Goal: Task Accomplishment & Management: Manage account settings

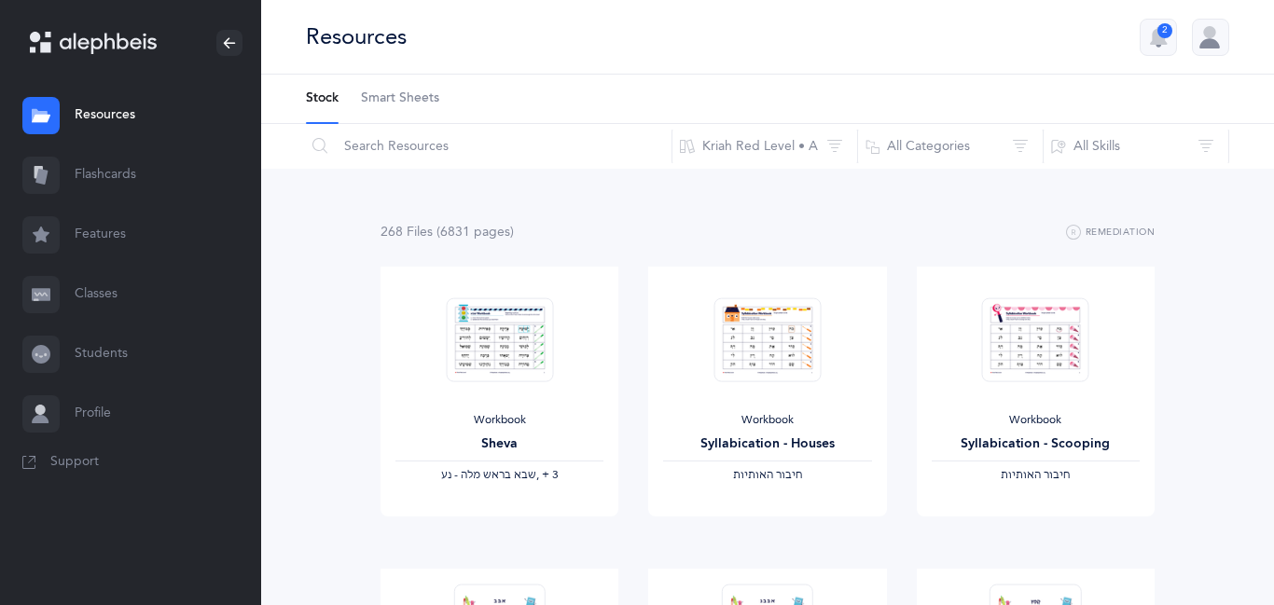
click at [99, 295] on link "Classes" at bounding box center [130, 295] width 261 height 60
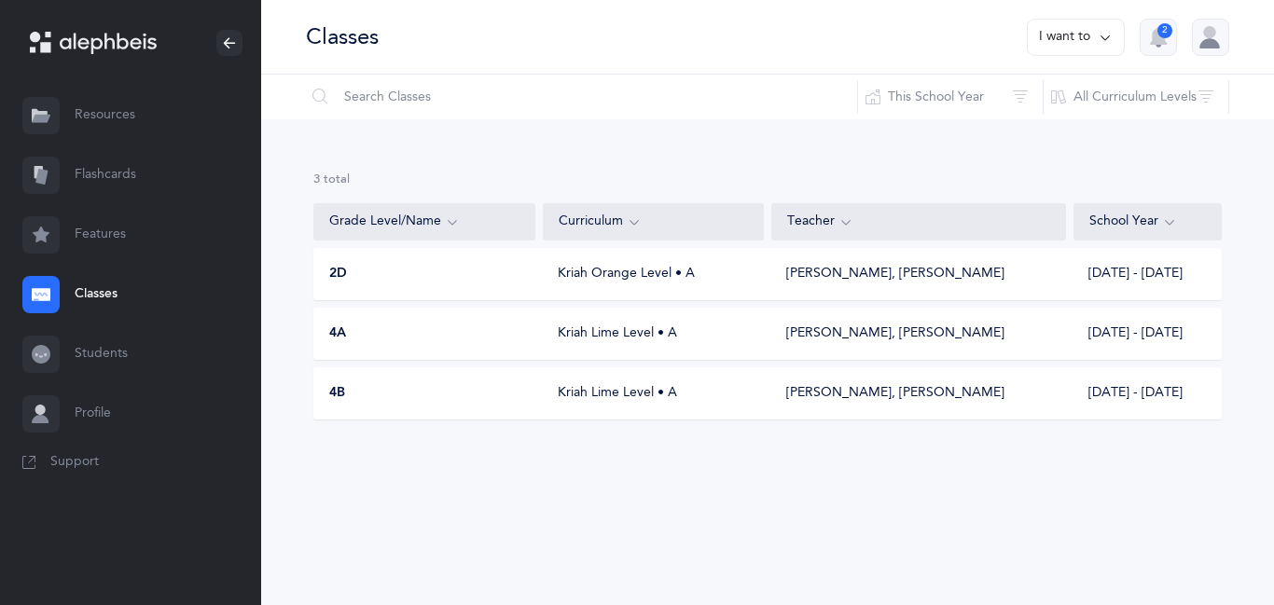
click at [644, 281] on div "Kriah Orange Level • A" at bounding box center [653, 274] width 221 height 19
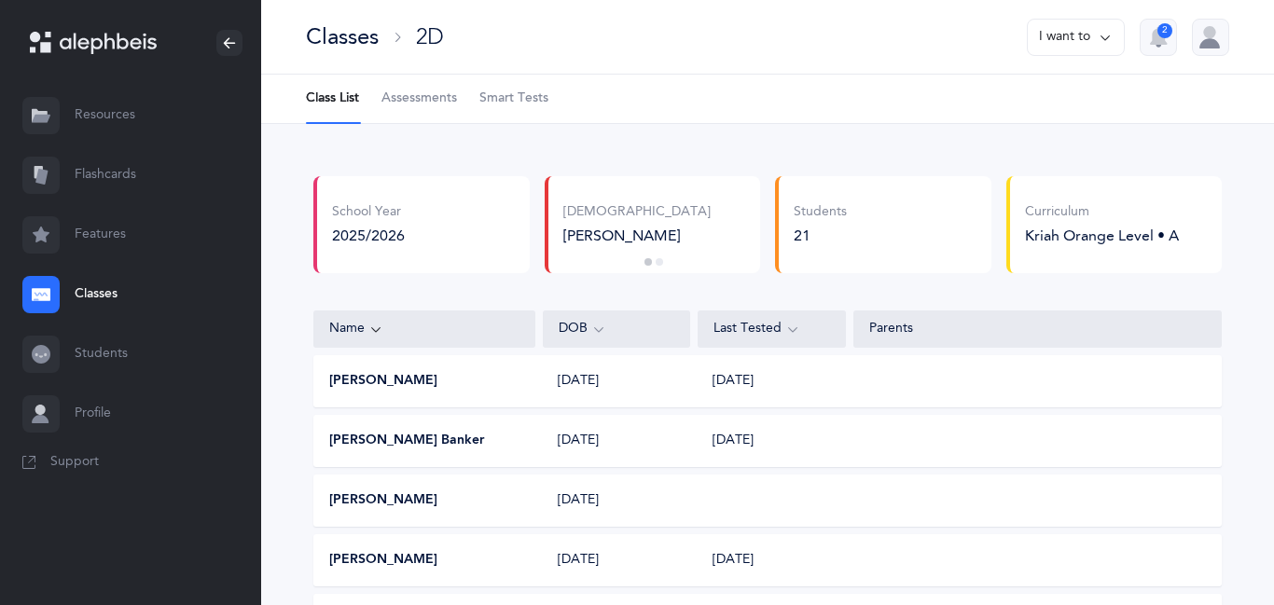
click at [508, 101] on span "Smart Tests" at bounding box center [513, 99] width 69 height 19
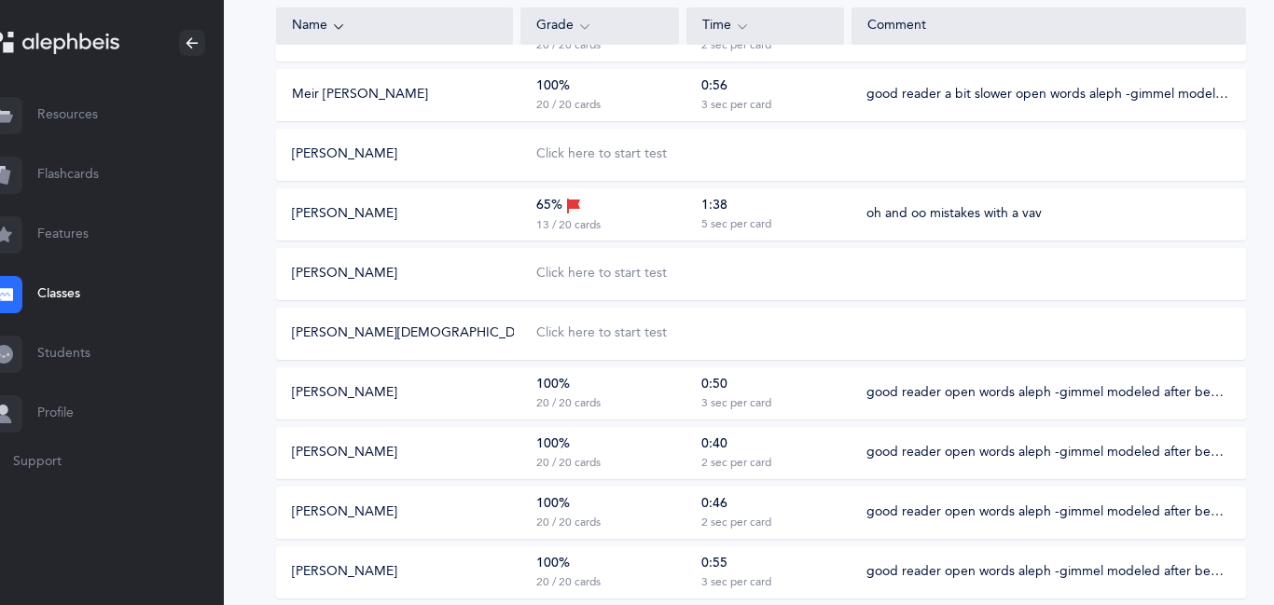
scroll to position [487, 37]
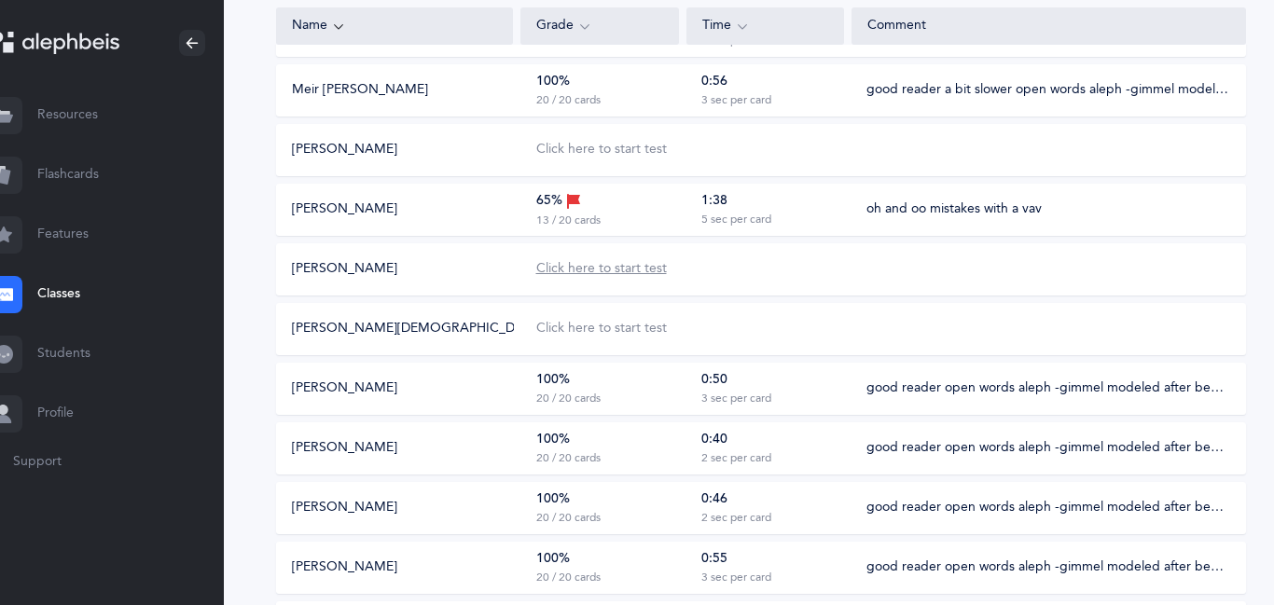
click at [574, 271] on div "Click here to start test" at bounding box center [601, 269] width 131 height 19
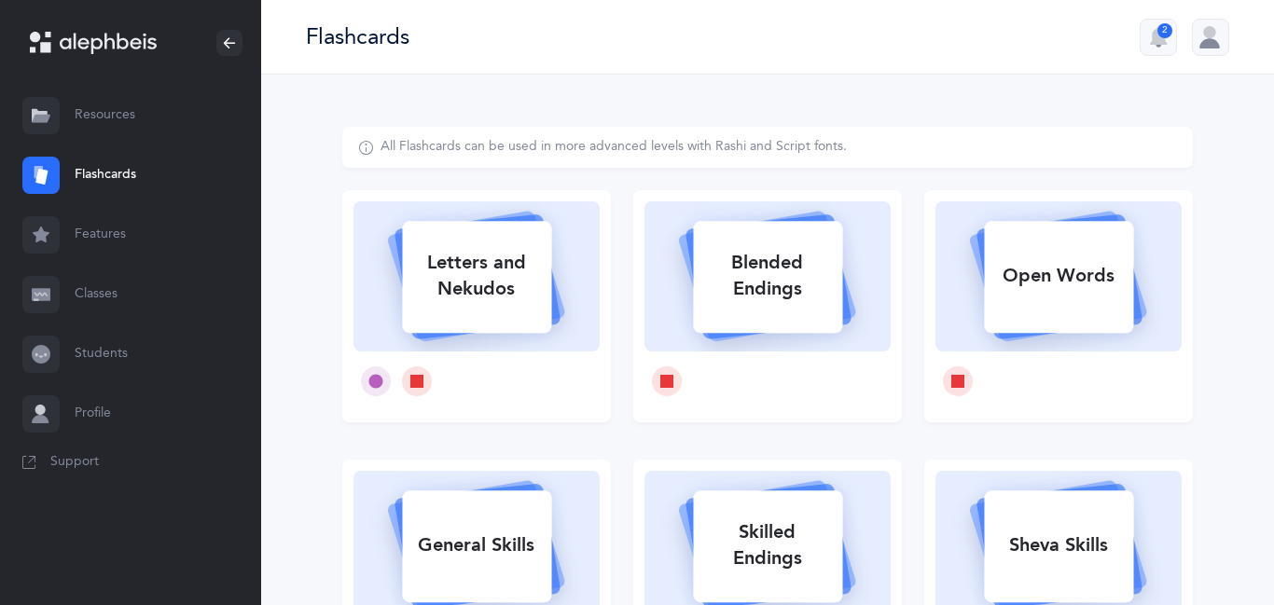
select select
select select "single"
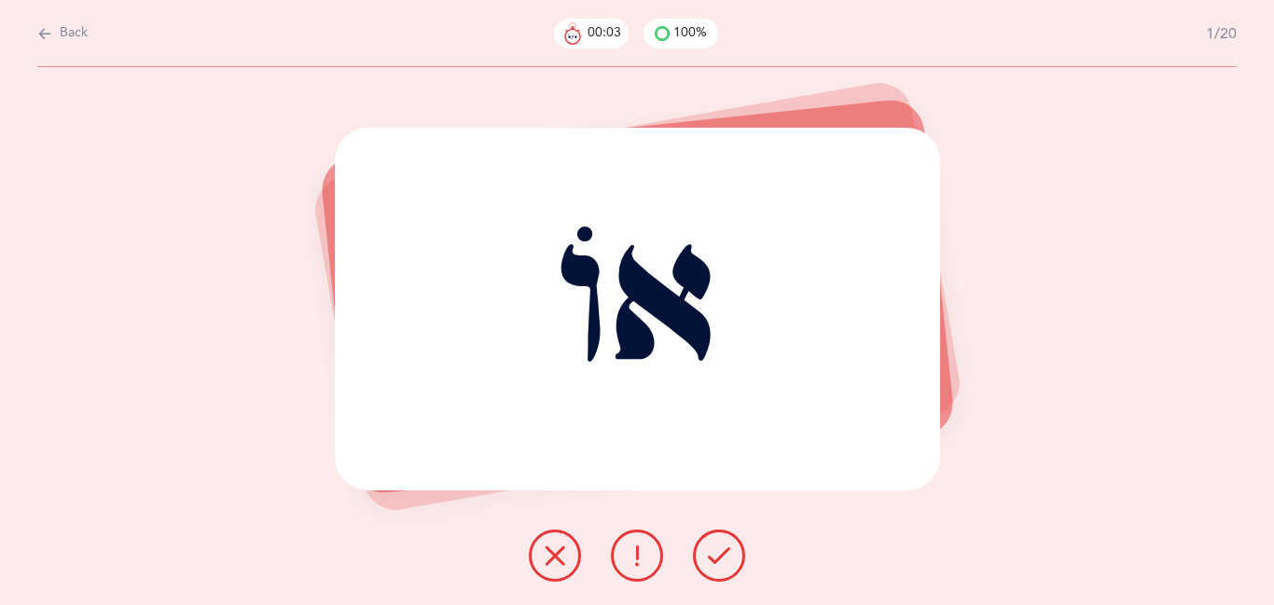
click at [732, 566] on button at bounding box center [719, 556] width 52 height 52
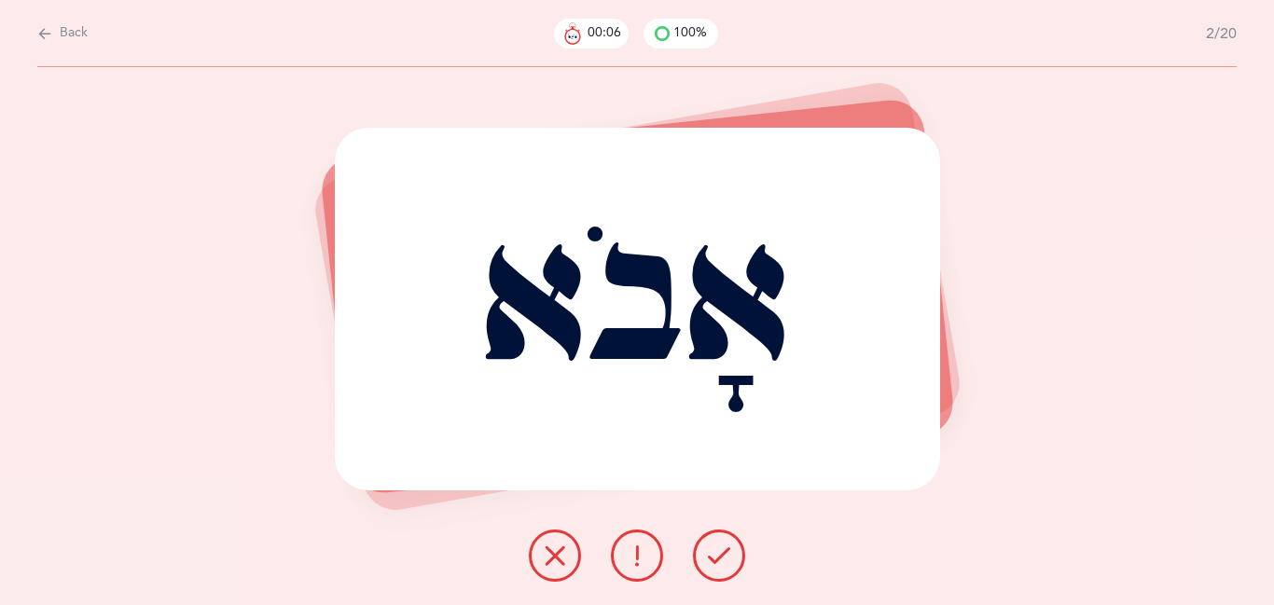
click at [716, 568] on button at bounding box center [719, 556] width 52 height 52
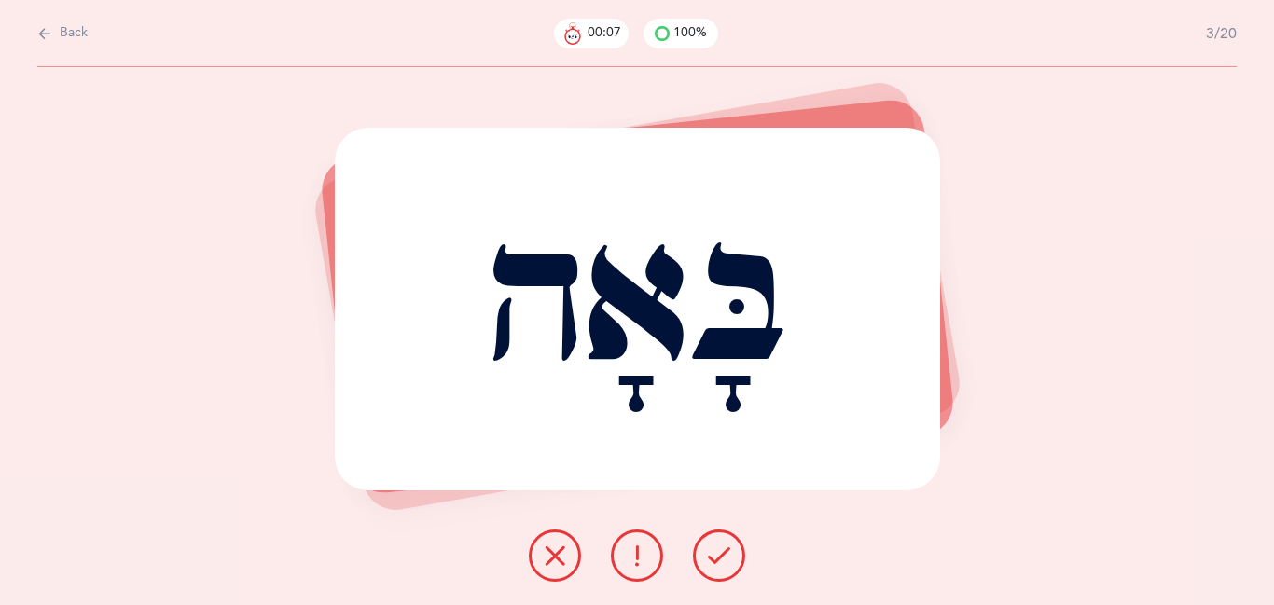
click at [716, 568] on button at bounding box center [719, 556] width 52 height 52
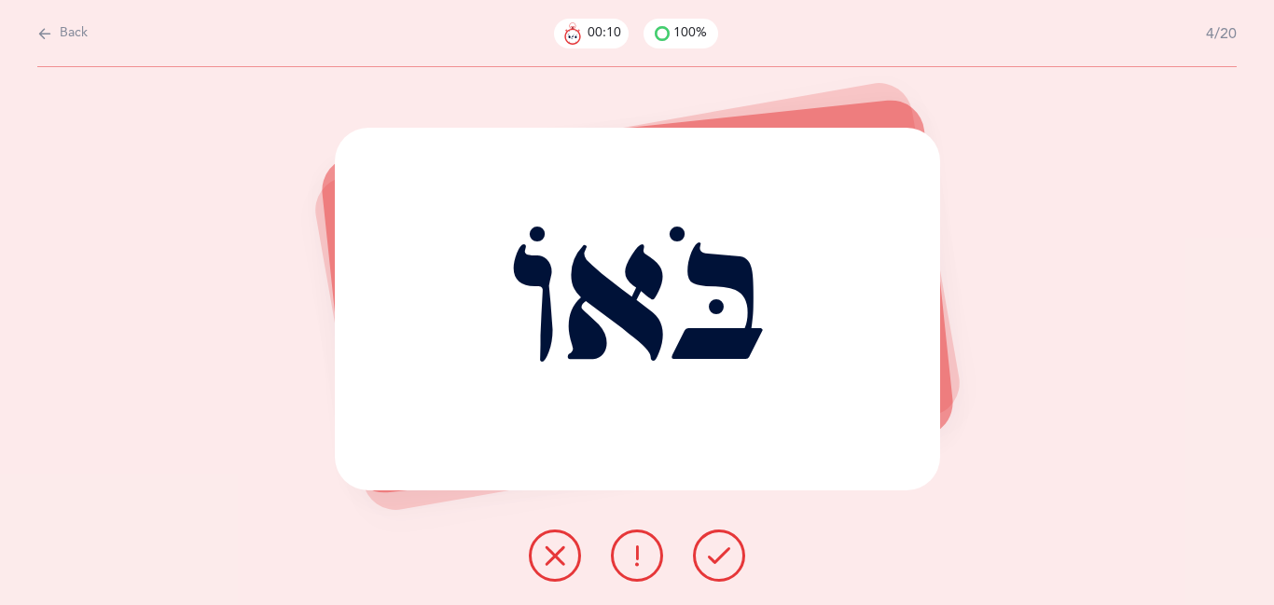
click at [716, 568] on button at bounding box center [719, 556] width 52 height 52
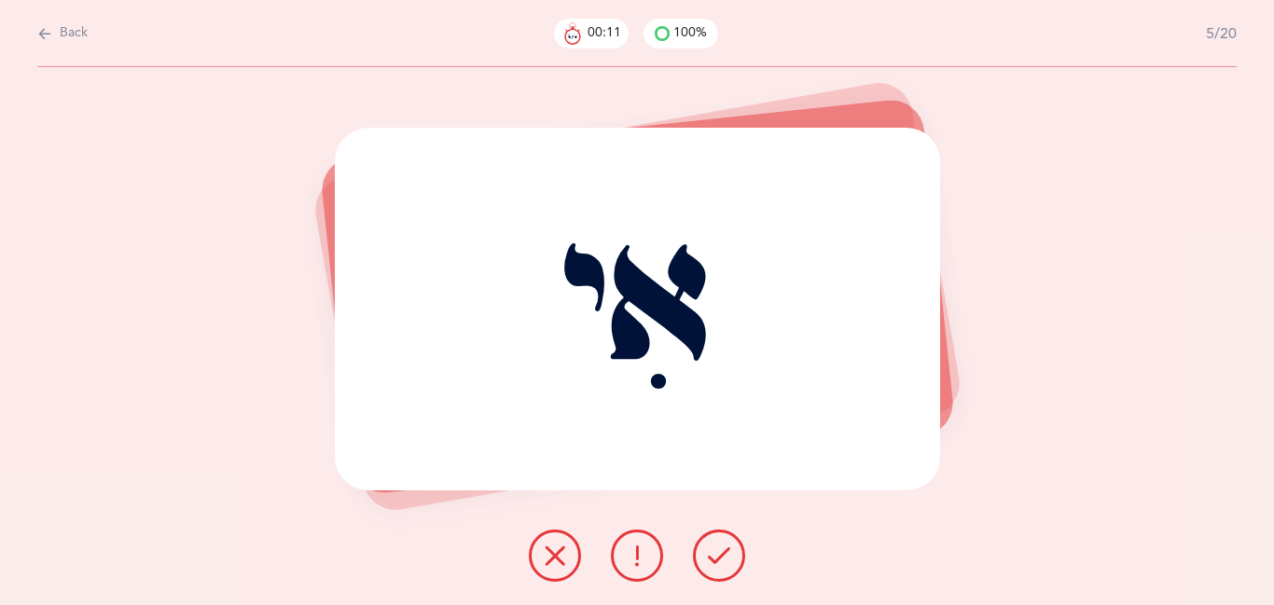
click at [716, 568] on button at bounding box center [719, 556] width 52 height 52
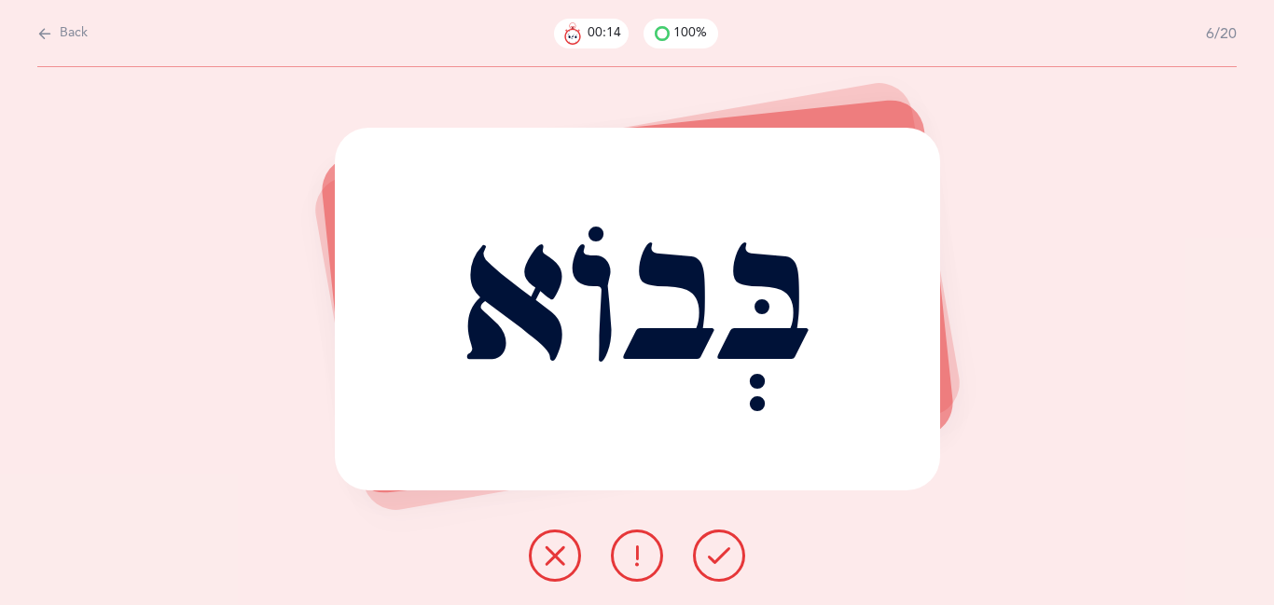
click at [716, 568] on button at bounding box center [719, 556] width 52 height 52
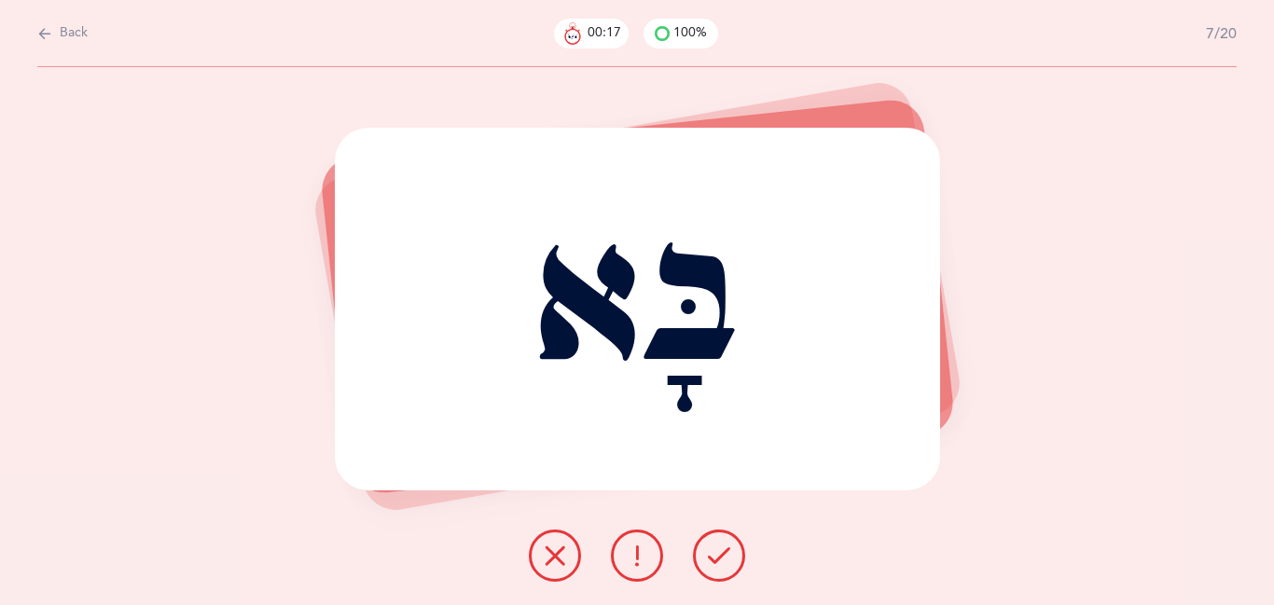
click at [716, 562] on icon at bounding box center [719, 556] width 22 height 22
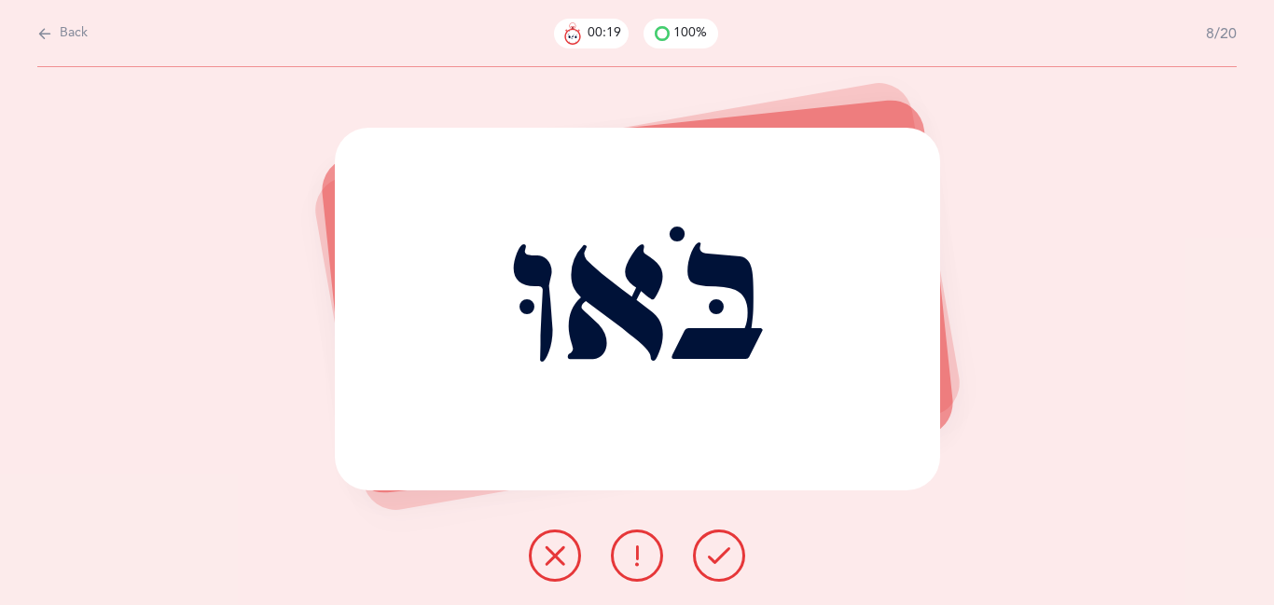
click at [716, 563] on icon at bounding box center [719, 556] width 22 height 22
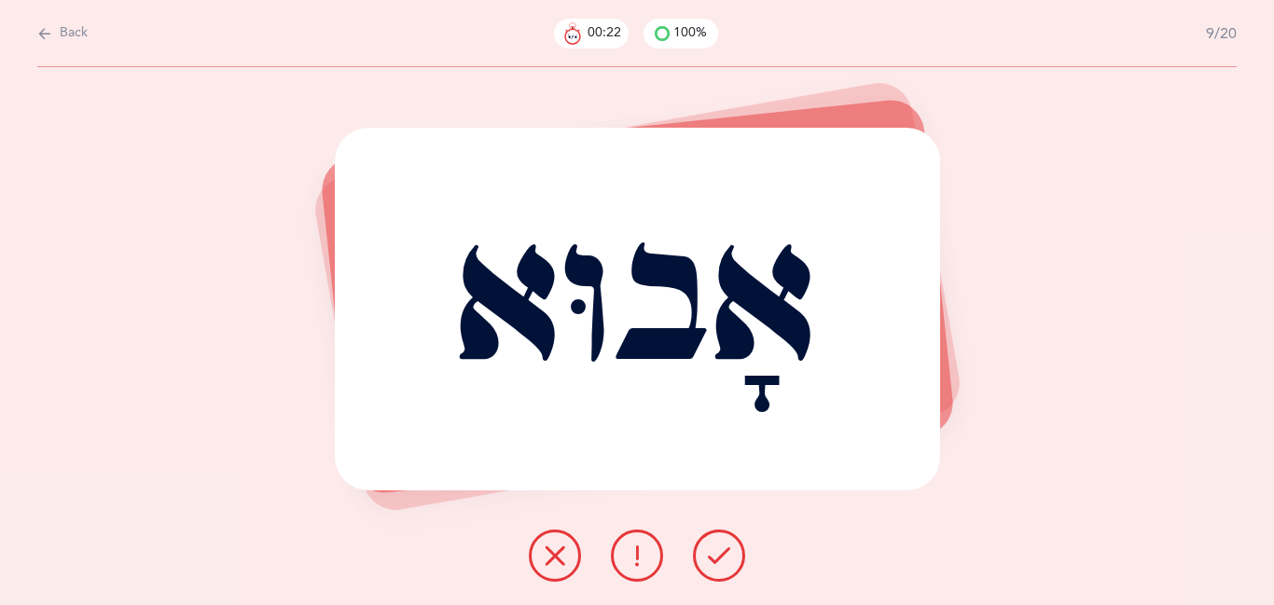
click at [716, 563] on icon at bounding box center [719, 556] width 22 height 22
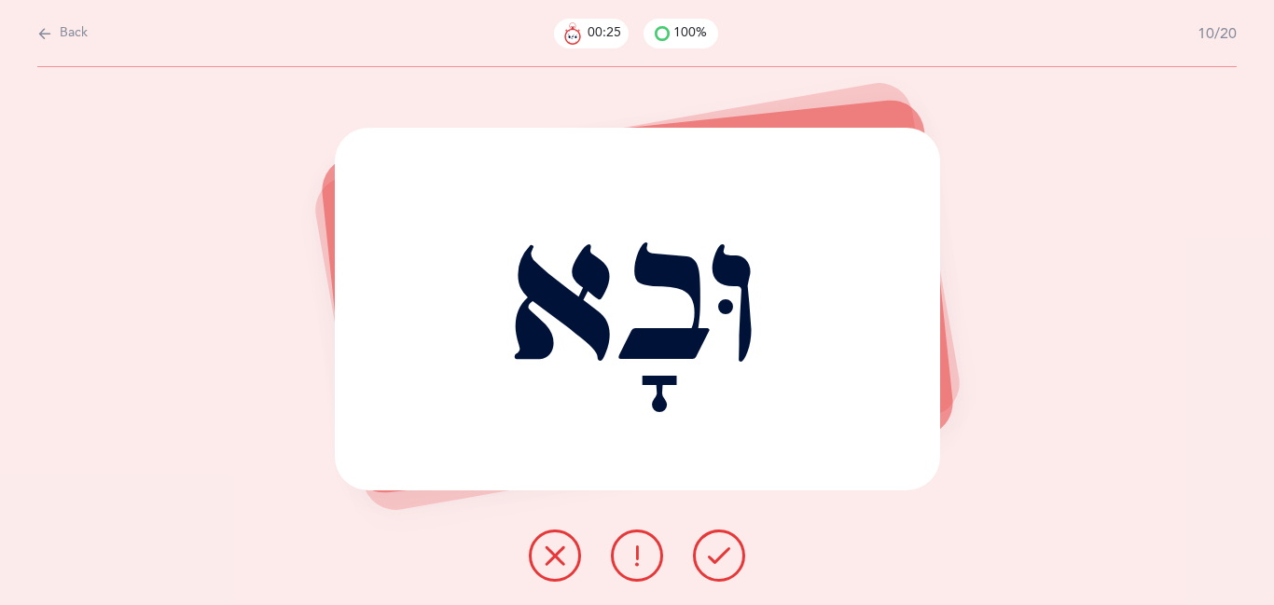
click at [716, 563] on icon at bounding box center [719, 556] width 22 height 22
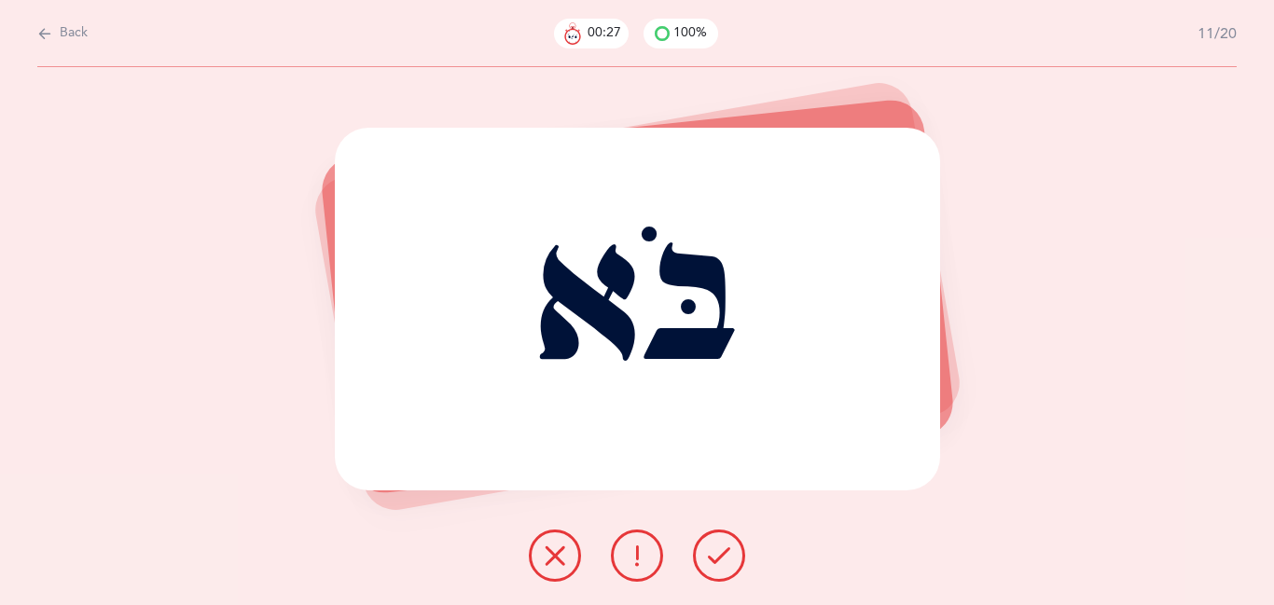
click at [716, 563] on icon at bounding box center [719, 556] width 22 height 22
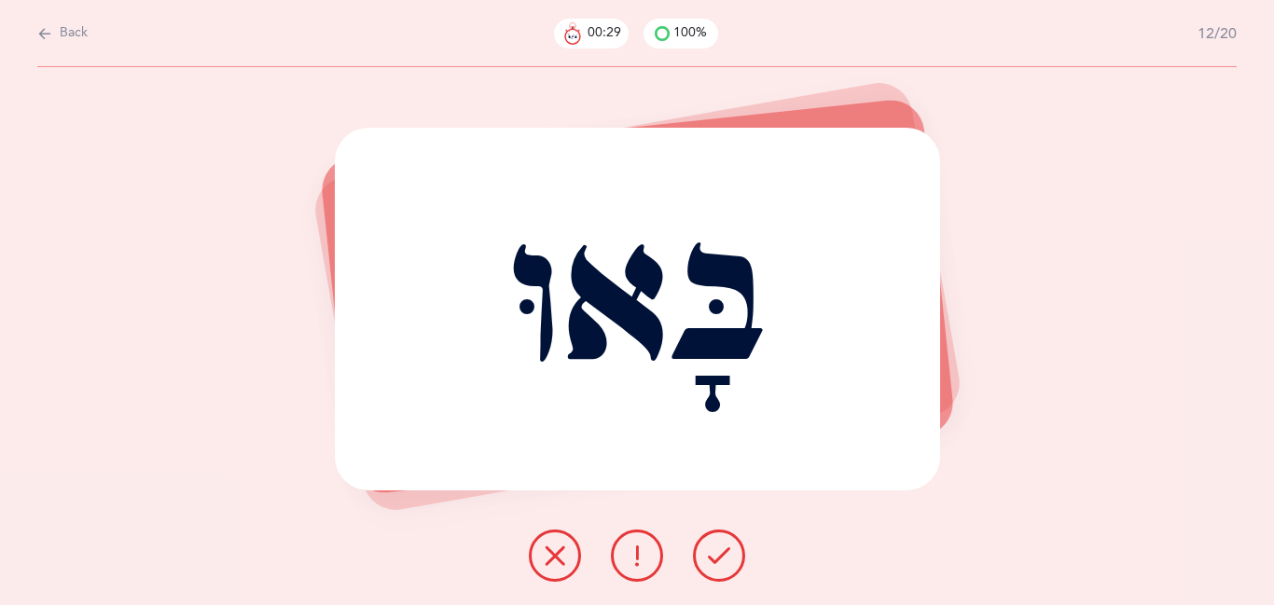
click at [716, 563] on icon at bounding box center [719, 556] width 22 height 22
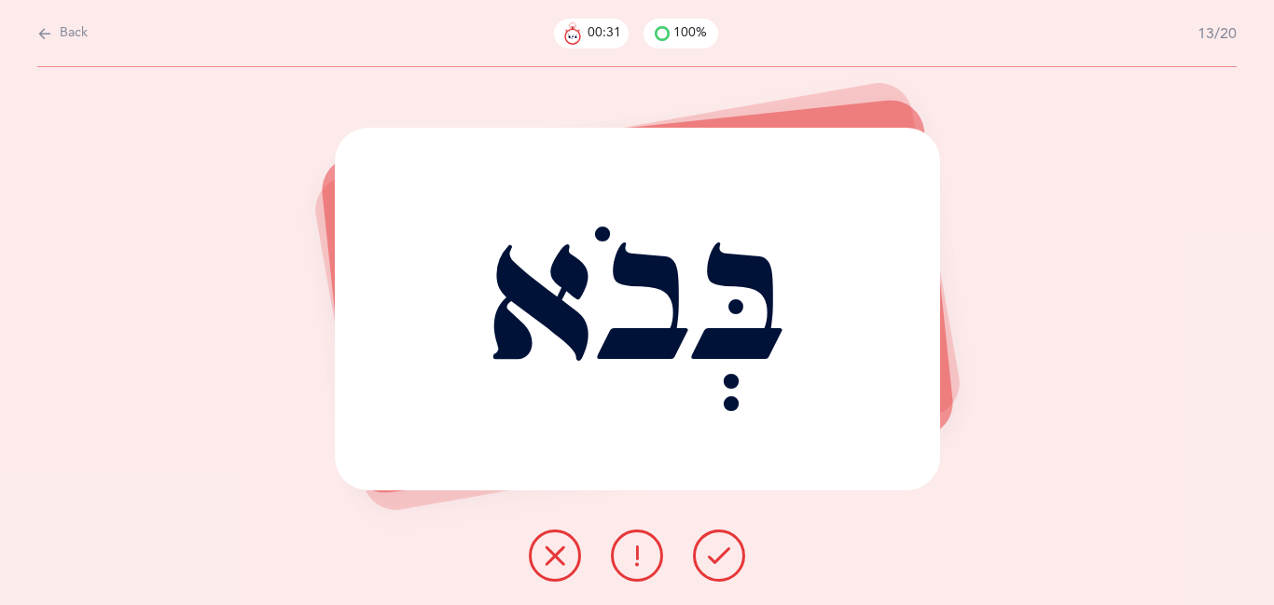
click at [716, 563] on icon at bounding box center [719, 556] width 22 height 22
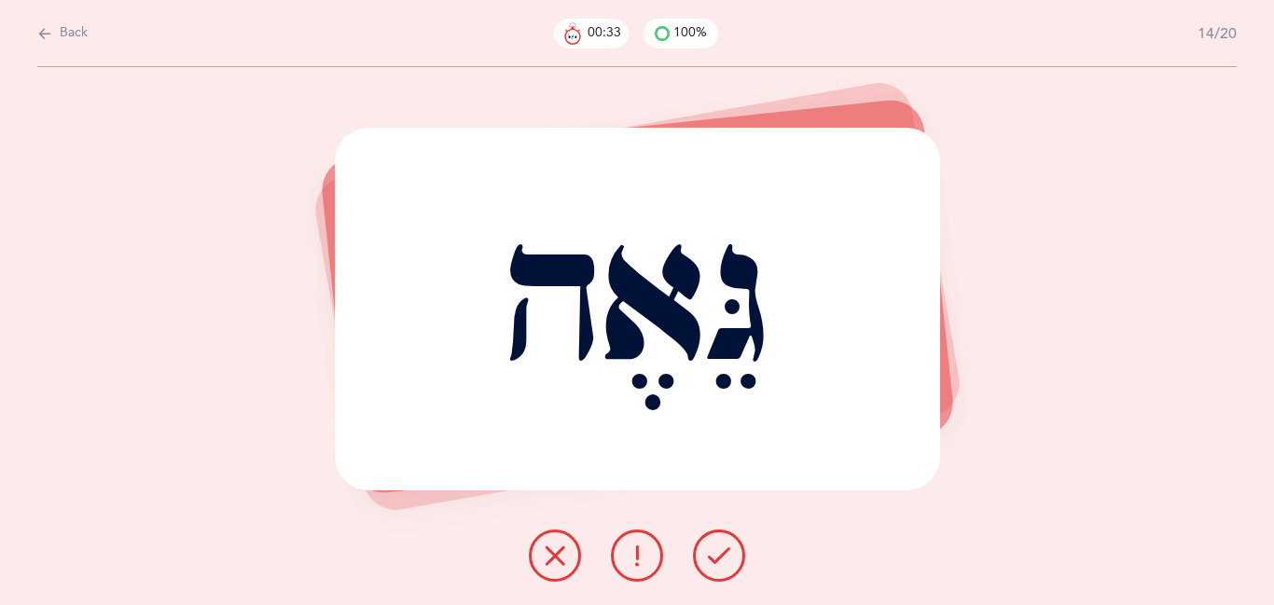
click at [716, 563] on icon at bounding box center [719, 556] width 22 height 22
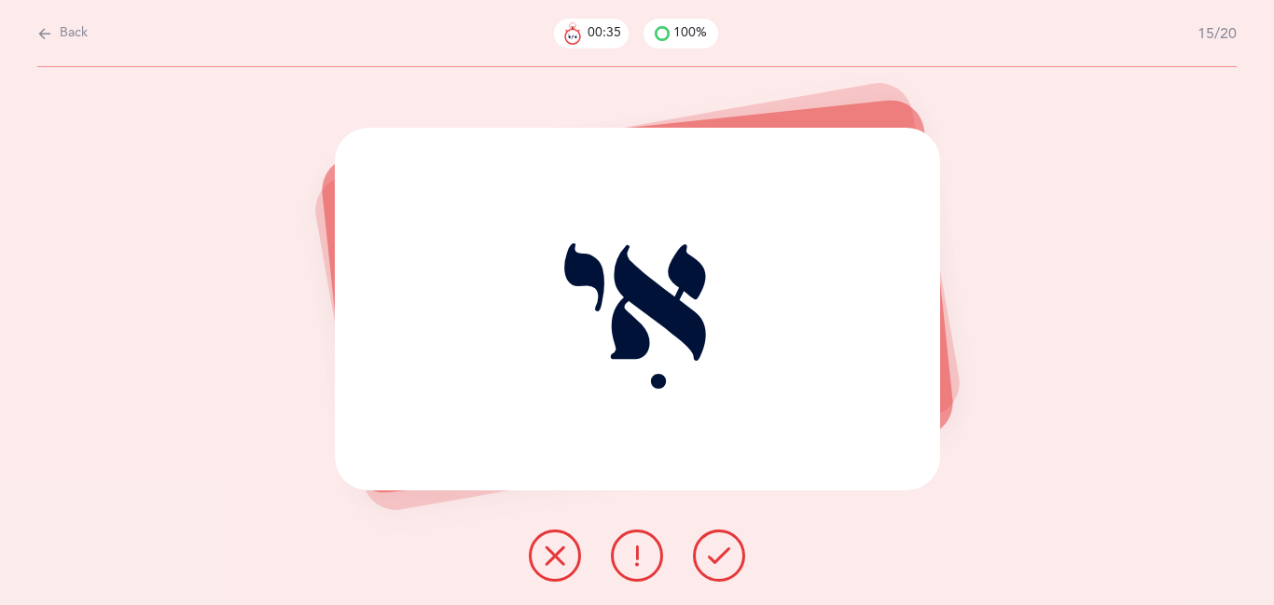
click at [716, 563] on icon at bounding box center [719, 556] width 22 height 22
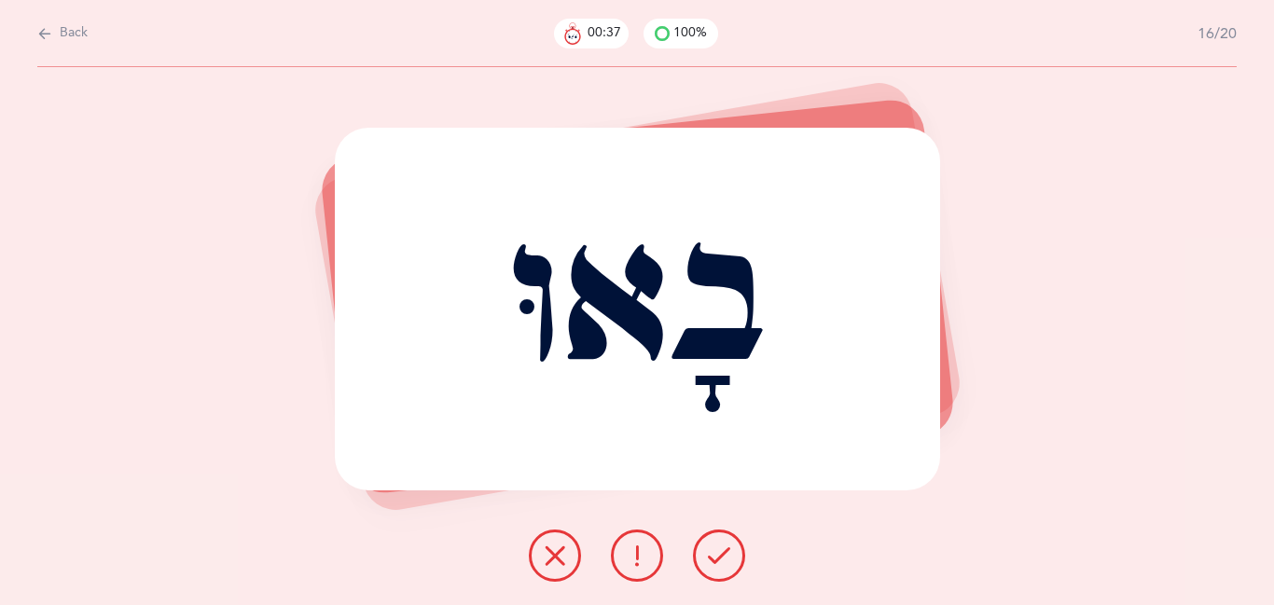
click at [716, 563] on icon at bounding box center [719, 556] width 22 height 22
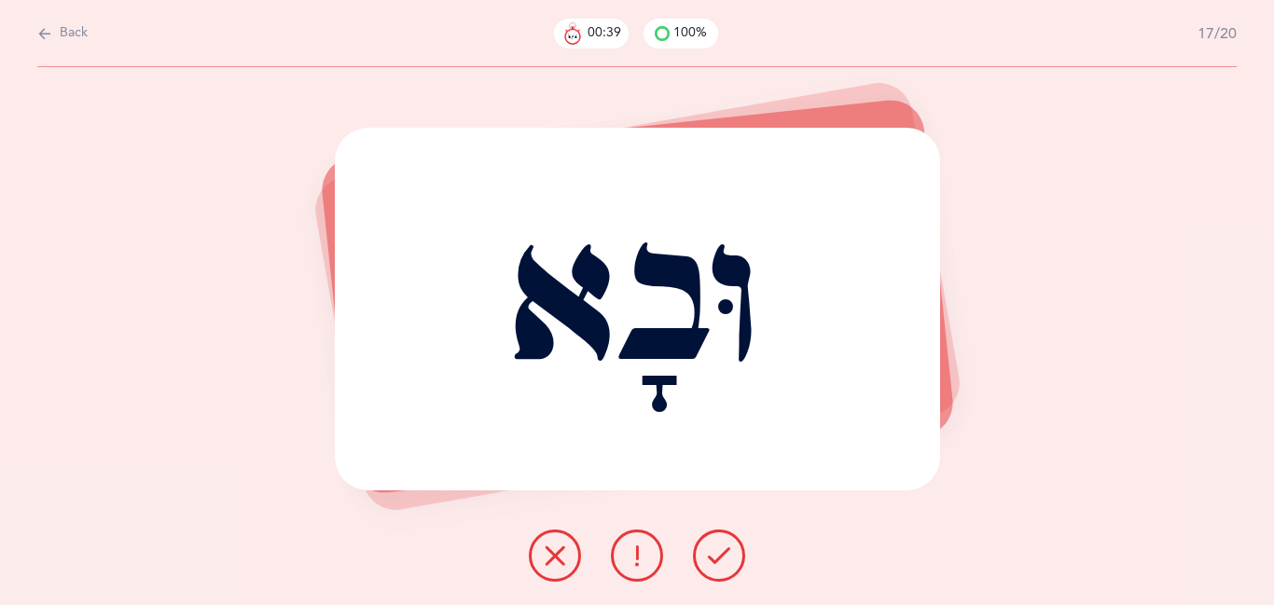
click at [716, 563] on icon at bounding box center [719, 556] width 22 height 22
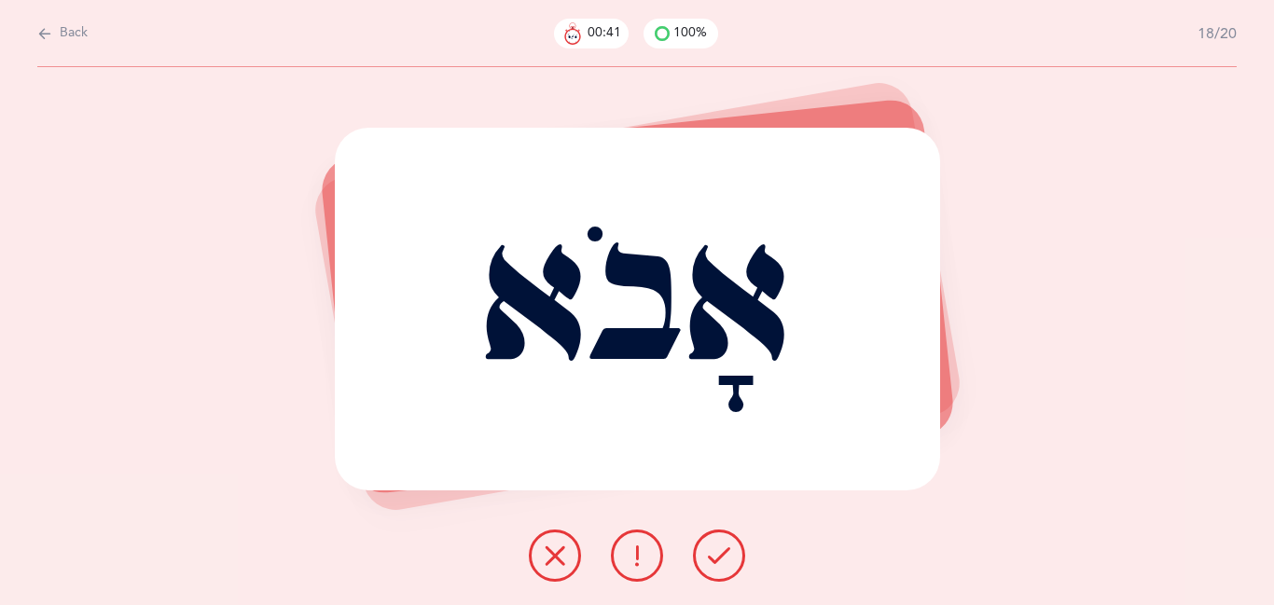
click at [716, 563] on icon at bounding box center [719, 556] width 22 height 22
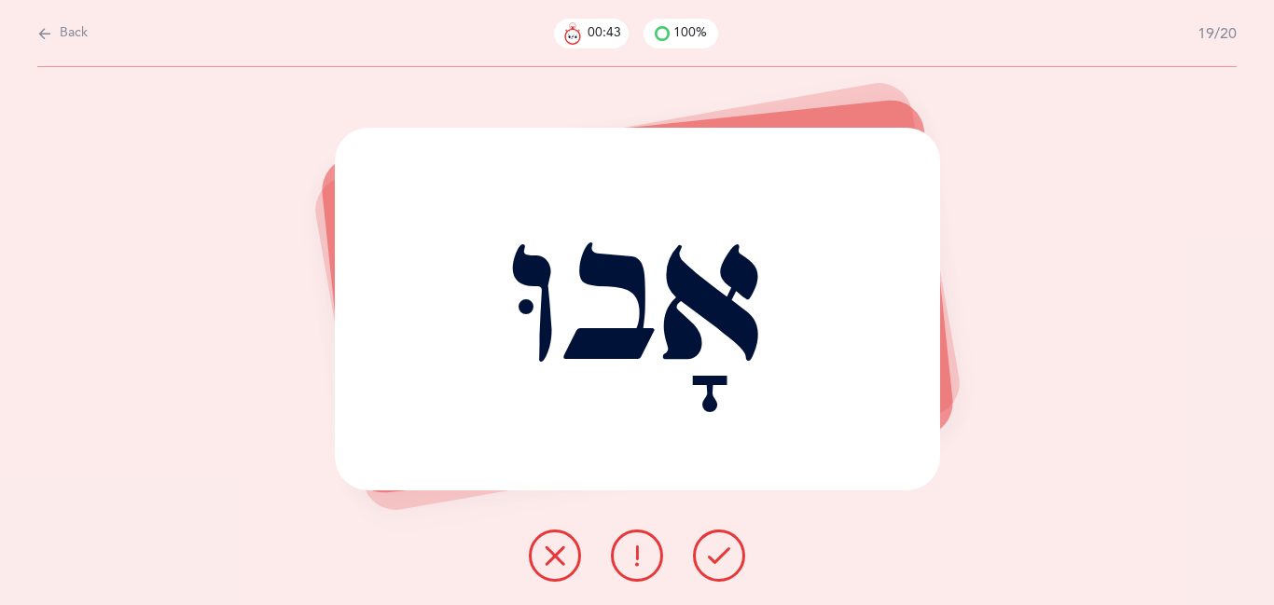
click at [716, 563] on icon at bounding box center [719, 556] width 22 height 22
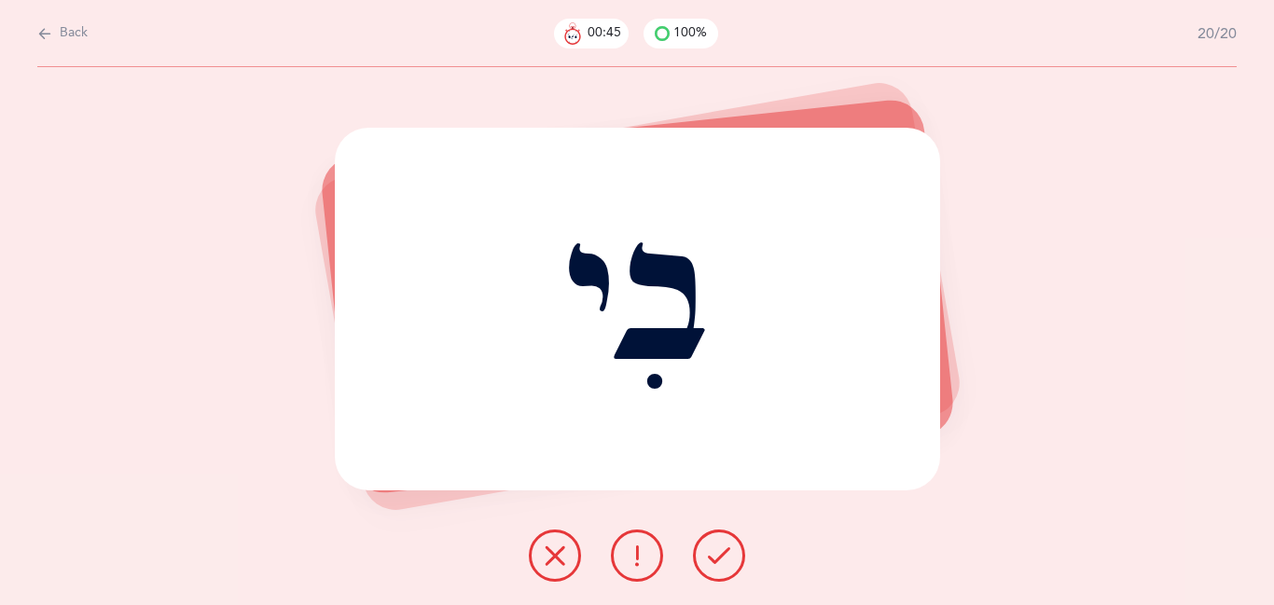
click at [716, 563] on icon at bounding box center [719, 556] width 22 height 22
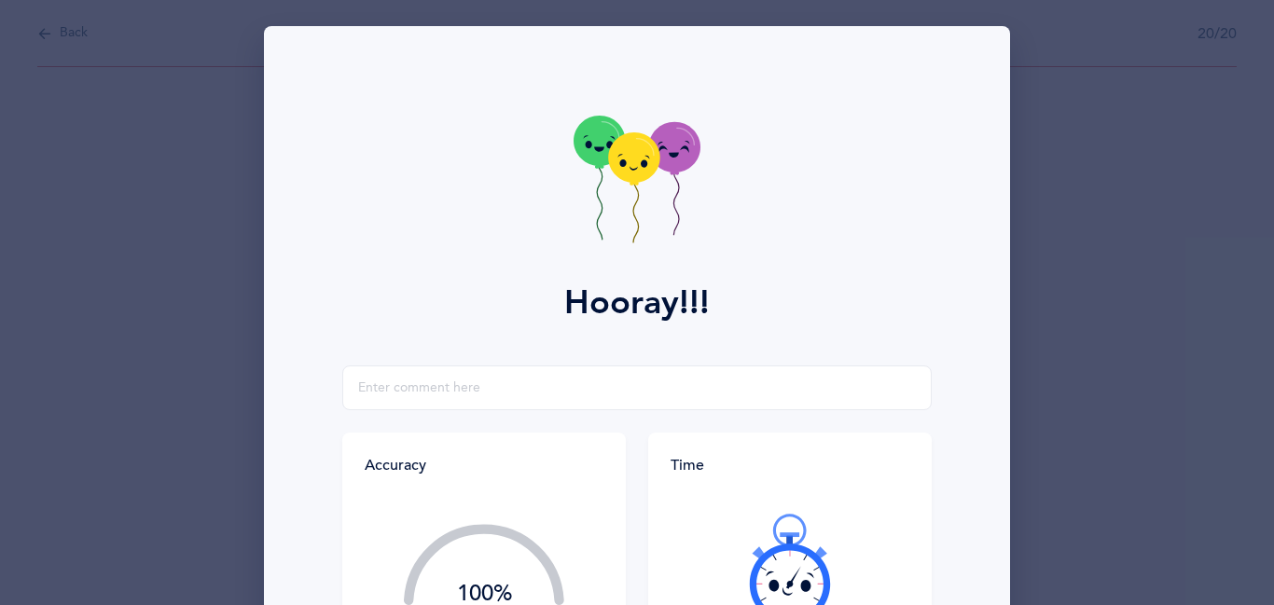
click at [716, 563] on div at bounding box center [789, 568] width 239 height 157
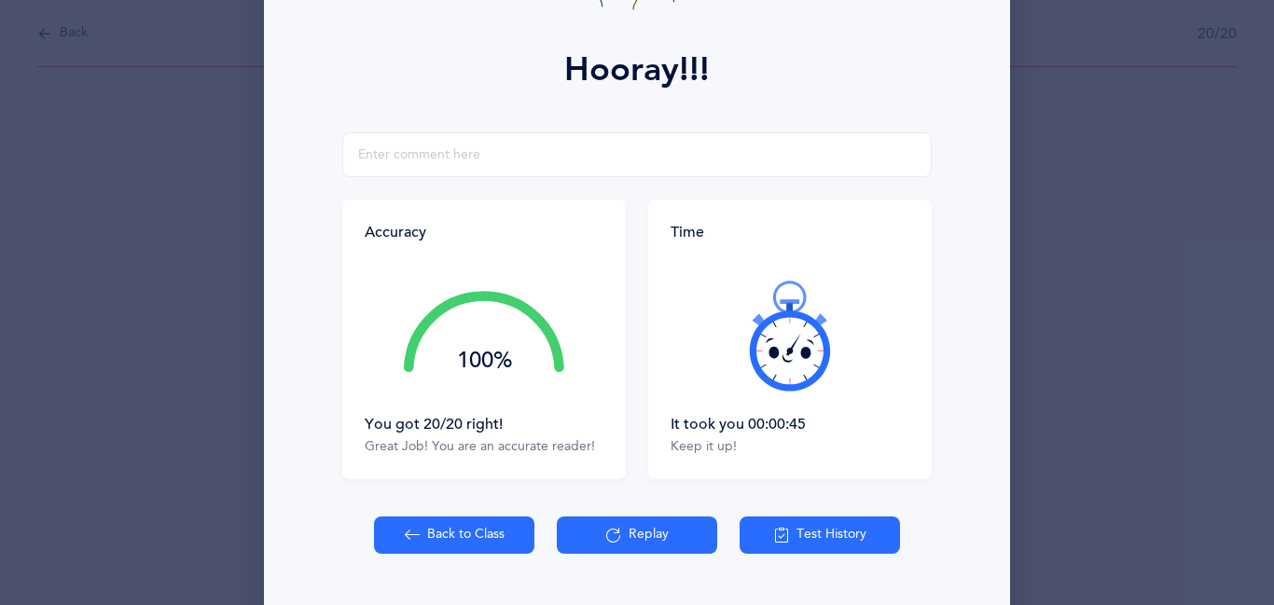
scroll to position [245, 0]
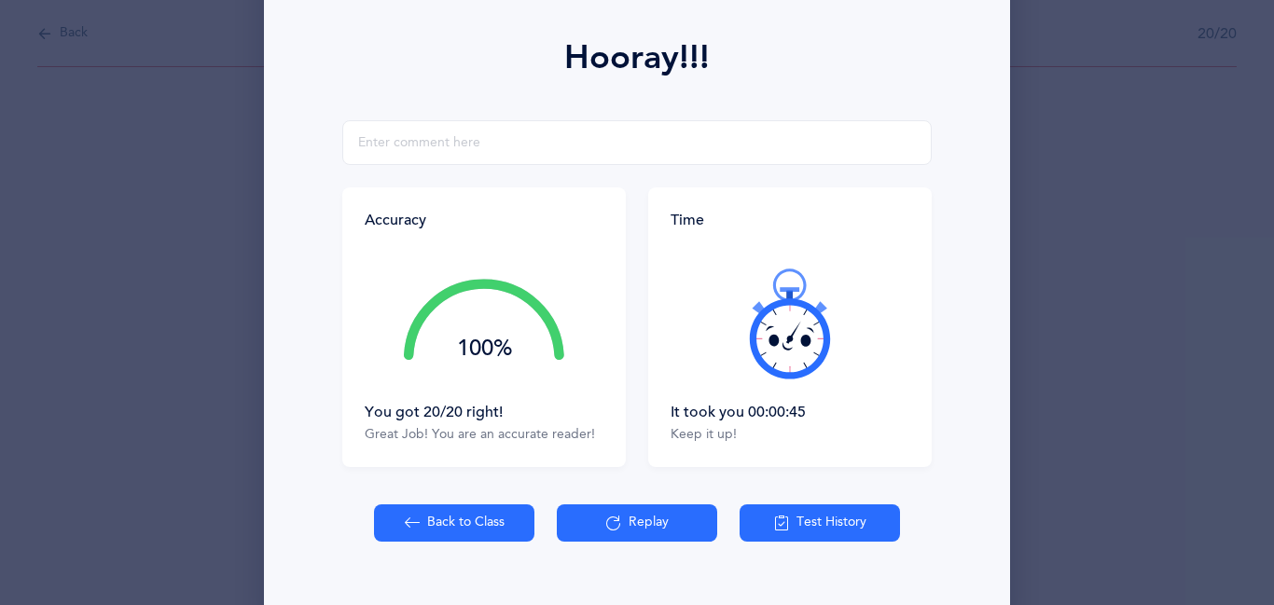
click at [470, 518] on button "Back to Class" at bounding box center [454, 522] width 160 height 37
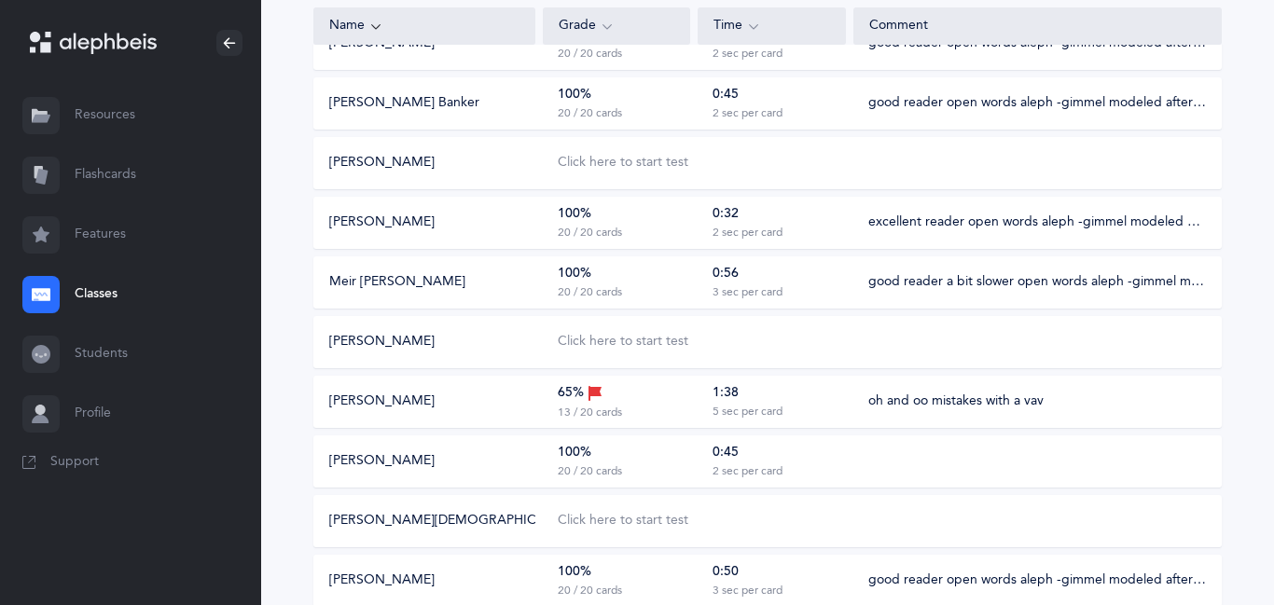
scroll to position [296, 0]
click at [660, 467] on div "100% 20 / 20 cards" at bounding box center [616, 460] width 147 height 35
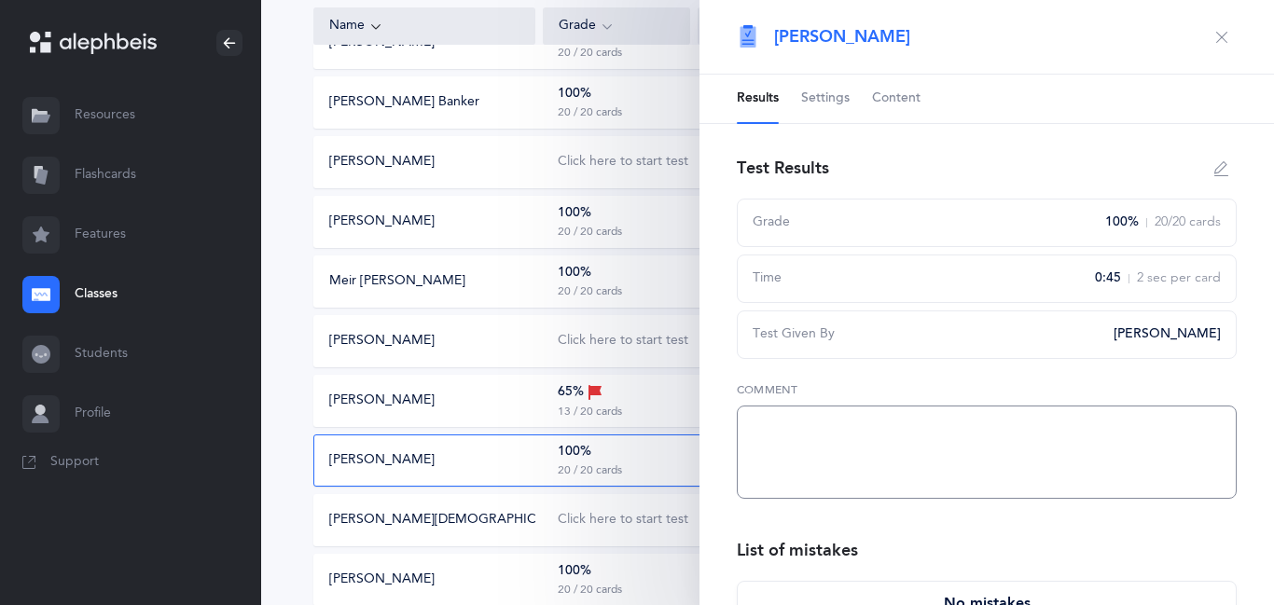
click at [754, 408] on textarea at bounding box center [987, 452] width 500 height 93
type textarea "open words aleph - gimmel read well"
click at [1222, 37] on icon "button" at bounding box center [1221, 37] width 15 height 15
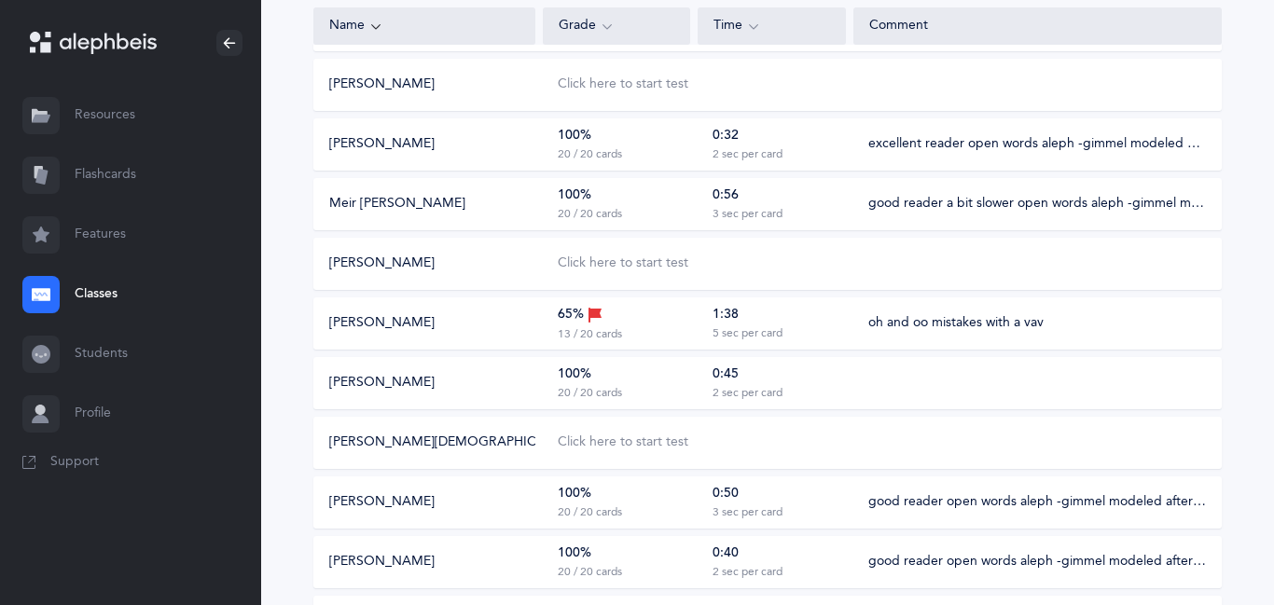
scroll to position [374, 0]
click at [638, 269] on div "Click here to start test" at bounding box center [623, 263] width 131 height 19
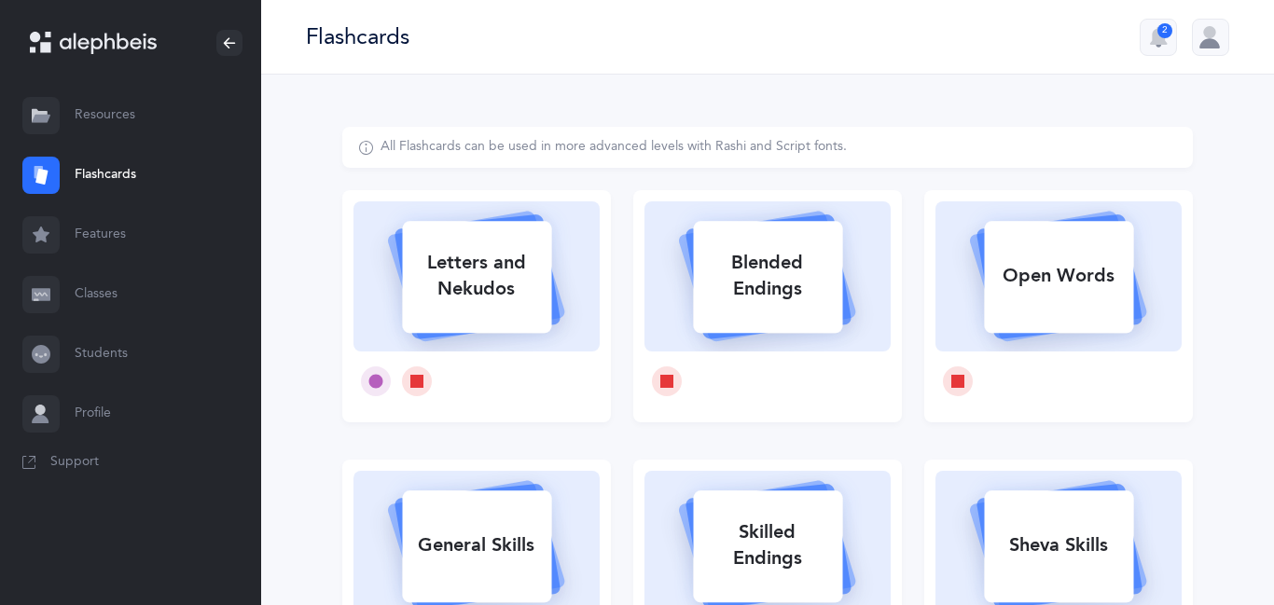
select select
select select "single"
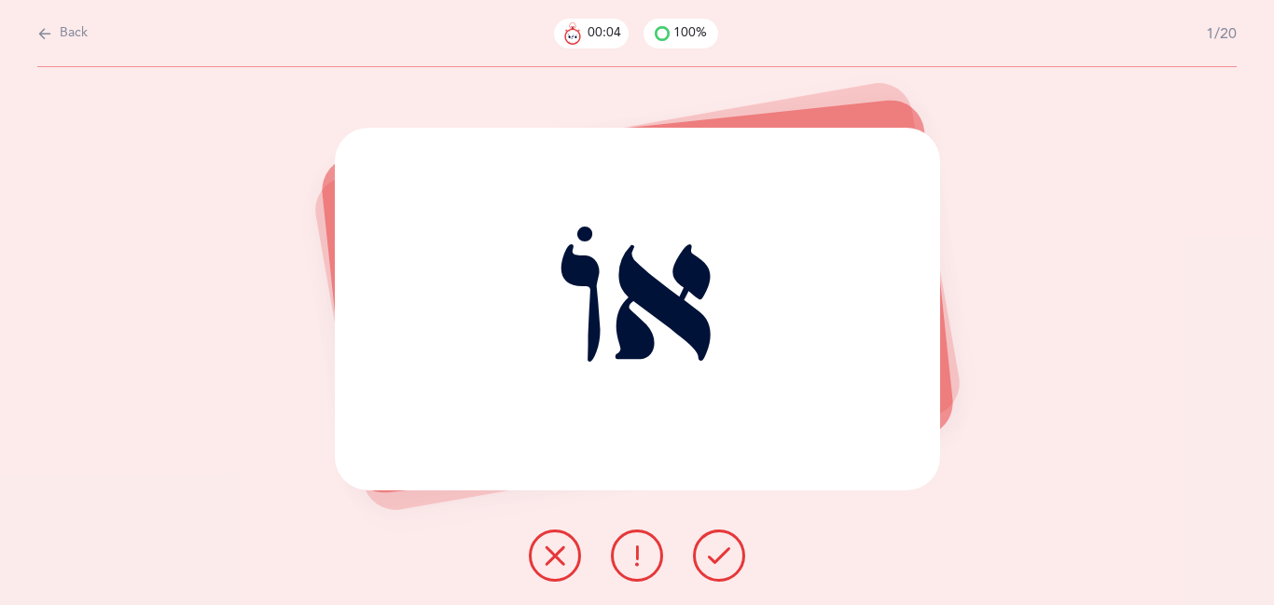
click at [705, 551] on button at bounding box center [719, 556] width 52 height 52
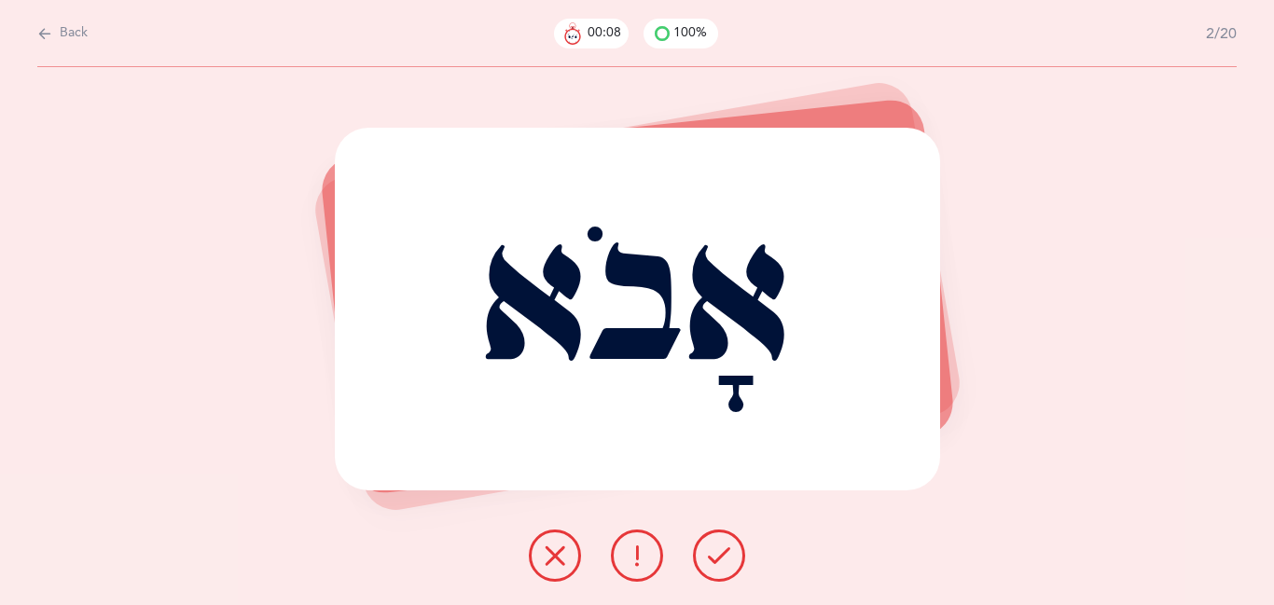
click at [705, 551] on button at bounding box center [719, 556] width 52 height 52
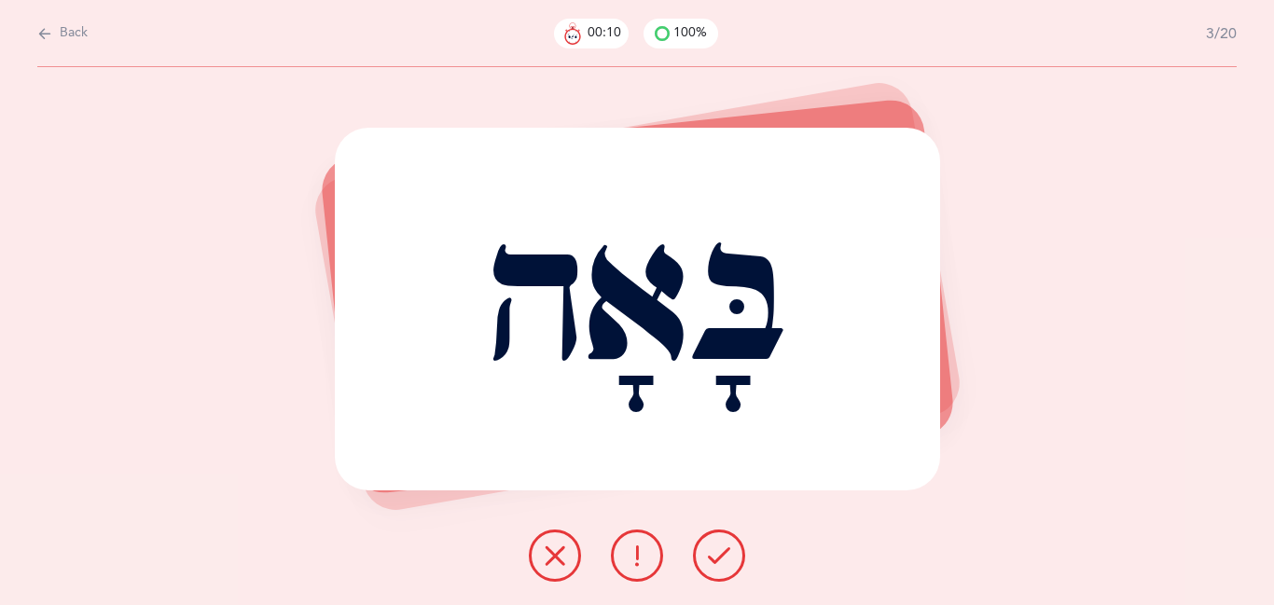
click at [705, 551] on button at bounding box center [719, 556] width 52 height 52
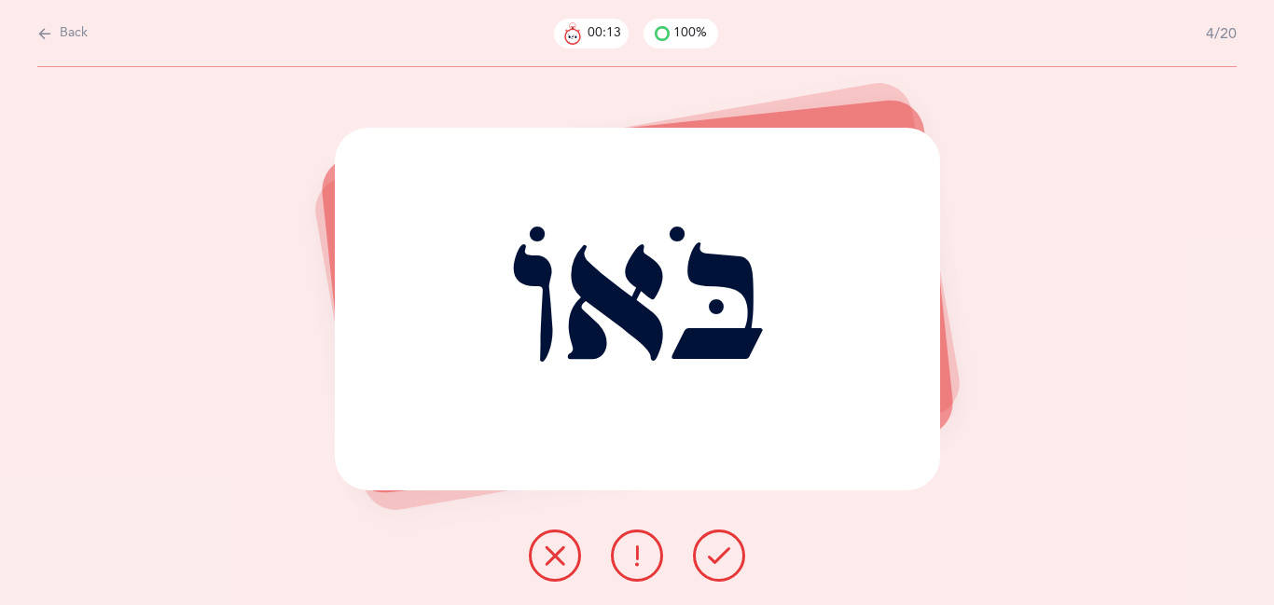
click at [705, 551] on button at bounding box center [719, 556] width 52 height 52
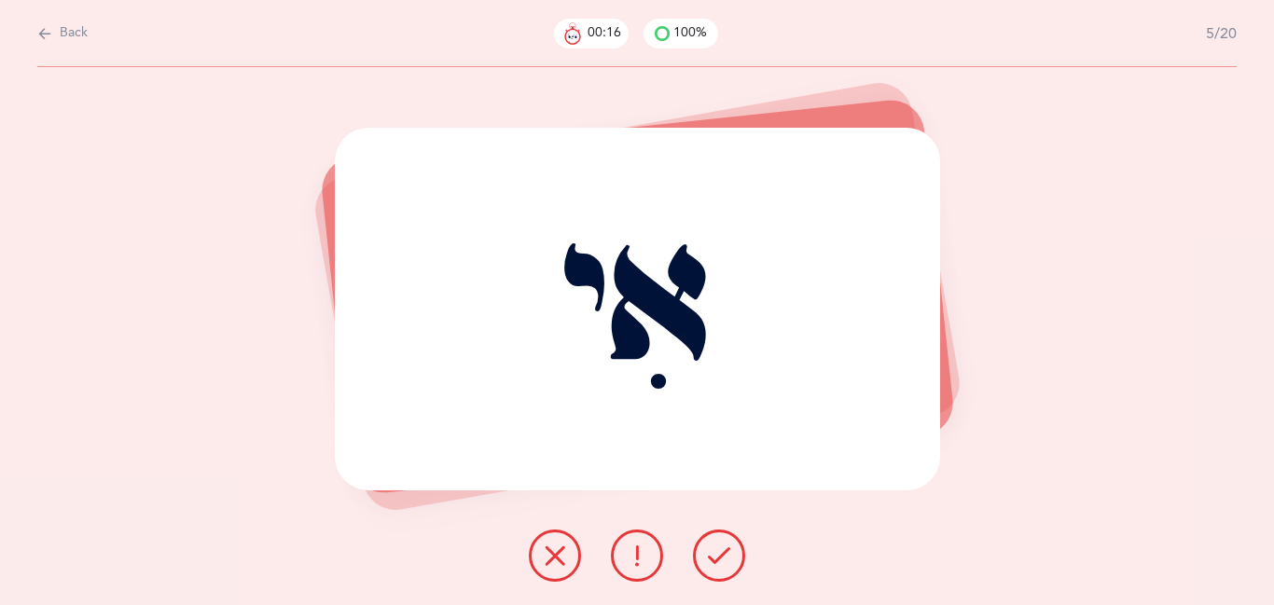
click at [705, 551] on button at bounding box center [719, 556] width 52 height 52
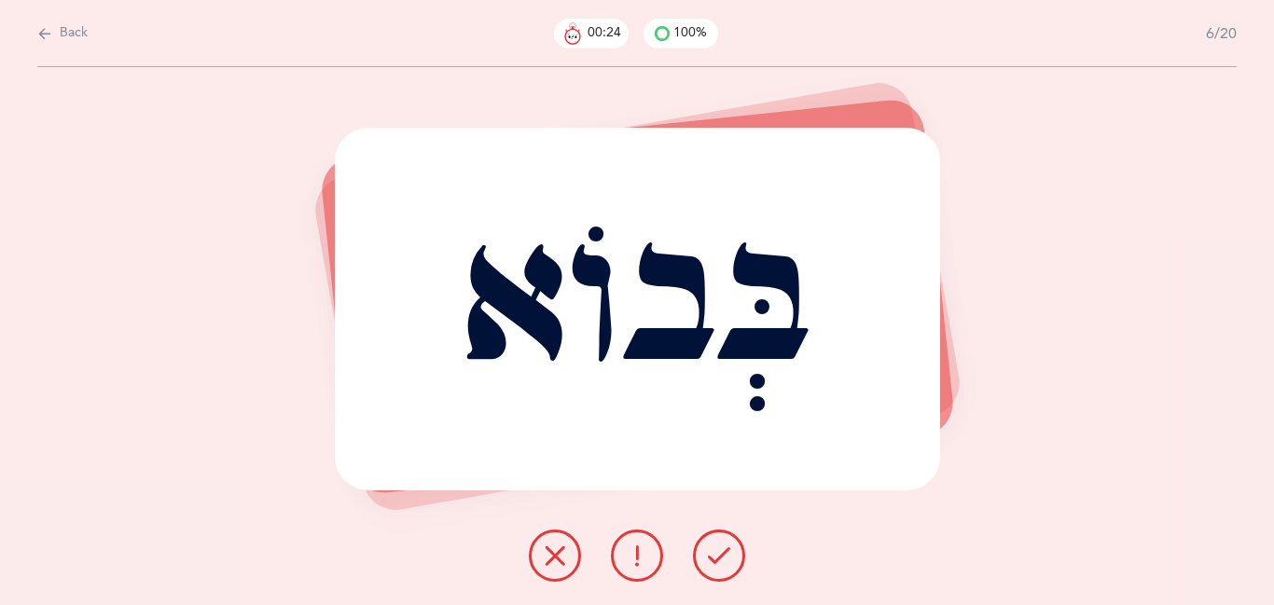
click at [714, 558] on icon at bounding box center [719, 556] width 22 height 22
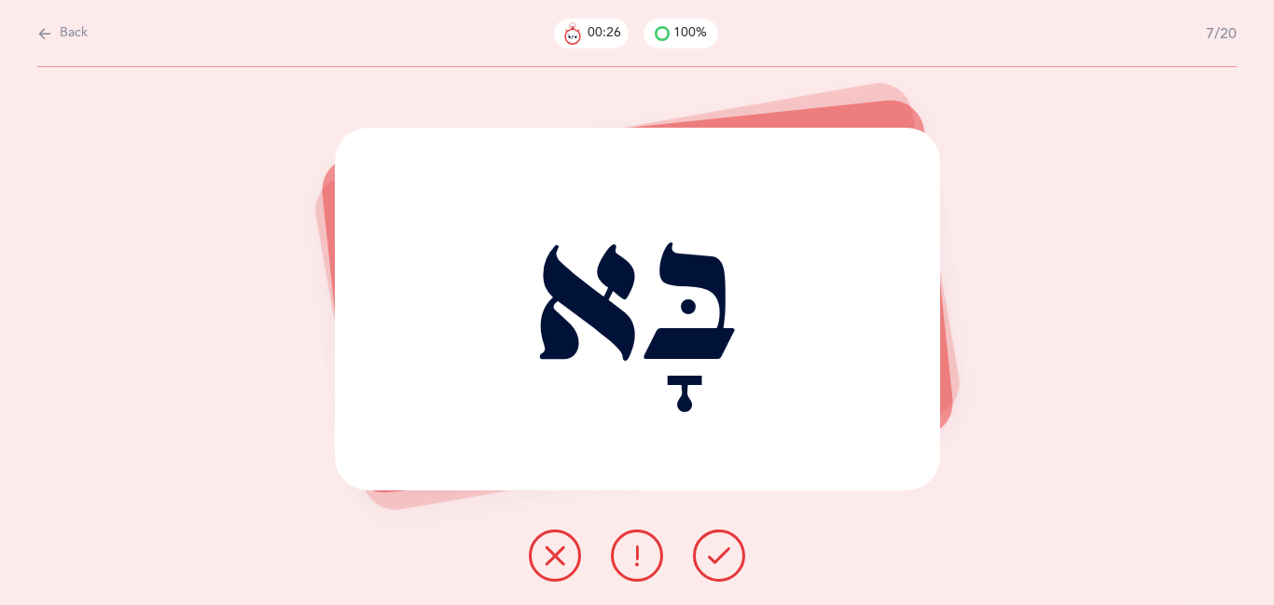
click at [714, 558] on icon at bounding box center [719, 556] width 22 height 22
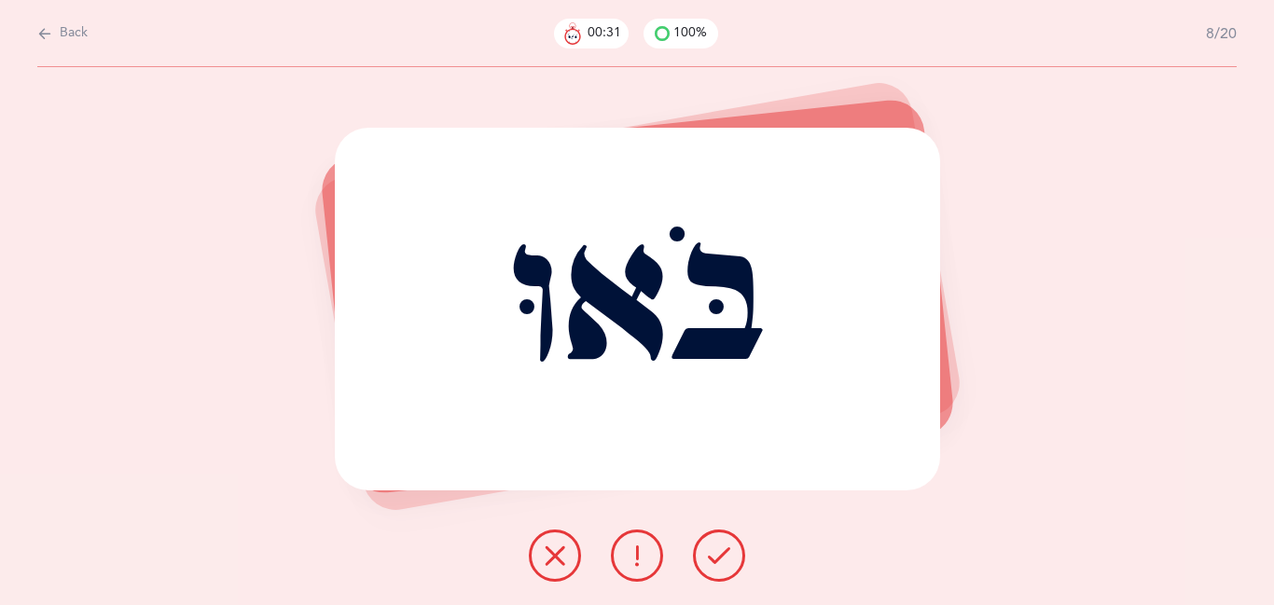
click at [714, 558] on icon at bounding box center [719, 556] width 22 height 22
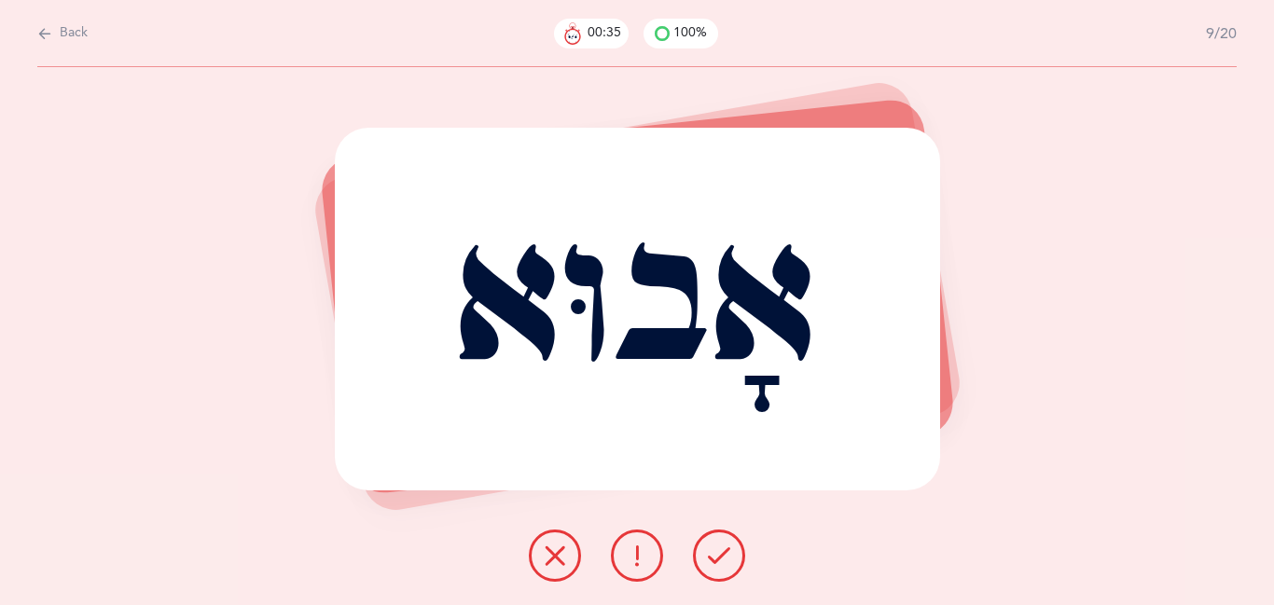
click at [714, 558] on icon at bounding box center [719, 556] width 22 height 22
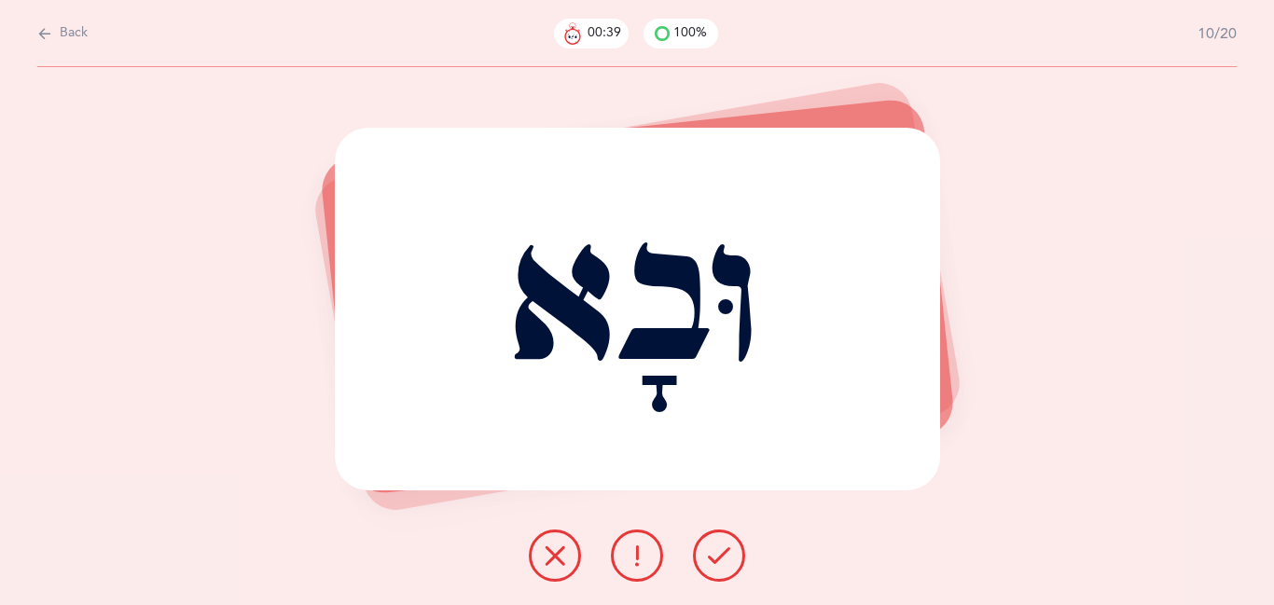
click at [714, 558] on icon at bounding box center [719, 556] width 22 height 22
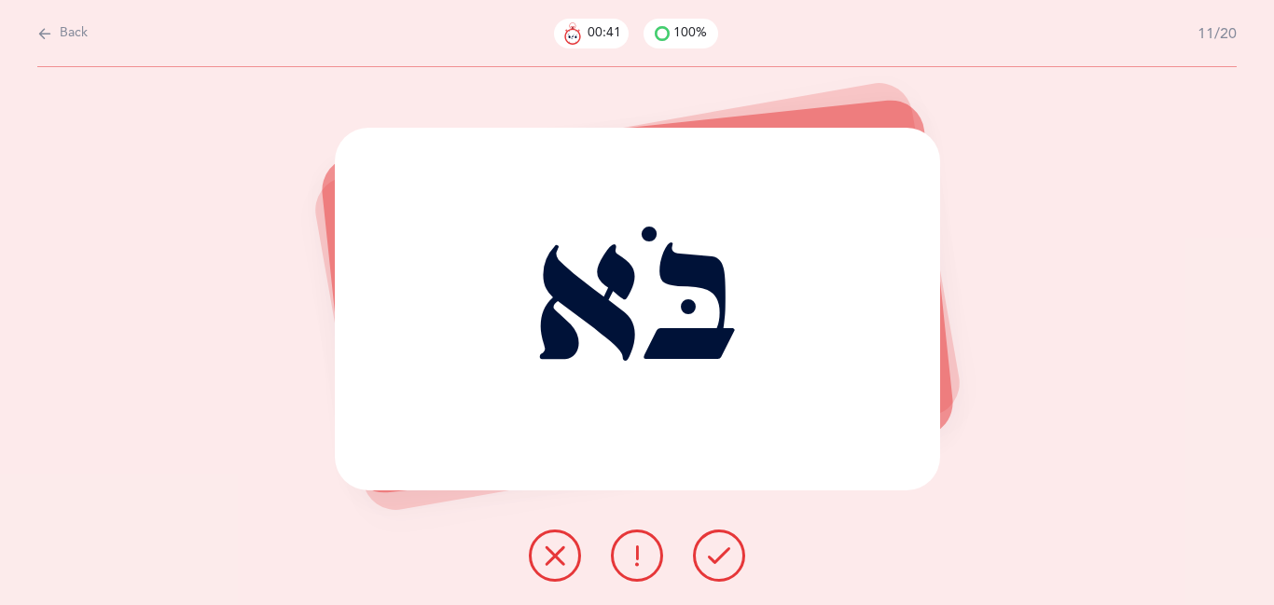
click at [714, 558] on icon at bounding box center [719, 556] width 22 height 22
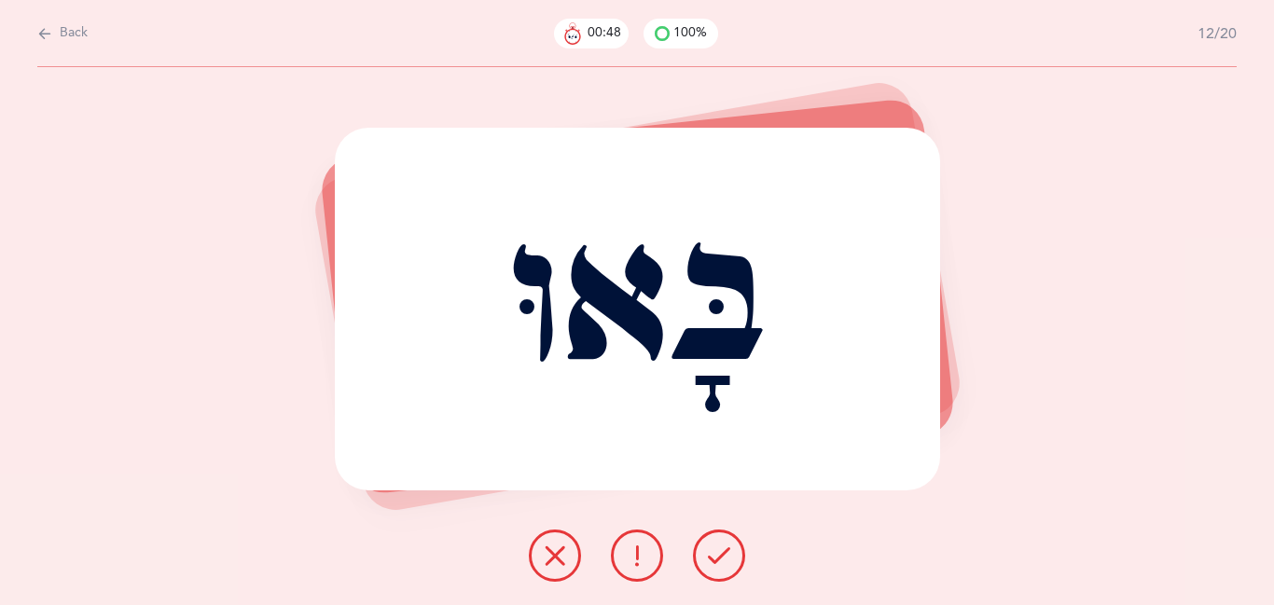
click at [714, 558] on icon at bounding box center [719, 556] width 22 height 22
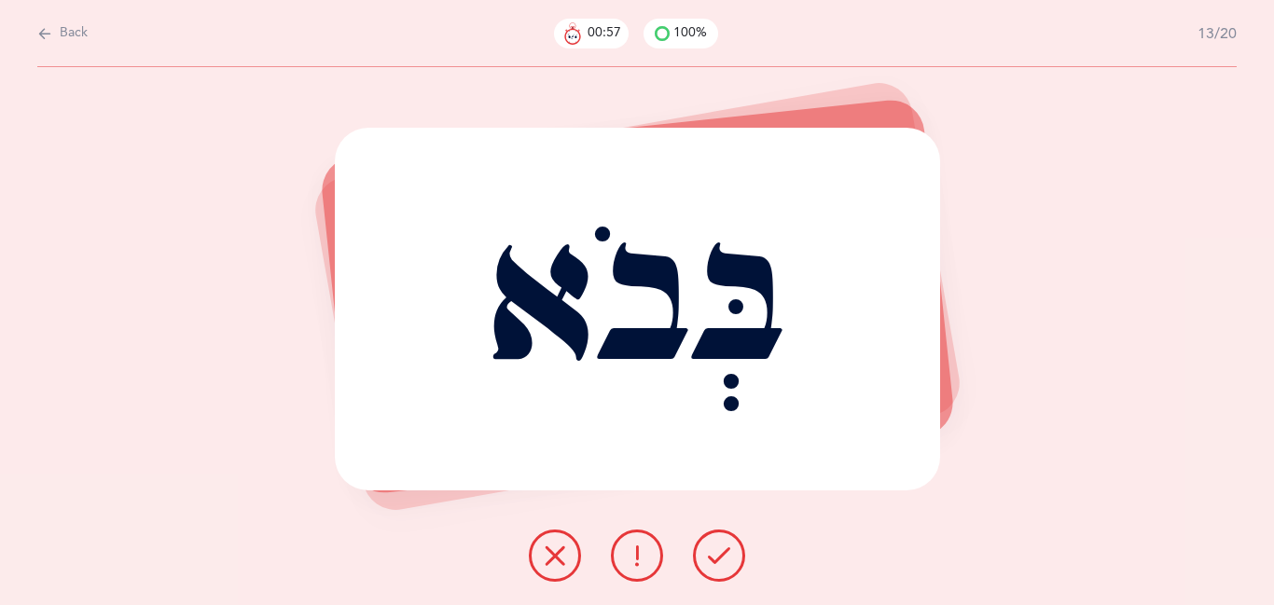
click at [700, 557] on button at bounding box center [719, 556] width 52 height 52
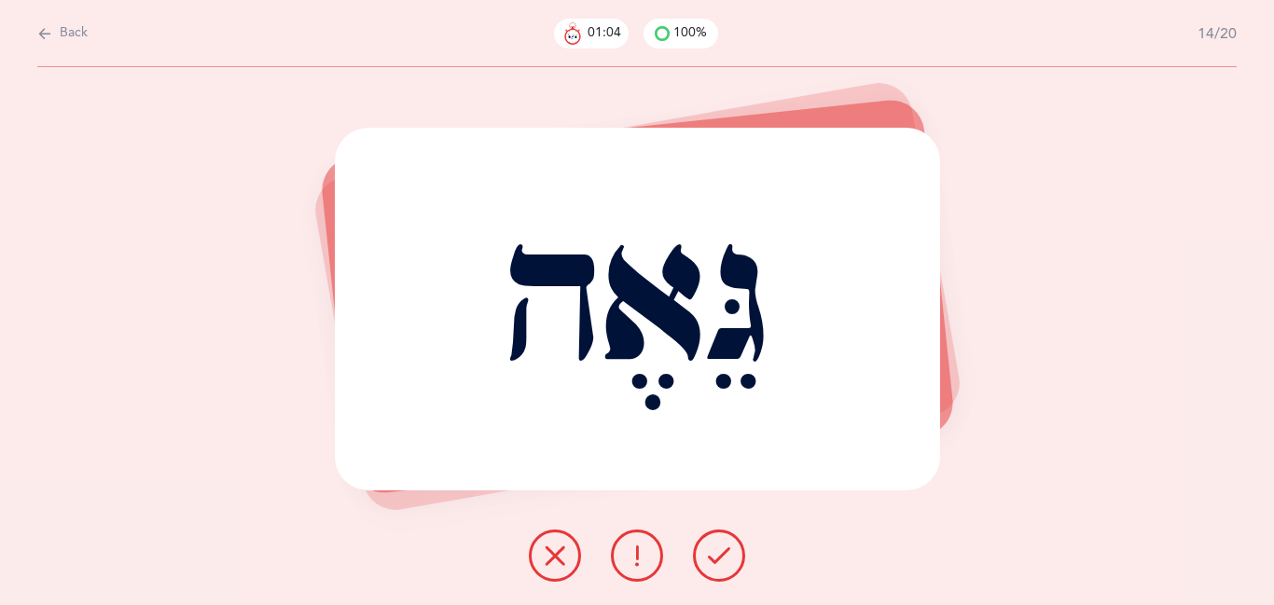
click at [713, 557] on icon at bounding box center [719, 556] width 22 height 22
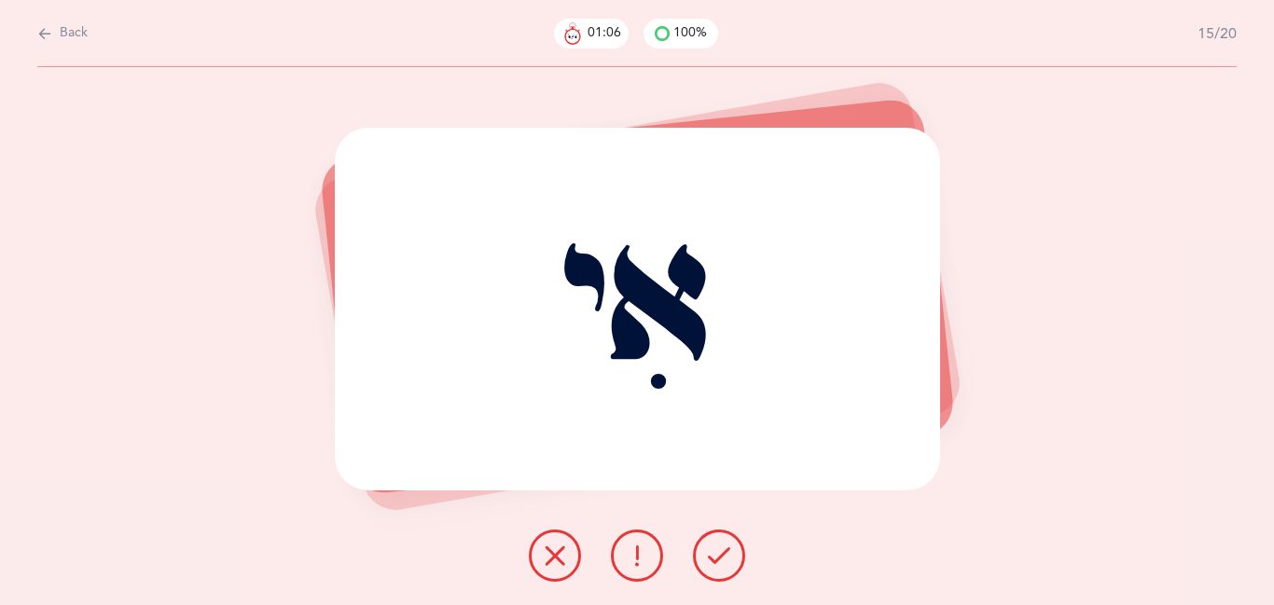
click at [713, 557] on icon at bounding box center [719, 556] width 22 height 22
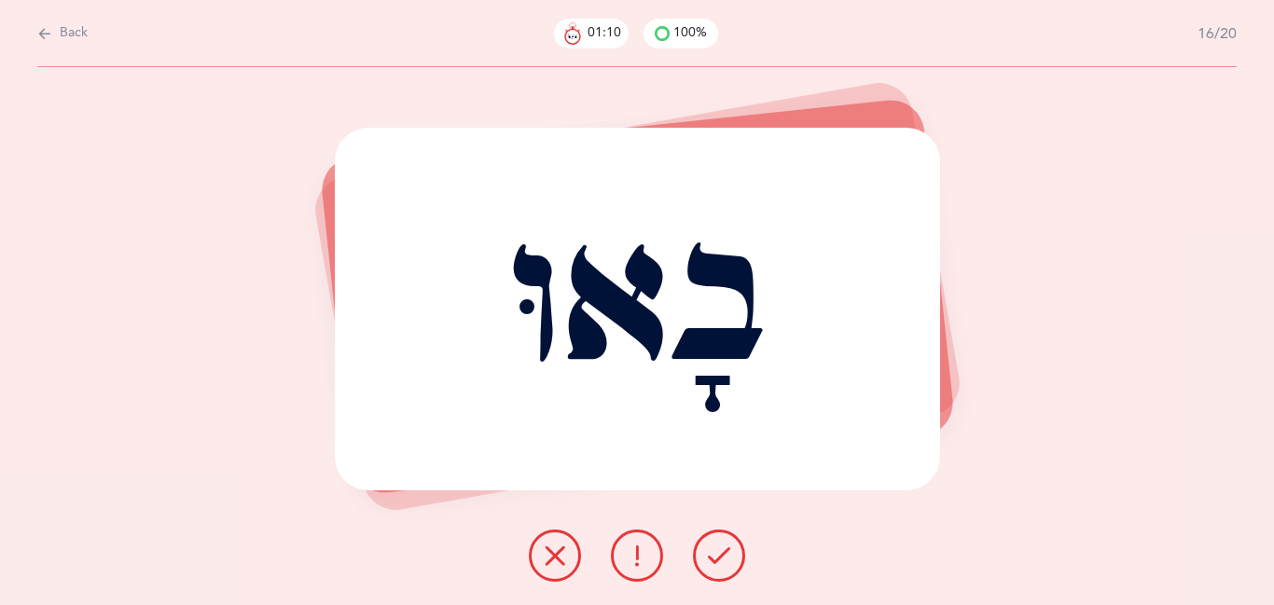
click at [713, 557] on icon at bounding box center [719, 556] width 22 height 22
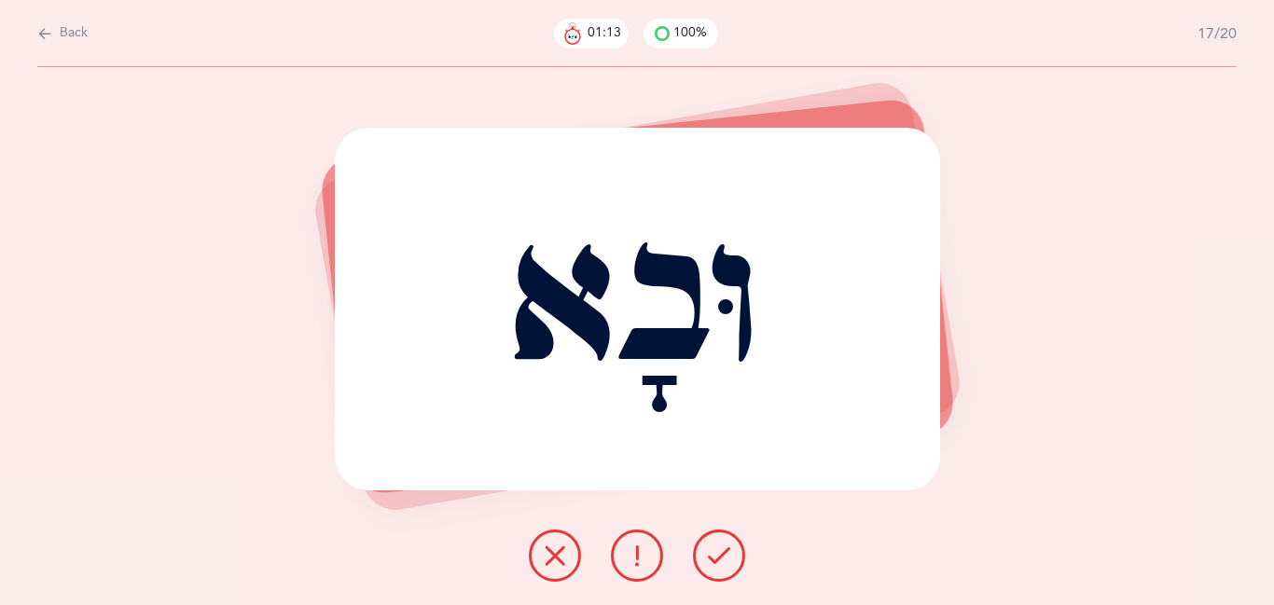
click at [713, 557] on icon at bounding box center [719, 556] width 22 height 22
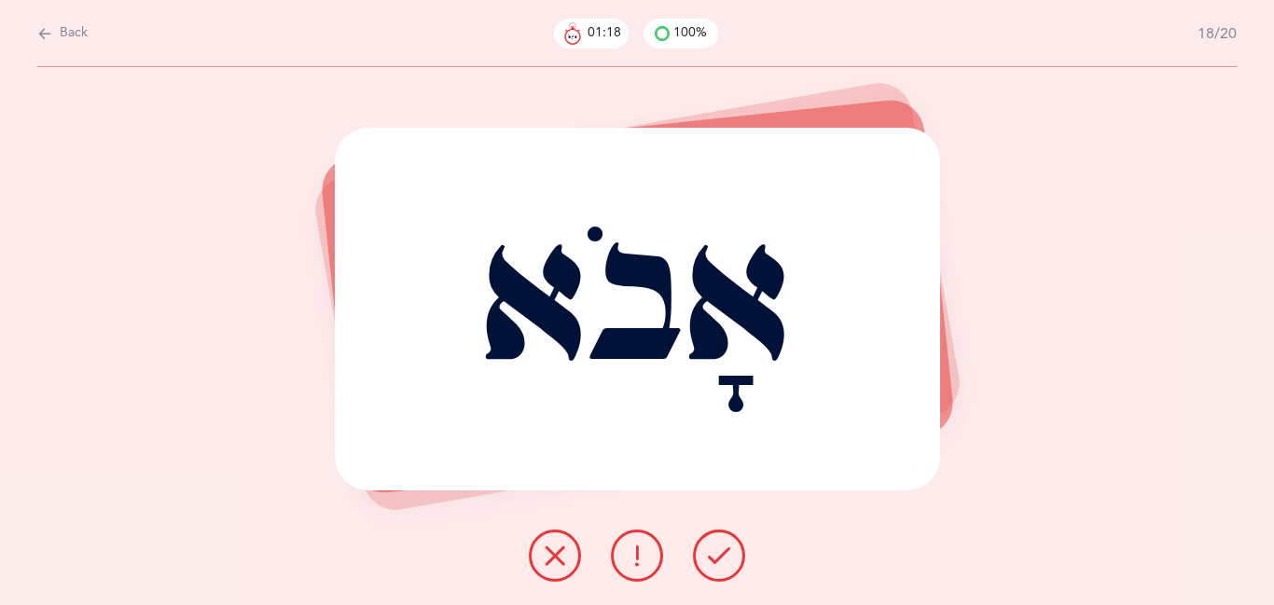
click at [713, 557] on icon at bounding box center [719, 556] width 22 height 22
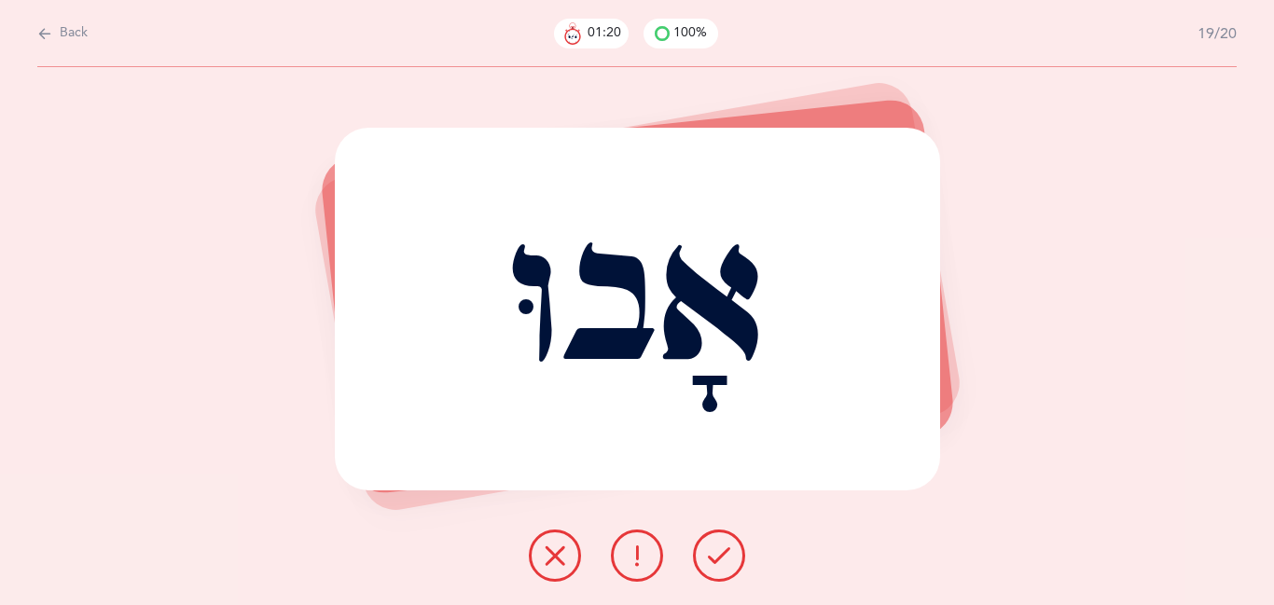
click at [713, 557] on icon at bounding box center [719, 556] width 22 height 22
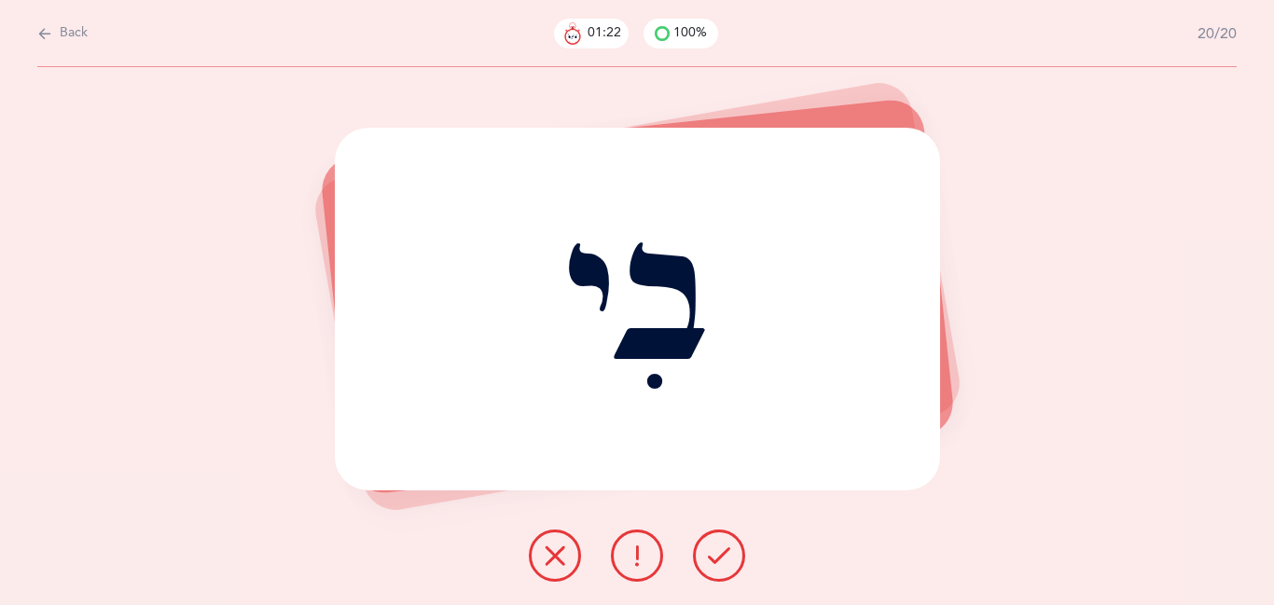
click at [713, 557] on icon at bounding box center [719, 556] width 22 height 22
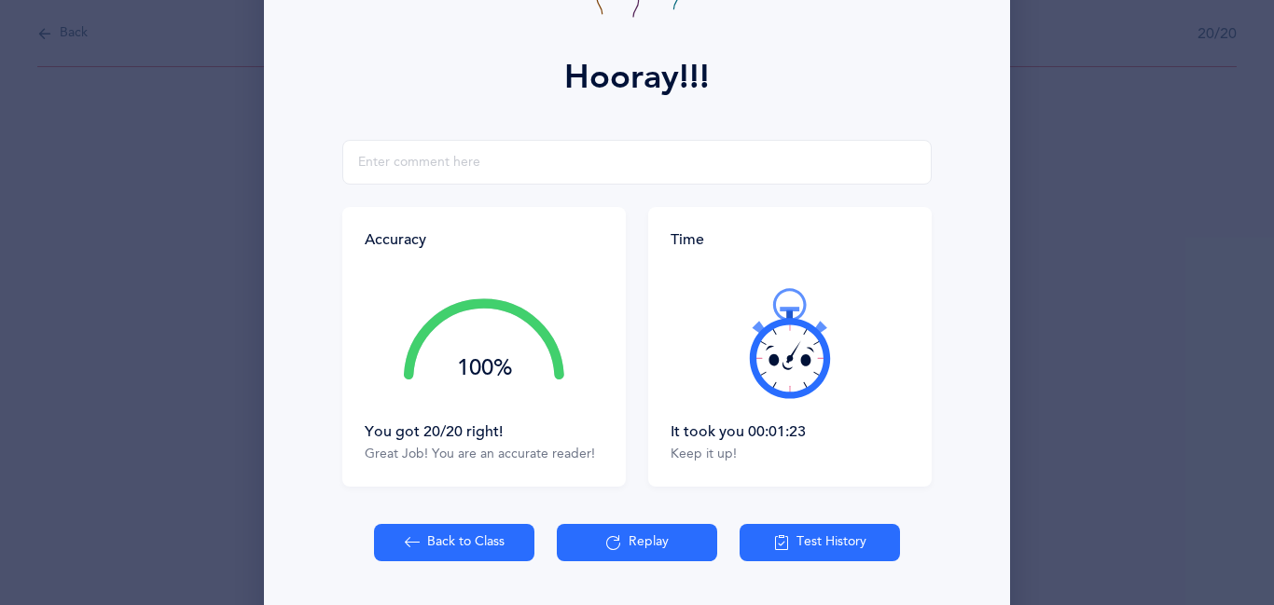
scroll to position [283, 0]
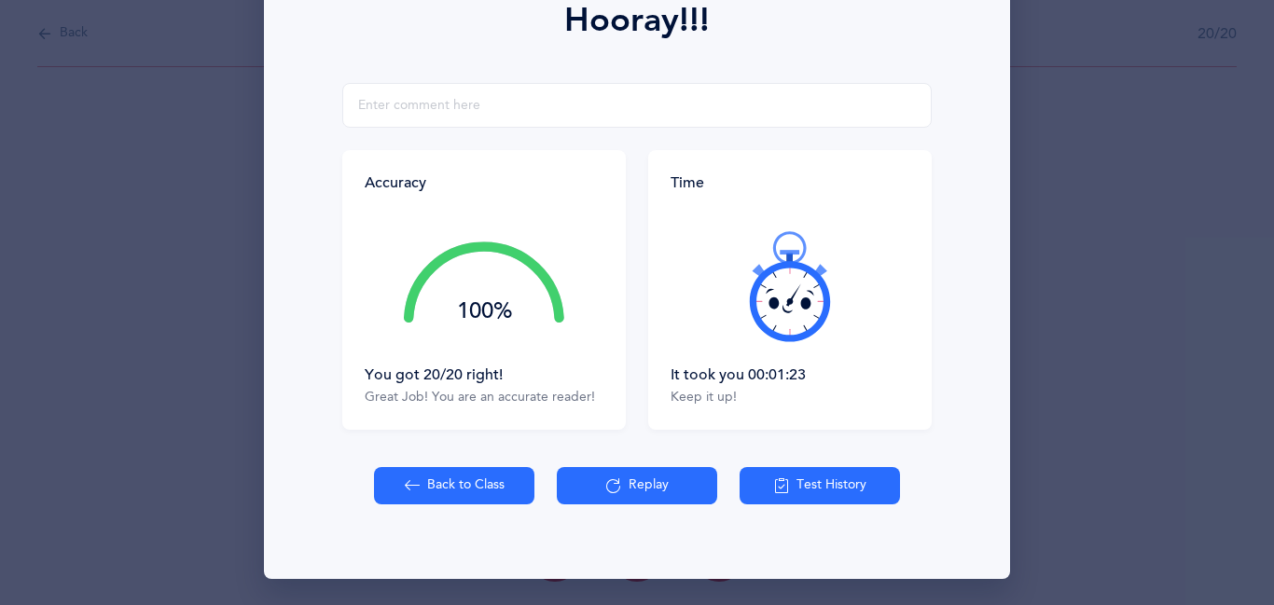
click at [456, 479] on button "Back to Class" at bounding box center [454, 485] width 160 height 37
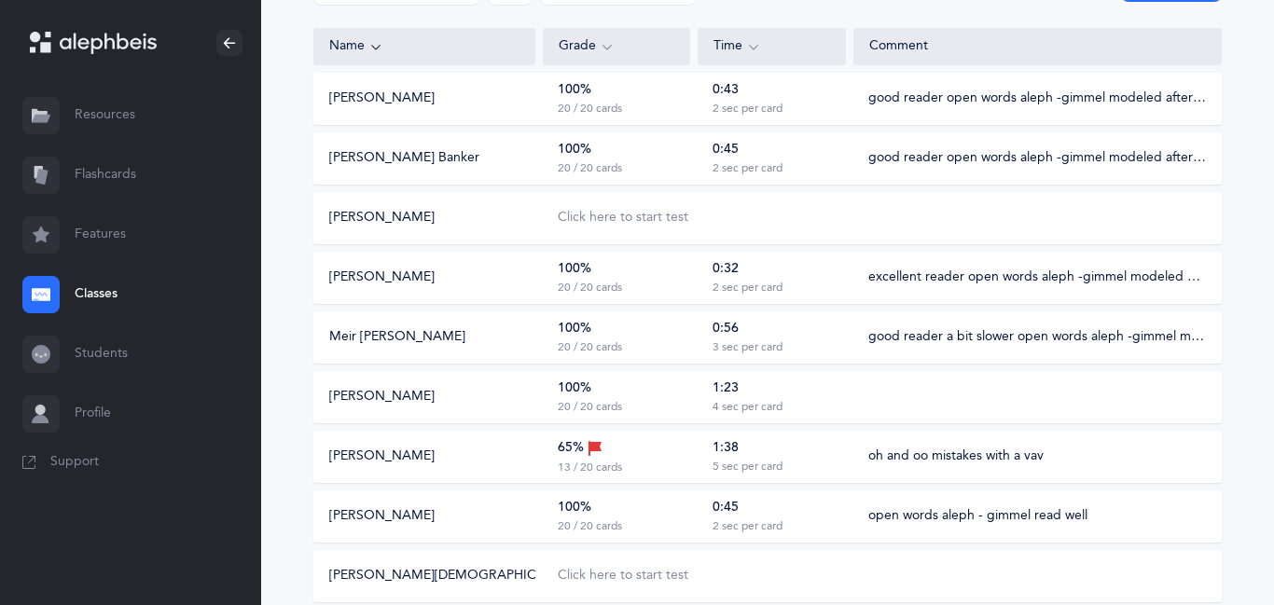
scroll to position [239, 0]
click at [640, 404] on div "100% 20 / 20 cards" at bounding box center [616, 397] width 147 height 35
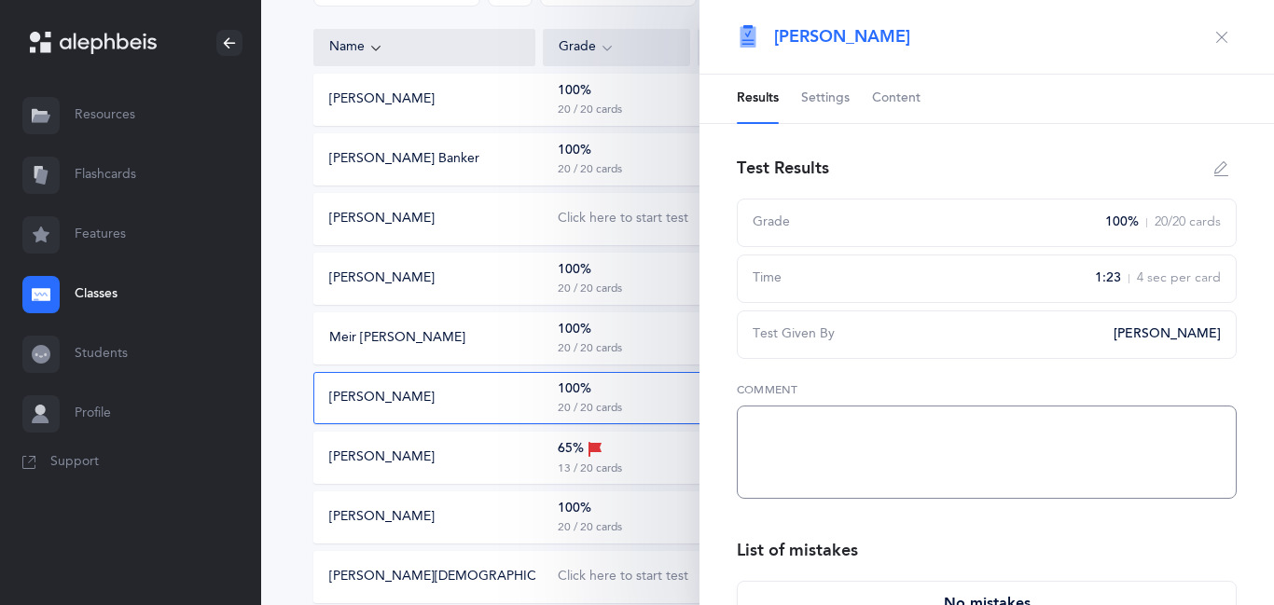
click at [753, 421] on textarea at bounding box center [987, 452] width 500 height 93
type textarea "open words aleph to gimmel a bit slow and hard to hear"
click at [1224, 38] on icon "button" at bounding box center [1221, 37] width 15 height 15
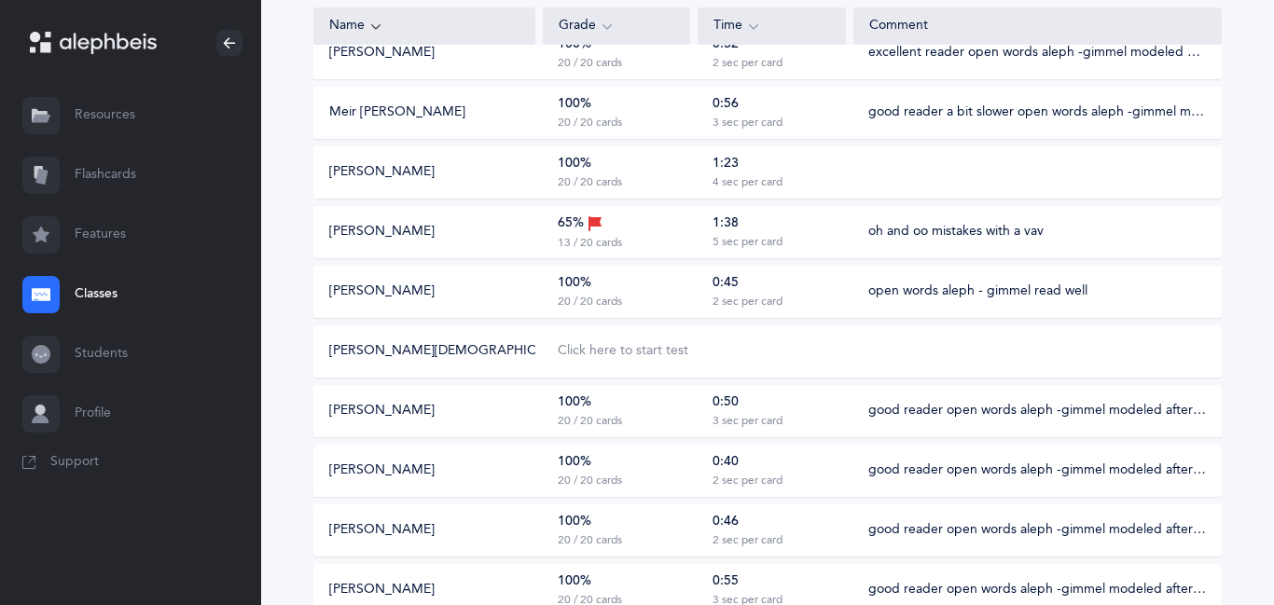
scroll to position [471, 0]
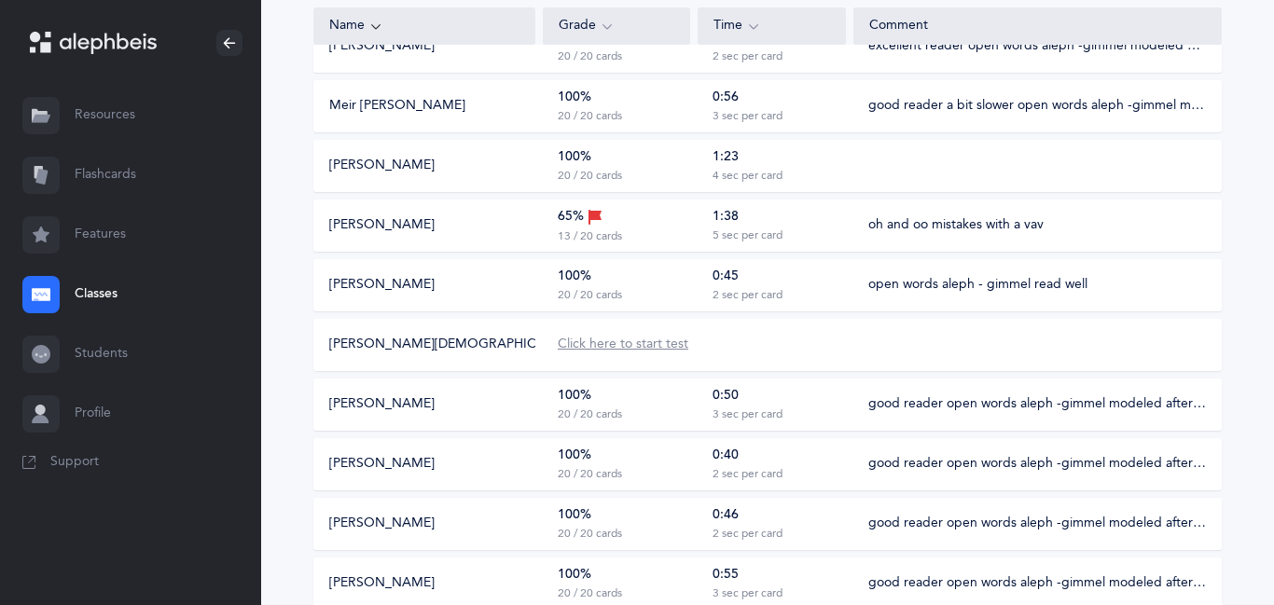
click at [642, 351] on div "Click here to start test" at bounding box center [623, 345] width 131 height 19
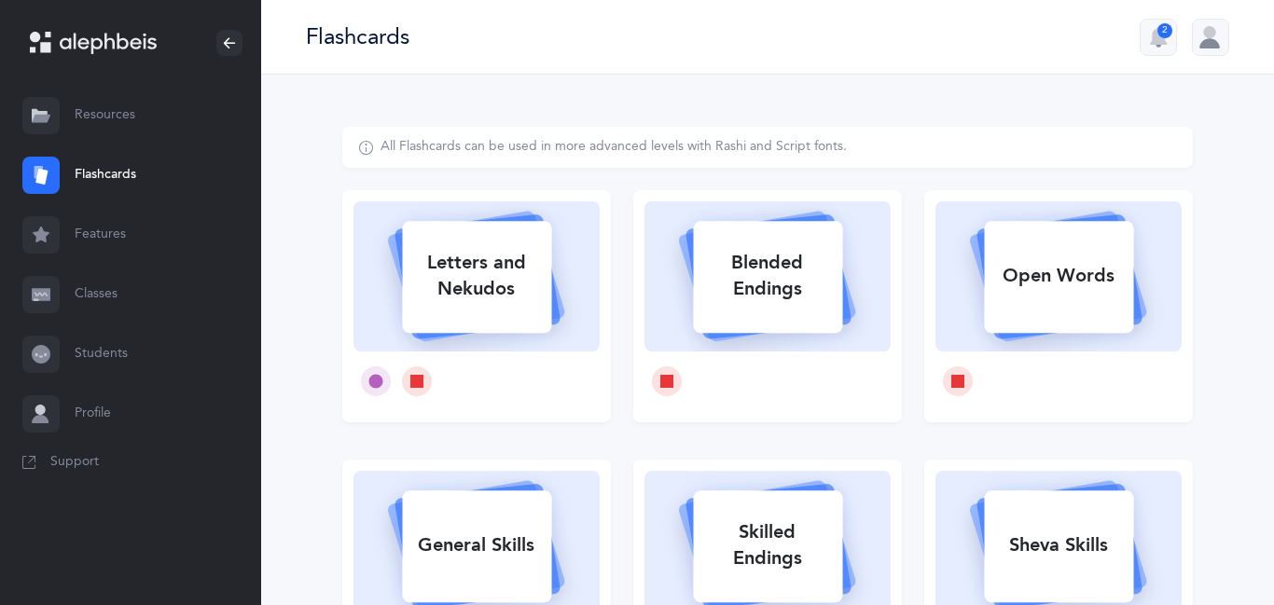
select select
select select "single"
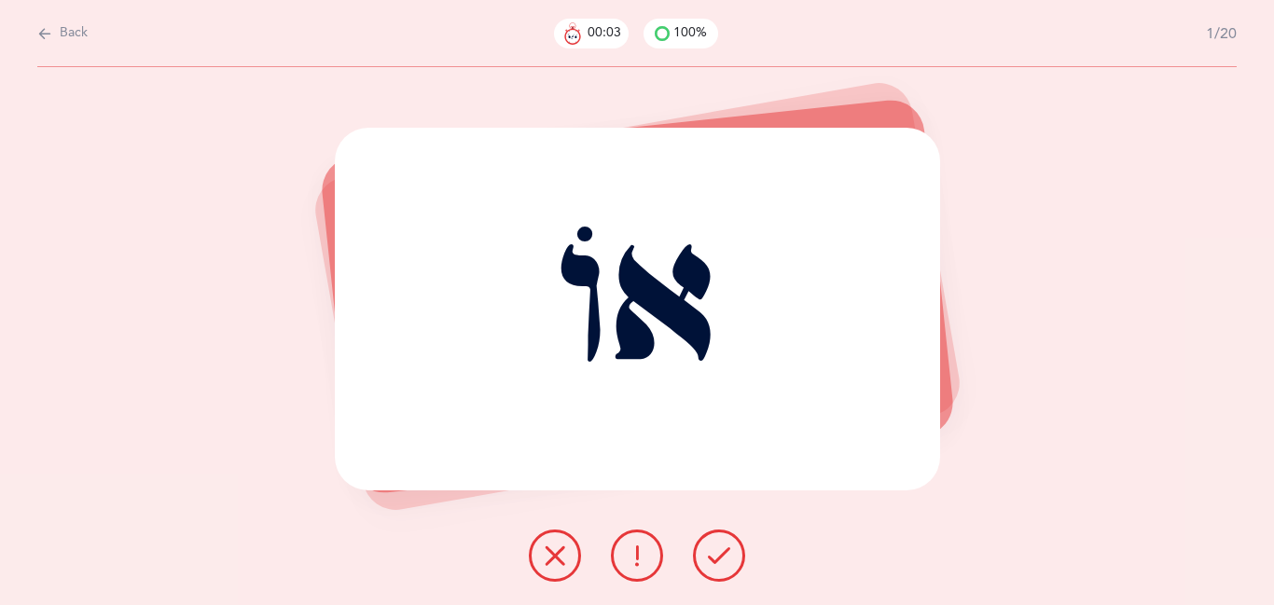
click at [724, 569] on button at bounding box center [719, 556] width 52 height 52
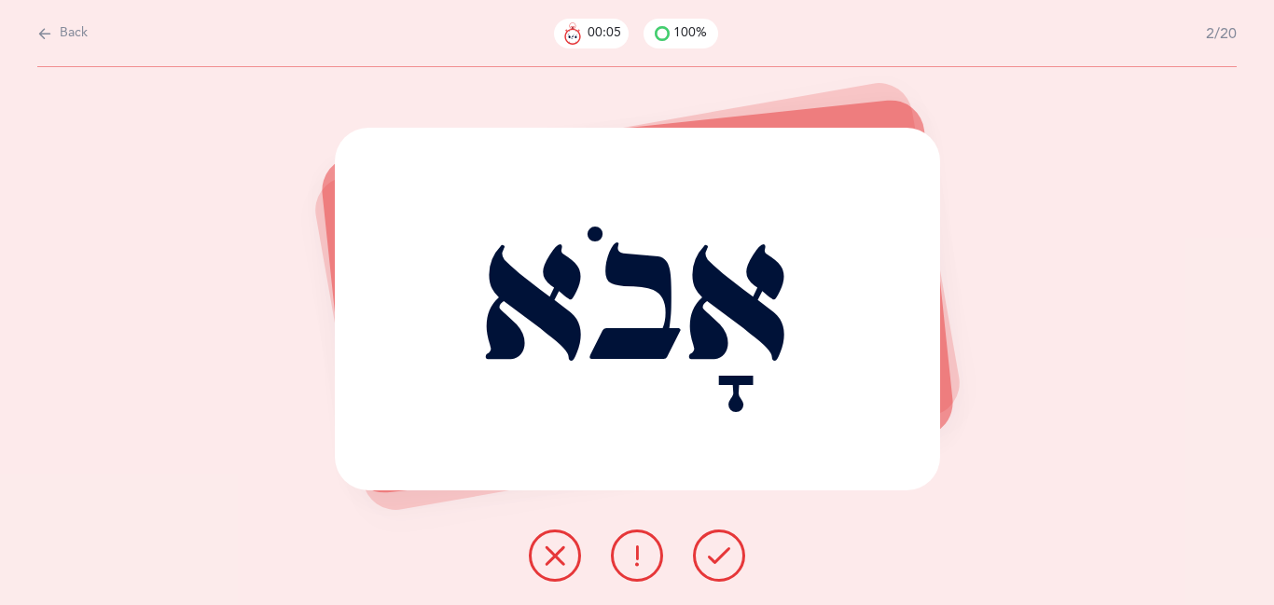
click at [724, 569] on button at bounding box center [719, 556] width 52 height 52
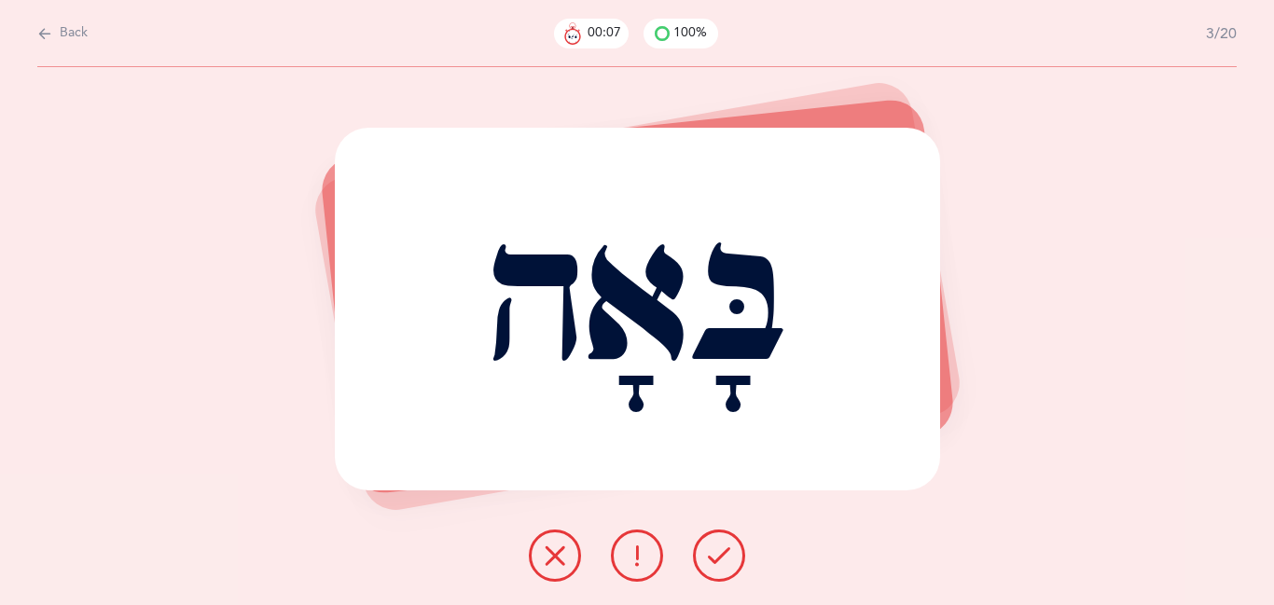
click at [724, 569] on button at bounding box center [719, 556] width 52 height 52
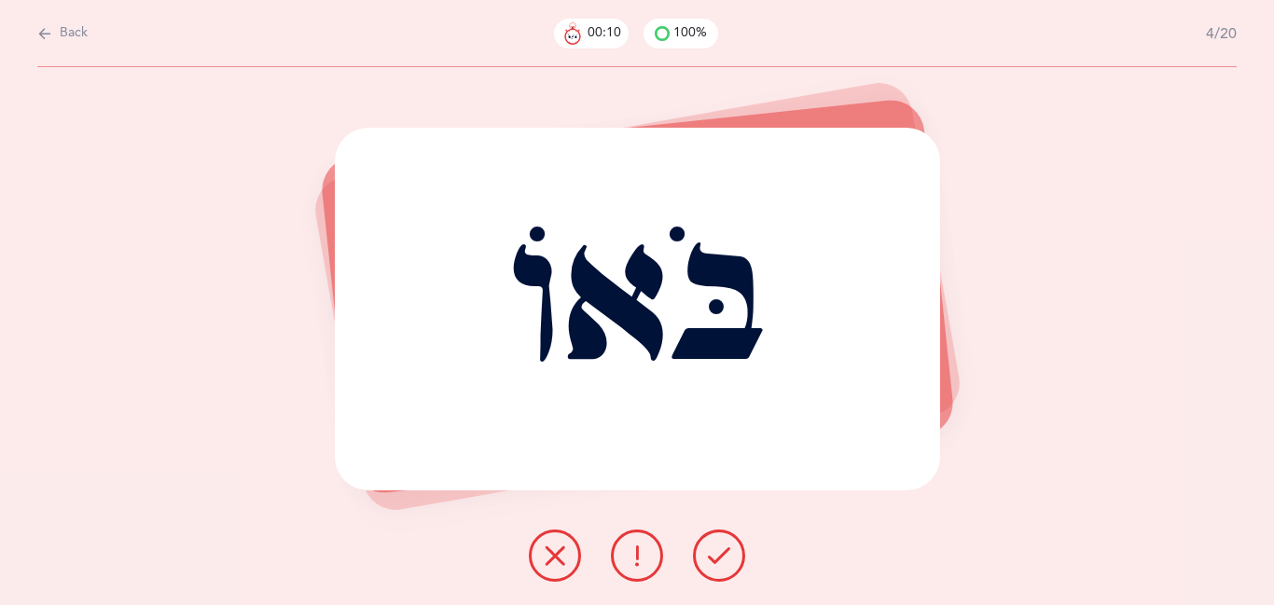
click at [724, 569] on button at bounding box center [719, 556] width 52 height 52
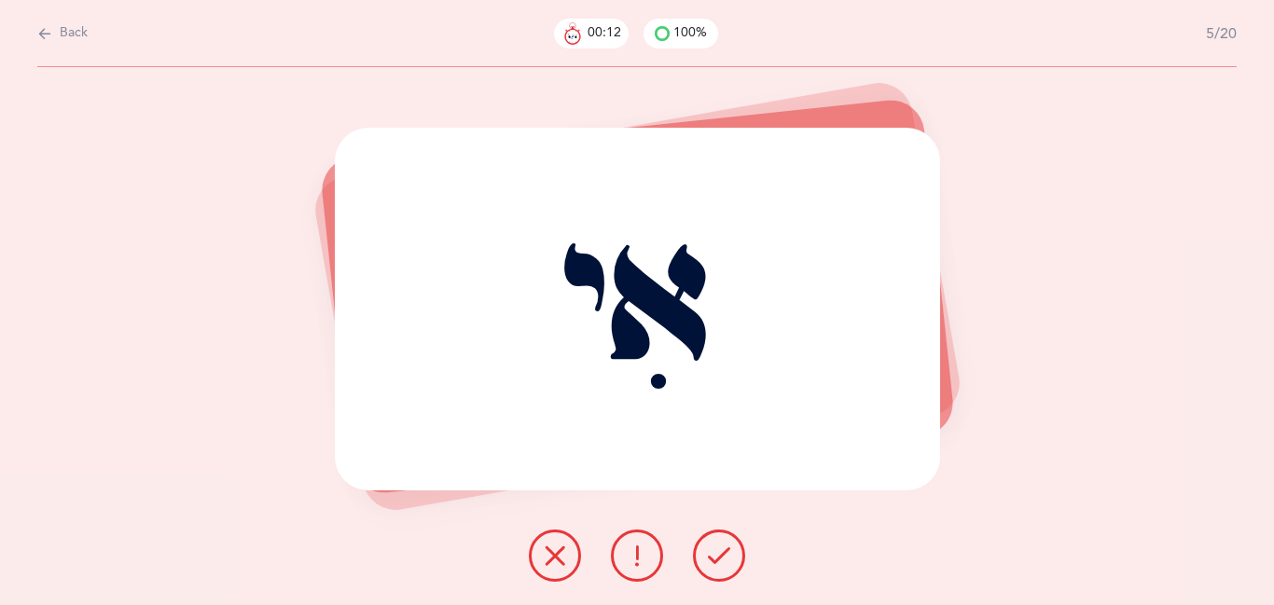
click at [724, 569] on button at bounding box center [719, 556] width 52 height 52
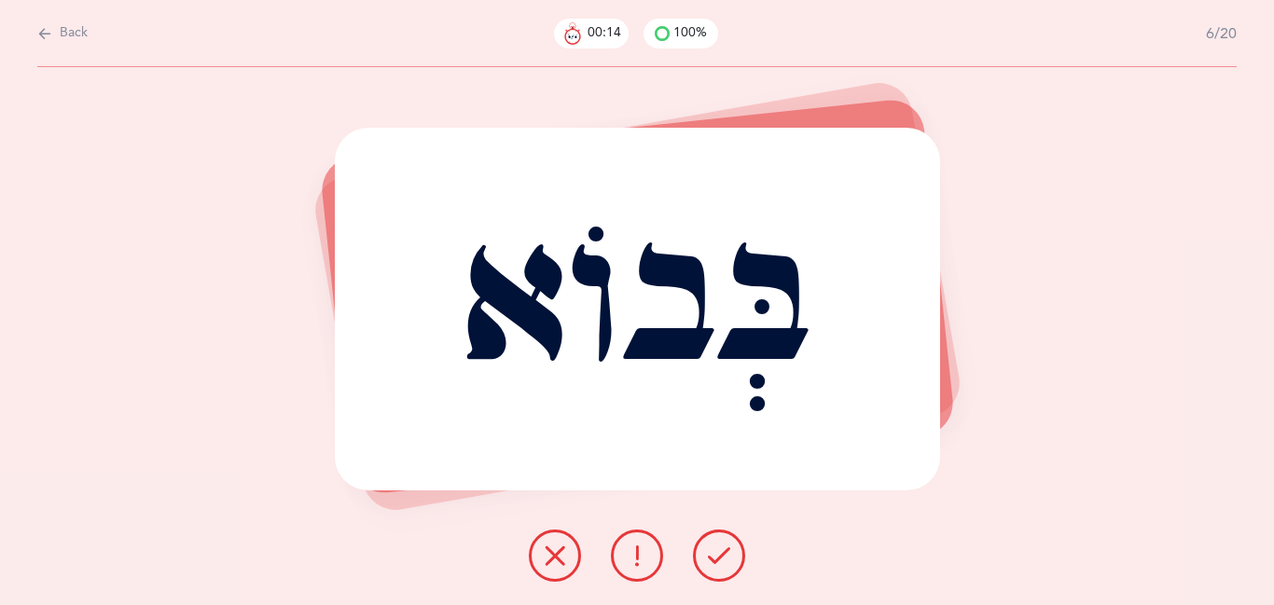
click at [724, 569] on button at bounding box center [719, 556] width 52 height 52
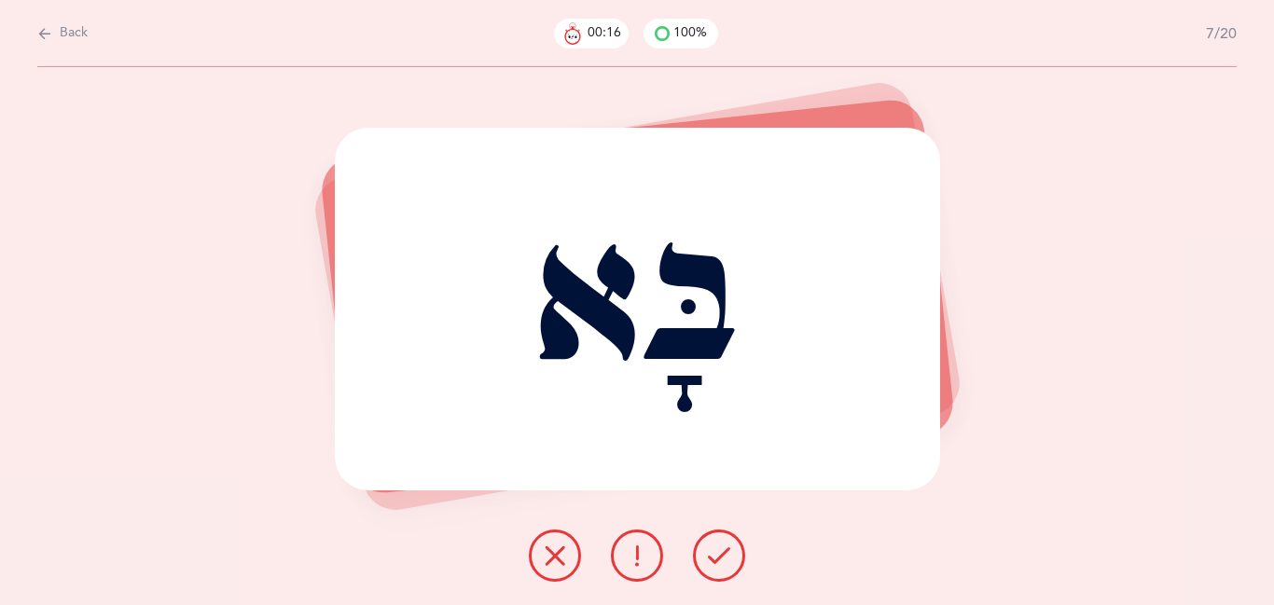
click at [724, 569] on button at bounding box center [719, 556] width 52 height 52
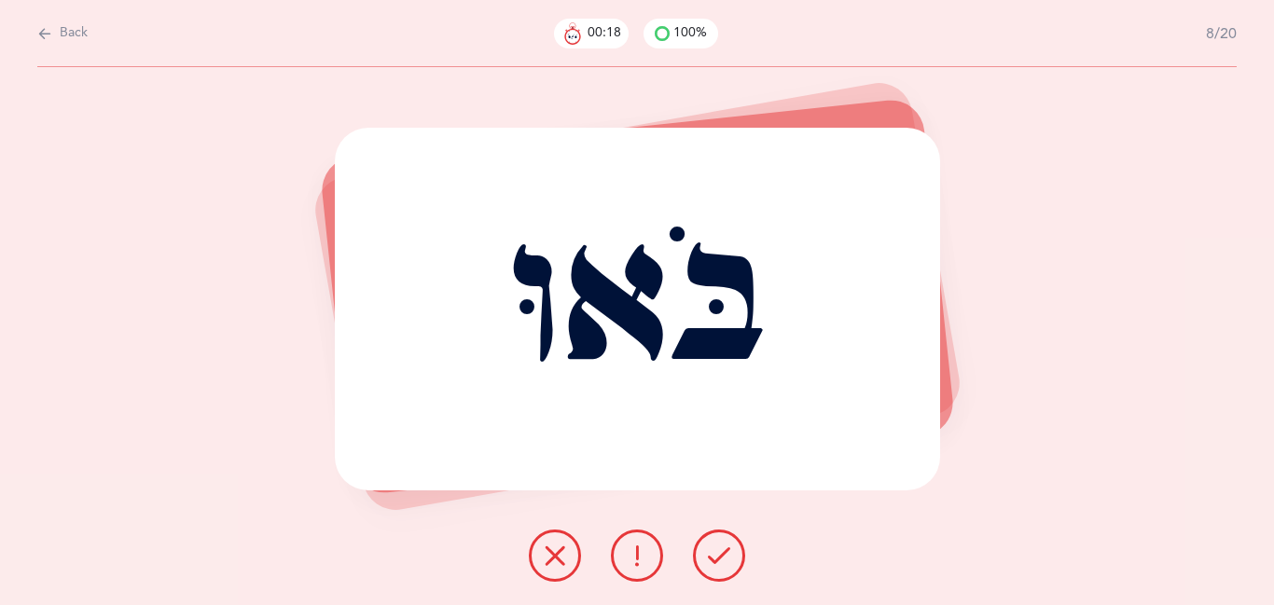
click at [724, 569] on button at bounding box center [719, 556] width 52 height 52
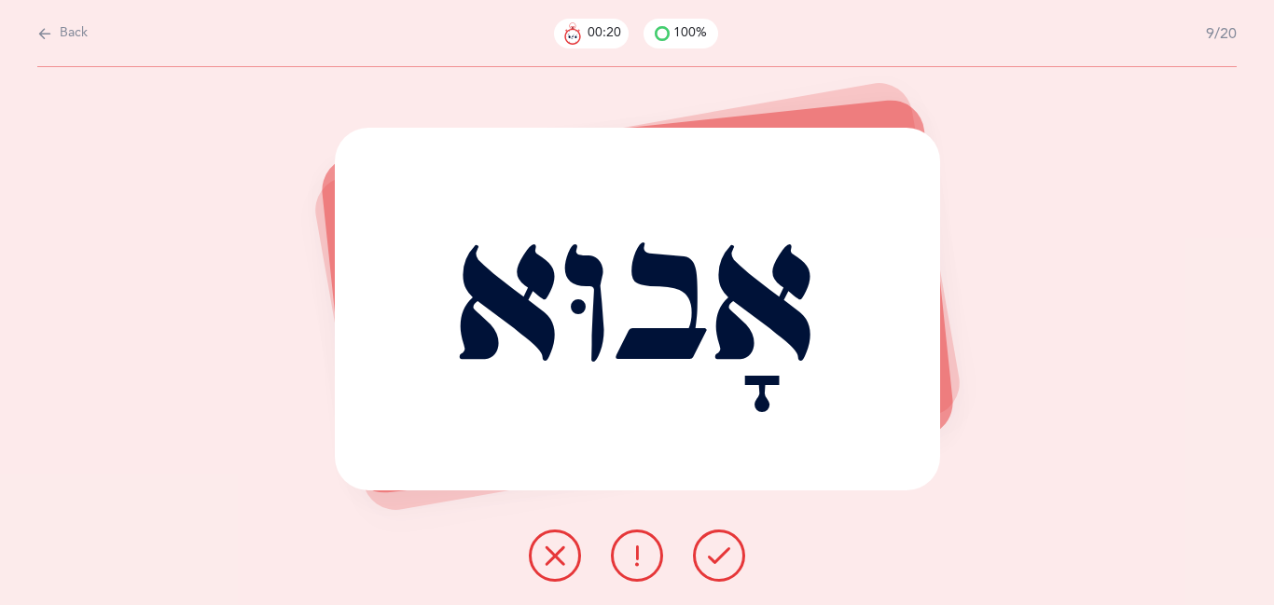
click at [724, 569] on button at bounding box center [719, 556] width 52 height 52
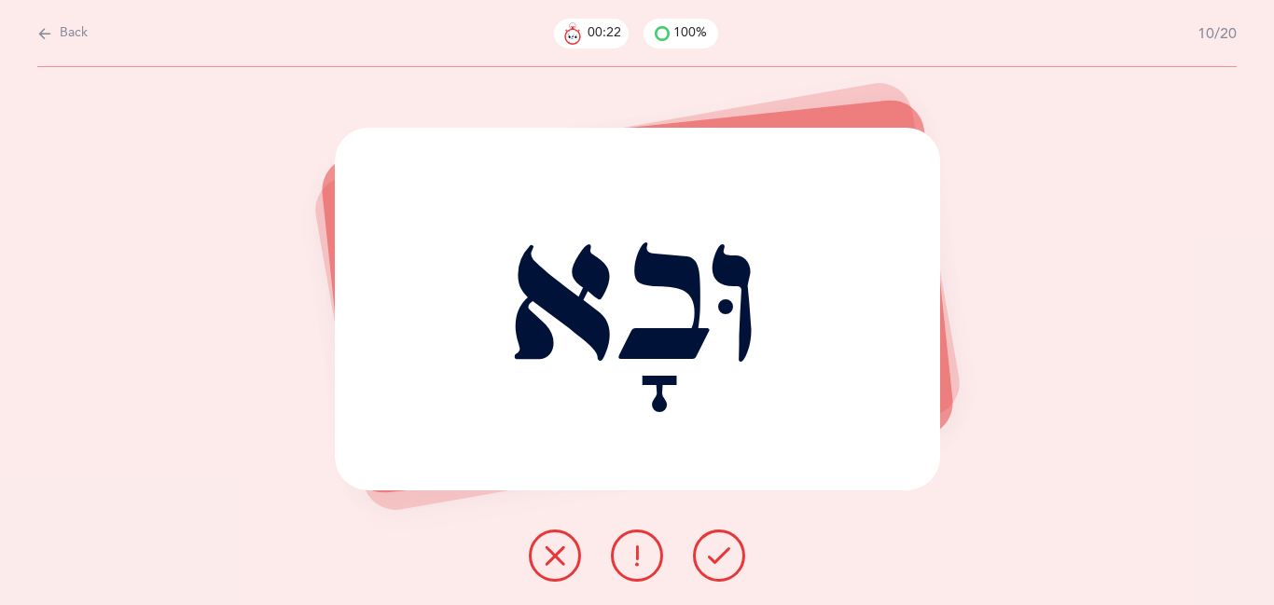
click at [724, 569] on button at bounding box center [719, 556] width 52 height 52
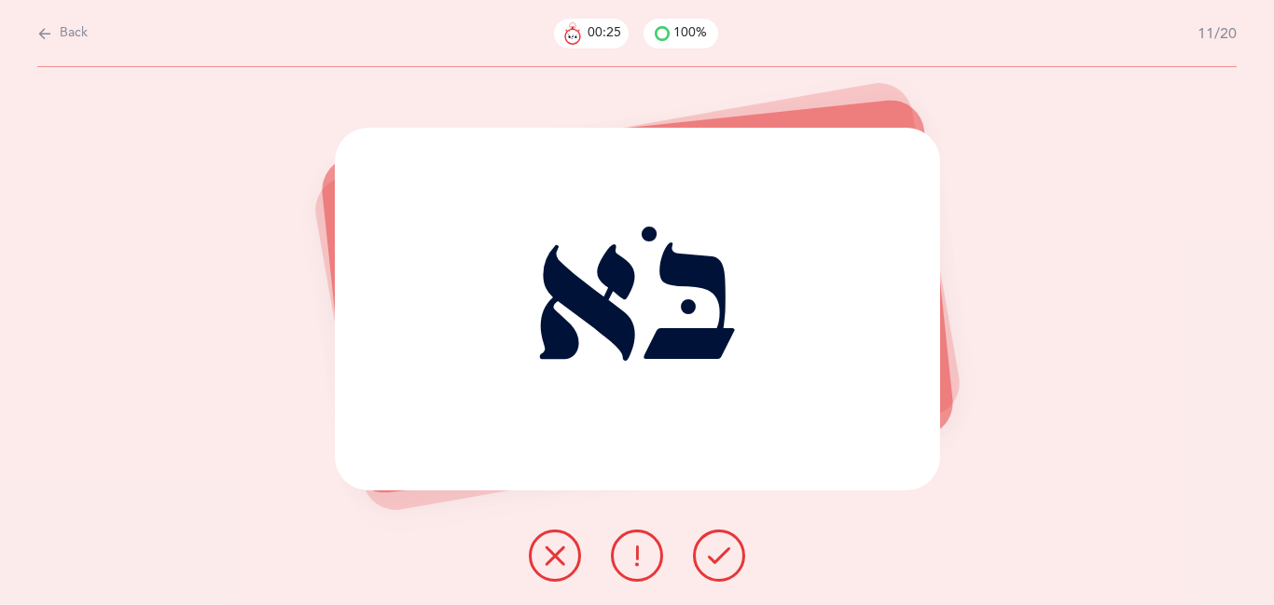
click at [724, 569] on button at bounding box center [719, 556] width 52 height 52
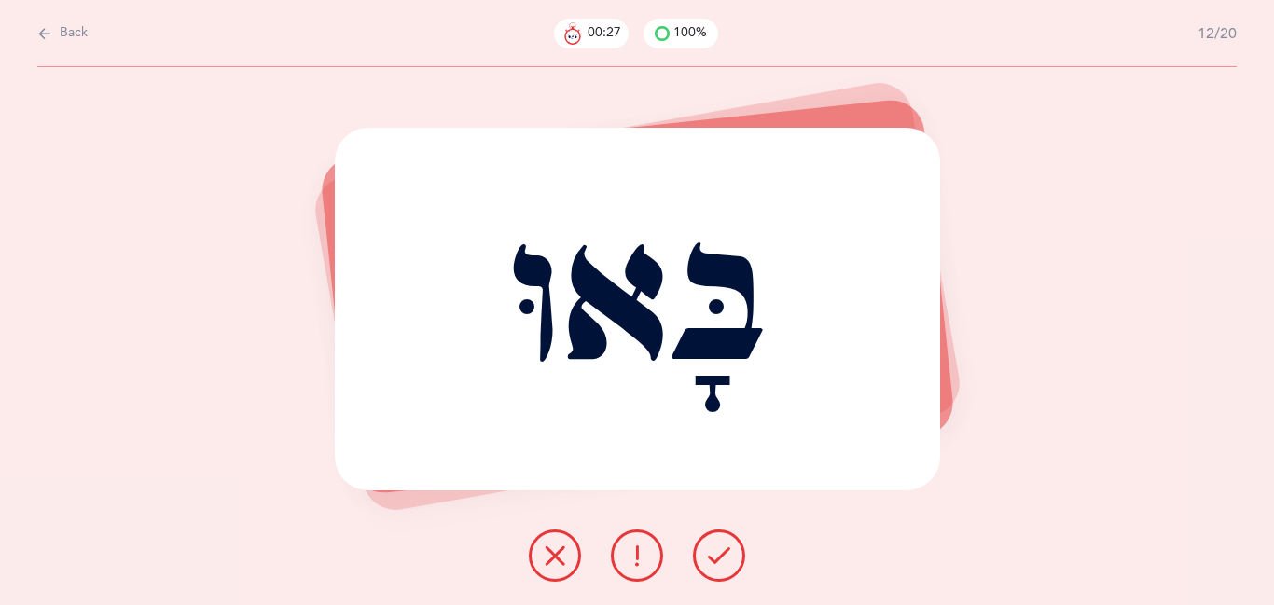
click at [724, 569] on button at bounding box center [719, 556] width 52 height 52
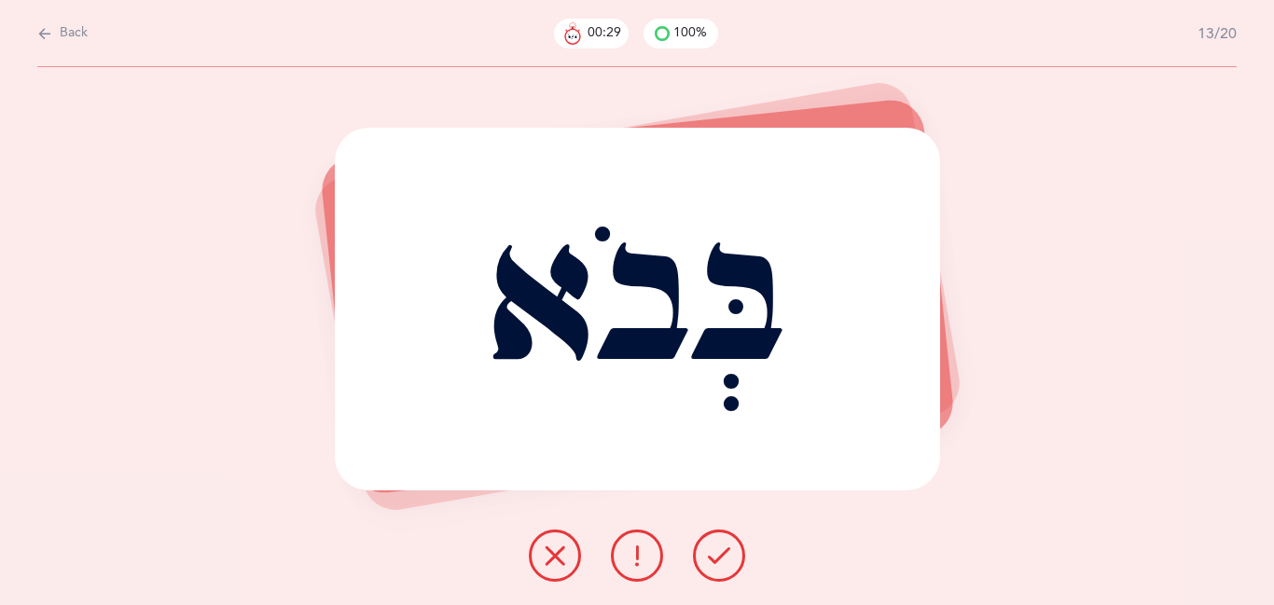
click at [724, 569] on button at bounding box center [719, 556] width 52 height 52
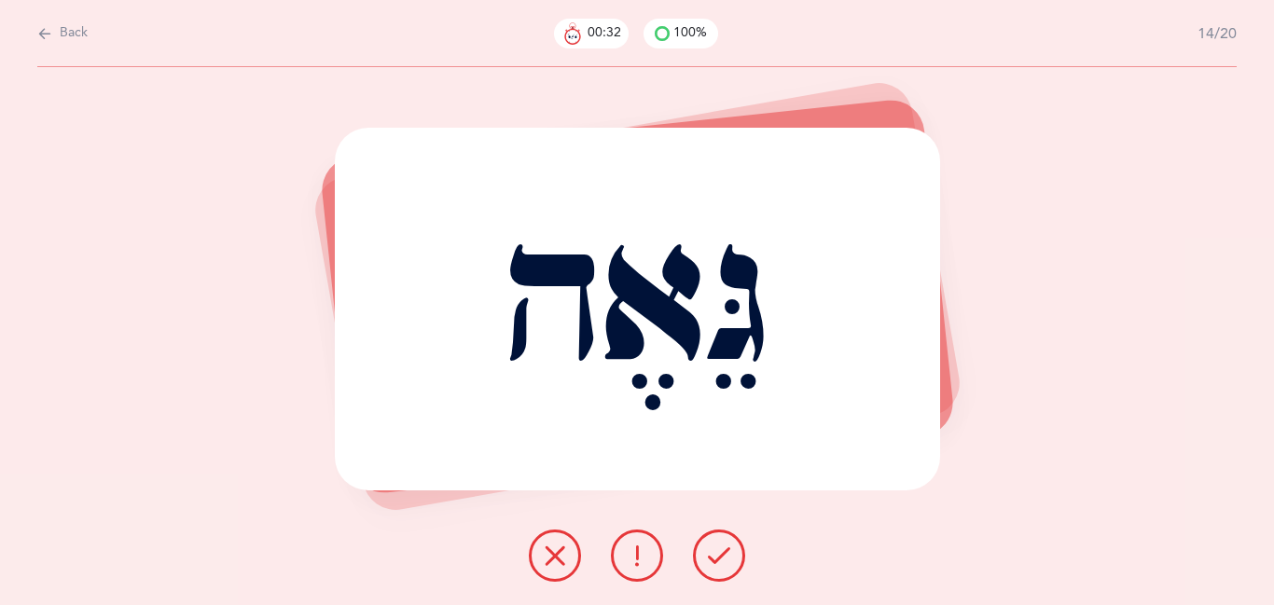
click at [724, 569] on button at bounding box center [719, 556] width 52 height 52
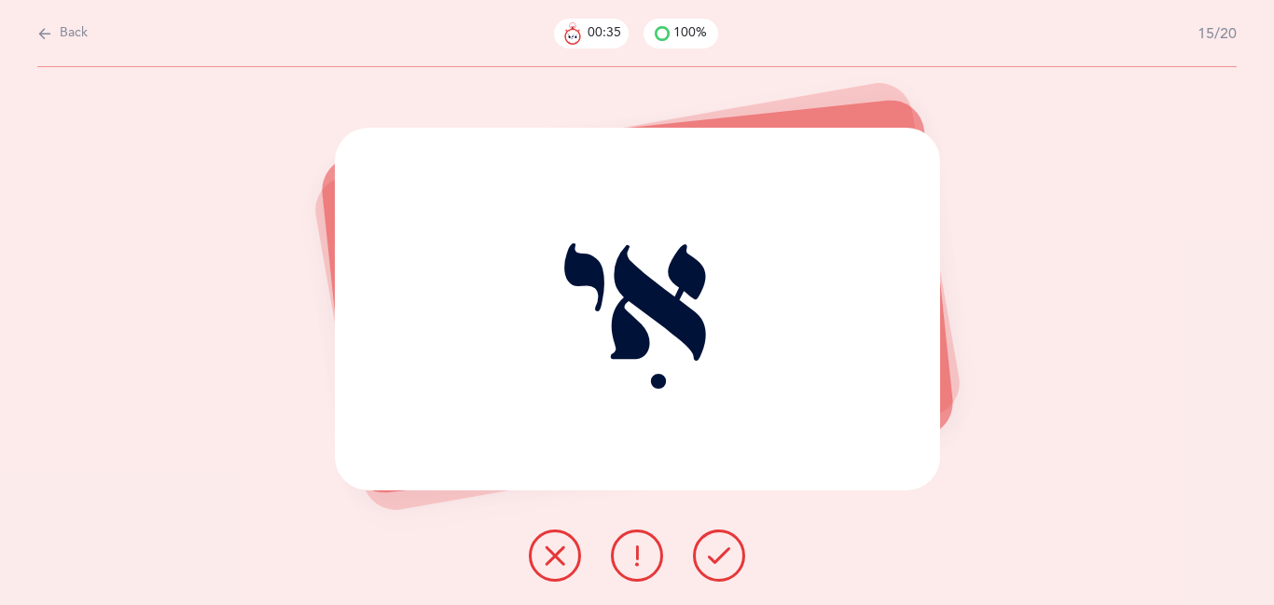
click at [724, 569] on button at bounding box center [719, 556] width 52 height 52
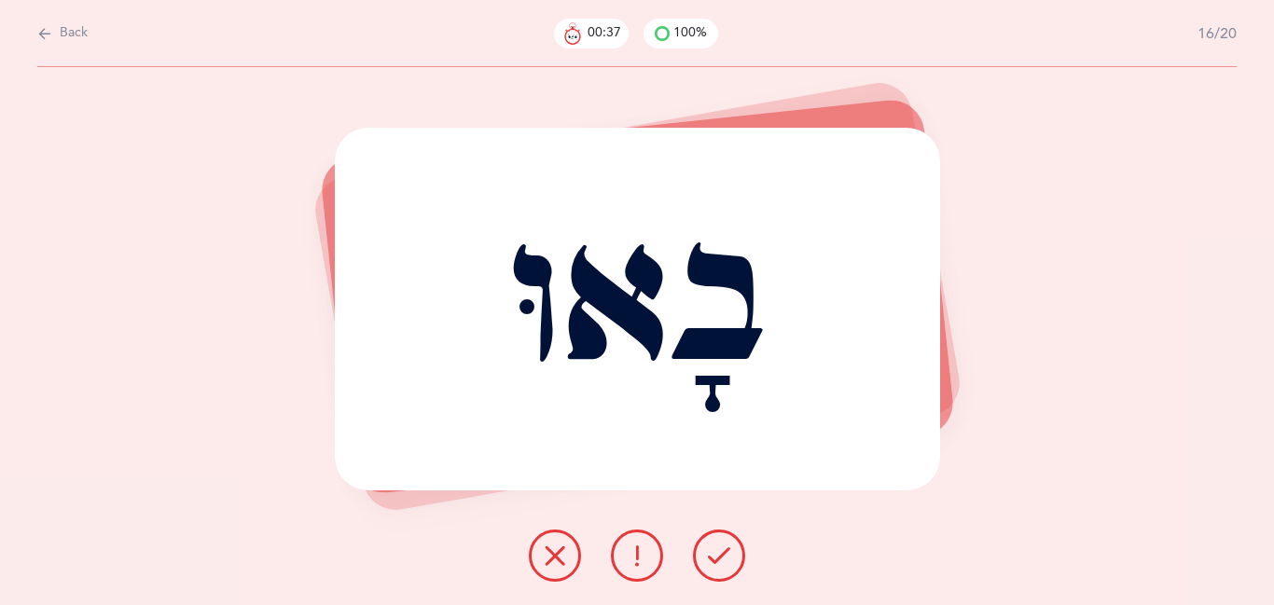
click at [724, 569] on button at bounding box center [719, 556] width 52 height 52
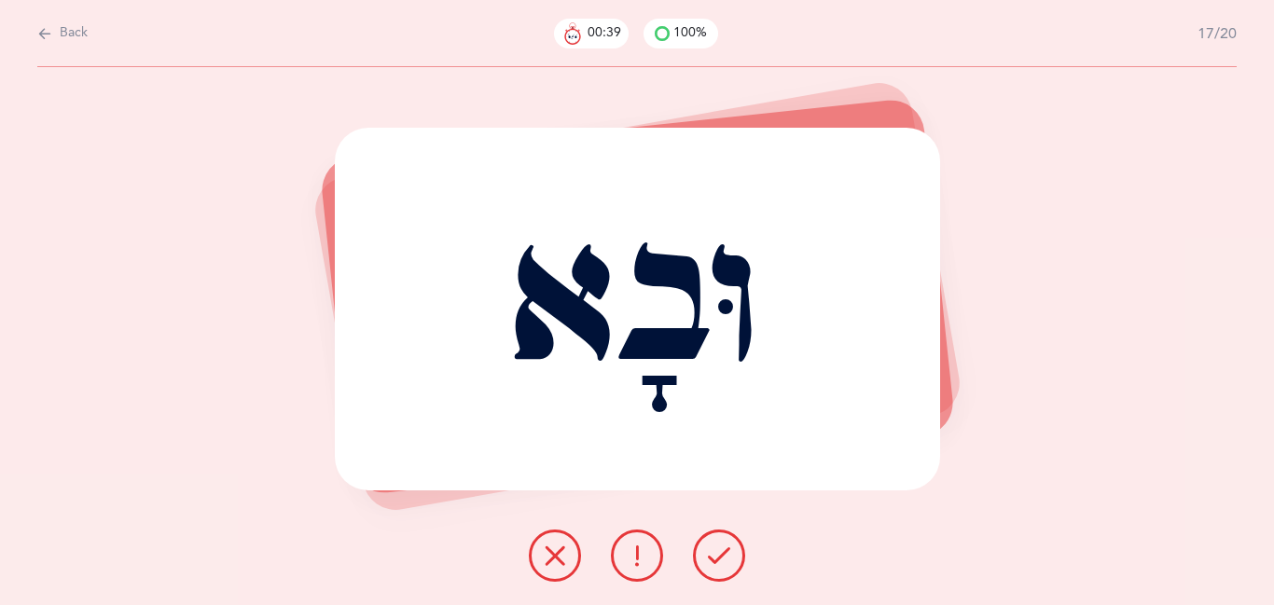
click at [724, 569] on button at bounding box center [719, 556] width 52 height 52
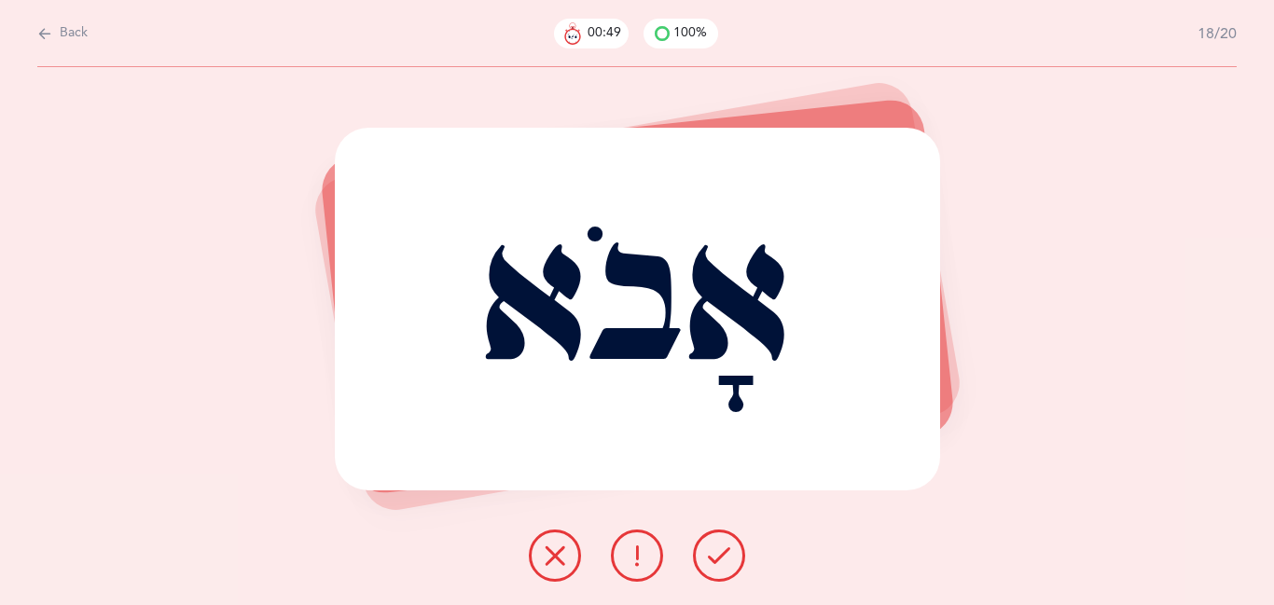
click at [708, 555] on icon at bounding box center [719, 556] width 22 height 22
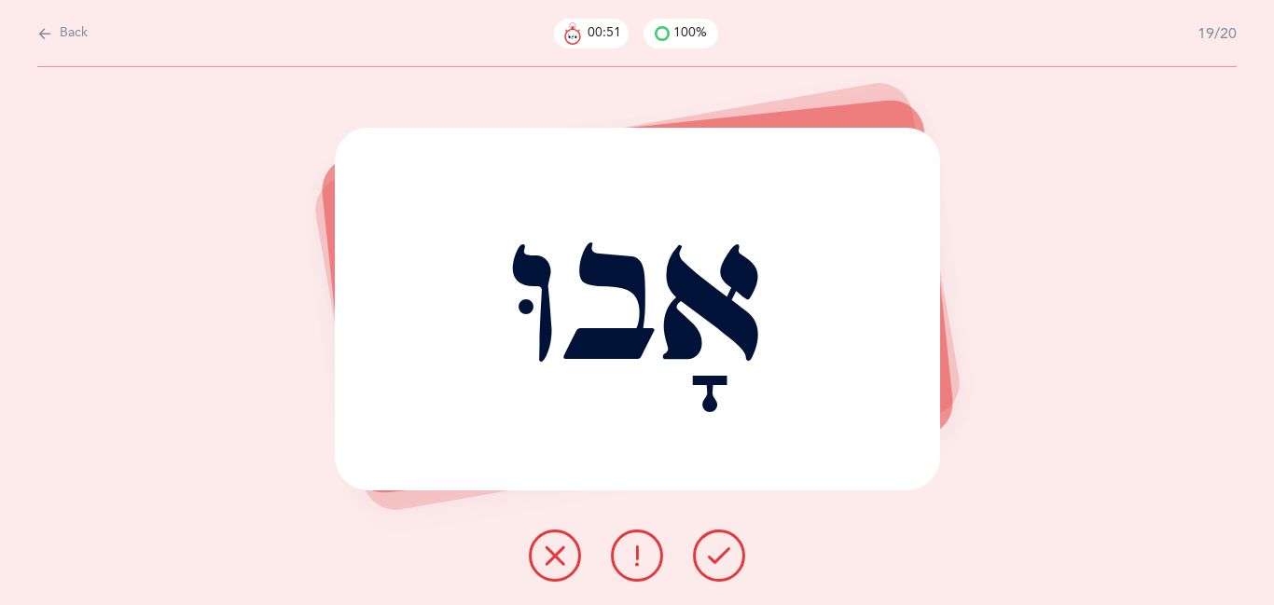
click at [708, 555] on icon at bounding box center [719, 556] width 22 height 22
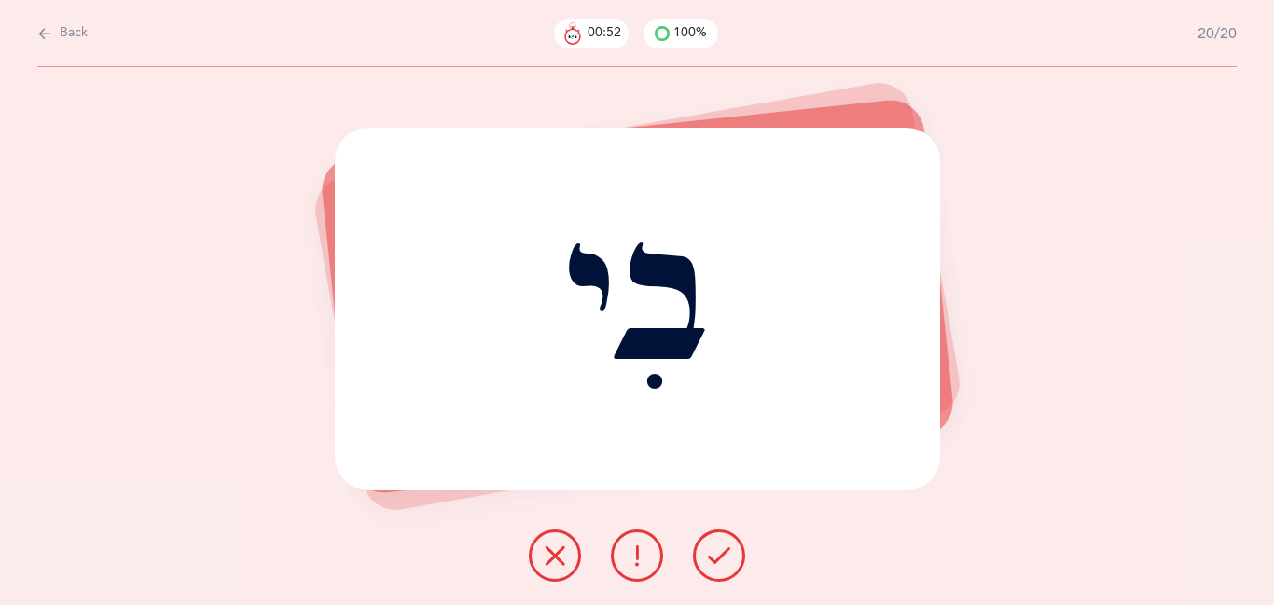
click at [708, 555] on icon at bounding box center [719, 556] width 22 height 22
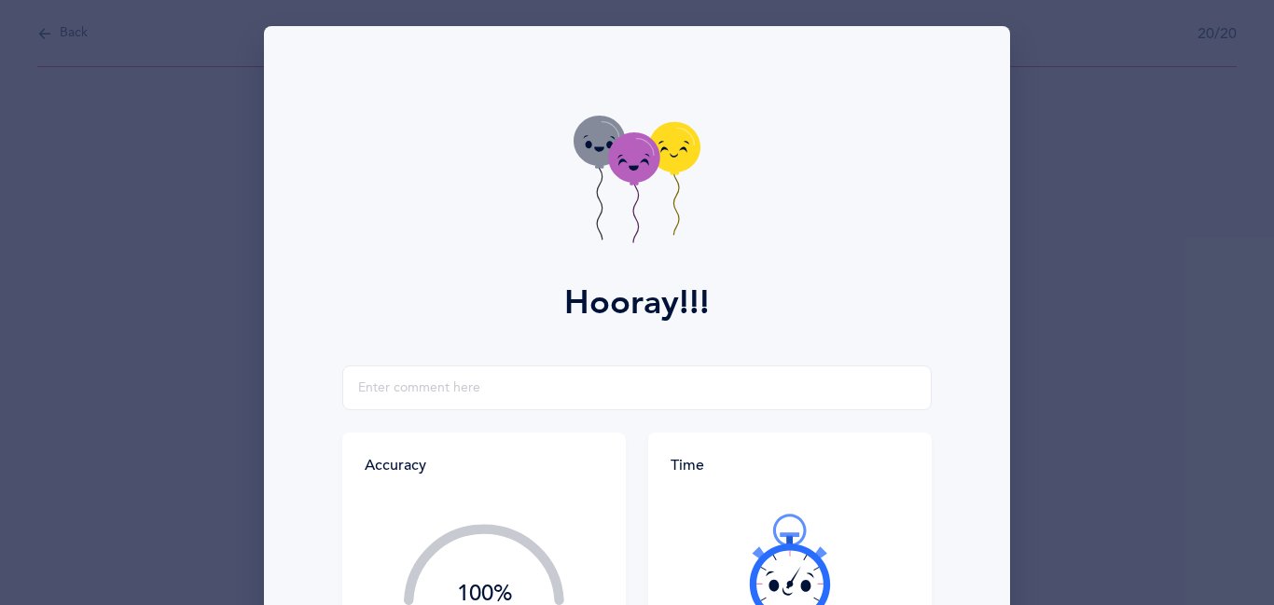
click at [707, 555] on div at bounding box center [789, 568] width 239 height 157
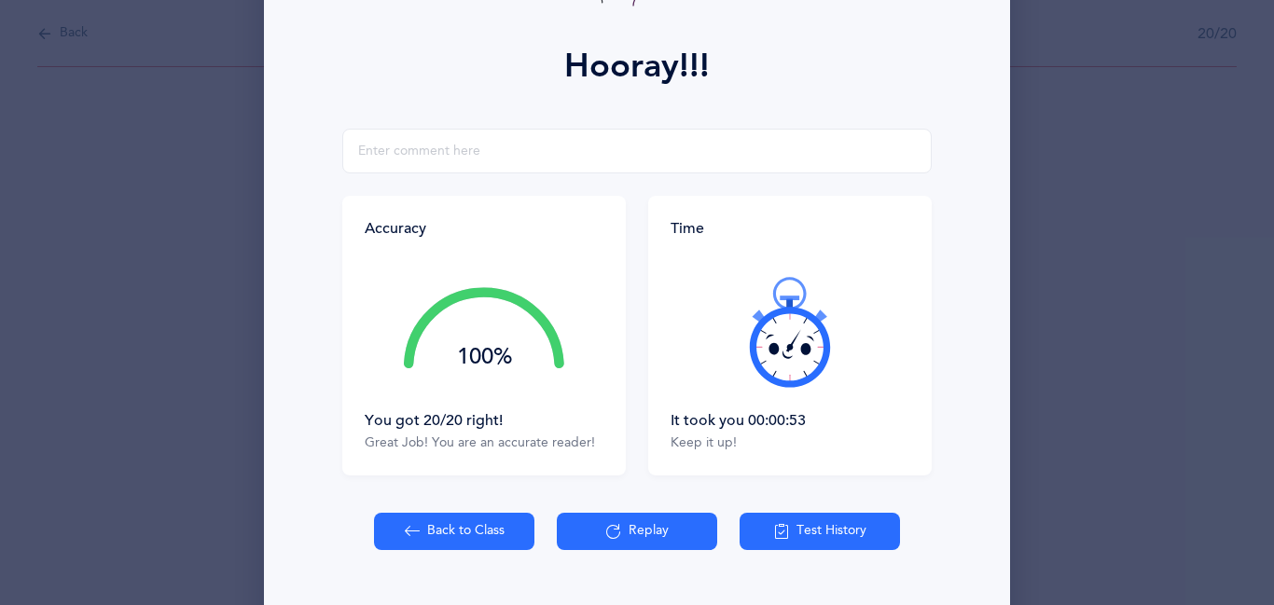
scroll to position [239, 0]
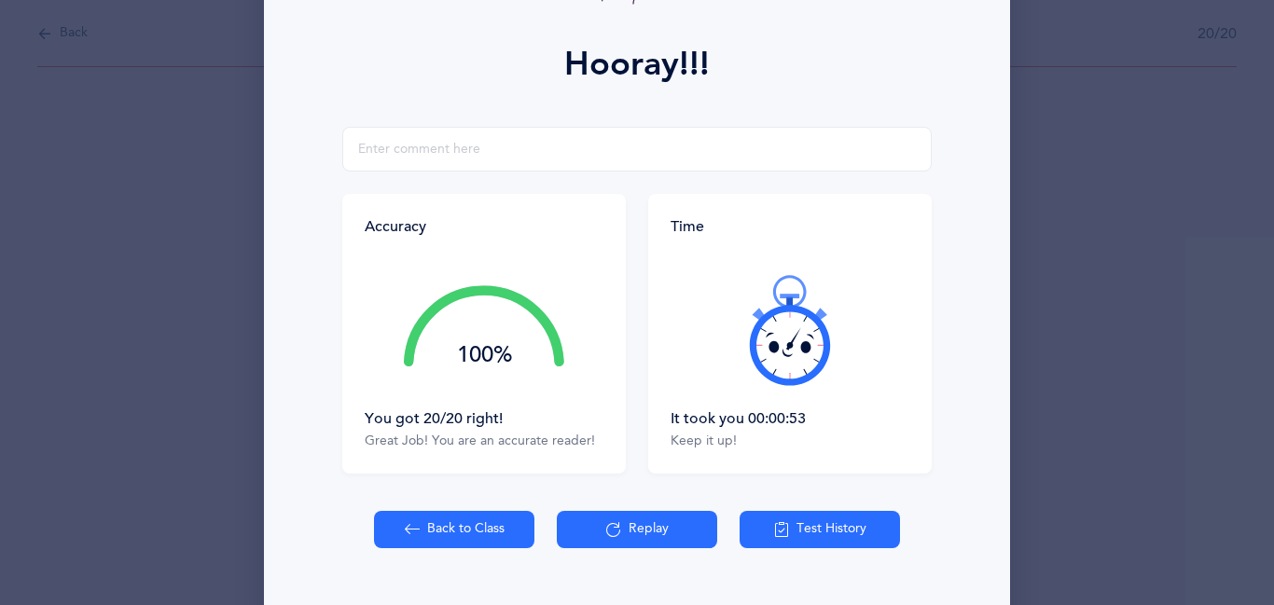
click at [440, 538] on button "Back to Class" at bounding box center [454, 529] width 160 height 37
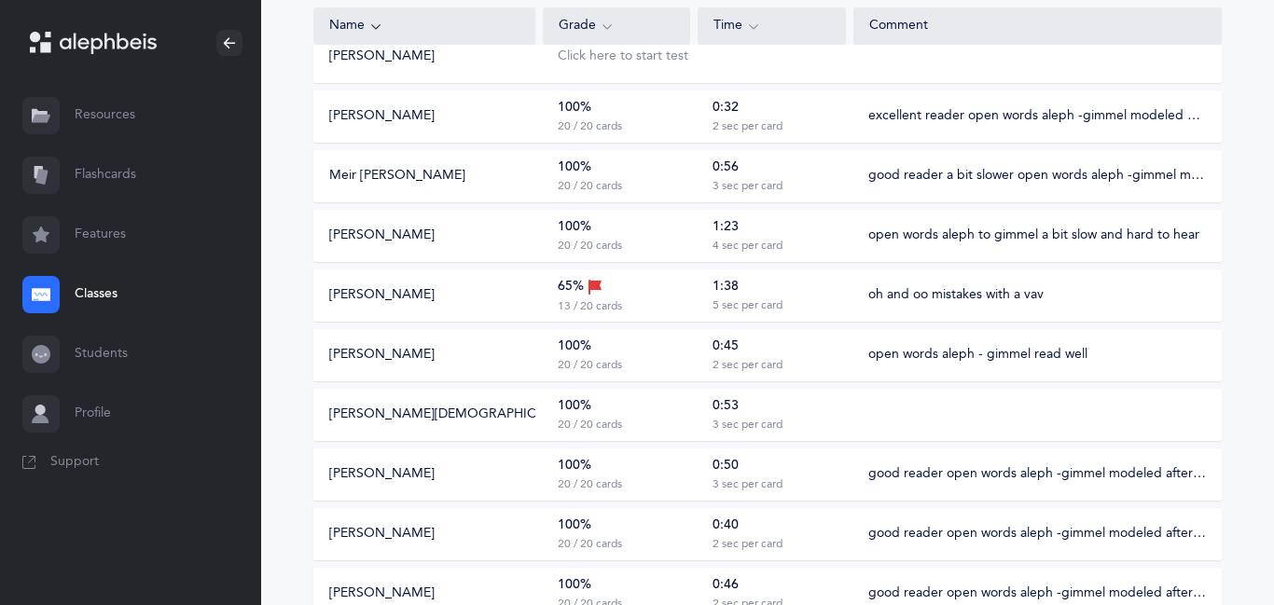
scroll to position [407, 0]
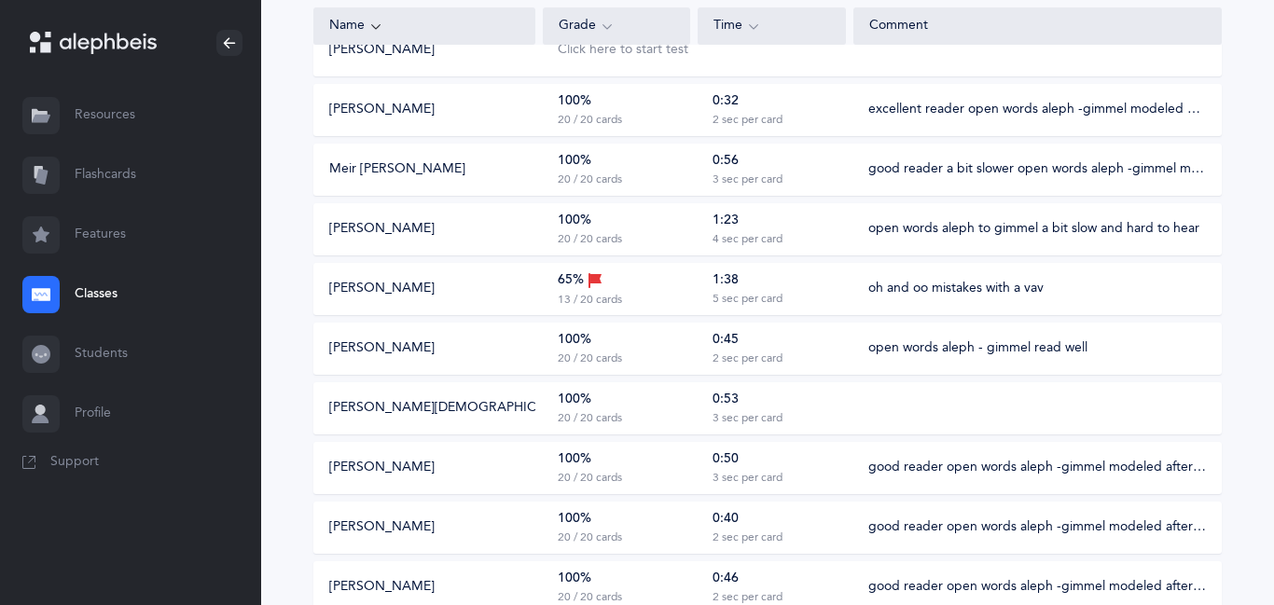
click at [684, 414] on div "100% 20 / 20 cards" at bounding box center [616, 408] width 147 height 35
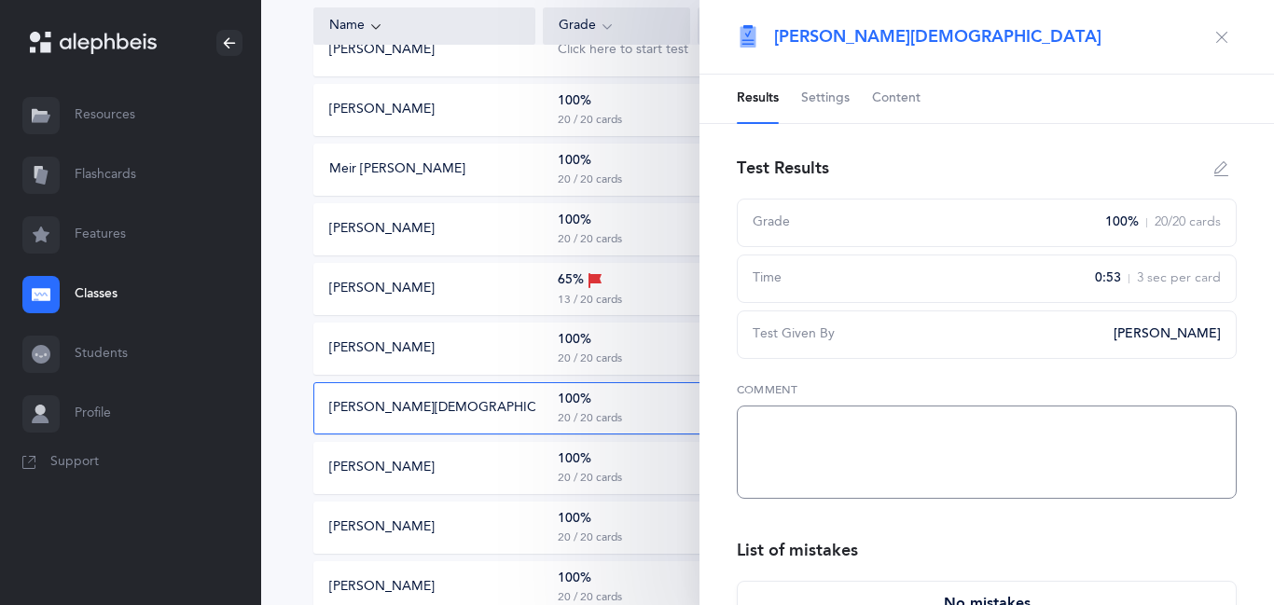
click at [773, 433] on textarea at bounding box center [987, 452] width 500 height 93
type textarea "read well open words aleph - gimmel"
click at [1222, 44] on button "button" at bounding box center [1222, 37] width 30 height 30
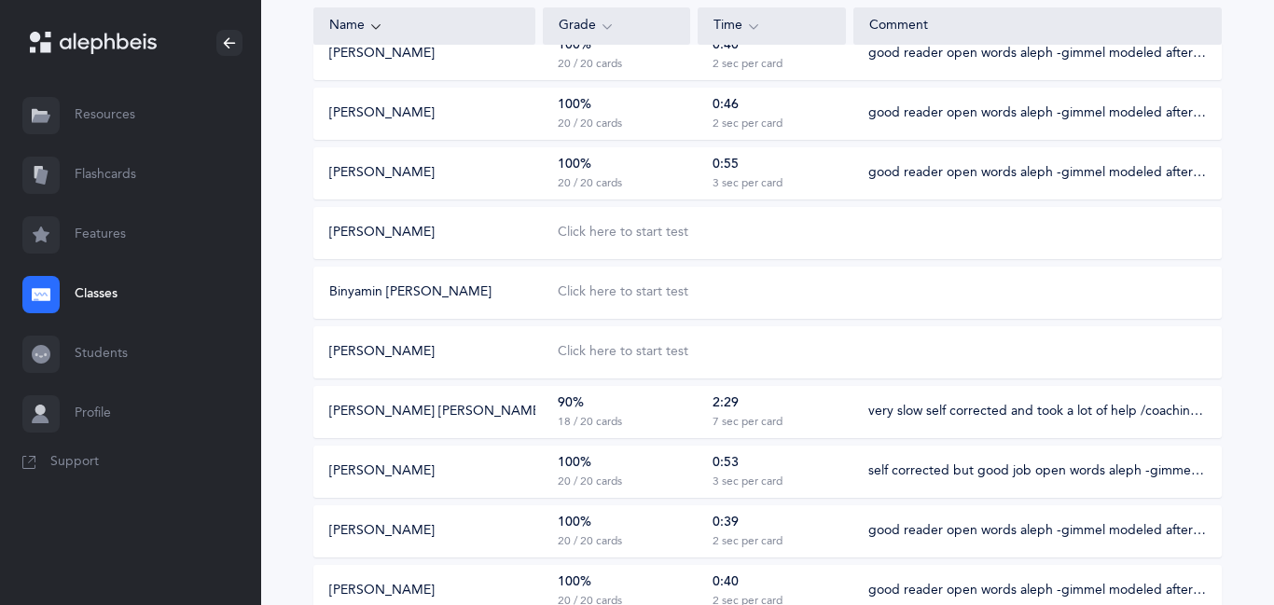
scroll to position [883, 0]
click at [597, 282] on div "Click here to start test" at bounding box center [623, 291] width 131 height 19
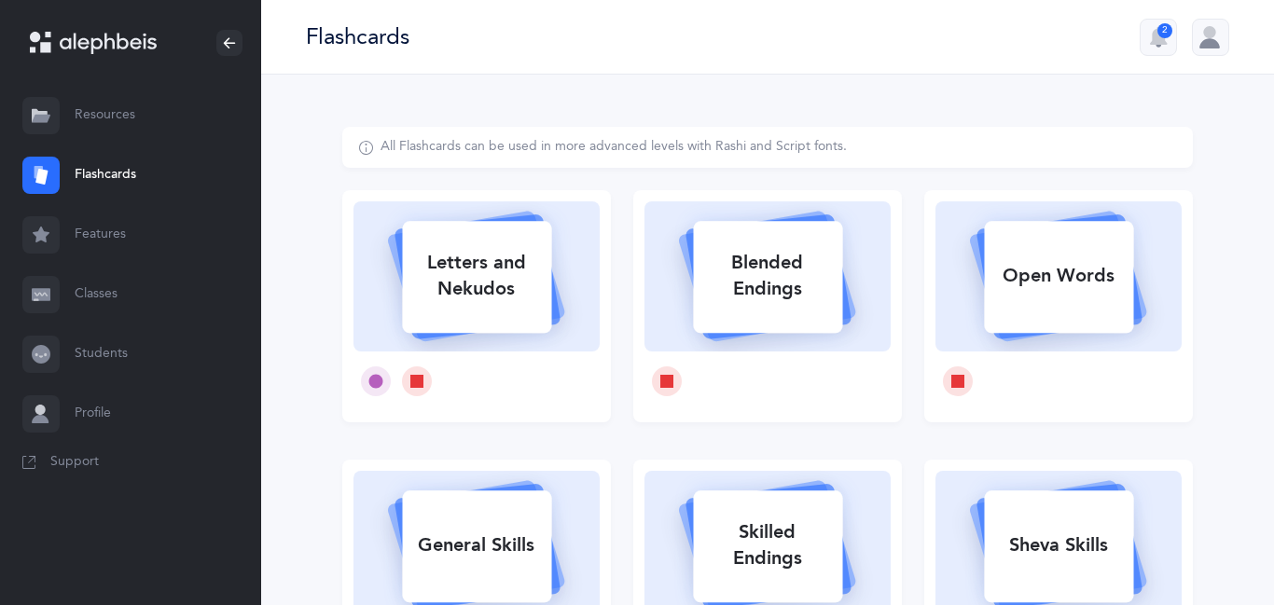
select select
select select "single"
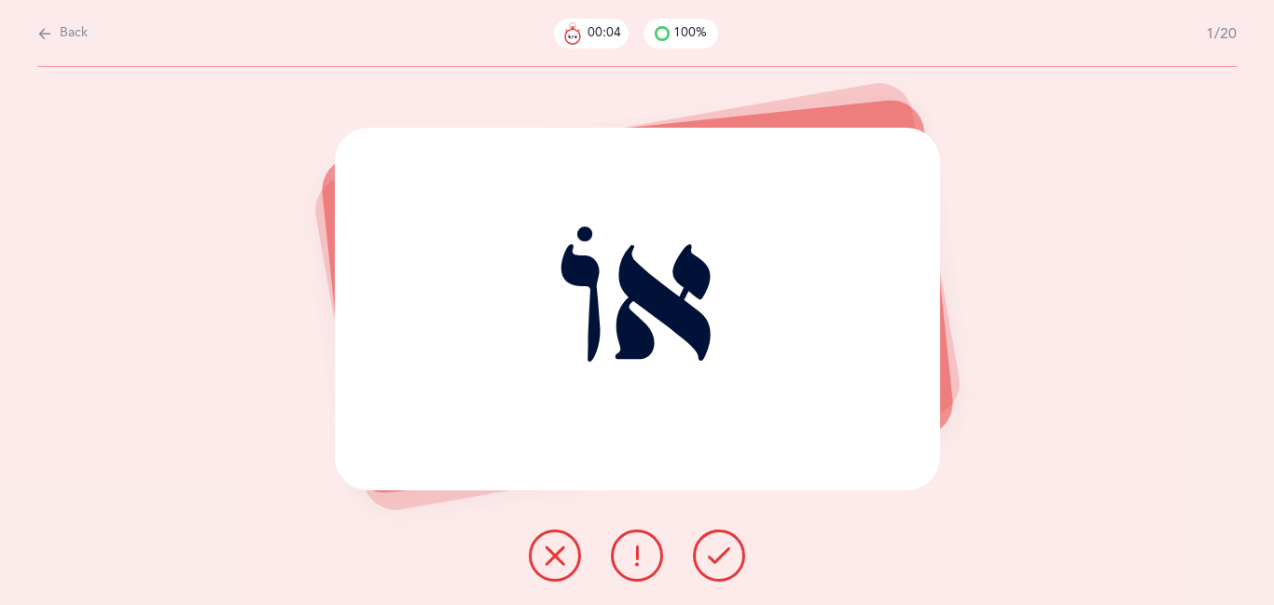
click at [716, 562] on icon at bounding box center [719, 556] width 22 height 22
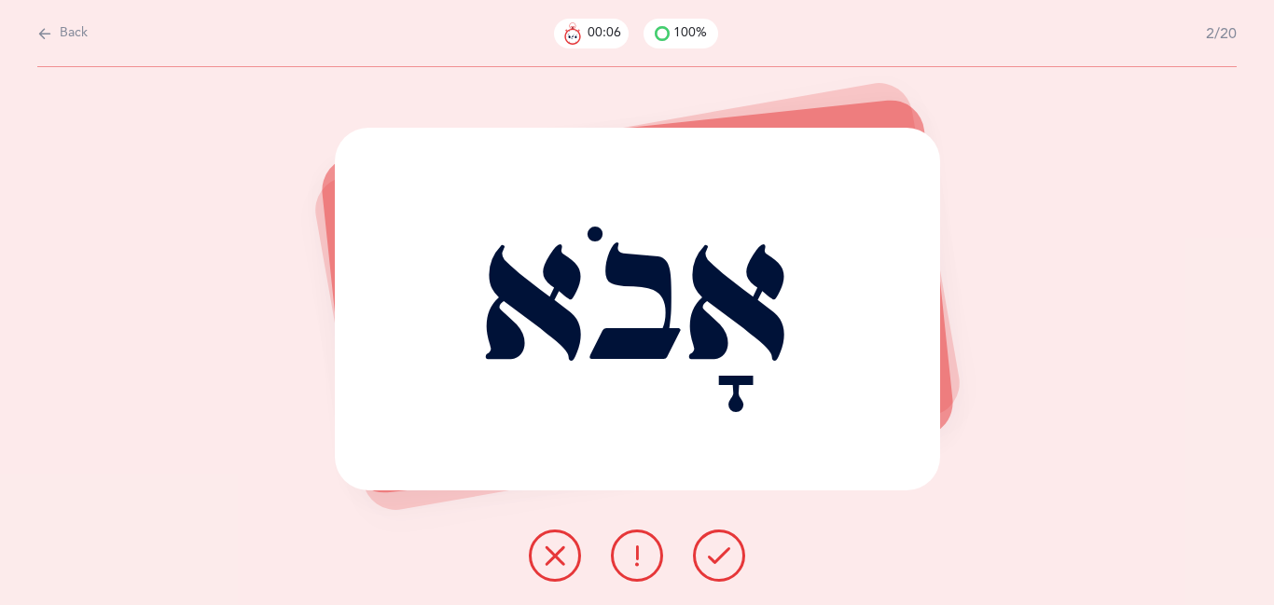
click at [716, 562] on icon at bounding box center [719, 556] width 22 height 22
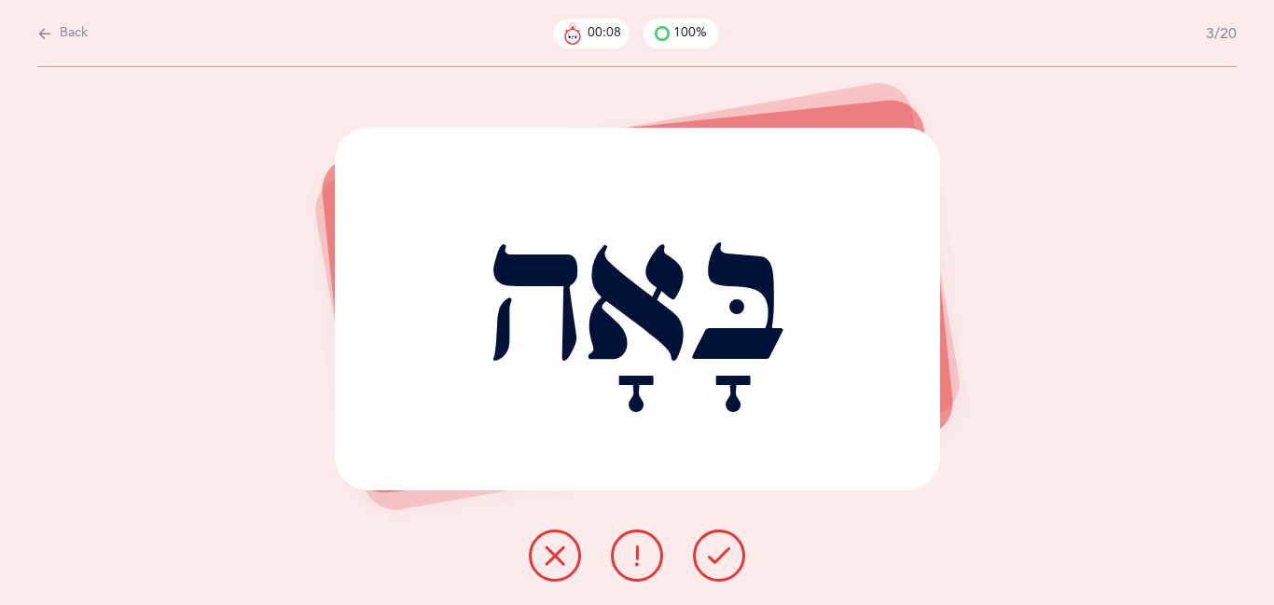
click at [716, 562] on icon at bounding box center [719, 556] width 22 height 22
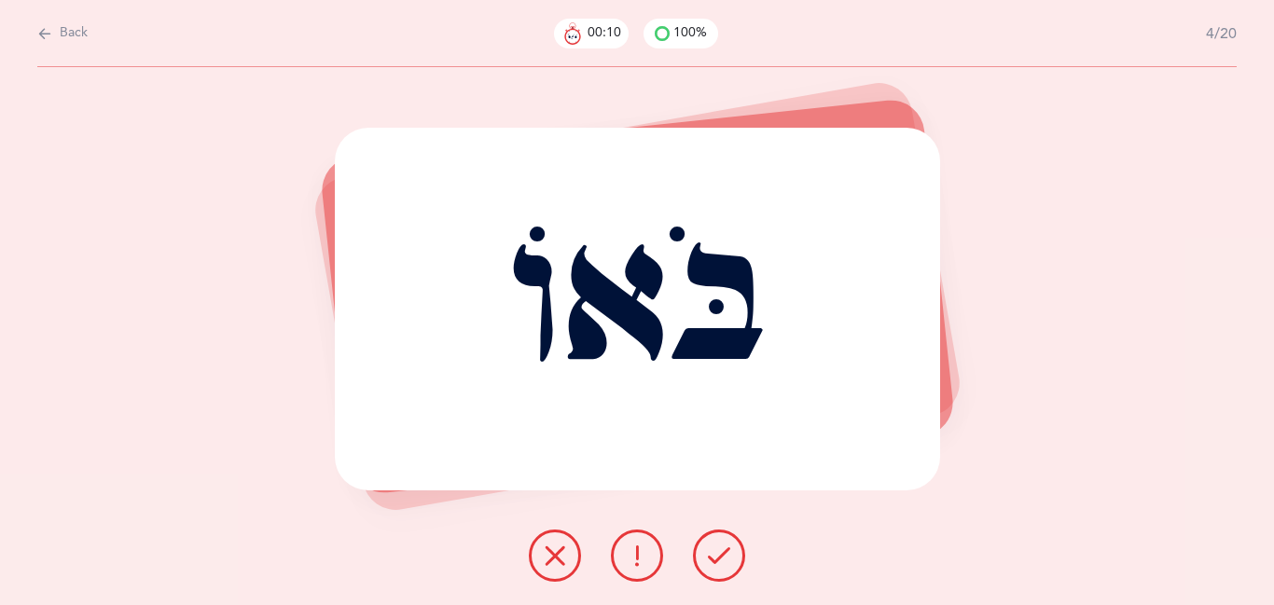
click at [716, 562] on icon at bounding box center [719, 556] width 22 height 22
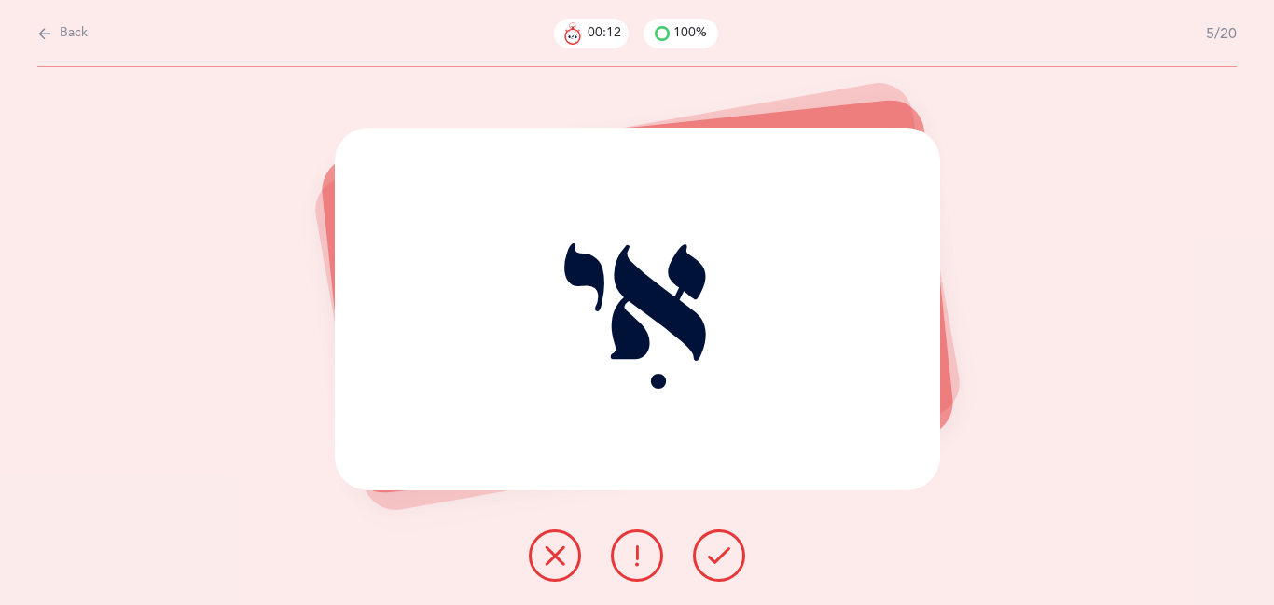
click at [716, 562] on icon at bounding box center [719, 556] width 22 height 22
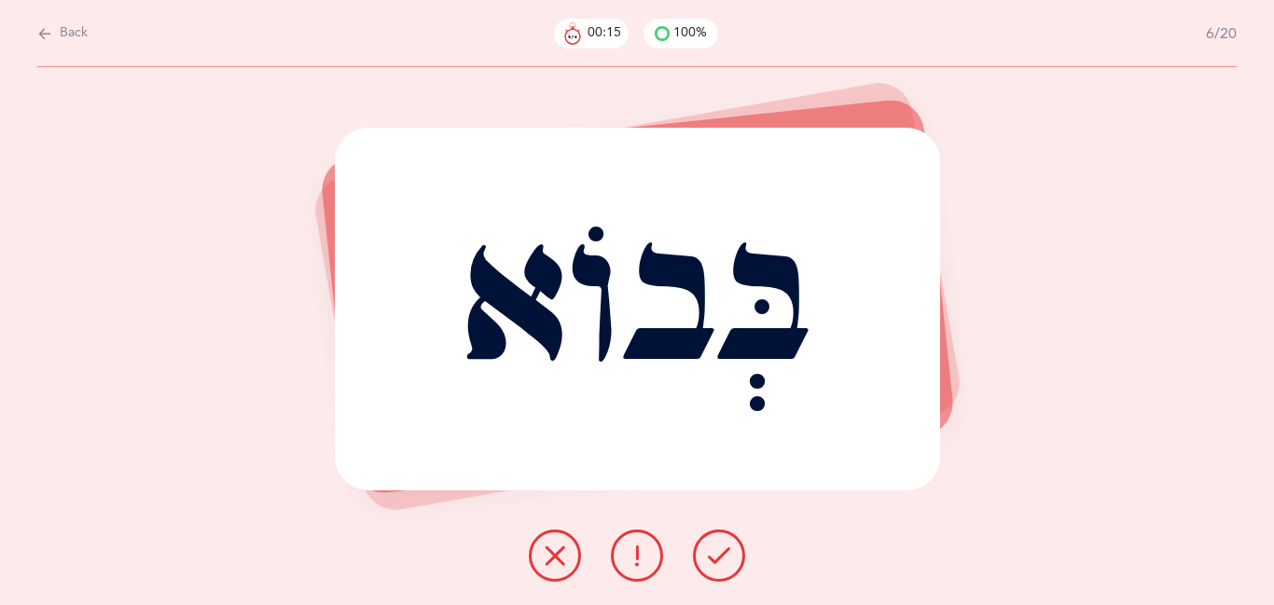
click at [716, 562] on icon at bounding box center [719, 556] width 22 height 22
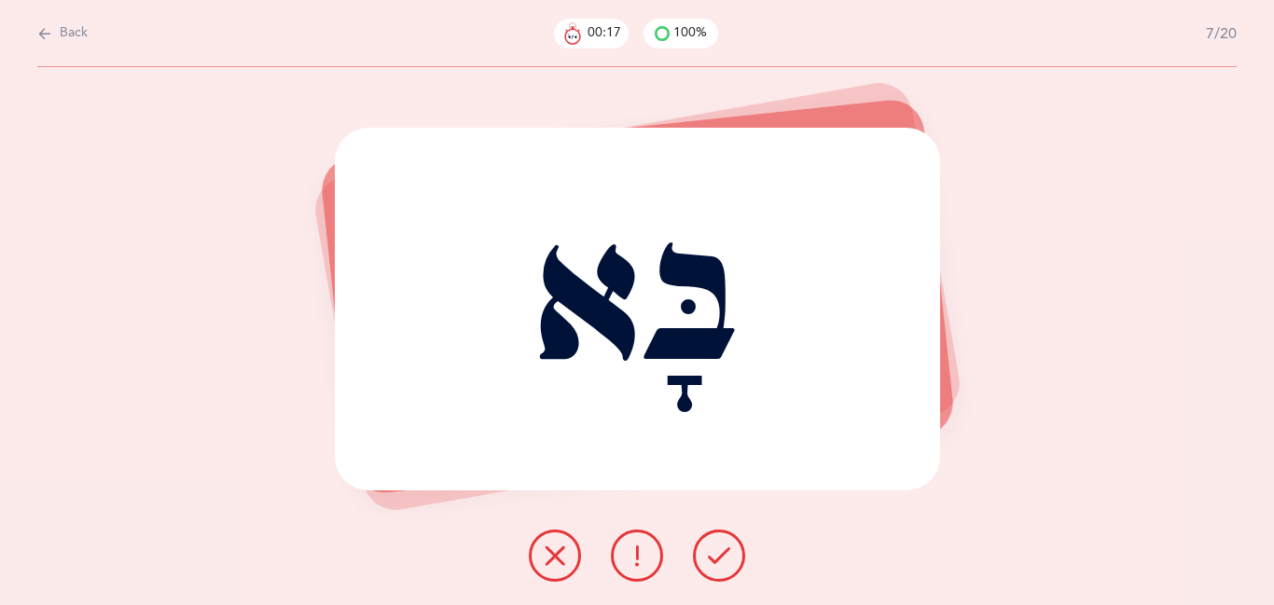
click at [716, 562] on icon at bounding box center [719, 556] width 22 height 22
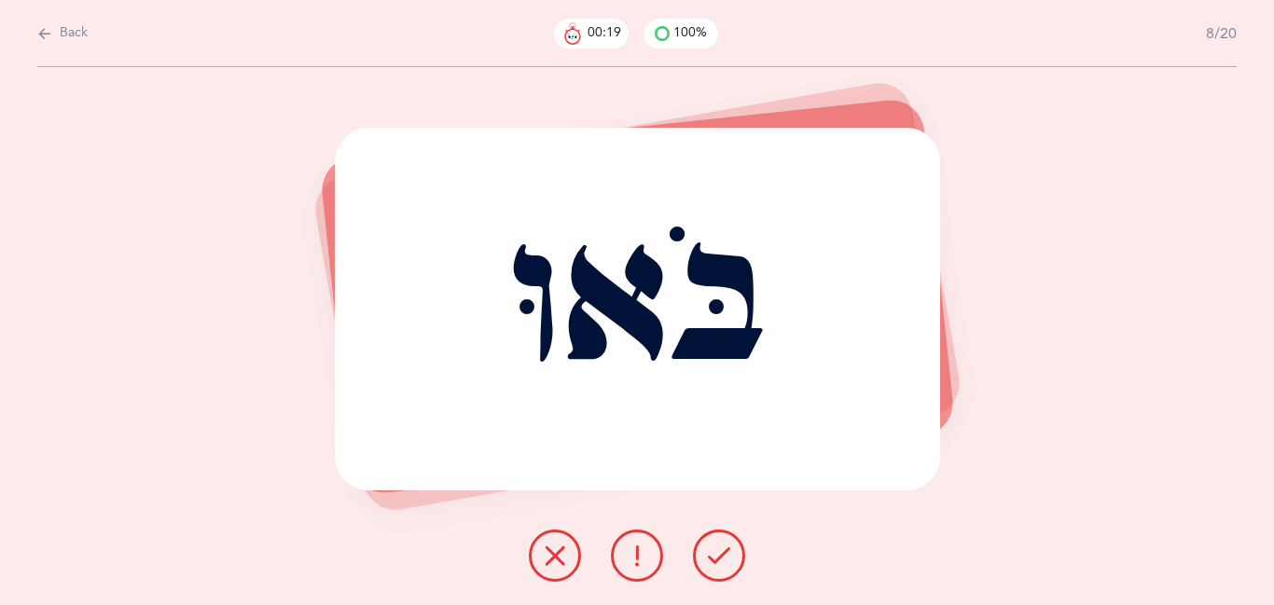
click at [716, 562] on icon at bounding box center [719, 556] width 22 height 22
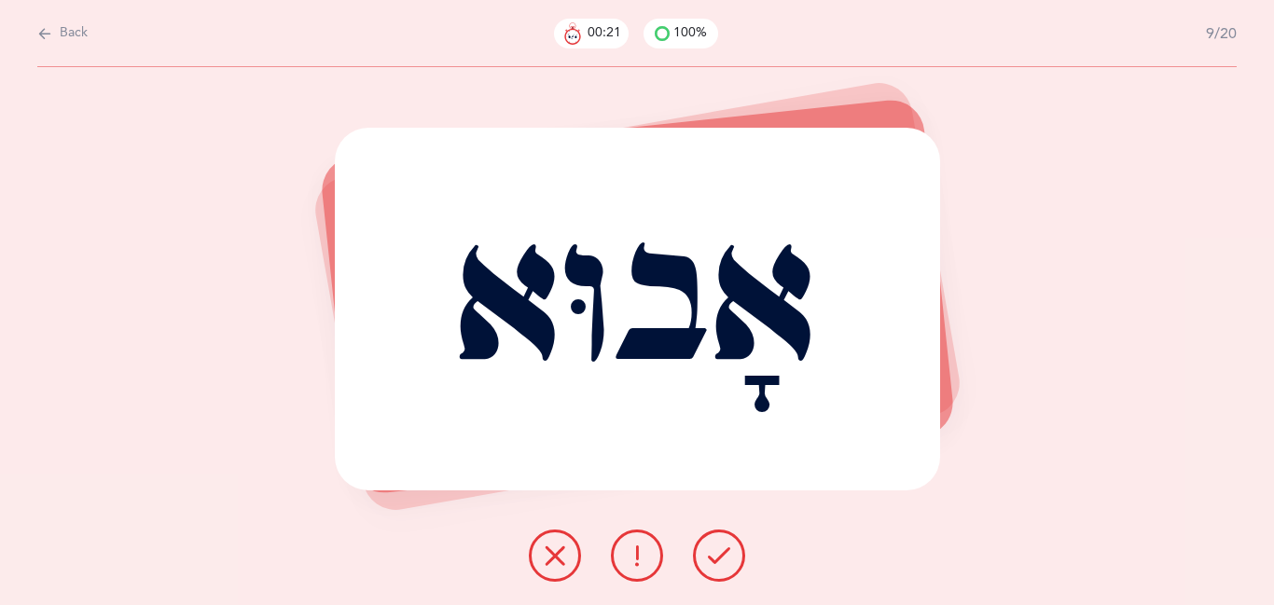
click at [716, 563] on icon at bounding box center [719, 556] width 22 height 22
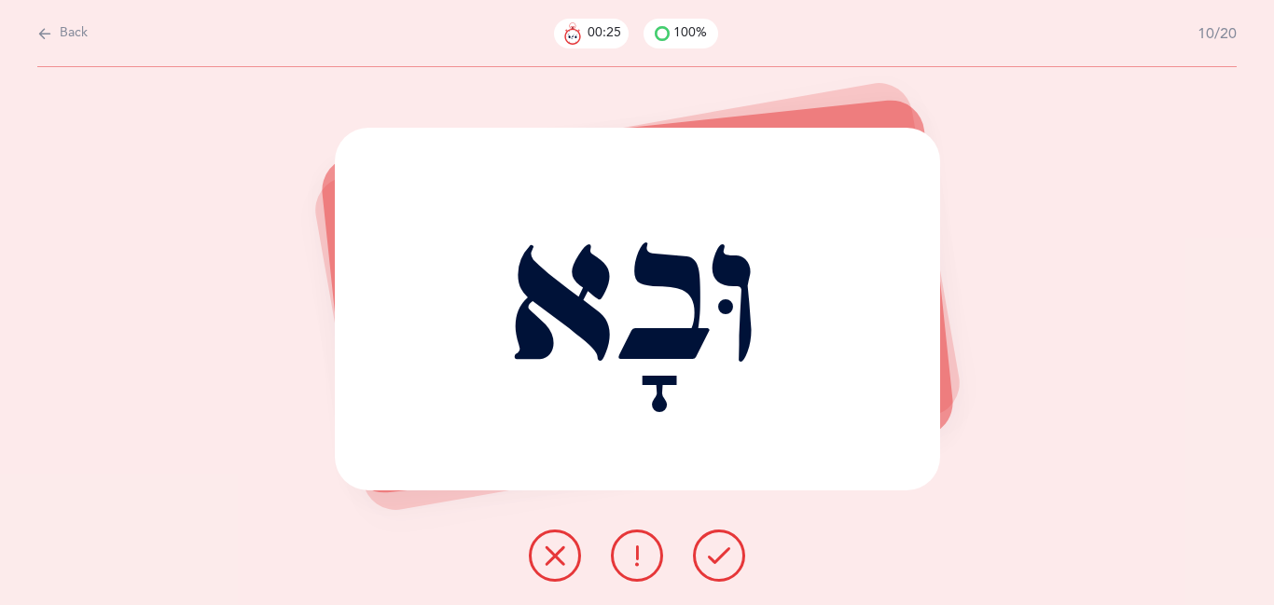
click at [716, 563] on icon at bounding box center [719, 556] width 22 height 22
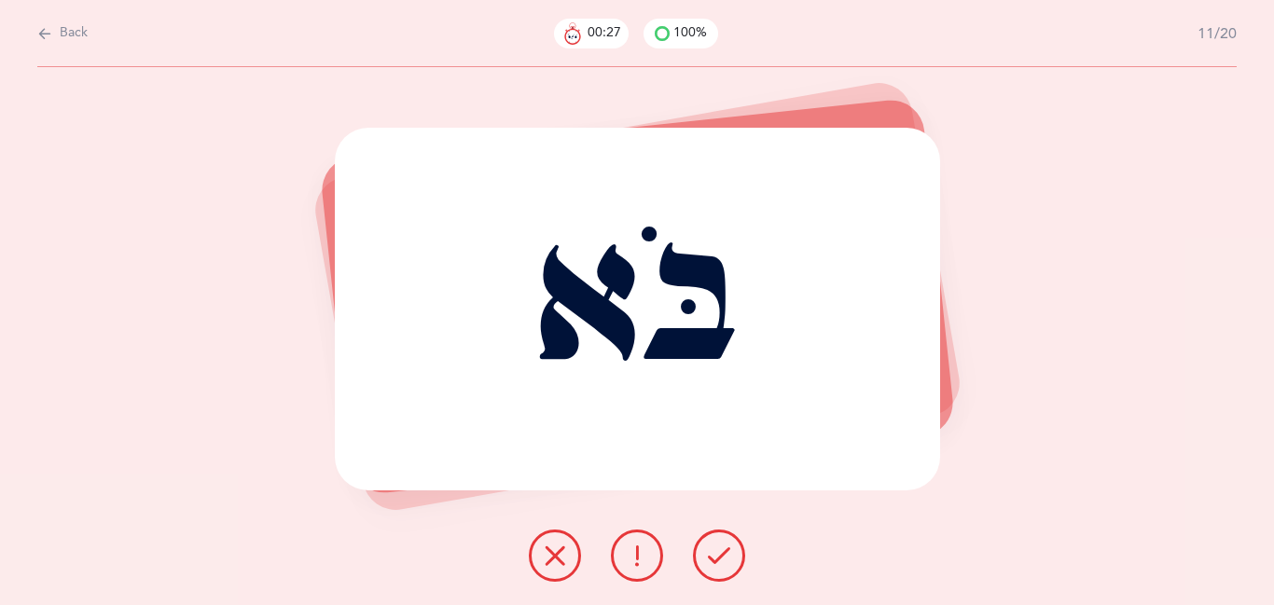
click at [716, 563] on icon at bounding box center [719, 556] width 22 height 22
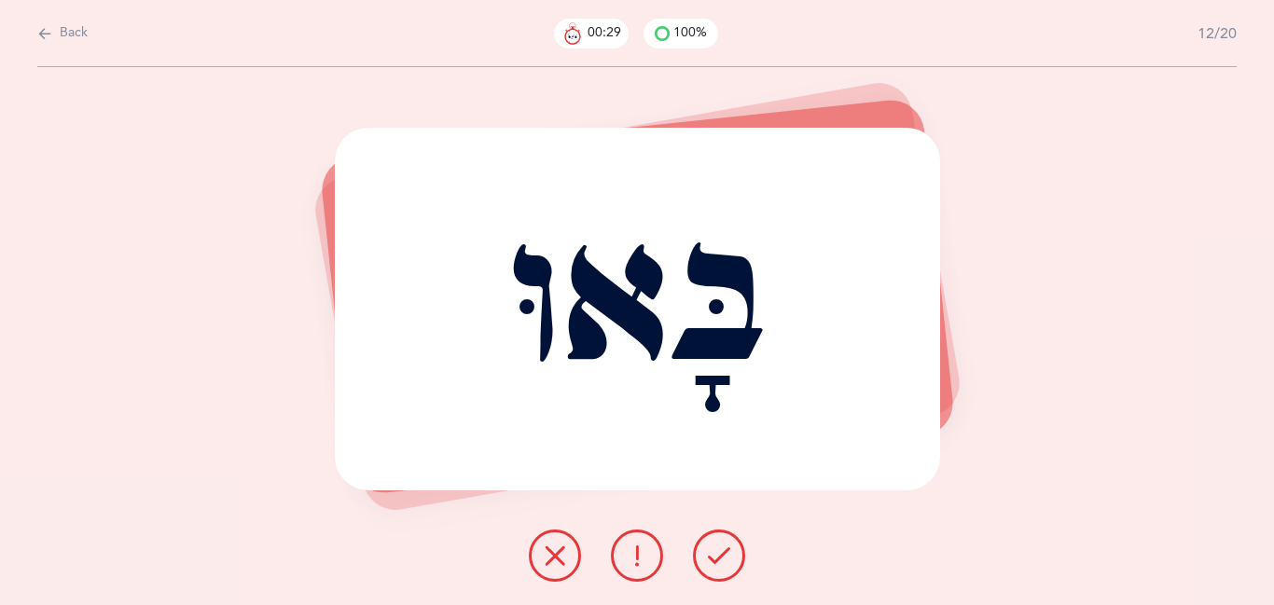
click at [716, 563] on icon at bounding box center [719, 556] width 22 height 22
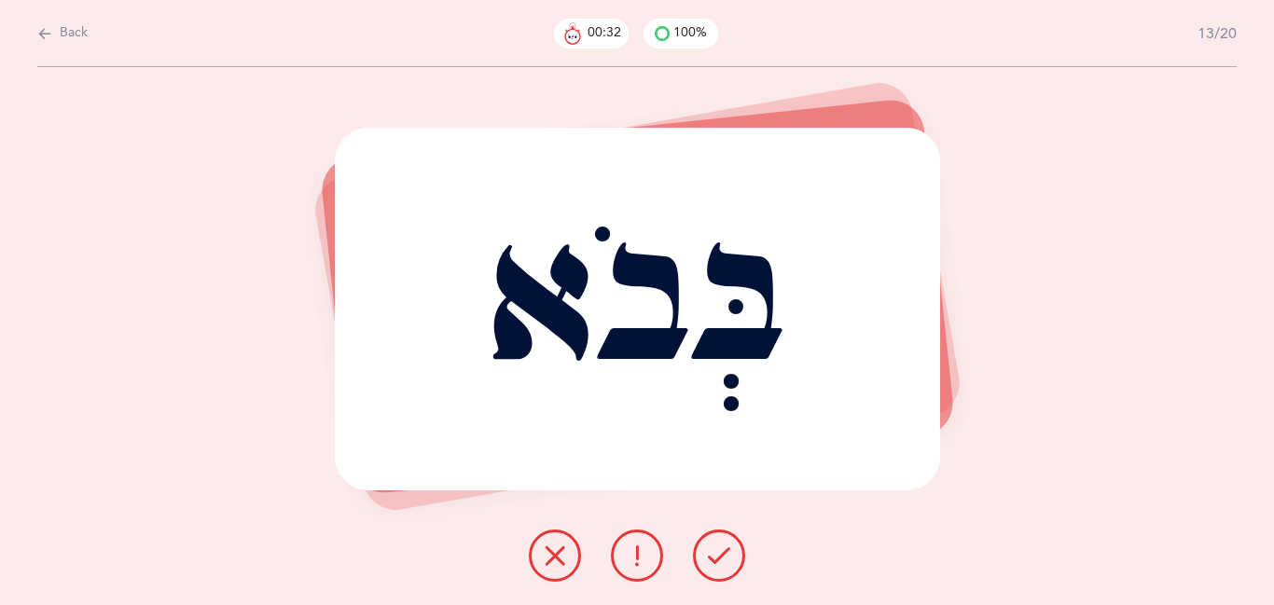
click at [716, 563] on icon at bounding box center [719, 556] width 22 height 22
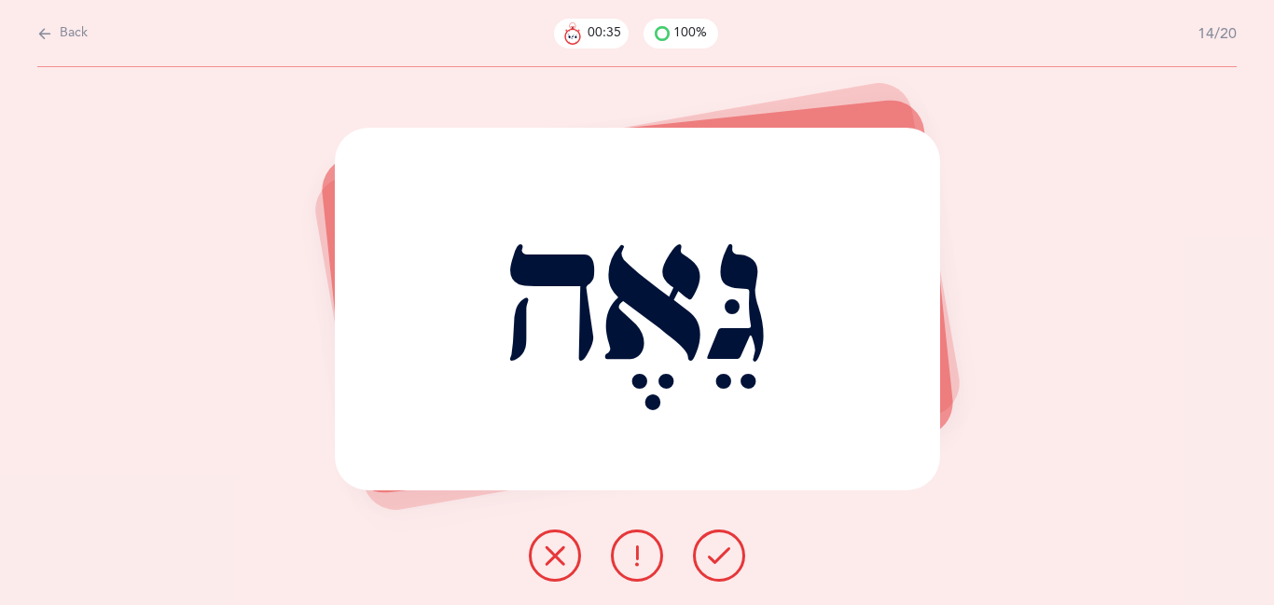
click at [716, 563] on icon at bounding box center [719, 556] width 22 height 22
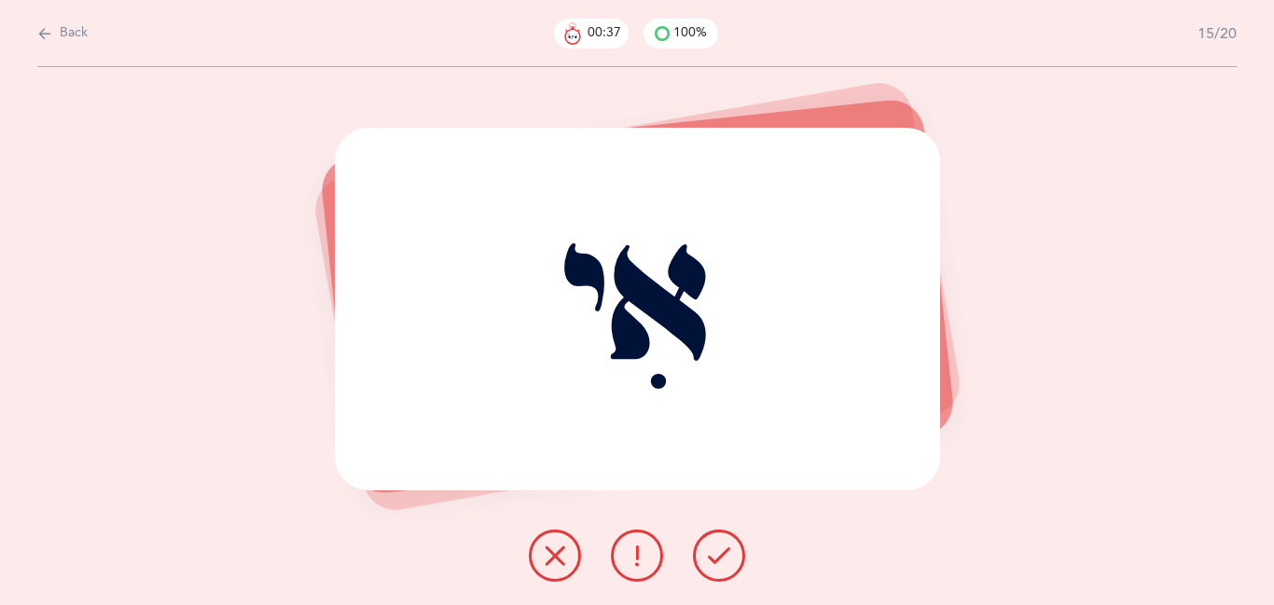
click at [716, 563] on icon at bounding box center [719, 556] width 22 height 22
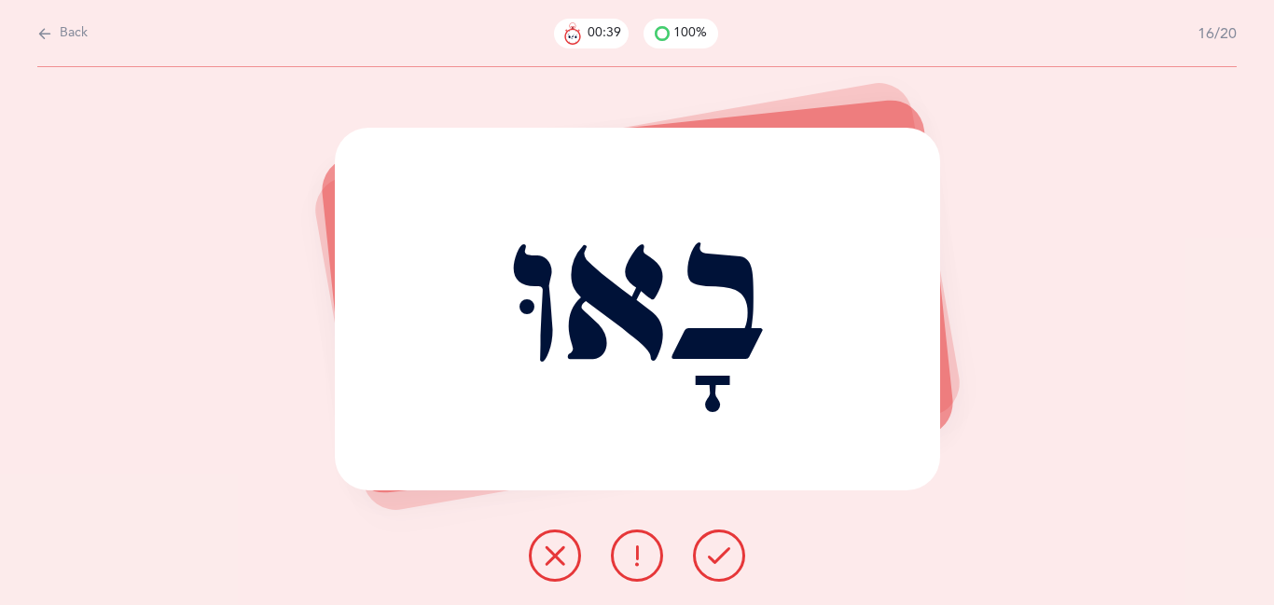
click at [716, 563] on icon at bounding box center [719, 556] width 22 height 22
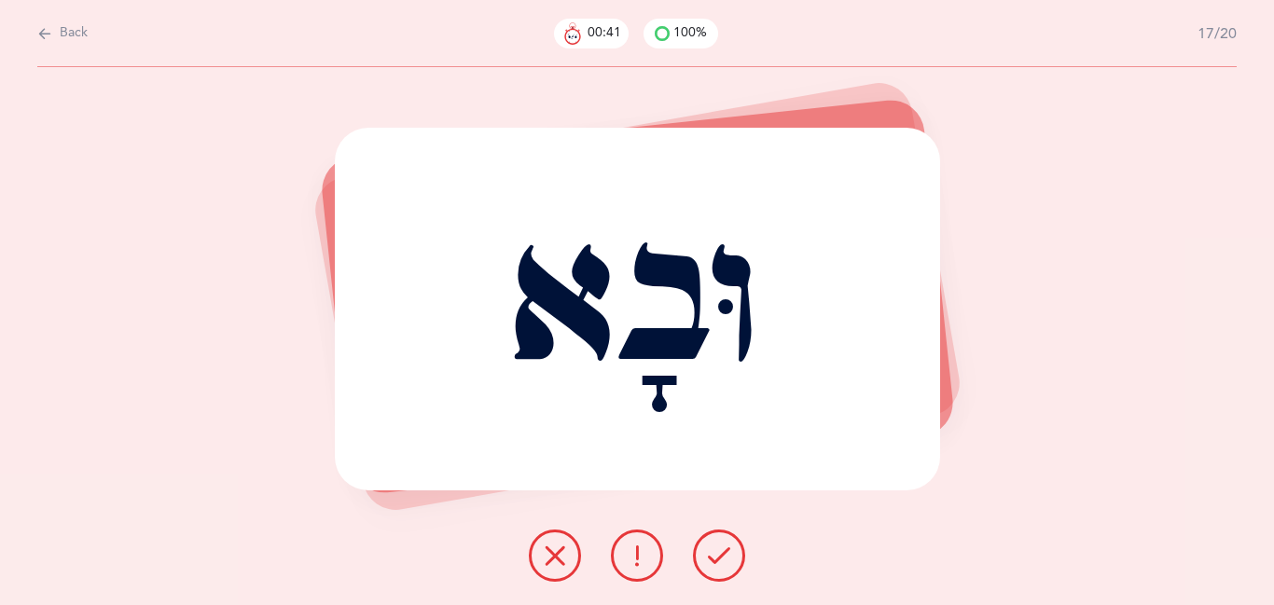
click at [716, 560] on icon at bounding box center [719, 556] width 22 height 22
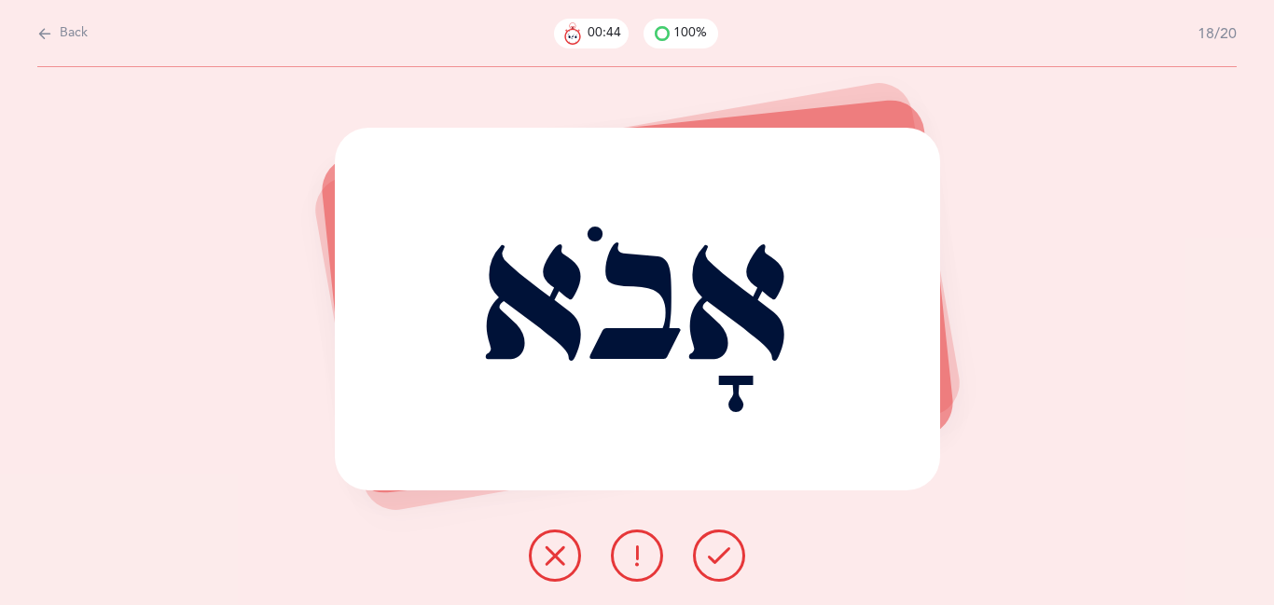
click at [719, 562] on icon at bounding box center [719, 556] width 22 height 22
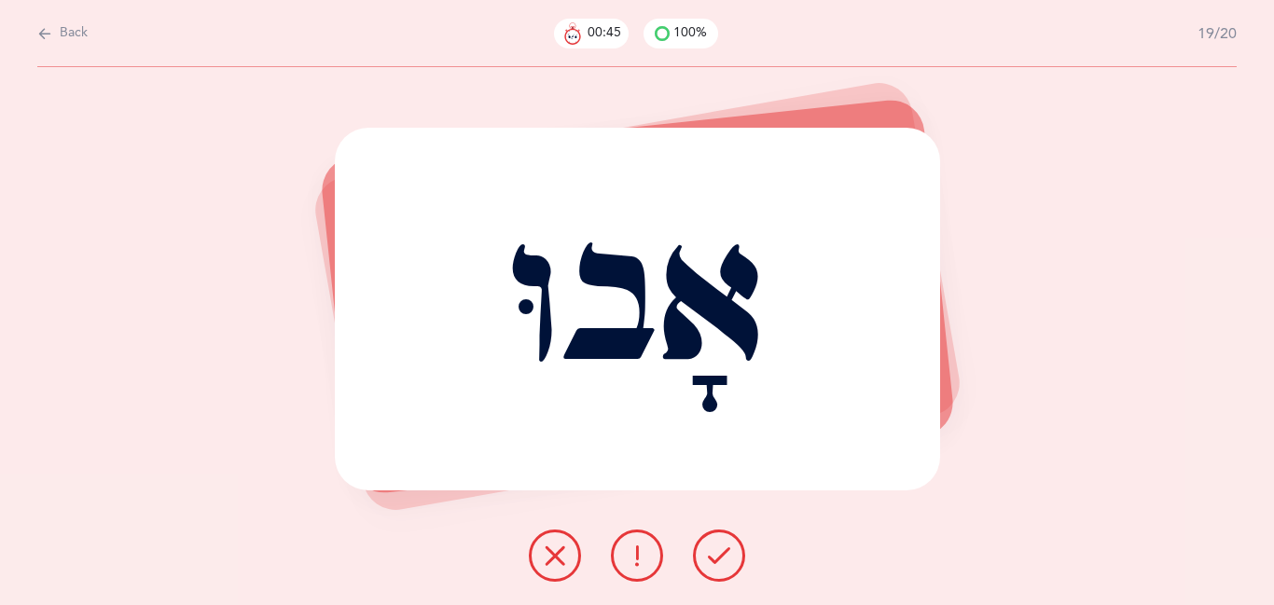
click at [719, 562] on icon at bounding box center [719, 556] width 22 height 22
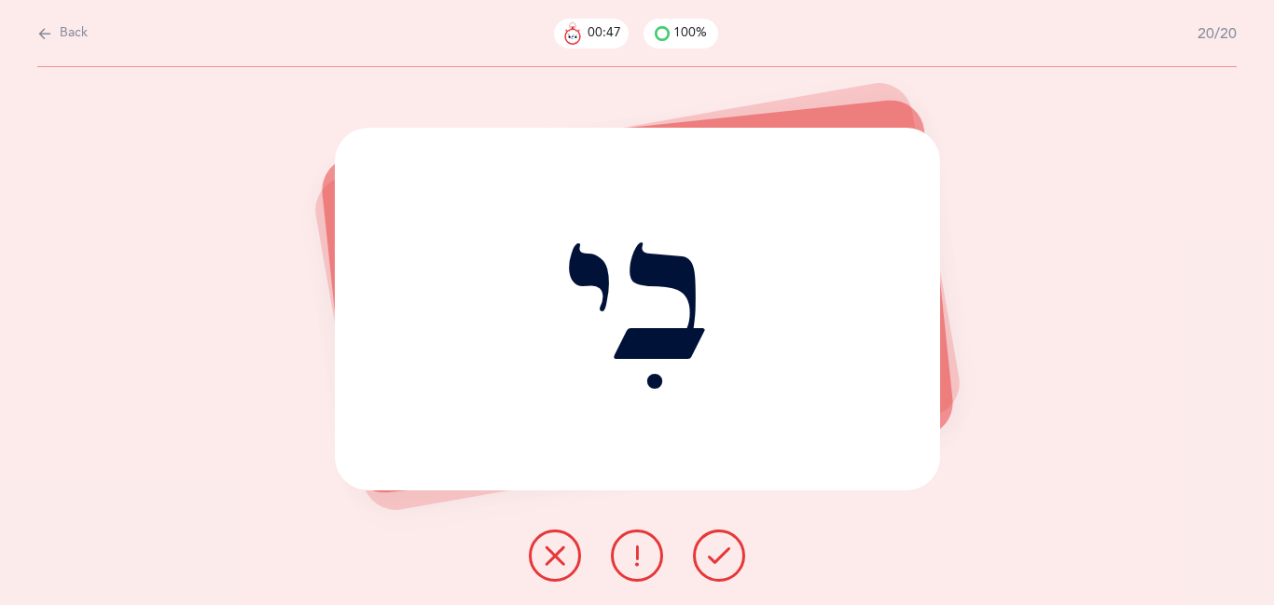
click at [719, 562] on icon at bounding box center [719, 556] width 22 height 22
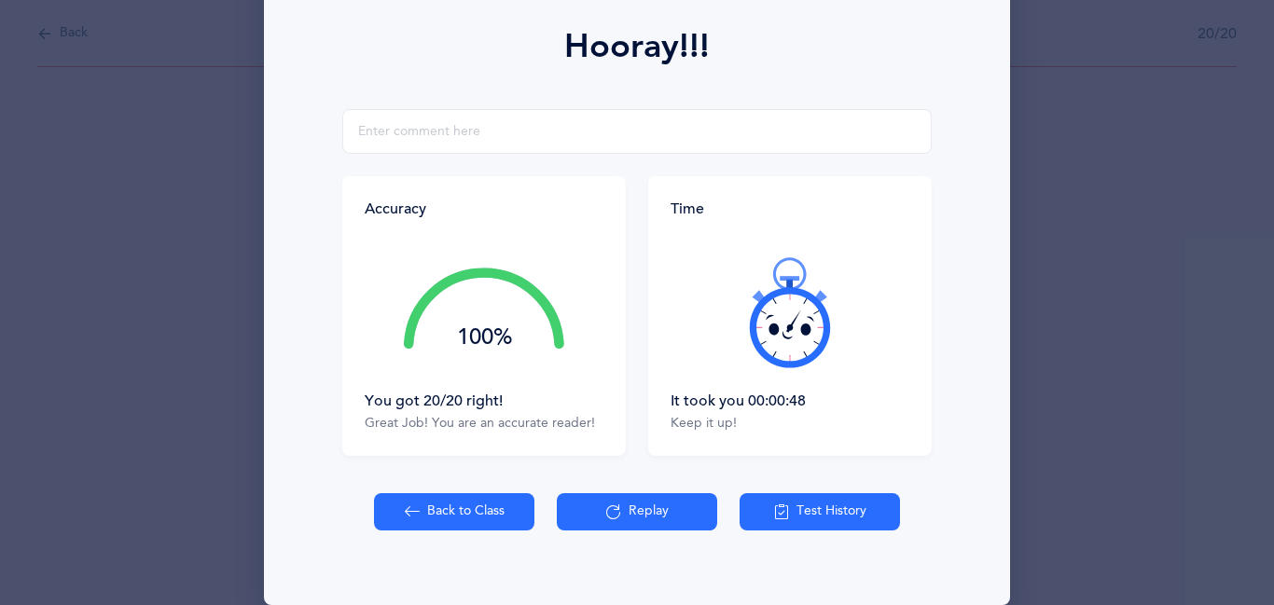
scroll to position [272, 0]
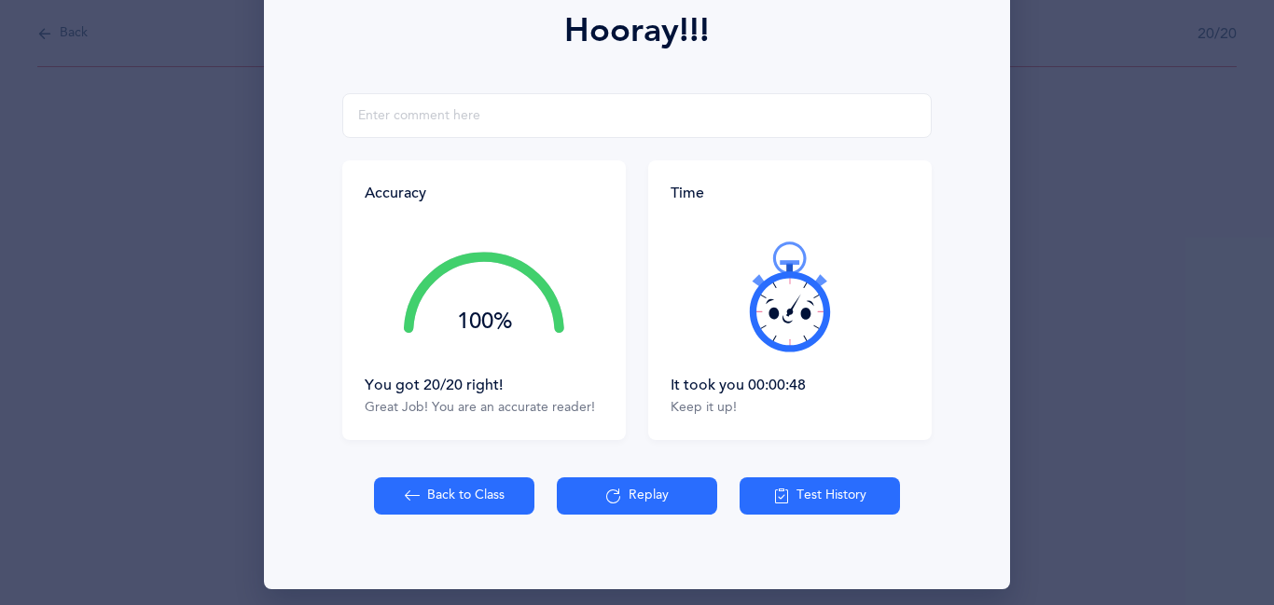
click at [452, 493] on button "Back to Class" at bounding box center [454, 495] width 160 height 37
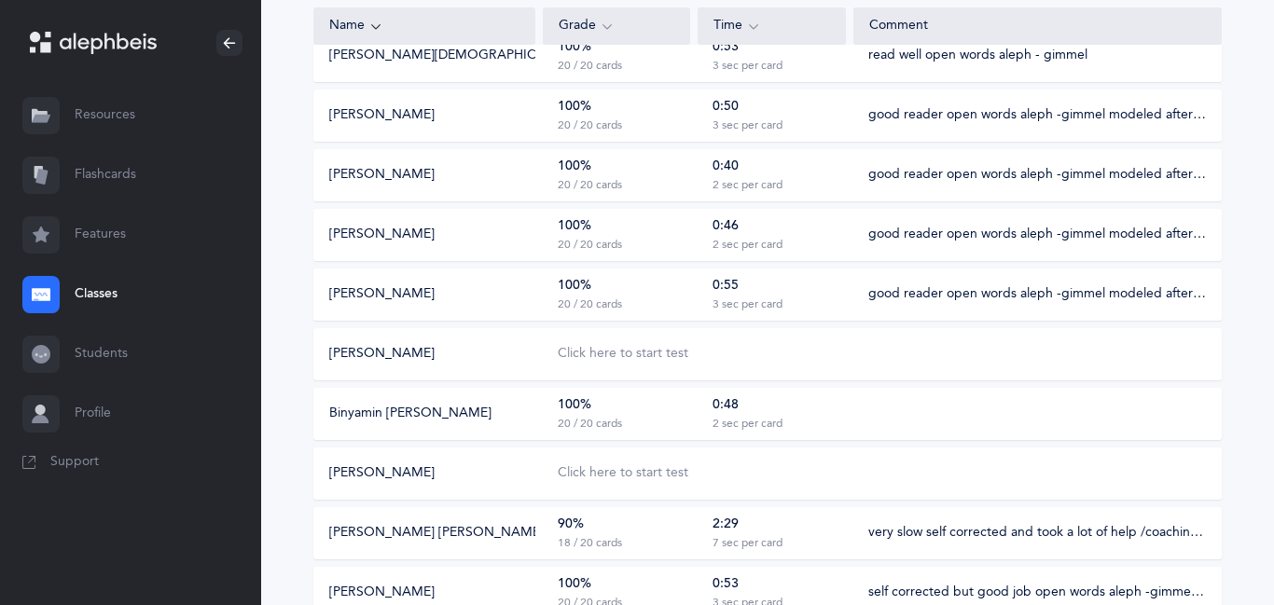
scroll to position [762, 0]
click at [655, 472] on div "Click here to start test" at bounding box center [623, 472] width 131 height 19
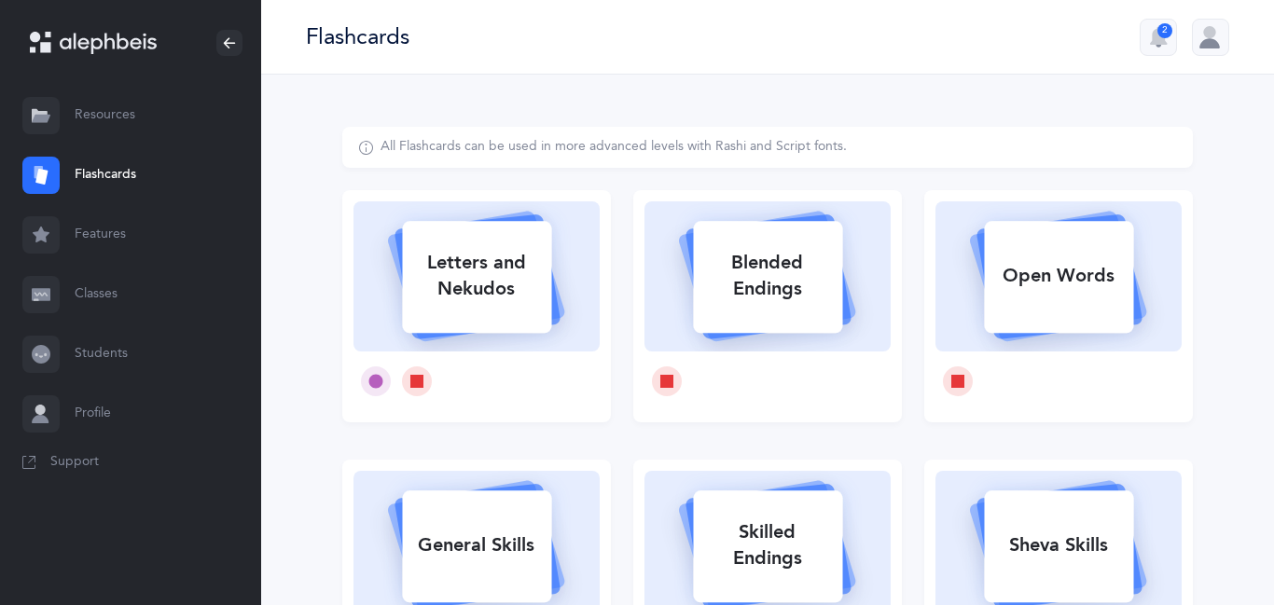
select select
select select "single"
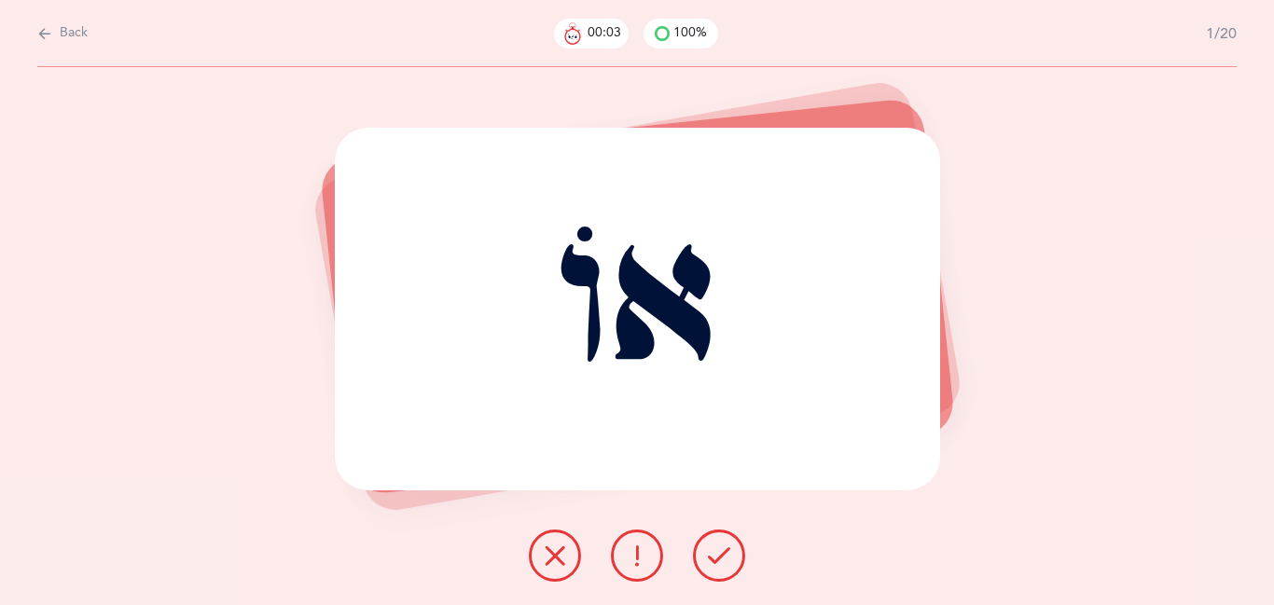
click at [725, 567] on icon at bounding box center [719, 556] width 22 height 22
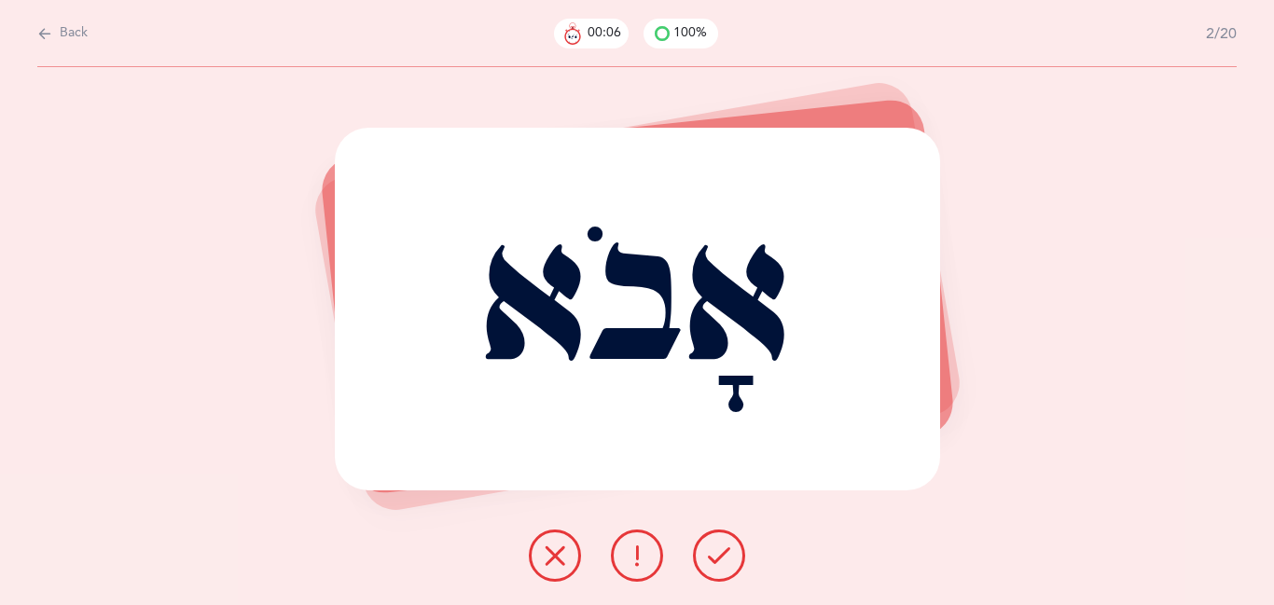
click at [725, 567] on icon at bounding box center [719, 556] width 22 height 22
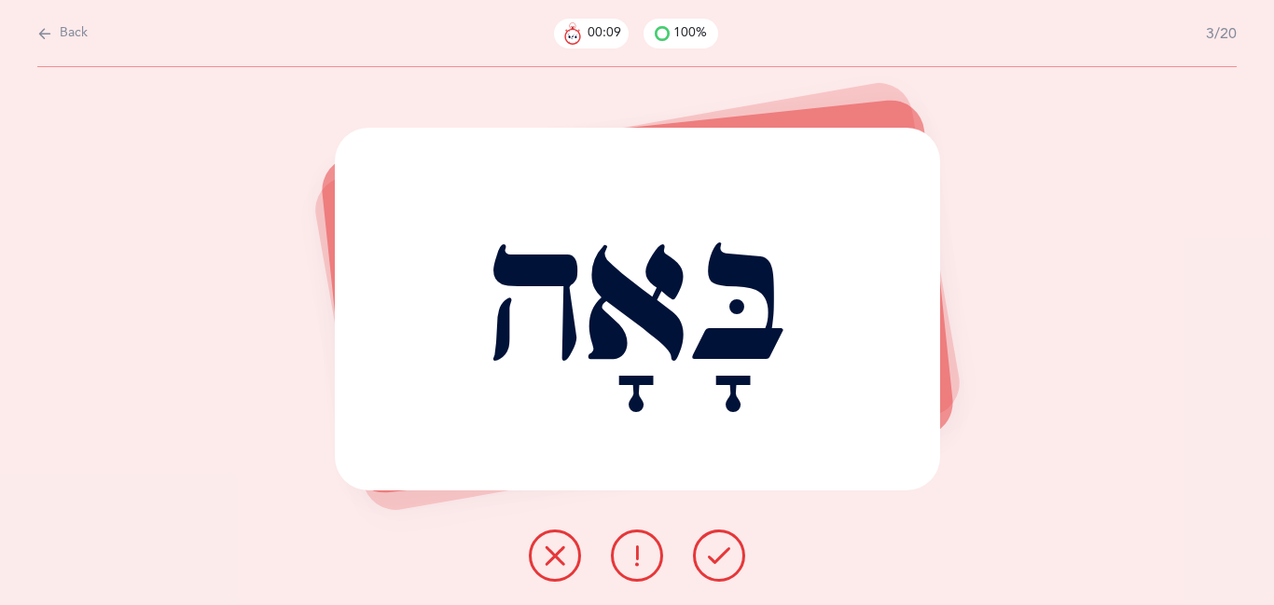
click at [725, 567] on icon at bounding box center [719, 556] width 22 height 22
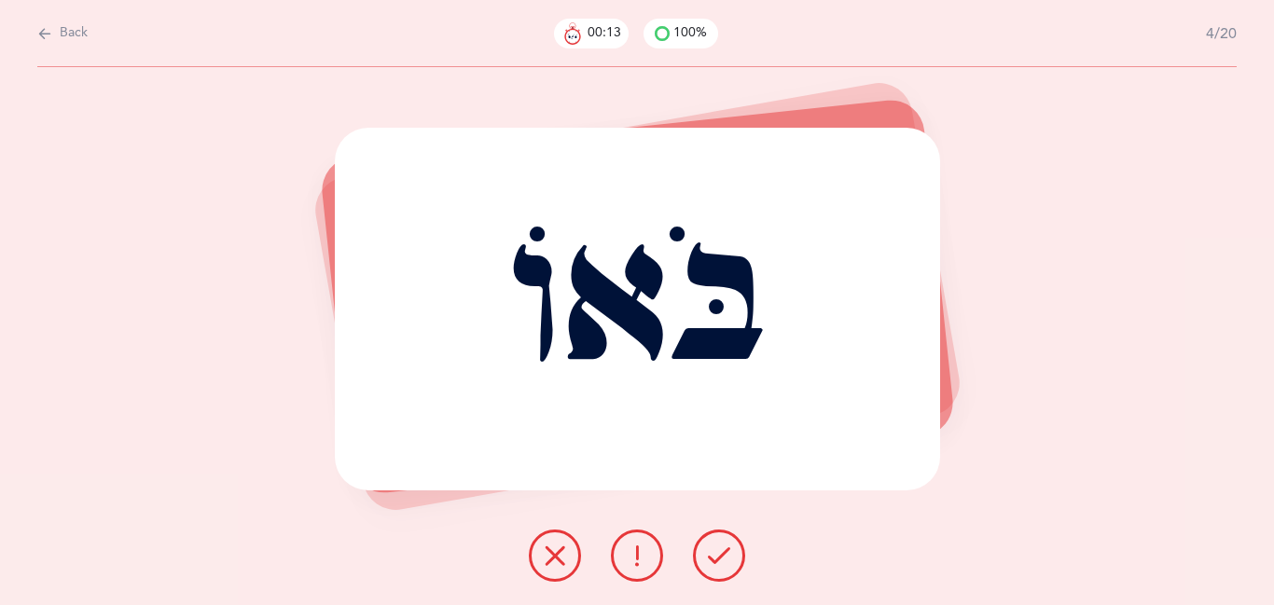
click at [725, 567] on icon at bounding box center [719, 556] width 22 height 22
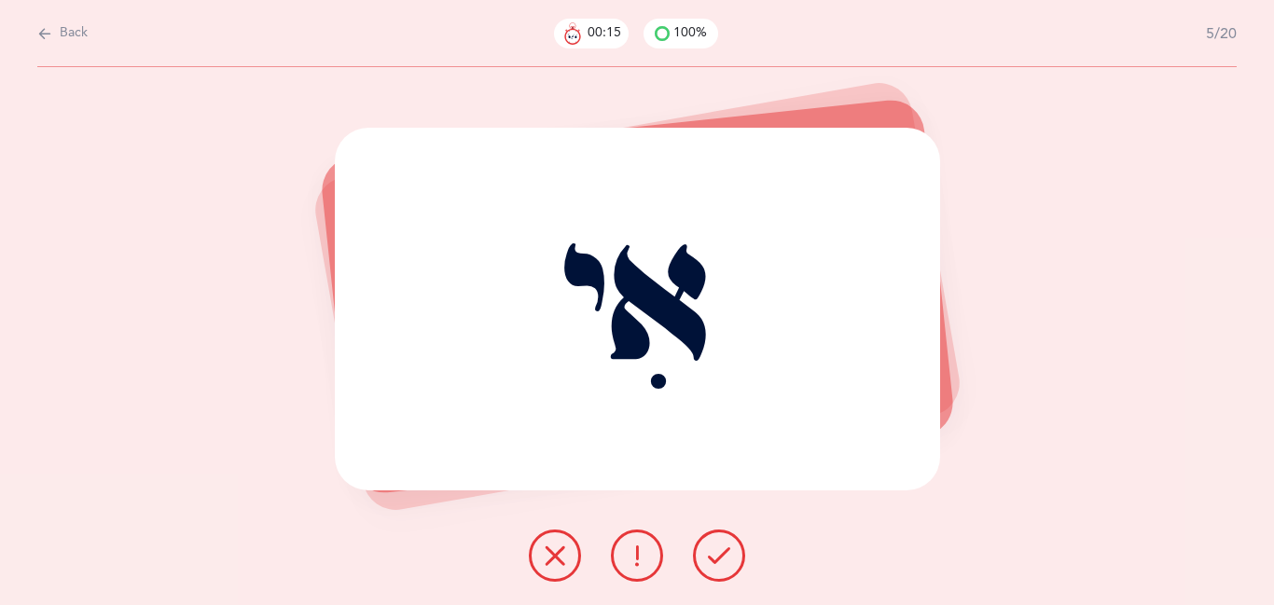
click at [725, 567] on icon at bounding box center [719, 556] width 22 height 22
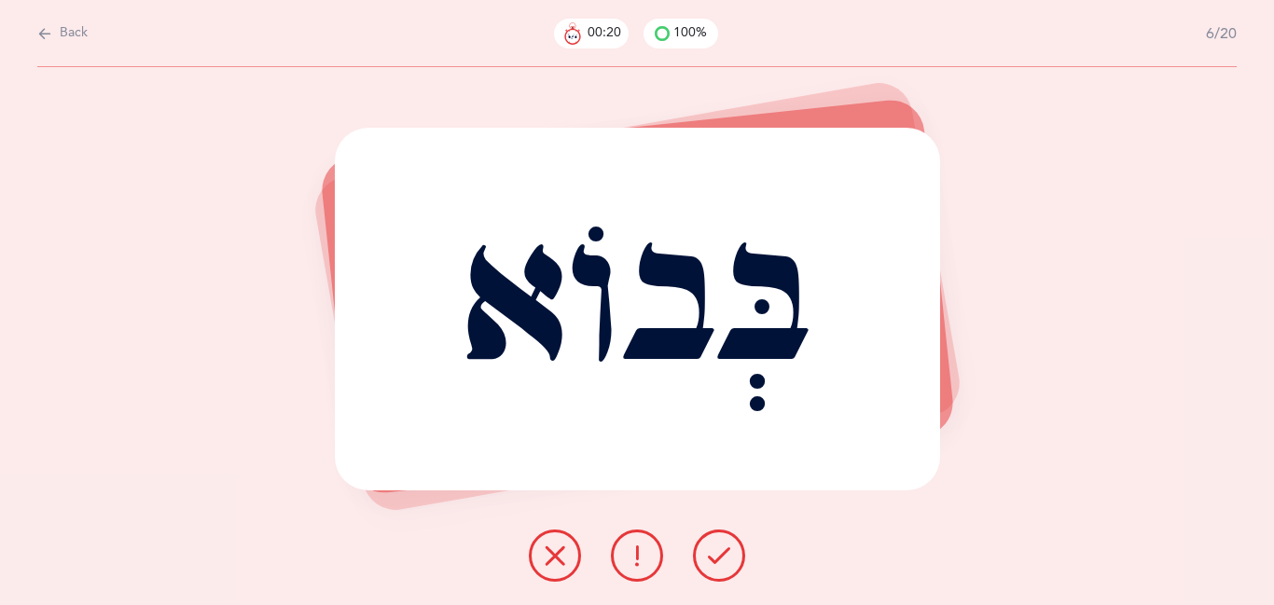
click at [725, 567] on icon at bounding box center [719, 556] width 22 height 22
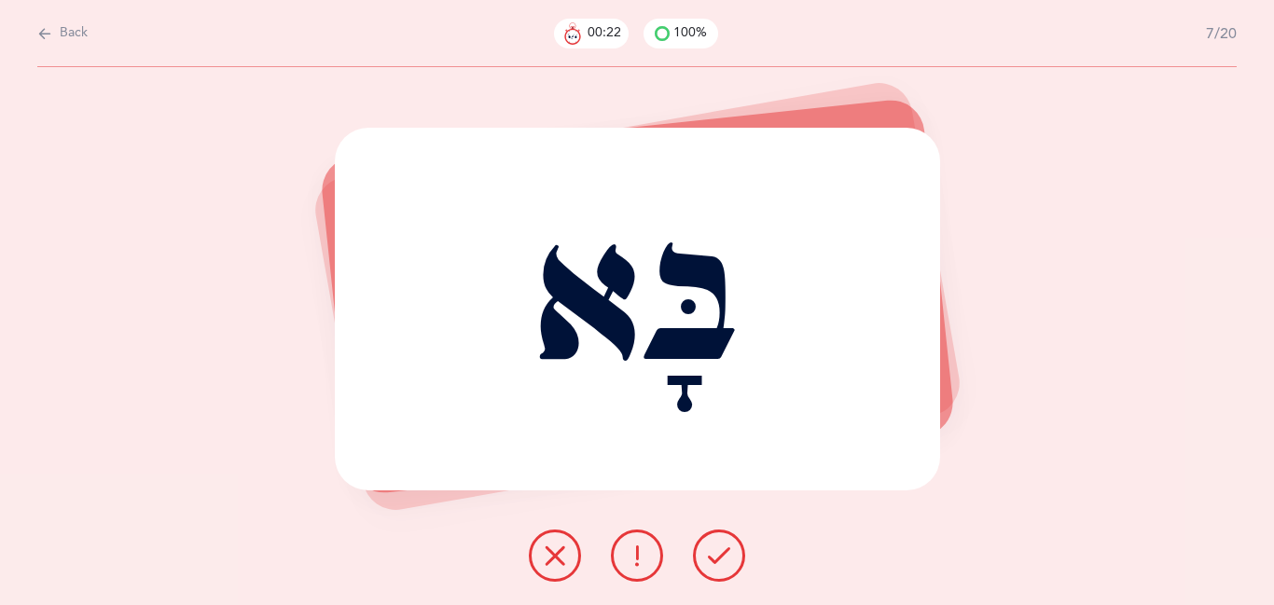
click at [725, 567] on icon at bounding box center [719, 556] width 22 height 22
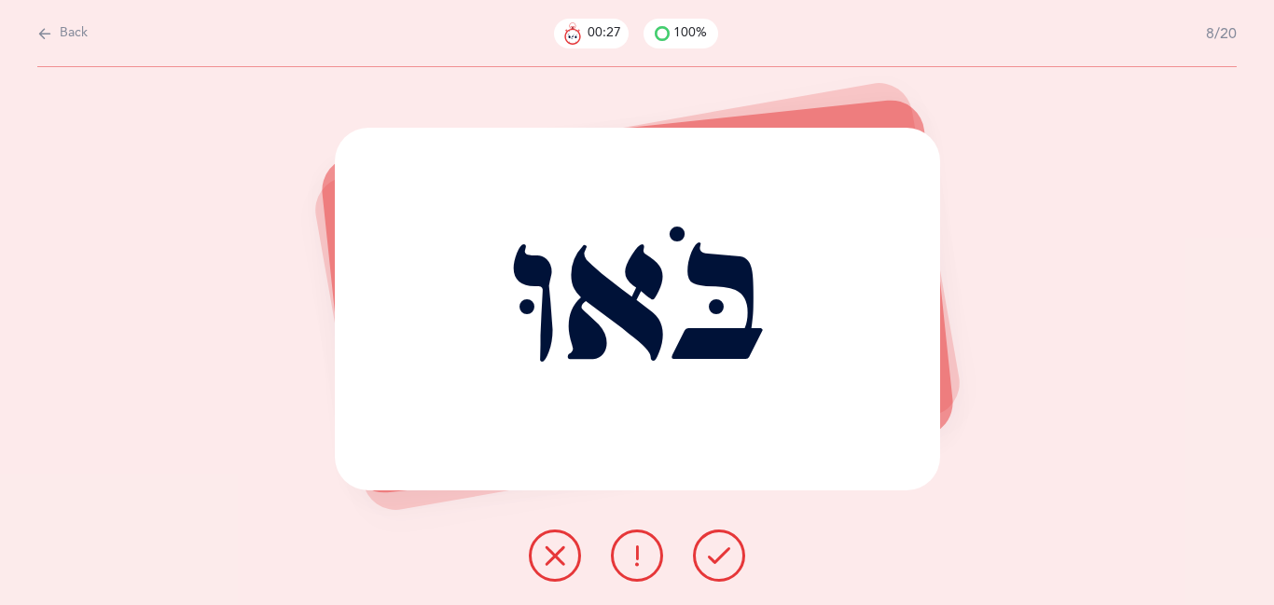
click at [725, 567] on icon at bounding box center [719, 556] width 22 height 22
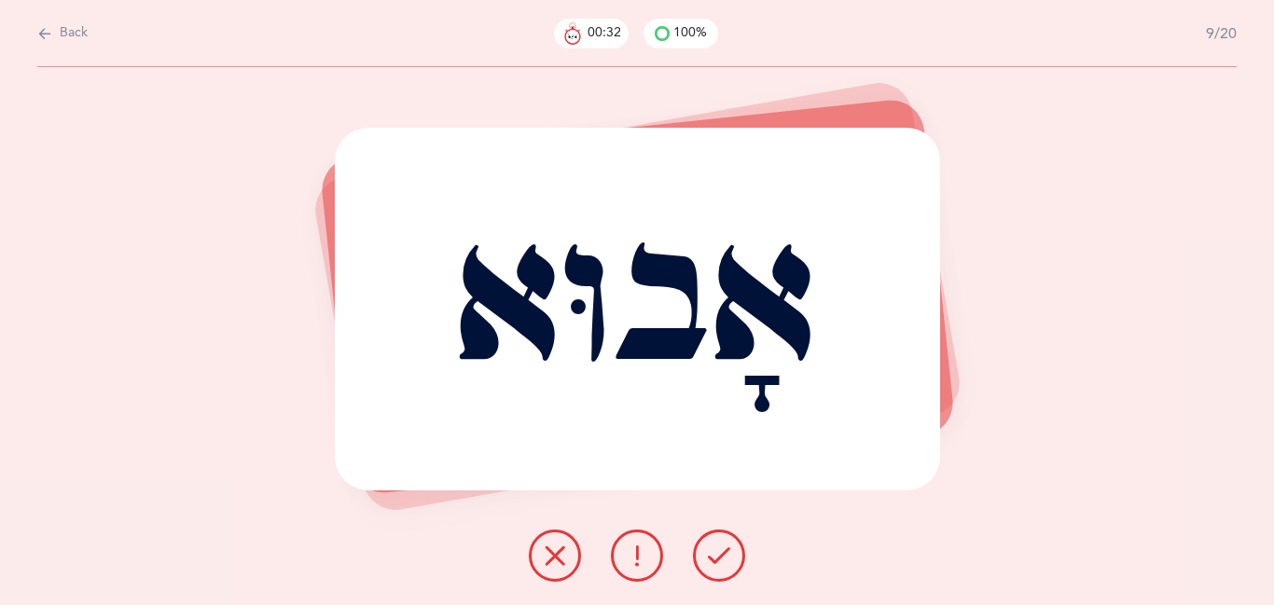
click at [565, 567] on button at bounding box center [555, 556] width 52 height 52
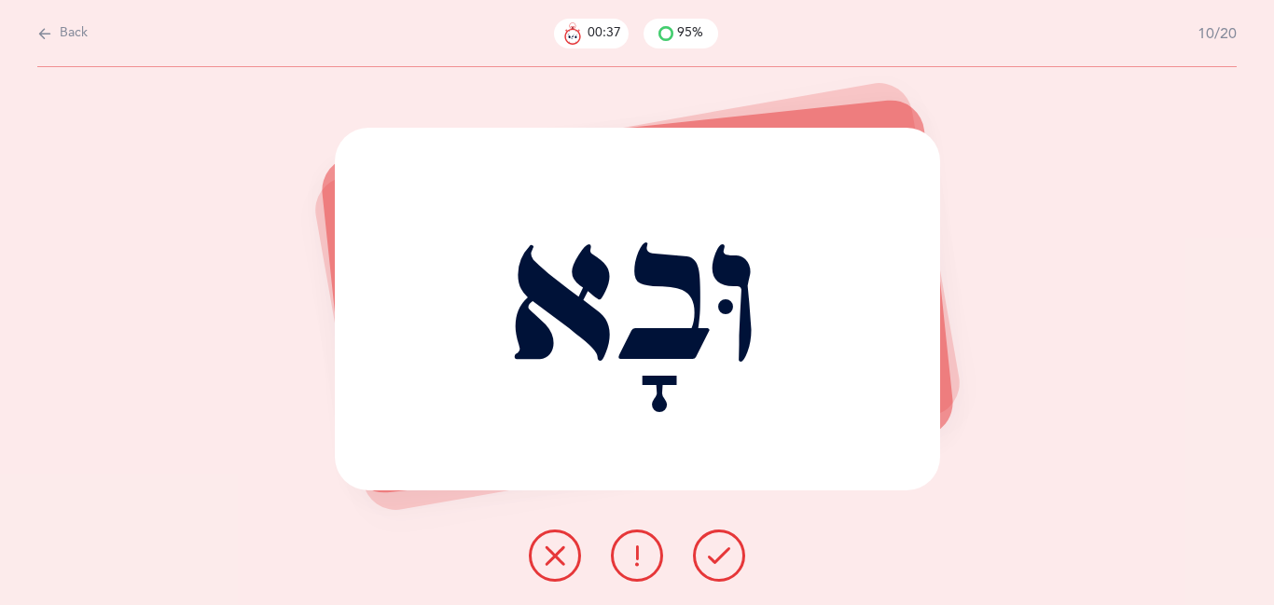
click at [722, 562] on icon at bounding box center [719, 556] width 22 height 22
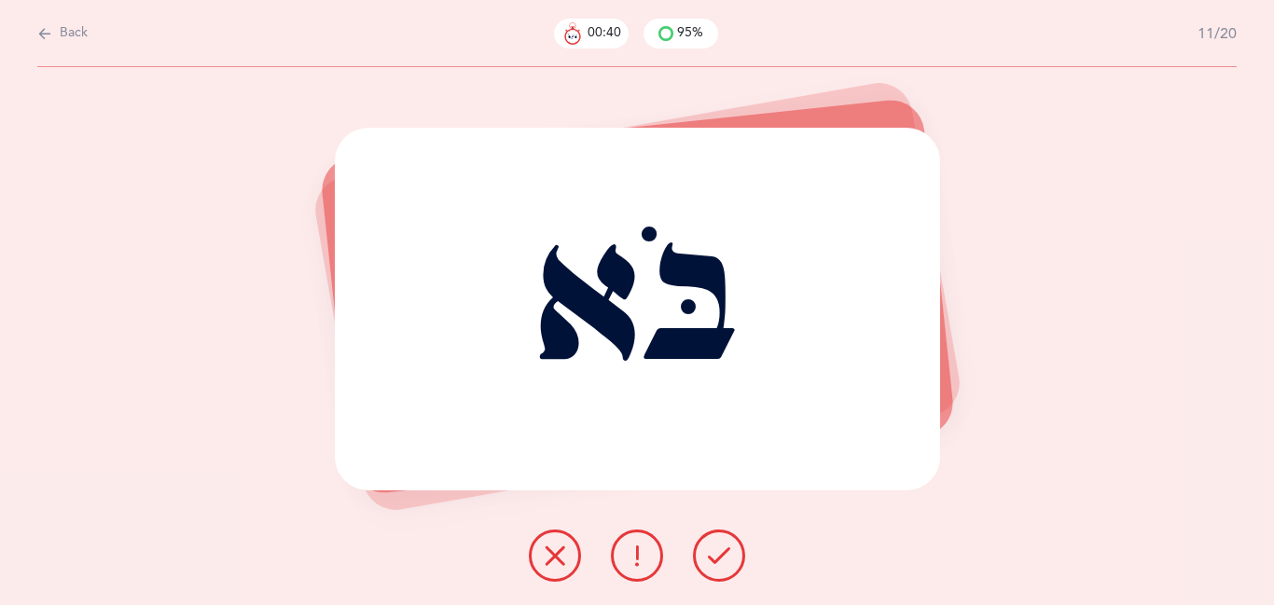
click at [722, 562] on icon at bounding box center [719, 556] width 22 height 22
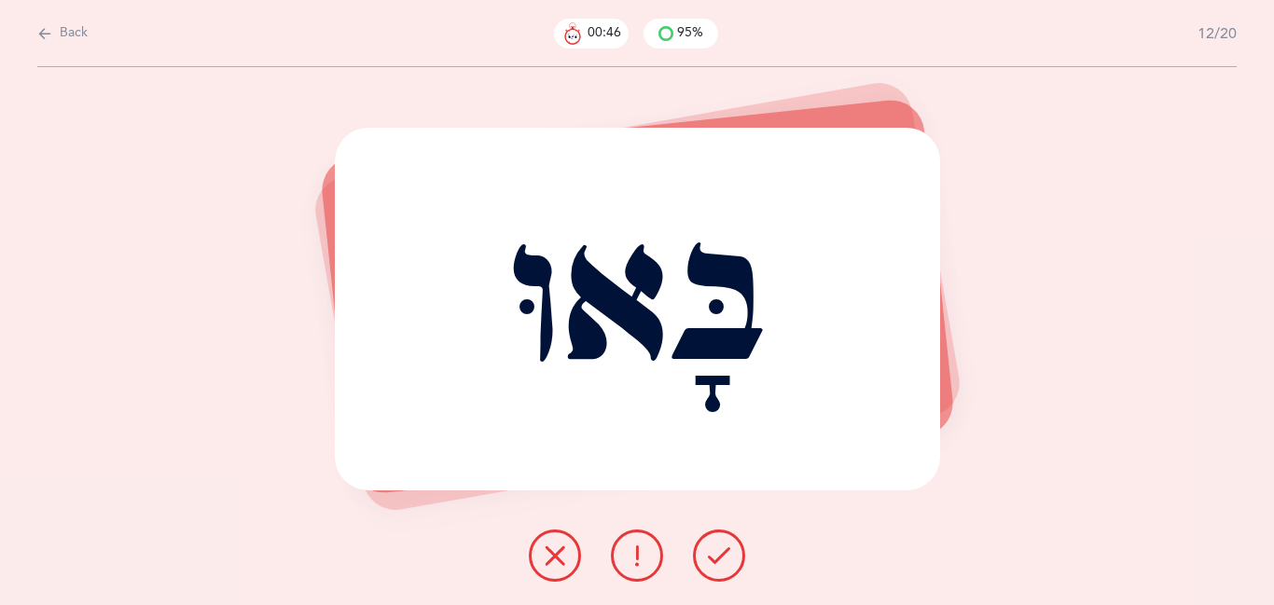
click at [722, 562] on icon at bounding box center [719, 556] width 22 height 22
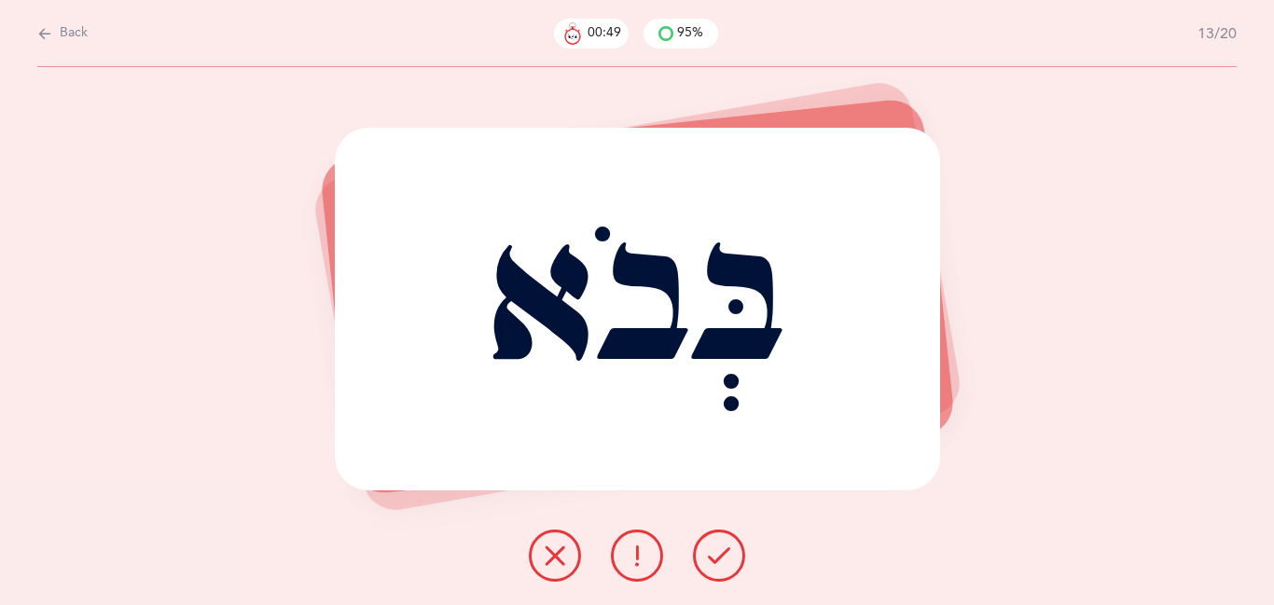
click at [722, 562] on icon at bounding box center [719, 556] width 22 height 22
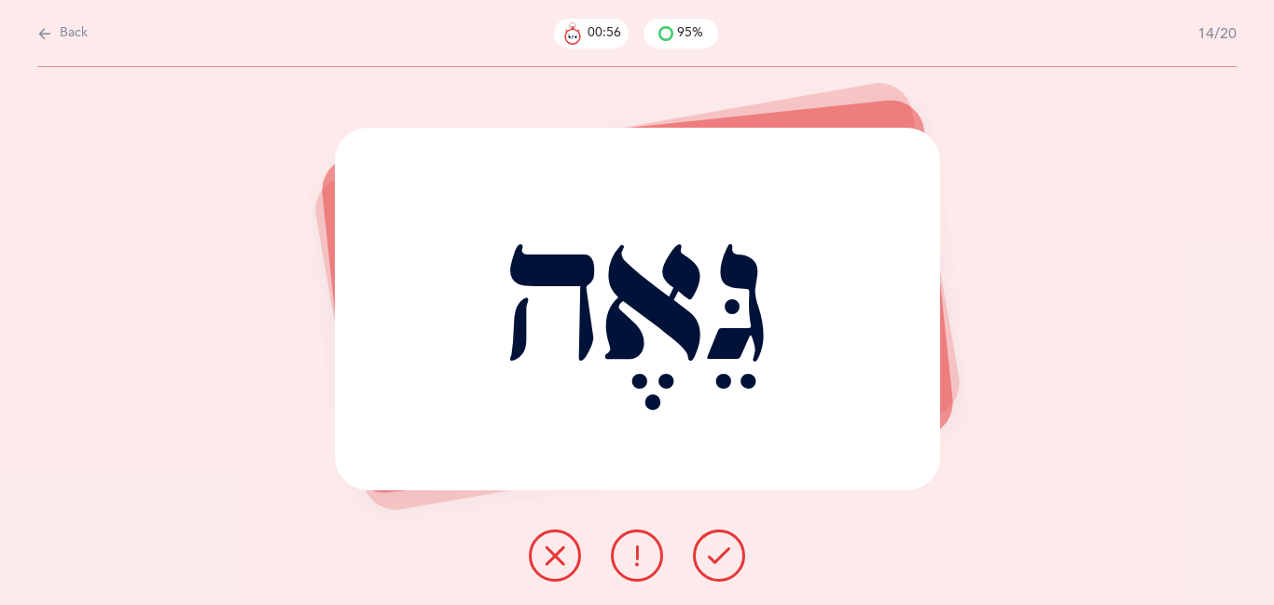
click at [545, 566] on icon at bounding box center [555, 556] width 22 height 22
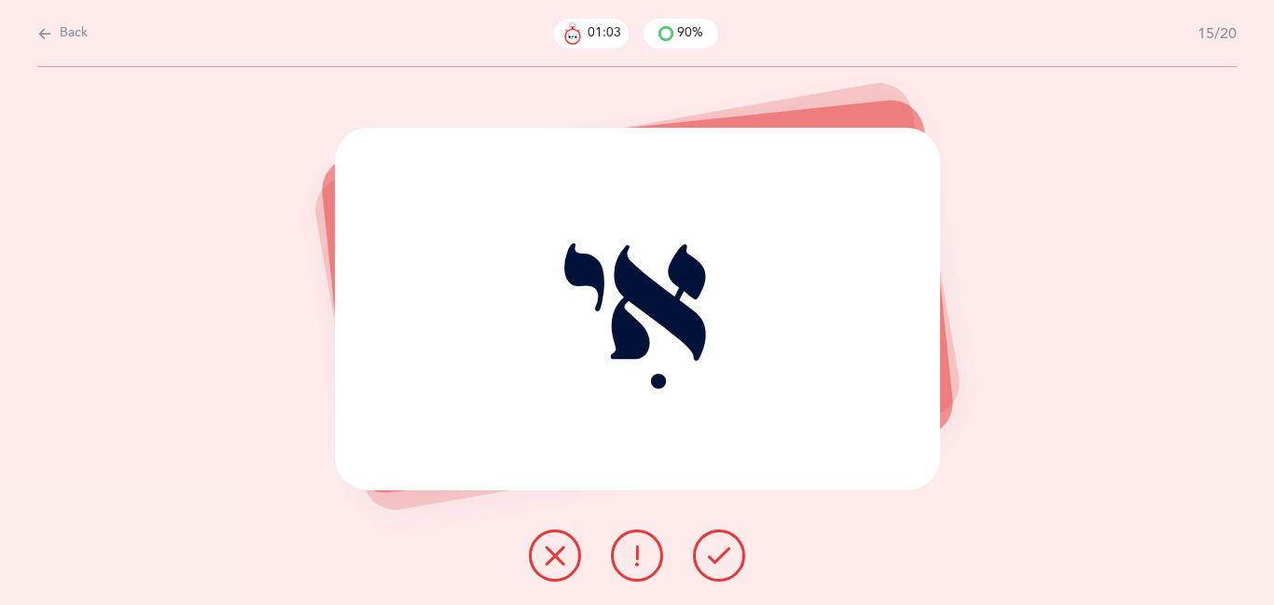
drag, startPoint x: 723, startPoint y: 564, endPoint x: 537, endPoint y: 544, distance: 186.7
click at [537, 544] on div at bounding box center [637, 556] width 246 height 52
click at [537, 544] on button at bounding box center [555, 556] width 52 height 52
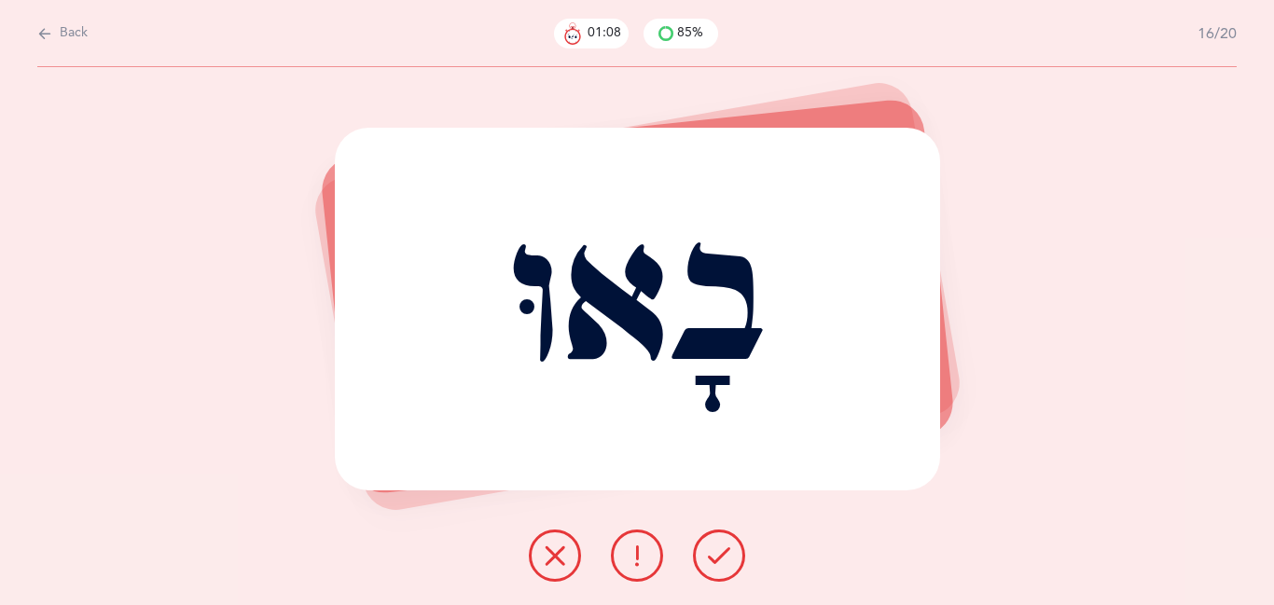
click at [716, 550] on icon at bounding box center [719, 556] width 22 height 22
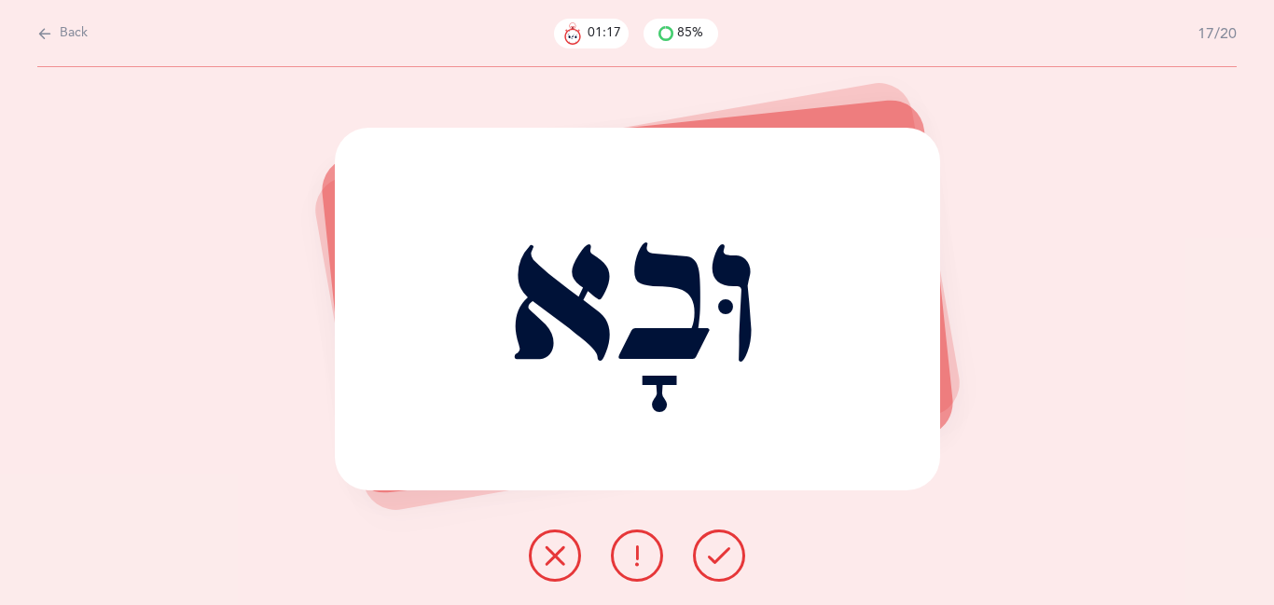
click at [731, 559] on button at bounding box center [719, 556] width 52 height 52
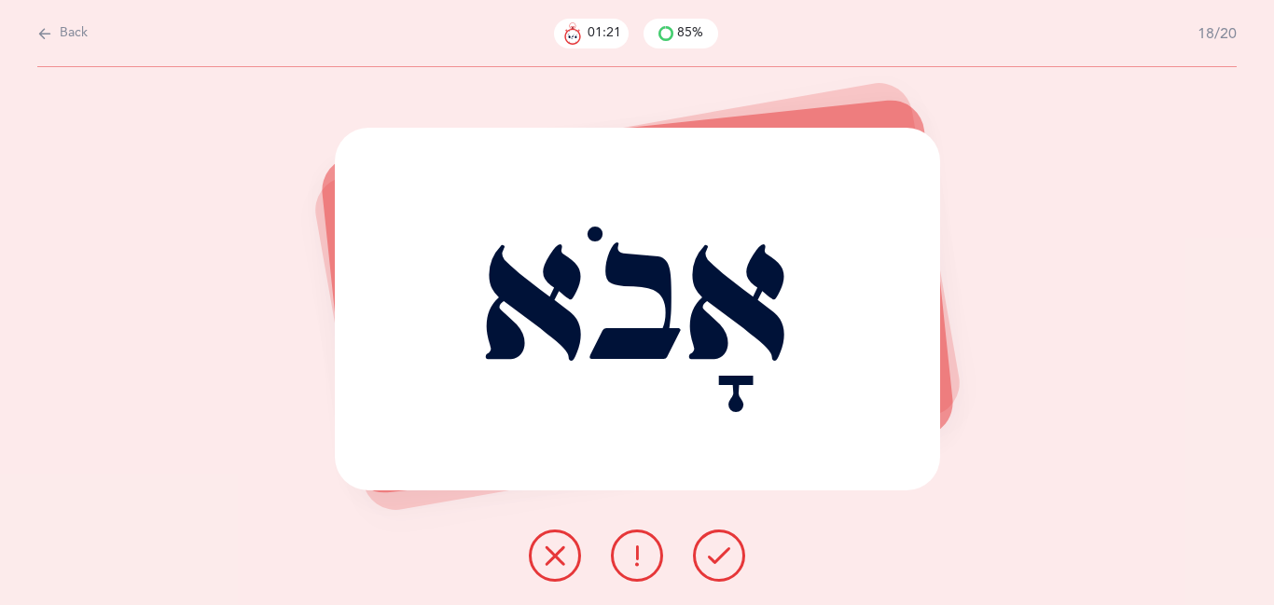
click at [727, 560] on icon at bounding box center [719, 556] width 22 height 22
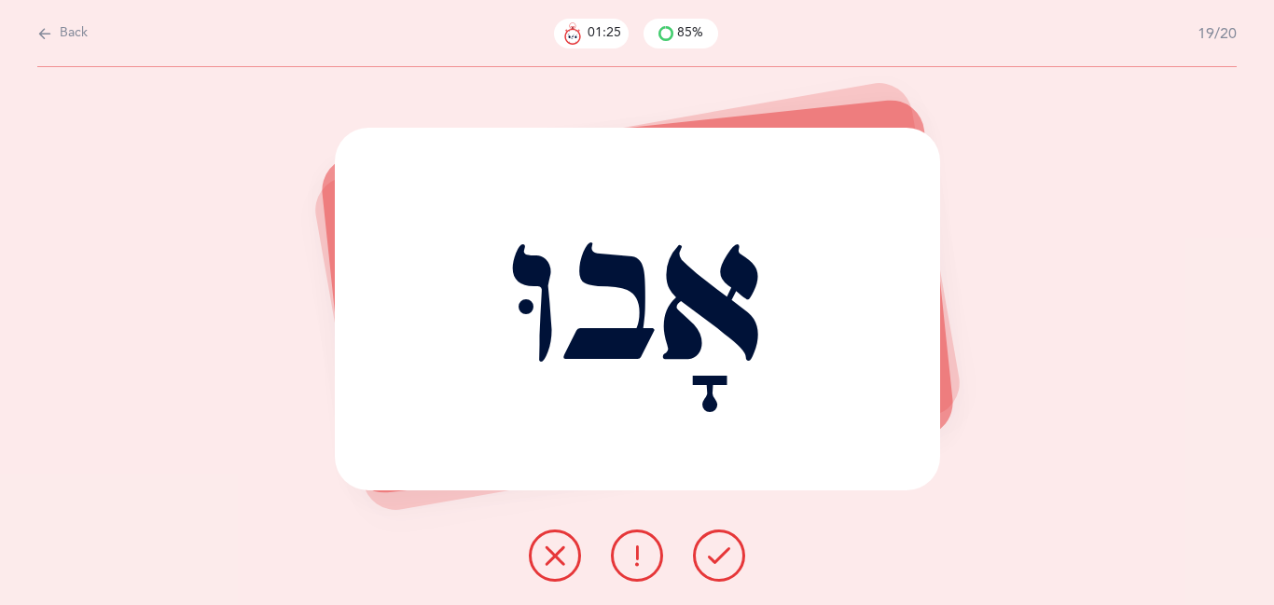
click at [727, 560] on icon at bounding box center [719, 556] width 22 height 22
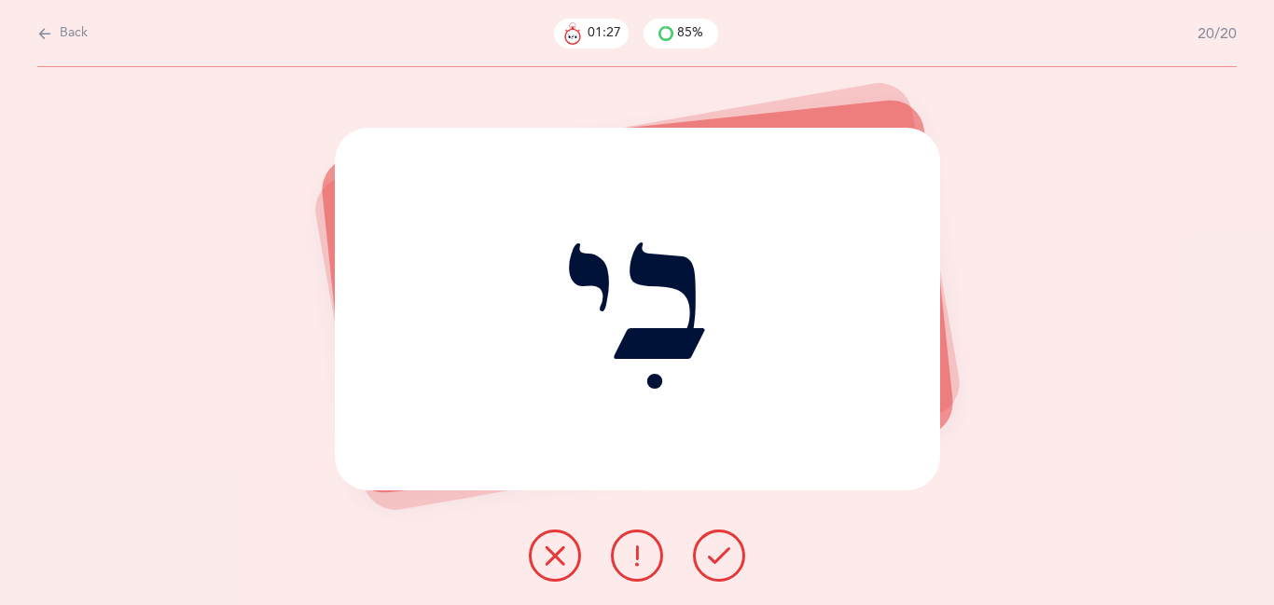
click at [727, 560] on icon at bounding box center [719, 556] width 22 height 22
click at [726, 75] on div "Back 01:29 85% 20/20 בִי Report incorrect word" at bounding box center [767, 75] width 1013 height 0
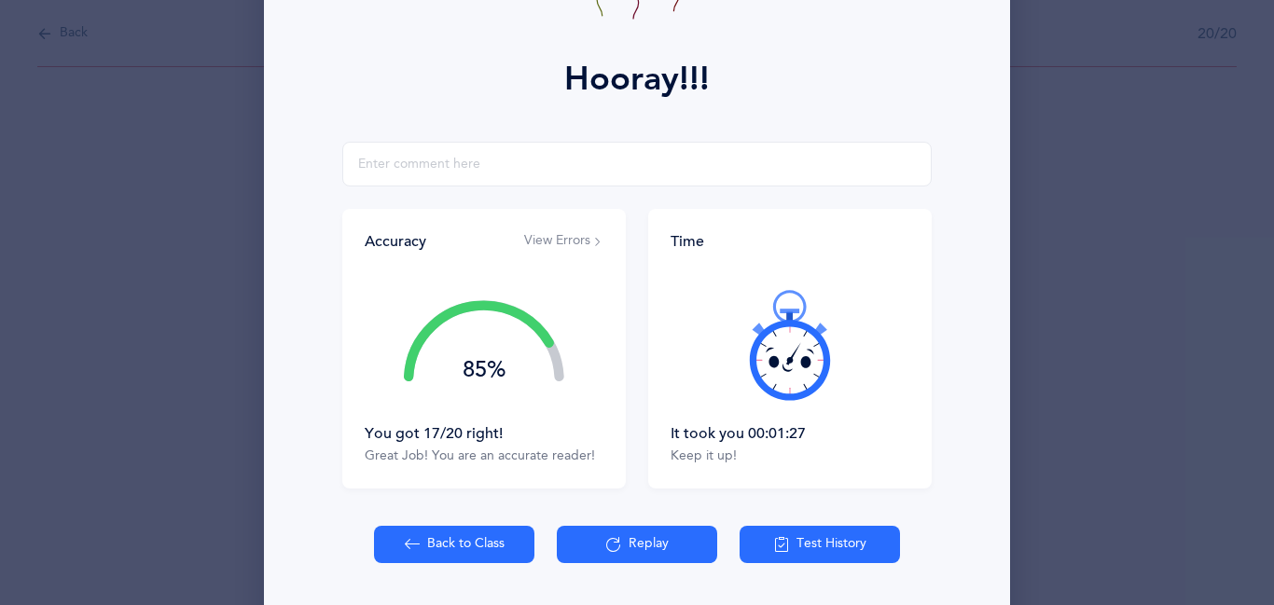
scroll to position [225, 0]
click at [490, 550] on button "Back to Class" at bounding box center [454, 543] width 160 height 37
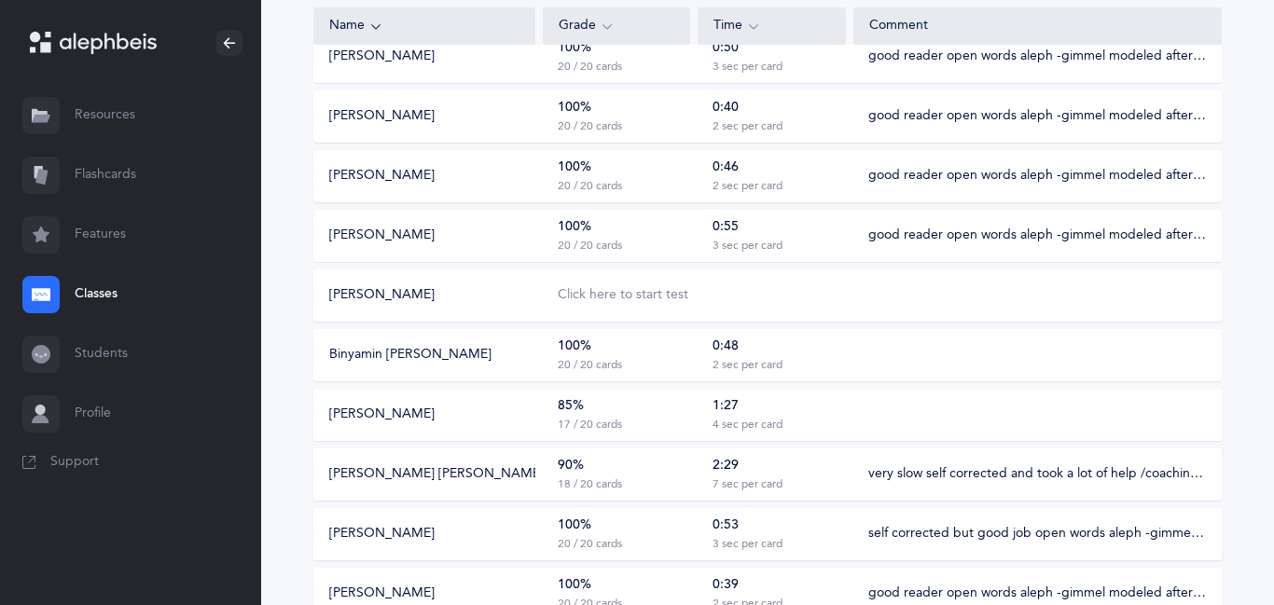
scroll to position [821, 0]
click at [659, 403] on div "85% 17 / 20 cards" at bounding box center [616, 412] width 147 height 35
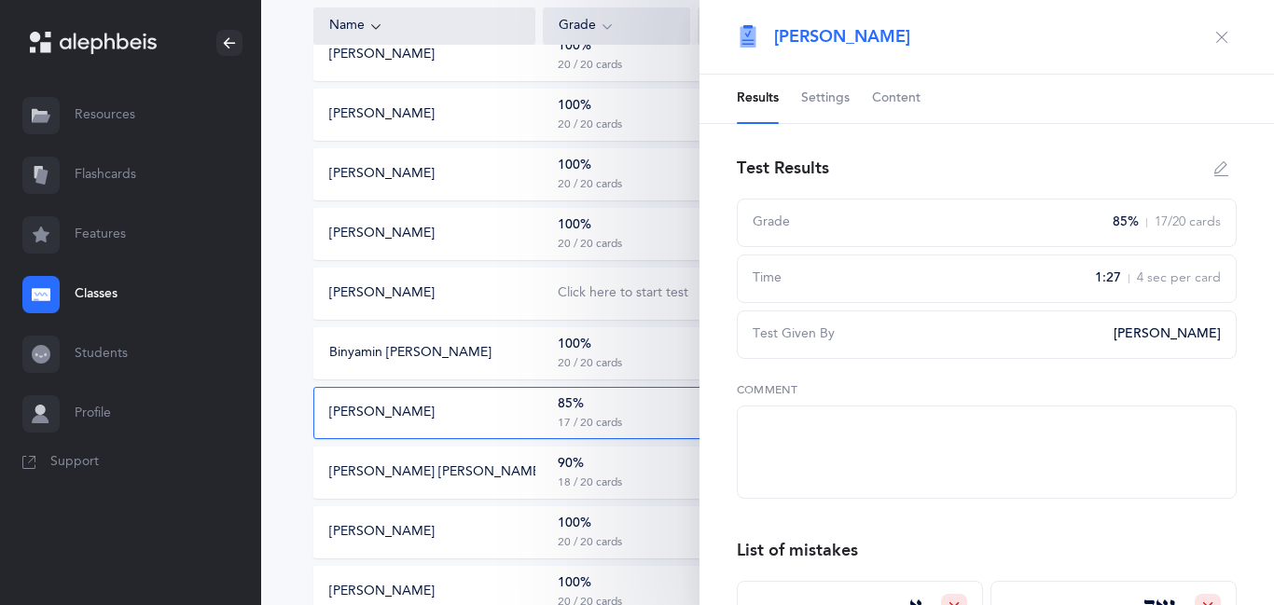
click at [659, 403] on div "85% 17 / 20 cards" at bounding box center [616, 412] width 147 height 35
click at [790, 421] on textarea at bounding box center [987, 452] width 500 height 93
type textarea "mistakes with recognizing letter and vowels weak"
click at [1218, 35] on icon "button" at bounding box center [1221, 37] width 15 height 15
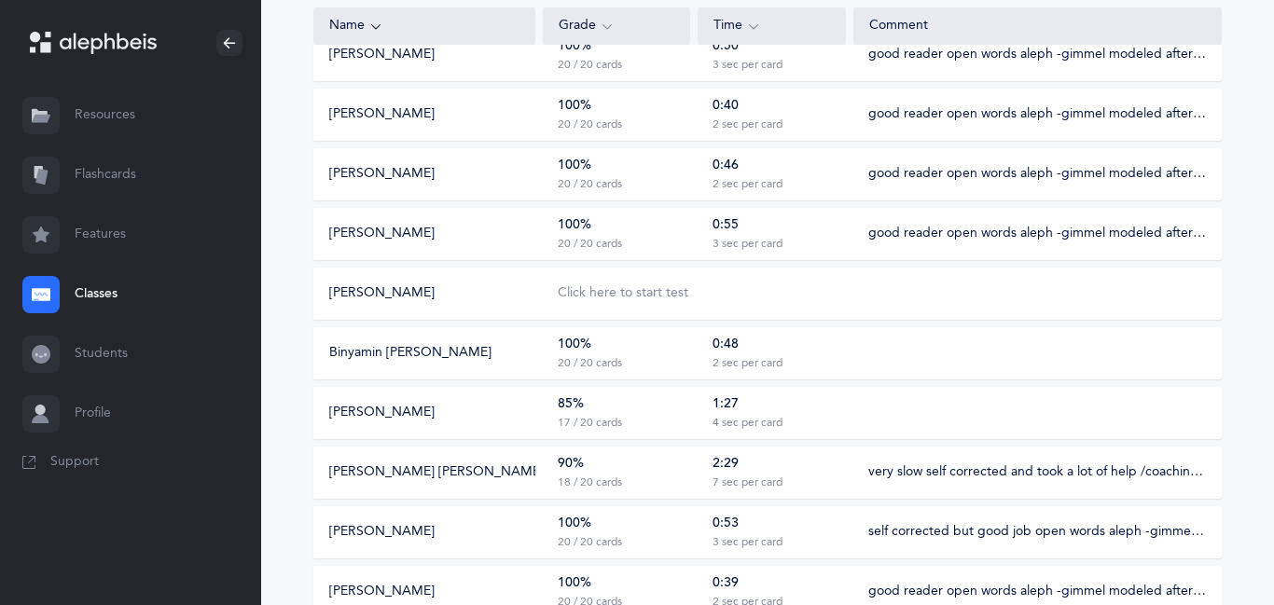
click at [625, 304] on div "Mikhael Mimoun Click here to start test" at bounding box center [767, 294] width 908 height 52
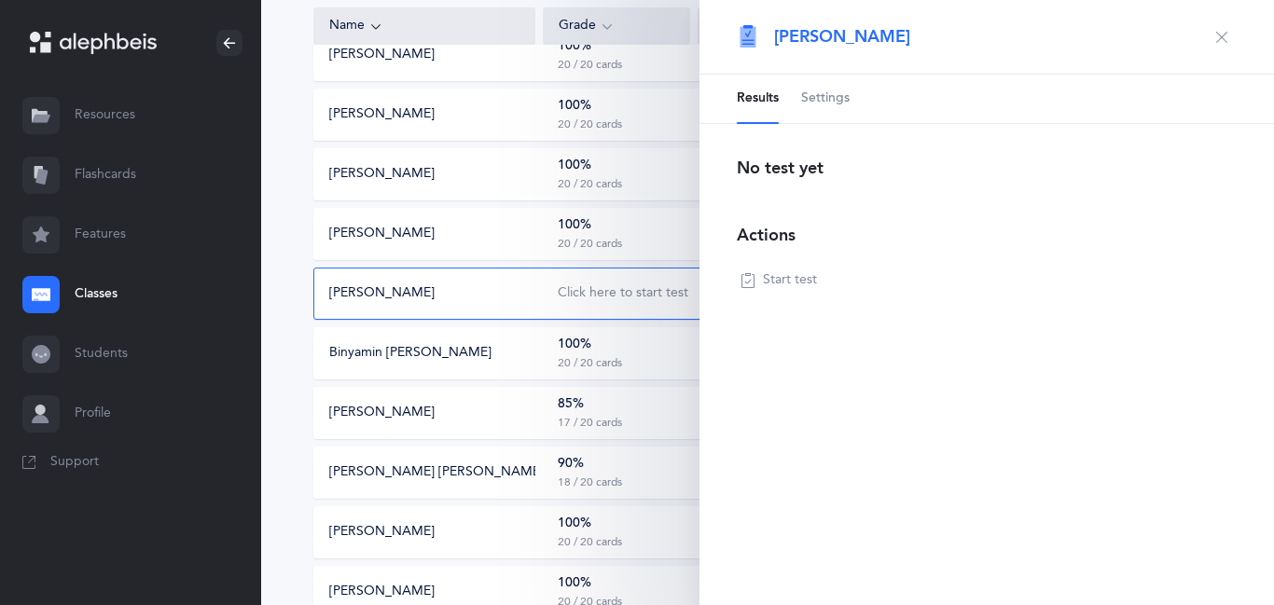
click at [1222, 35] on icon "button" at bounding box center [1221, 37] width 15 height 15
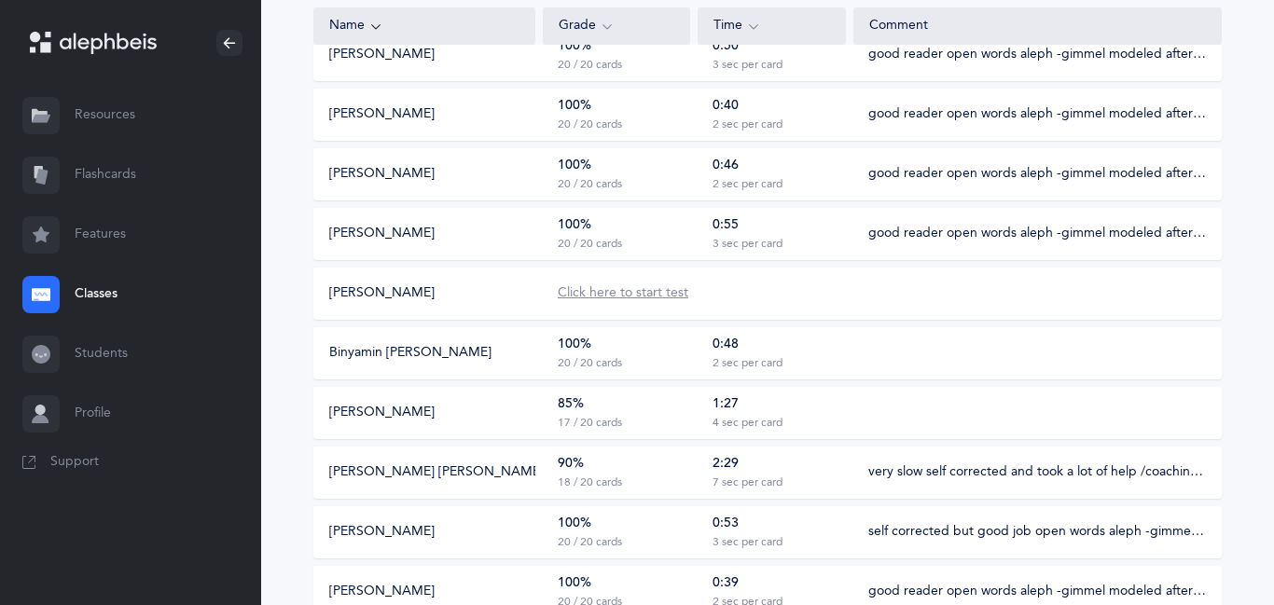
click at [653, 297] on div "Click here to start test" at bounding box center [623, 293] width 131 height 19
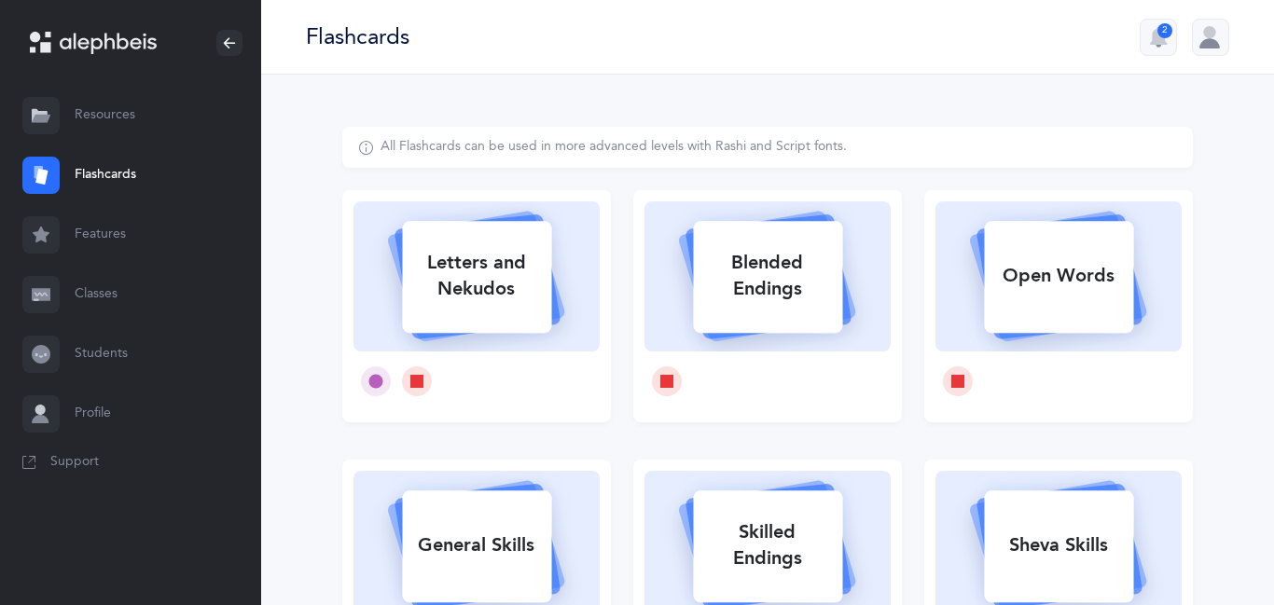
select select
select select "single"
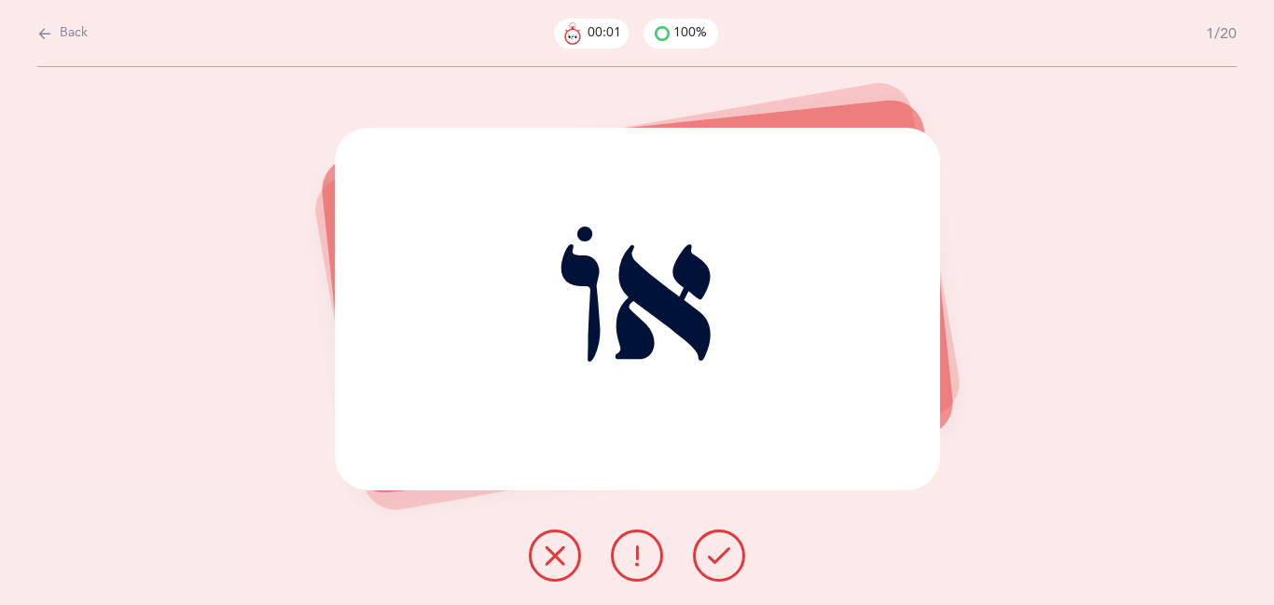
click at [715, 572] on button at bounding box center [719, 556] width 52 height 52
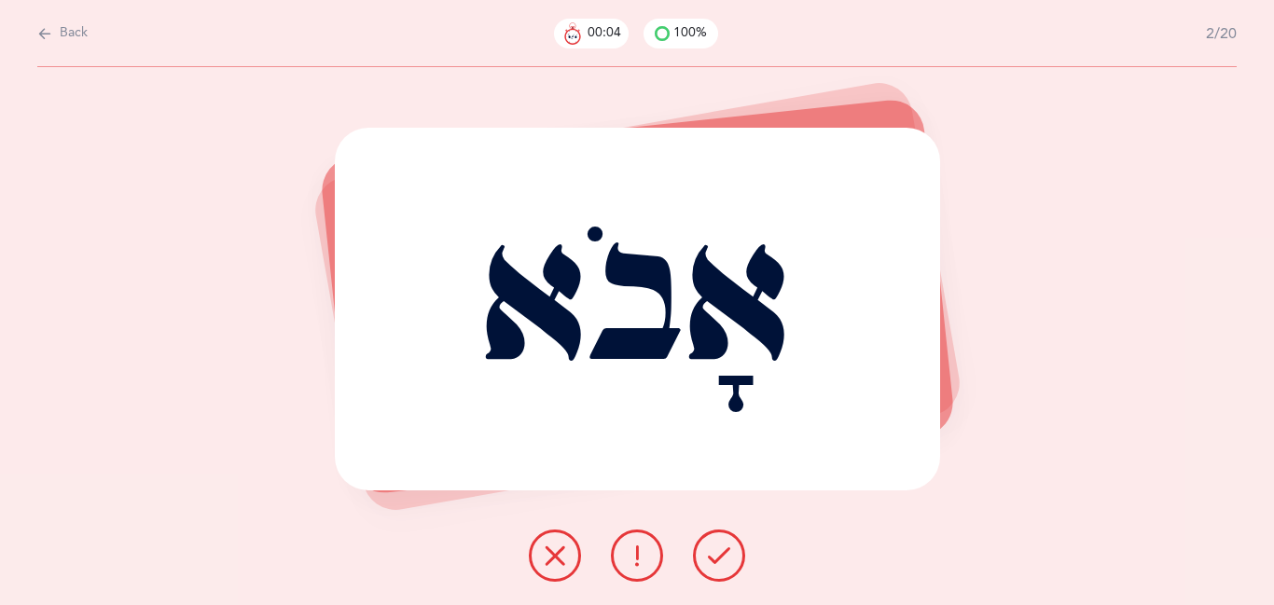
click at [715, 572] on button at bounding box center [719, 556] width 52 height 52
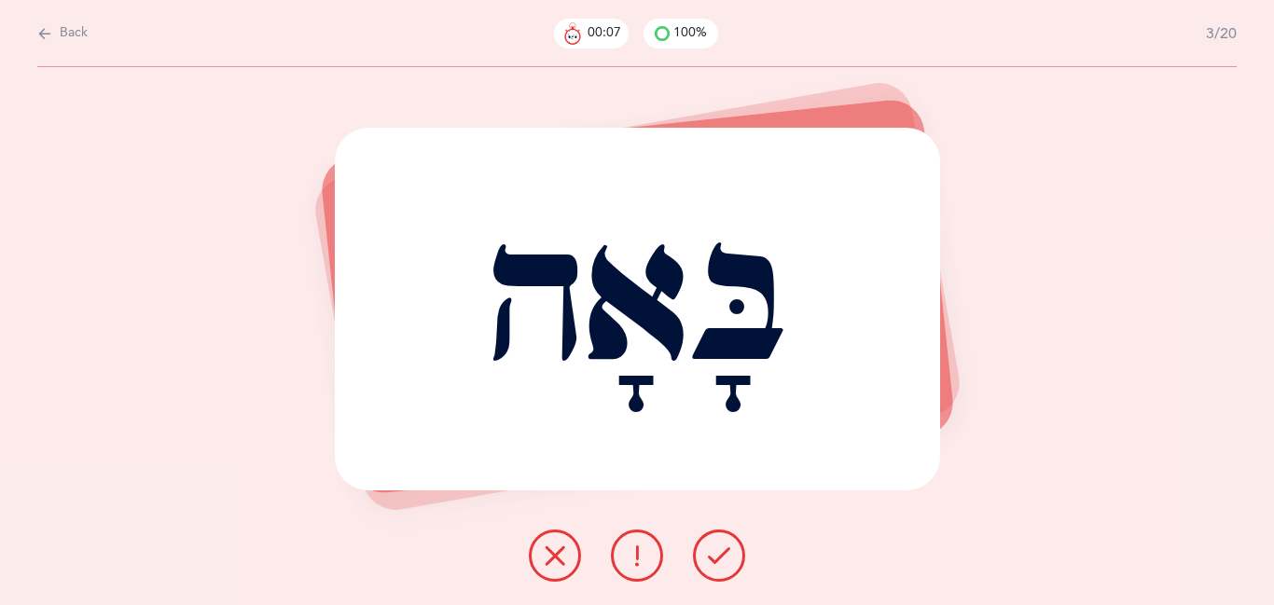
click at [715, 572] on button at bounding box center [719, 556] width 52 height 52
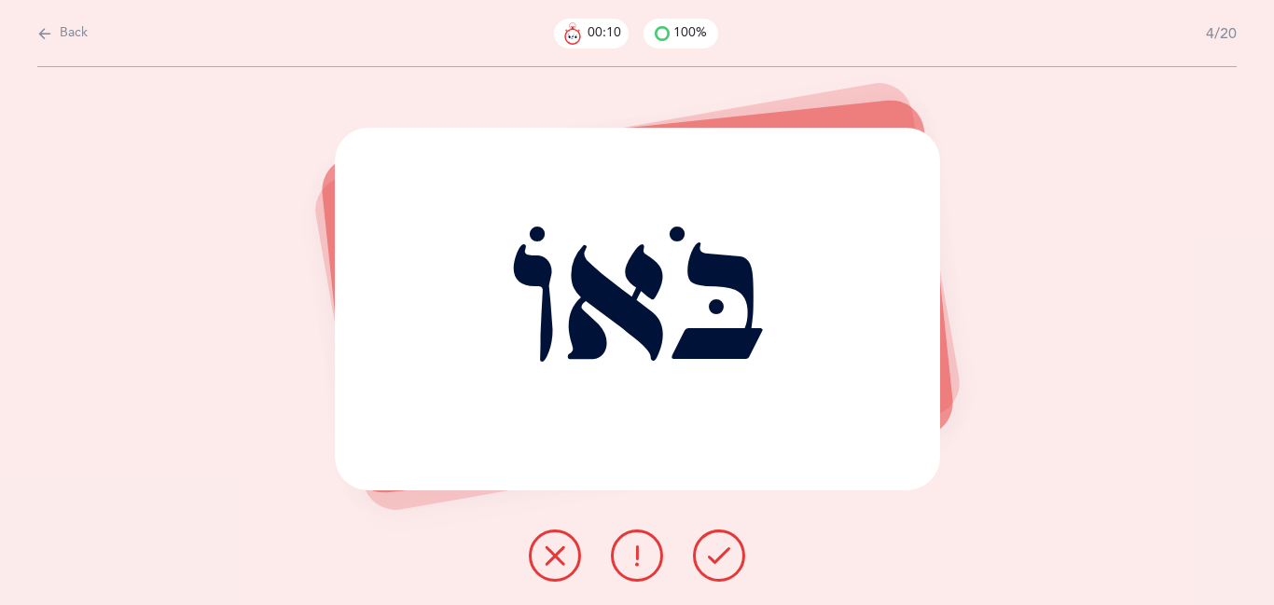
click at [715, 572] on button at bounding box center [719, 556] width 52 height 52
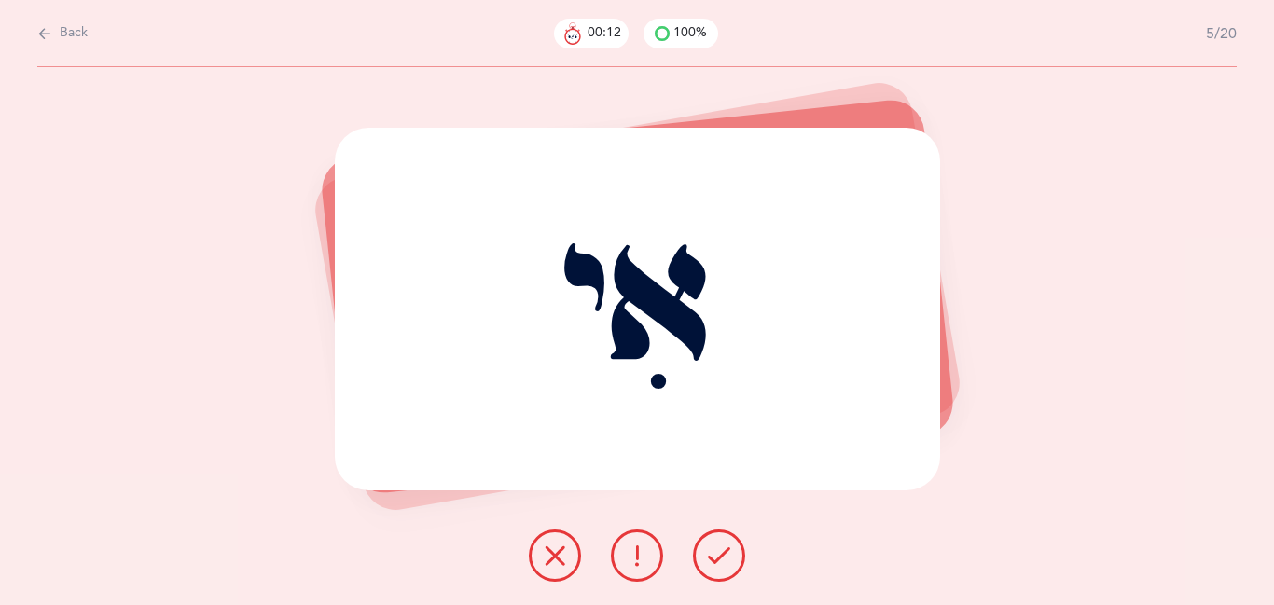
click at [715, 572] on button at bounding box center [719, 556] width 52 height 52
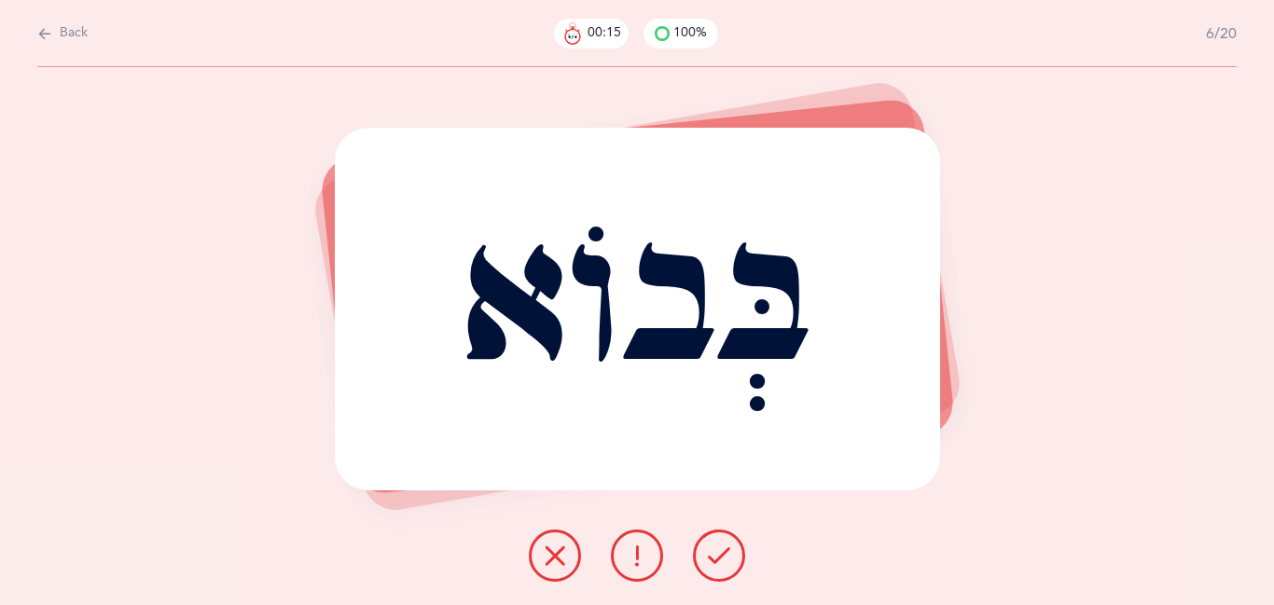
click at [715, 572] on button at bounding box center [719, 556] width 52 height 52
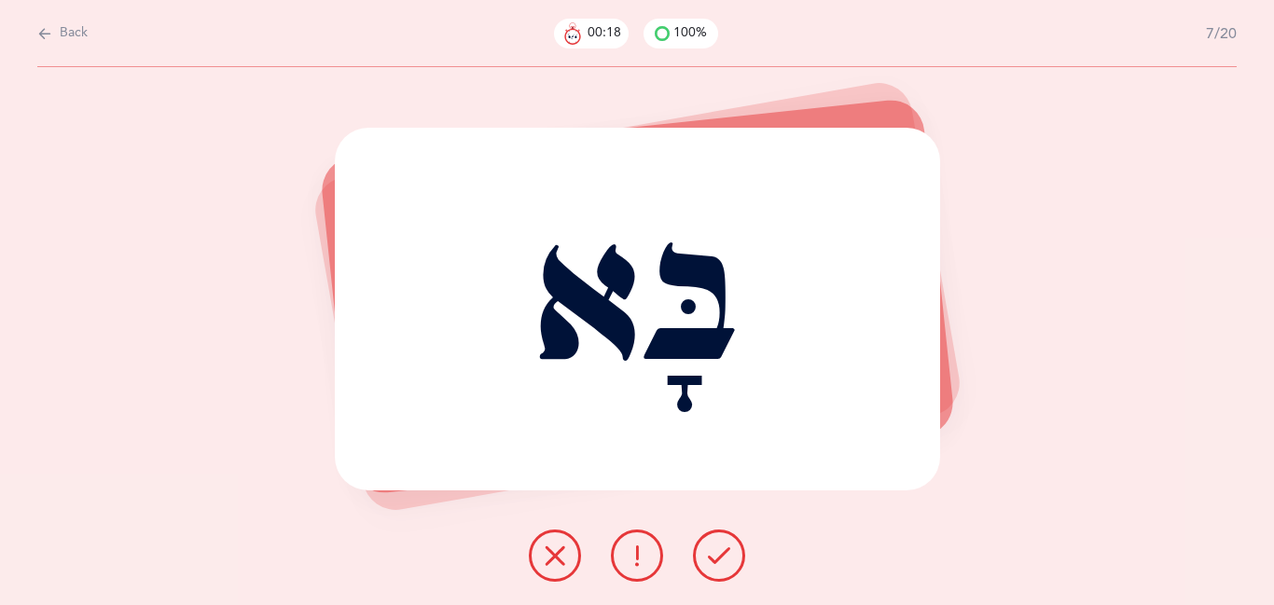
click at [715, 572] on button at bounding box center [719, 556] width 52 height 52
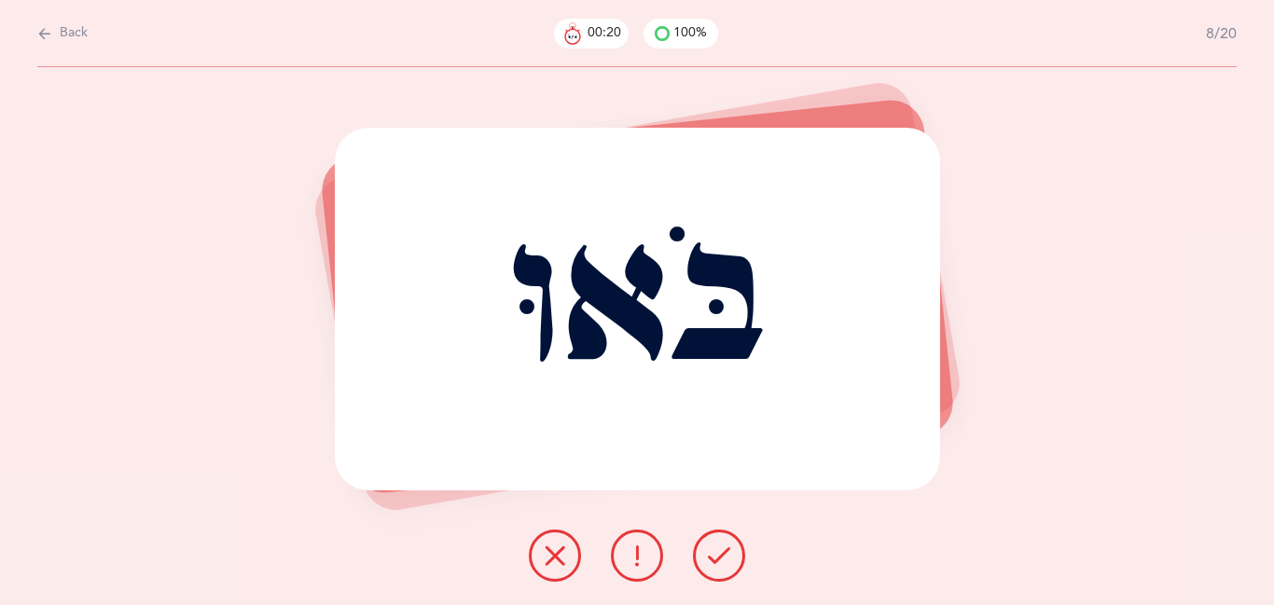
click at [715, 572] on button at bounding box center [719, 556] width 52 height 52
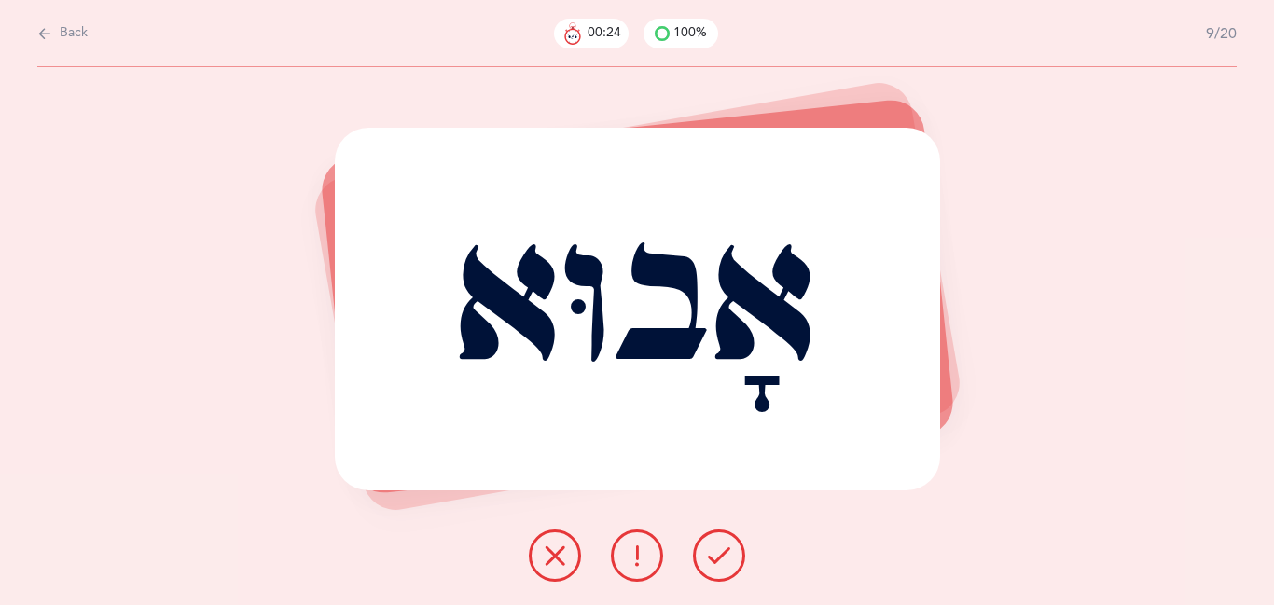
click at [715, 572] on button at bounding box center [719, 556] width 52 height 52
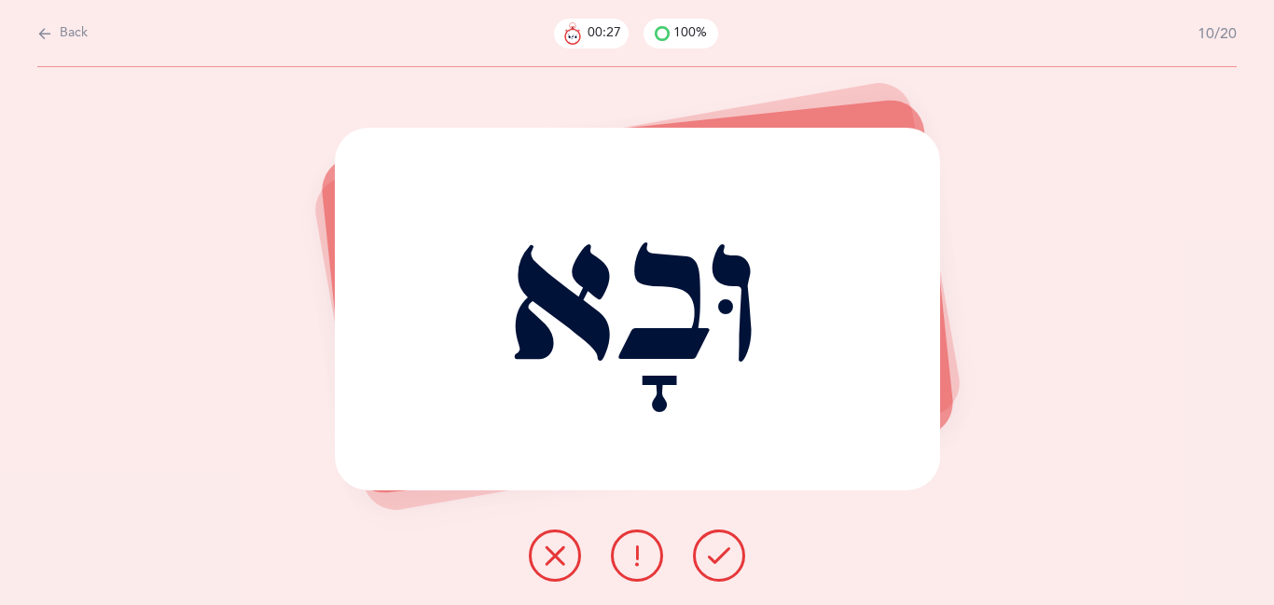
click at [715, 572] on button at bounding box center [719, 556] width 52 height 52
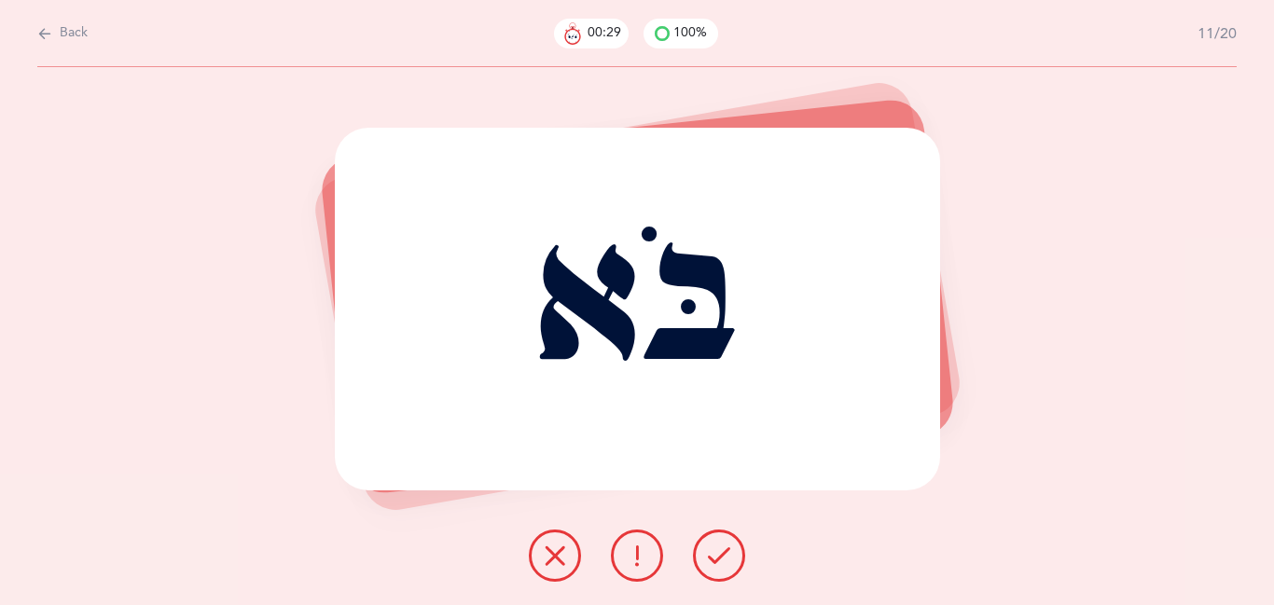
click at [715, 572] on button at bounding box center [719, 556] width 52 height 52
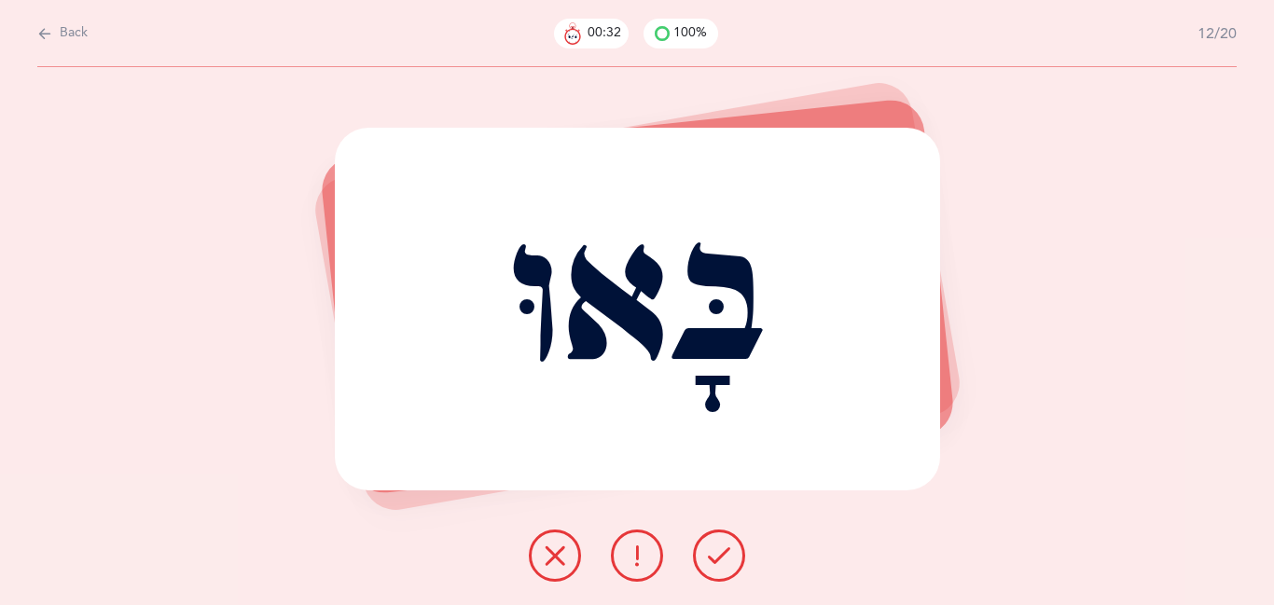
click at [715, 572] on button at bounding box center [719, 556] width 52 height 52
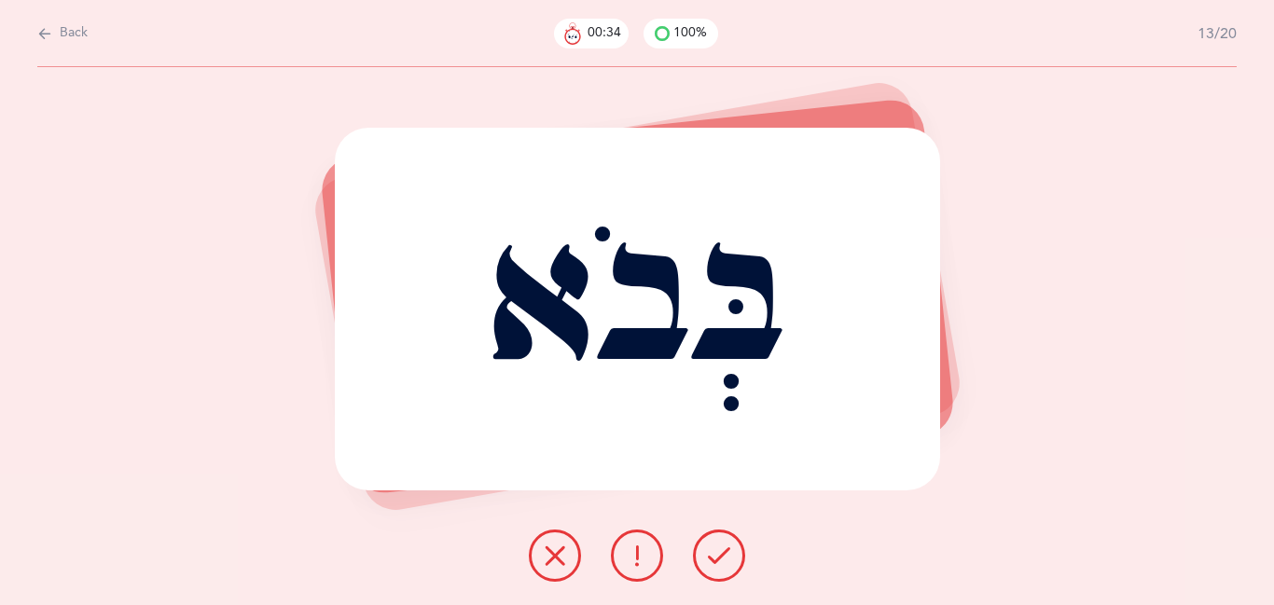
click at [715, 572] on button at bounding box center [719, 556] width 52 height 52
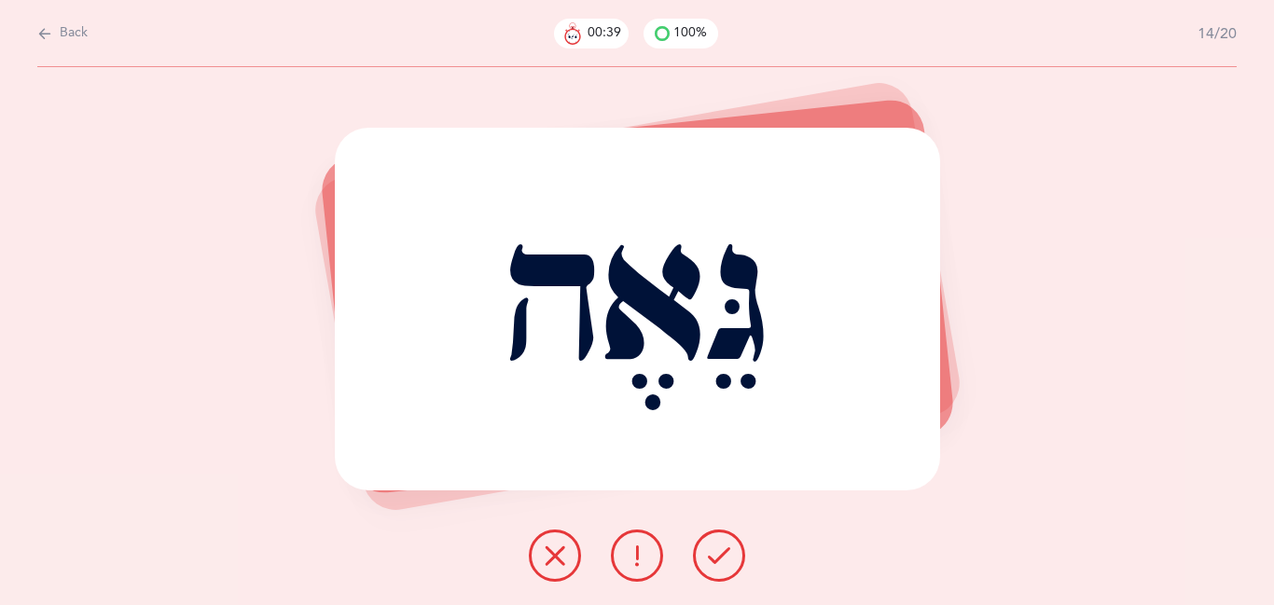
click at [715, 572] on button at bounding box center [719, 556] width 52 height 52
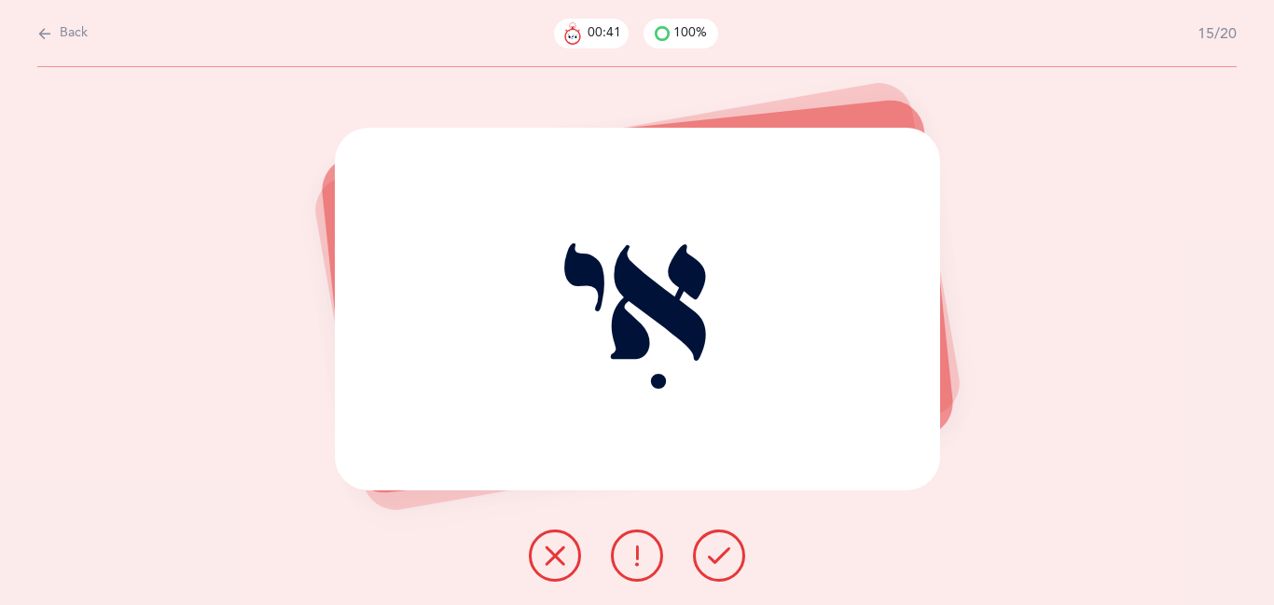
click at [715, 572] on button at bounding box center [719, 556] width 52 height 52
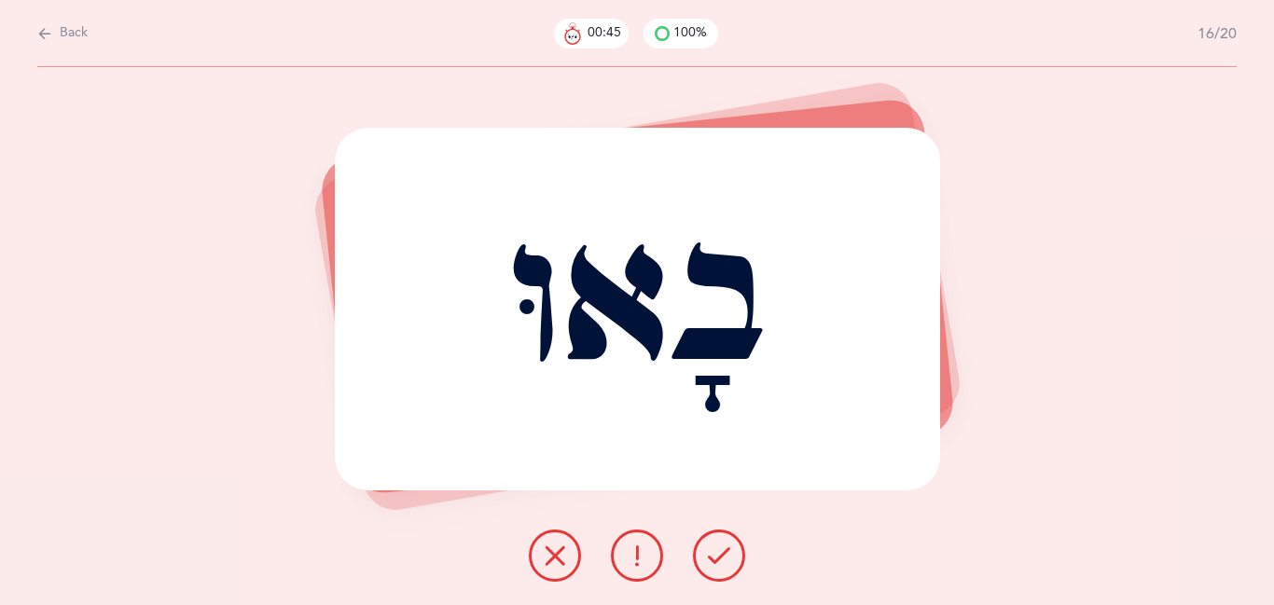
click at [715, 572] on button at bounding box center [719, 556] width 52 height 52
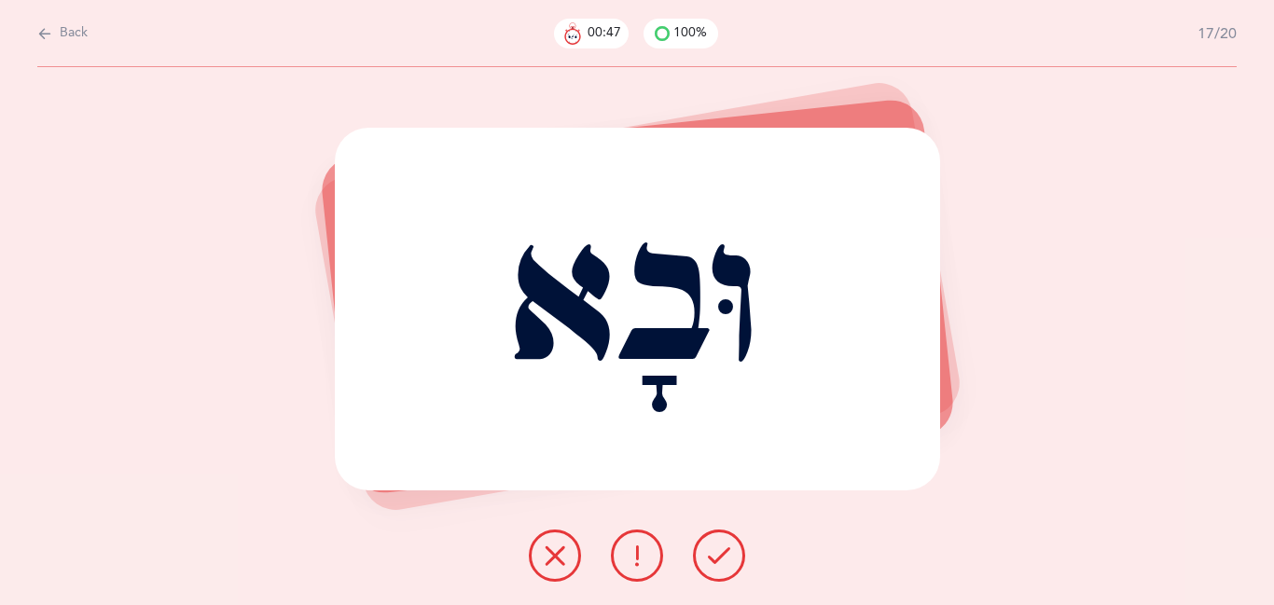
click at [715, 572] on button at bounding box center [719, 556] width 52 height 52
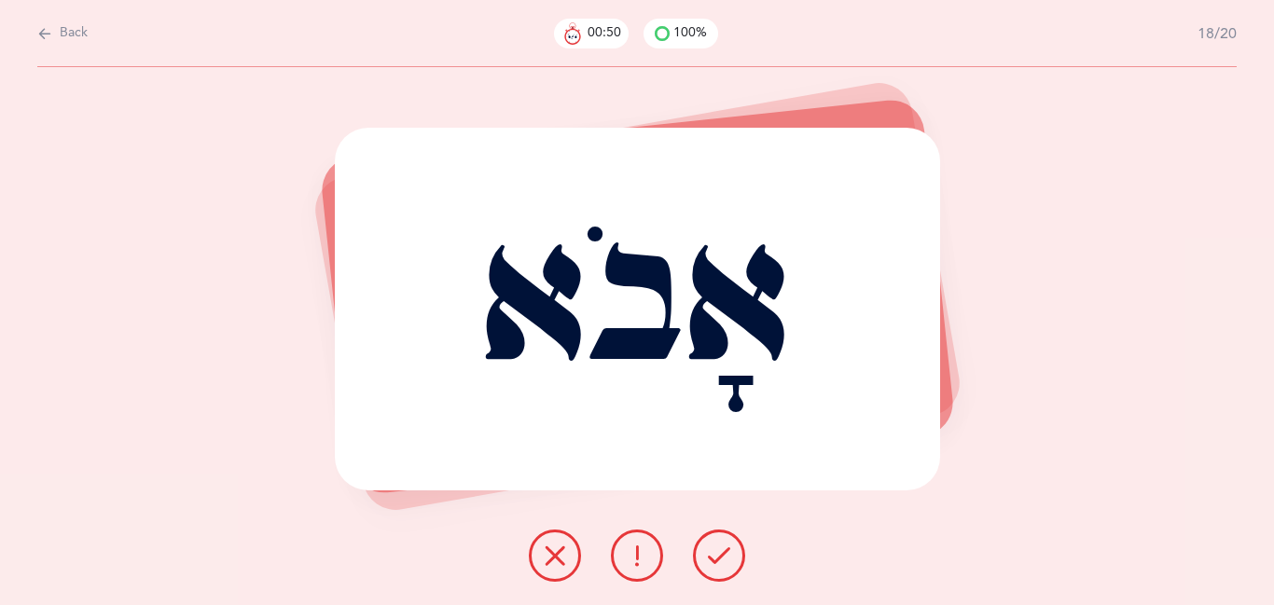
click at [715, 572] on button at bounding box center [719, 556] width 52 height 52
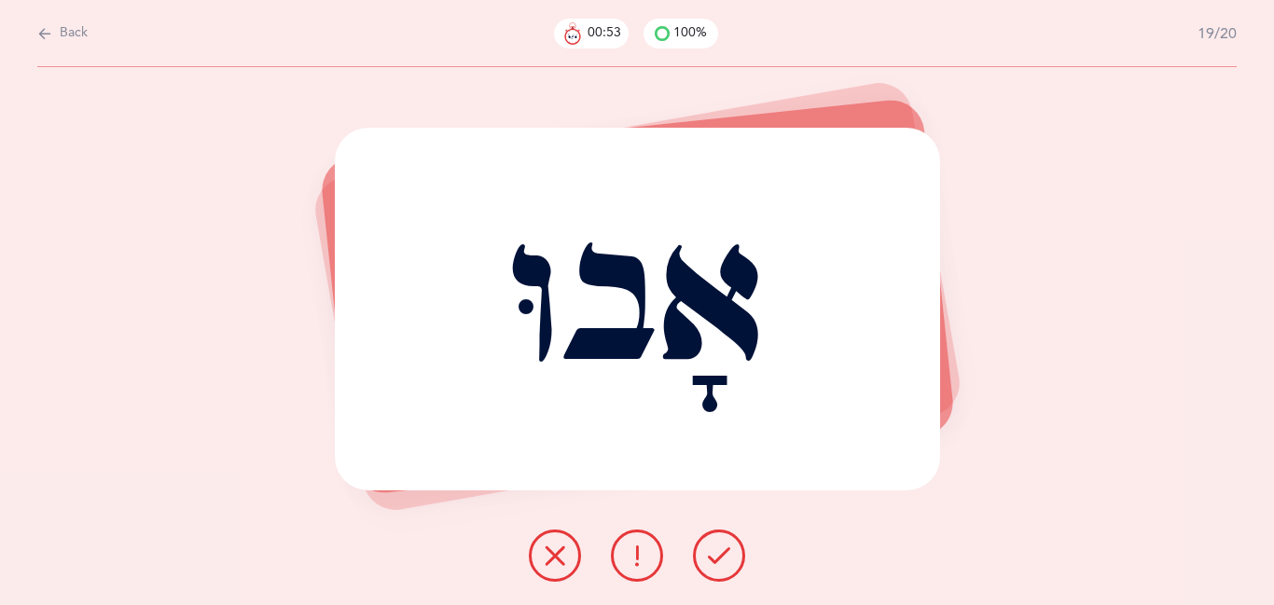
click at [715, 572] on button at bounding box center [719, 556] width 52 height 52
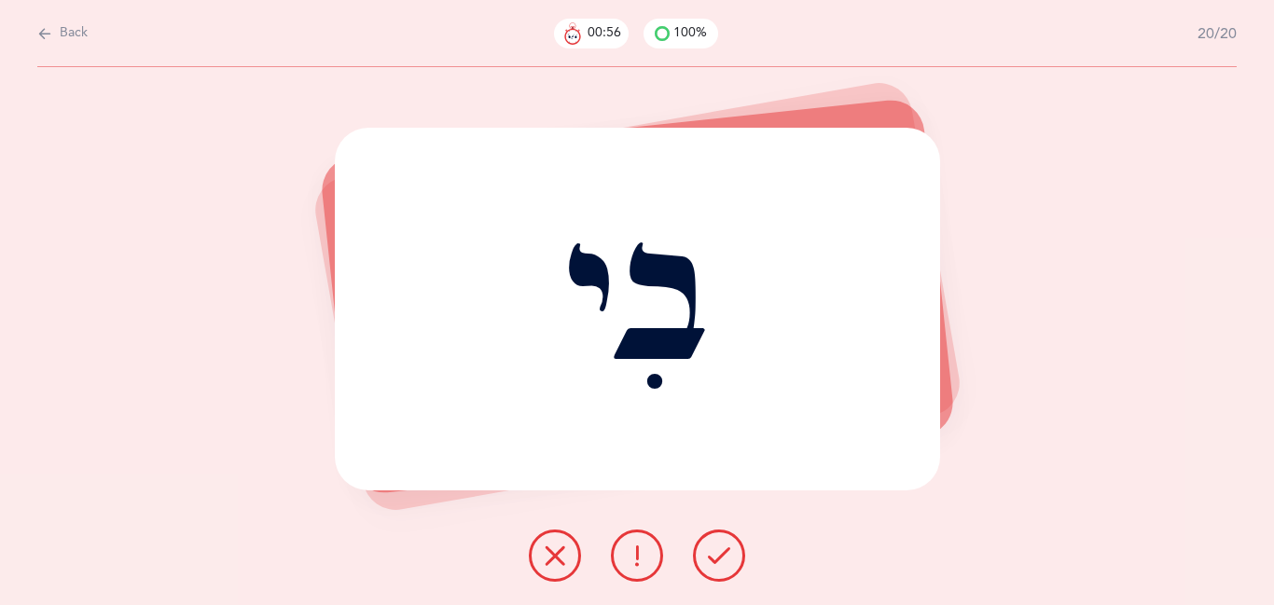
click at [715, 572] on button at bounding box center [719, 556] width 52 height 52
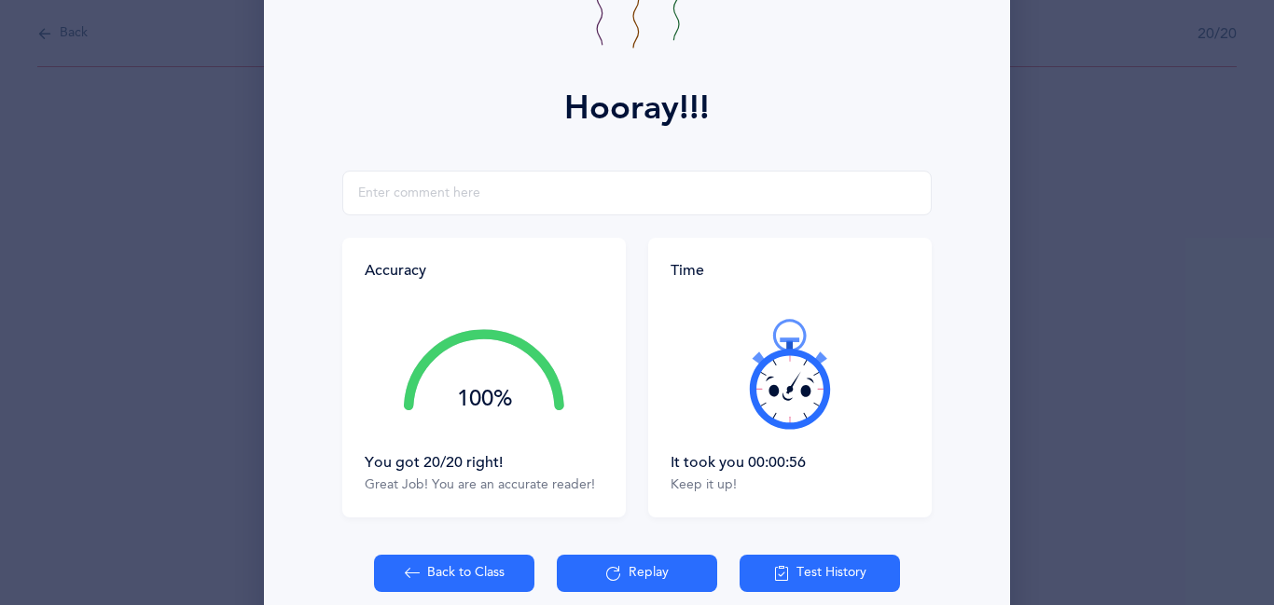
scroll to position [196, 0]
click at [429, 567] on button "Back to Class" at bounding box center [454, 572] width 160 height 37
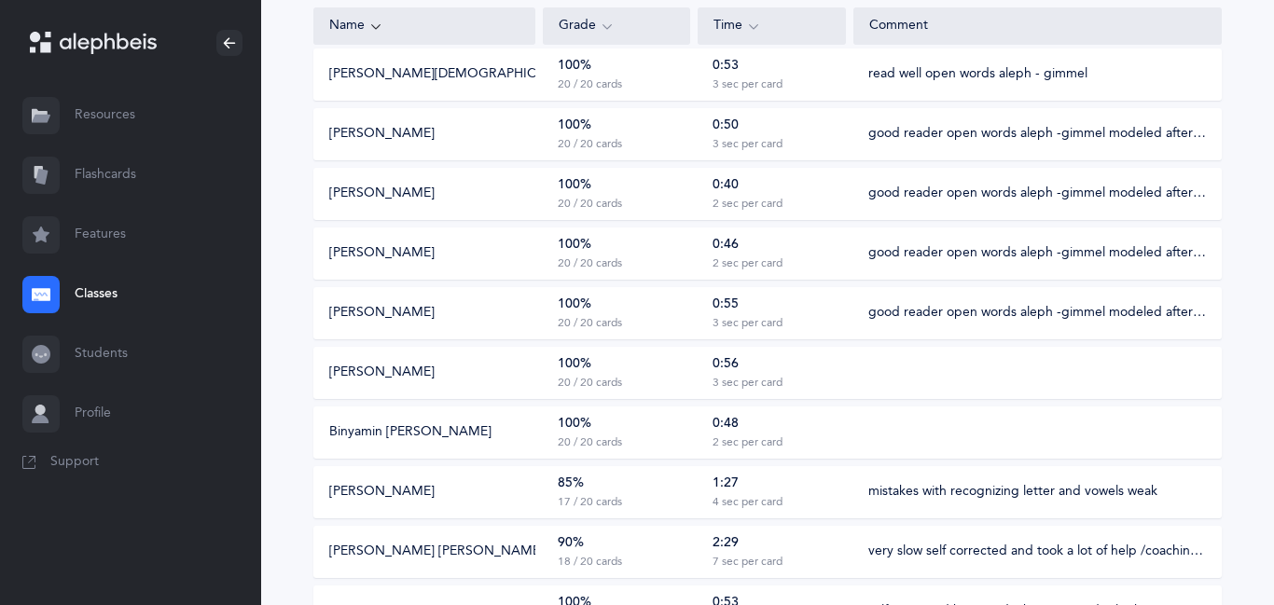
scroll to position [748, 0]
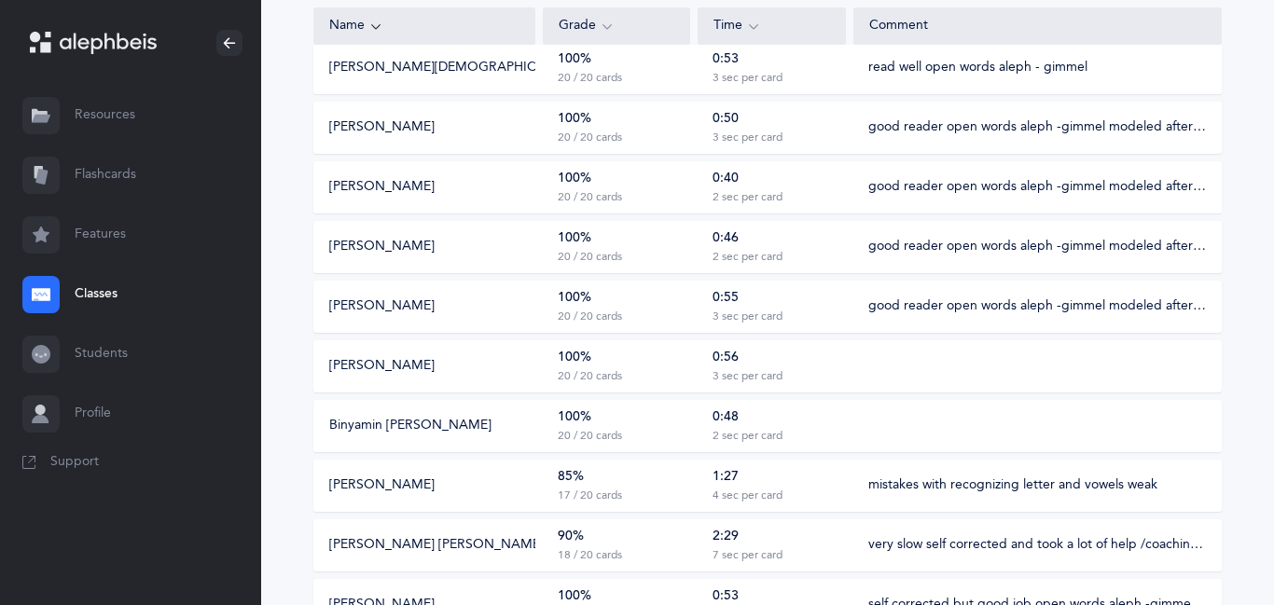
click at [656, 426] on div "100% 20 / 20 cards" at bounding box center [616, 425] width 147 height 35
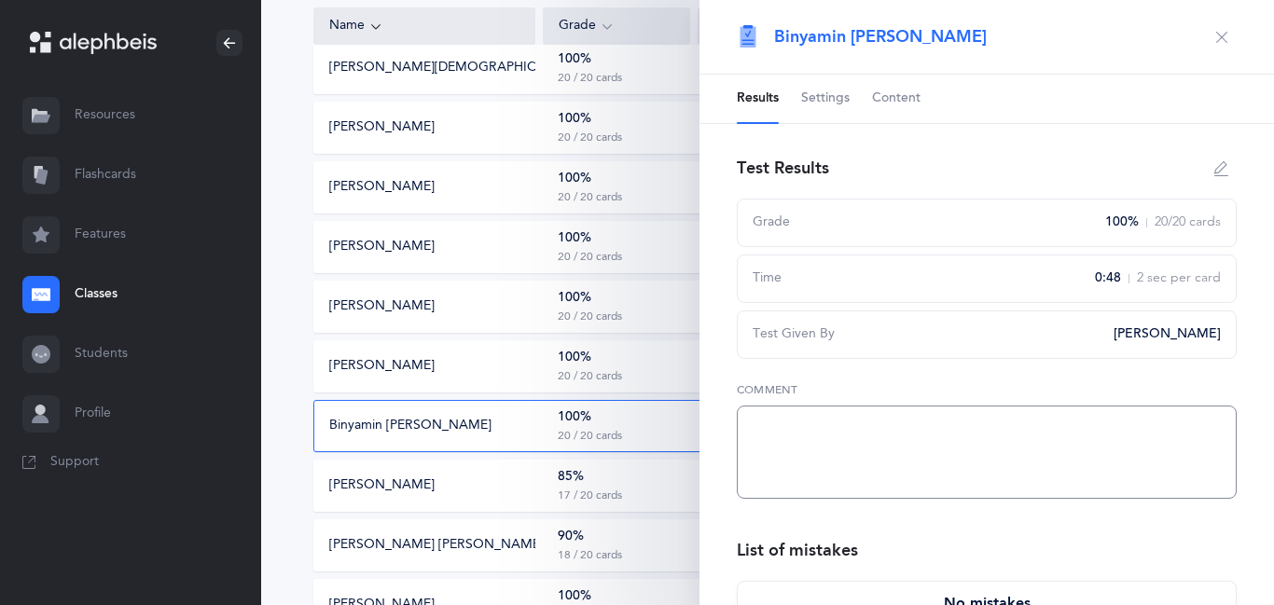
click at [801, 453] on textarea at bounding box center [987, 452] width 500 height 93
type textarea "good reader"
click at [1212, 18] on div "Binyamin Yair Poliakoff" at bounding box center [986, 37] width 574 height 75
click at [1222, 38] on icon "button" at bounding box center [1221, 37] width 15 height 15
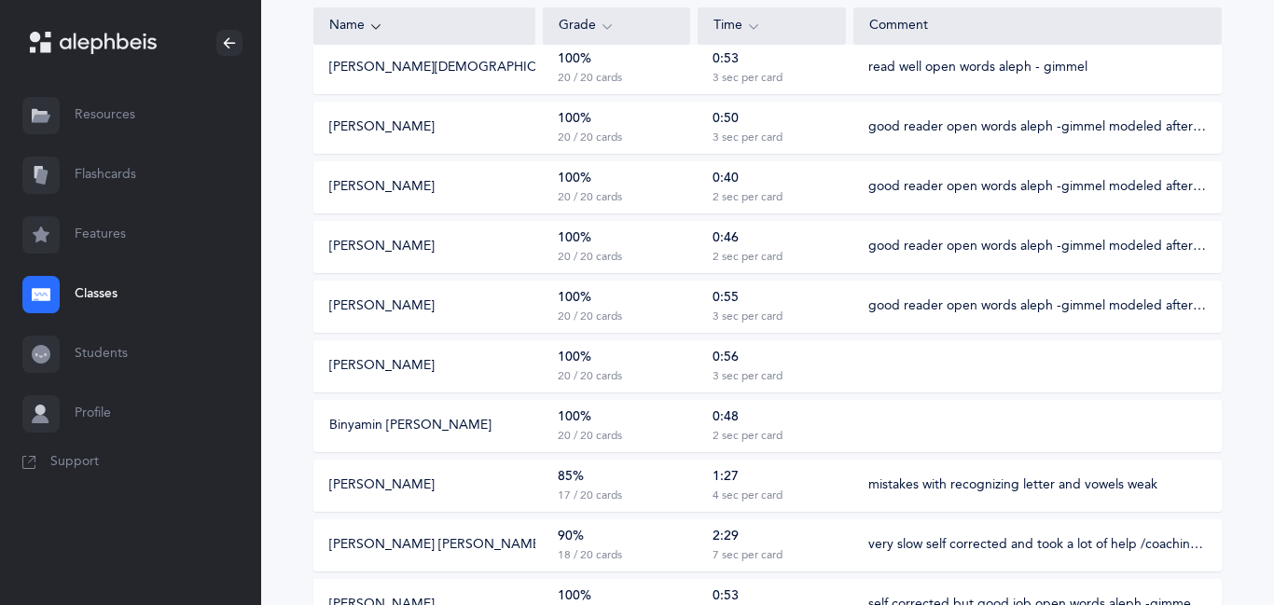
click at [939, 360] on div "Mikhael Mimoun 100% 20 / 20 cards 0:56 3 sec per card" at bounding box center [767, 366] width 908 height 52
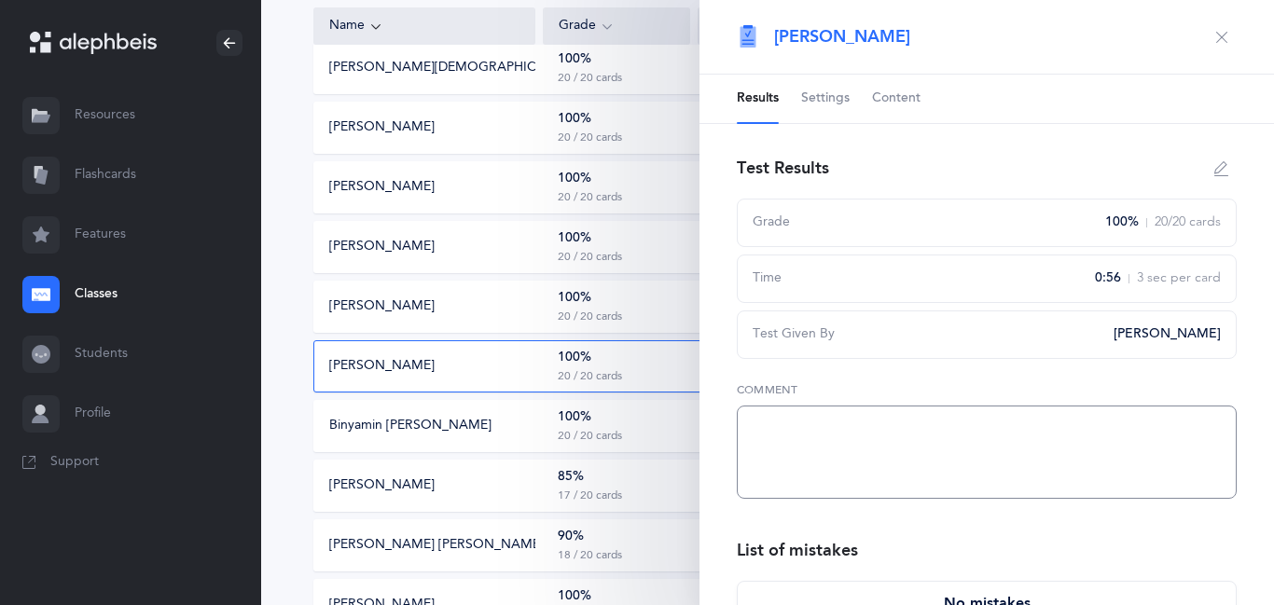
click at [809, 445] on textarea at bounding box center [987, 452] width 500 height 93
type textarea "ok"
click at [1222, 45] on button "button" at bounding box center [1222, 37] width 30 height 30
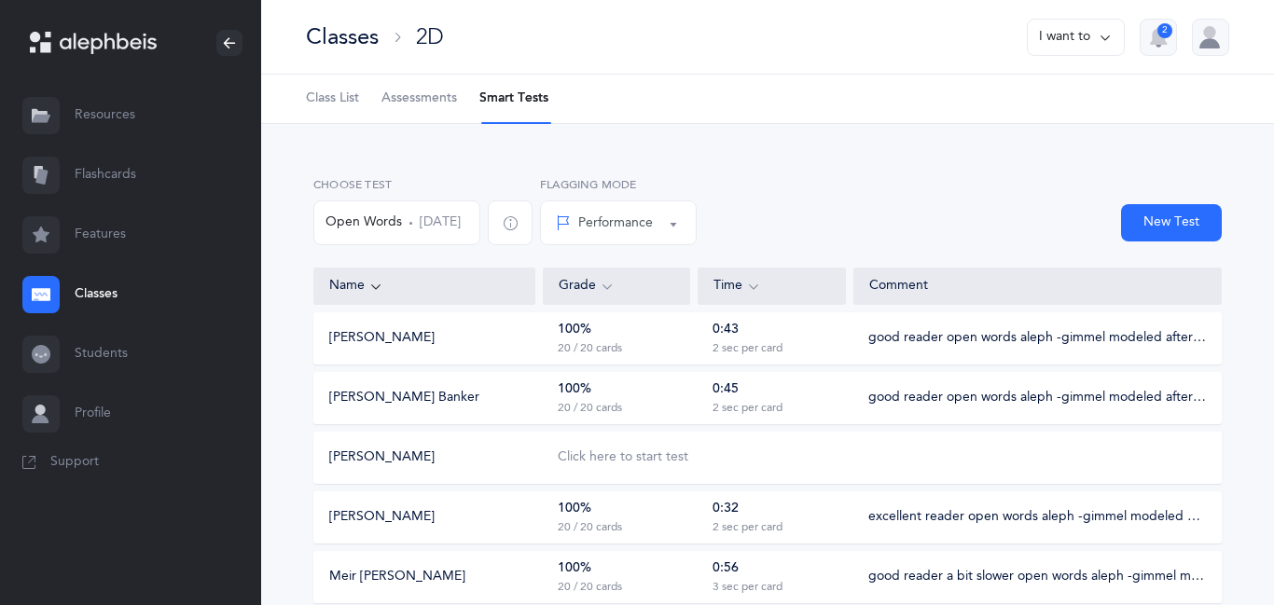
click at [91, 289] on link "Classes" at bounding box center [130, 295] width 261 height 60
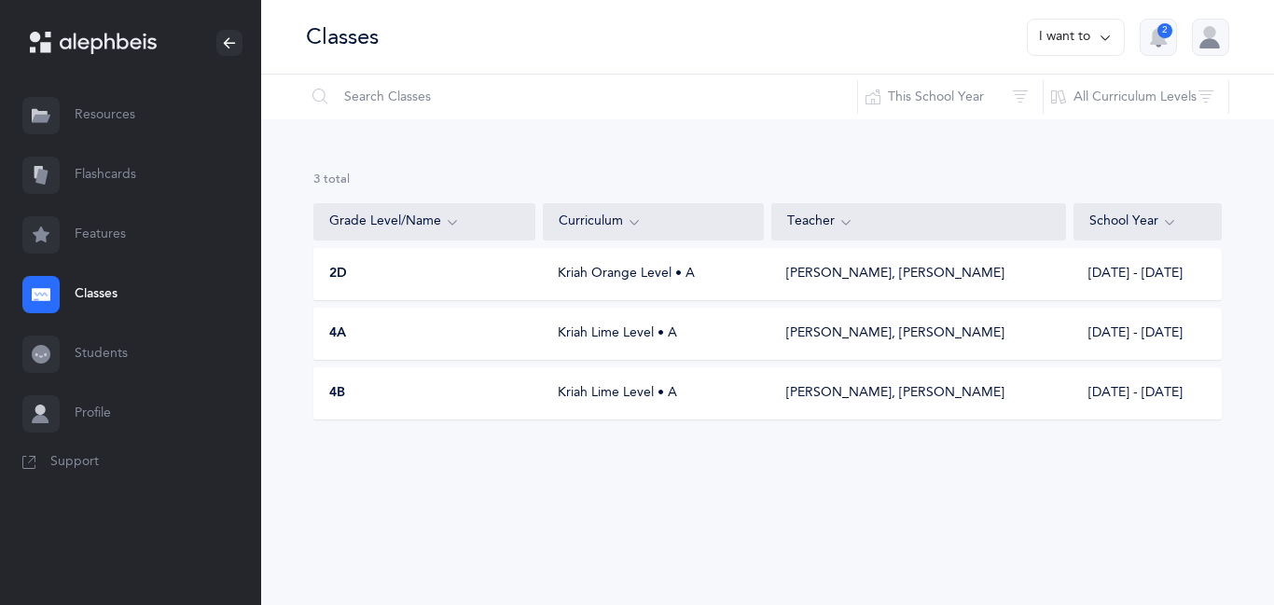
click at [631, 344] on div "4A Kriah Lime Level • A Yehuda Zelinger, Akevy Greenblatt 2025 - 2026" at bounding box center [767, 334] width 908 height 52
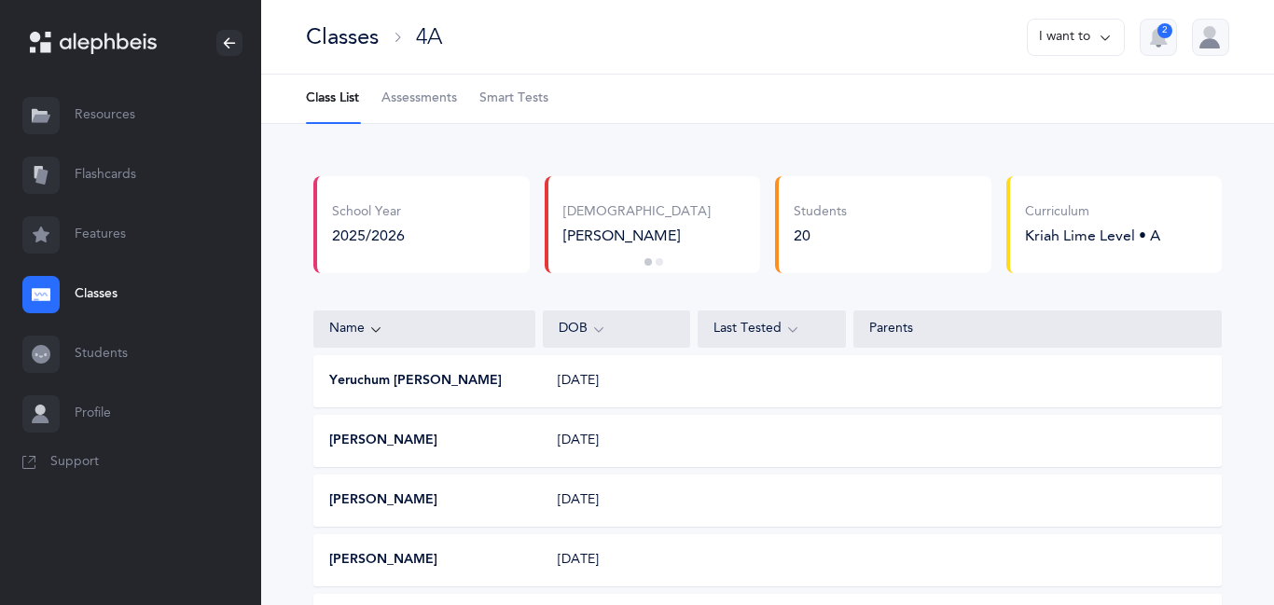
click at [469, 390] on button "Yeruchum [PERSON_NAME]" at bounding box center [415, 381] width 173 height 19
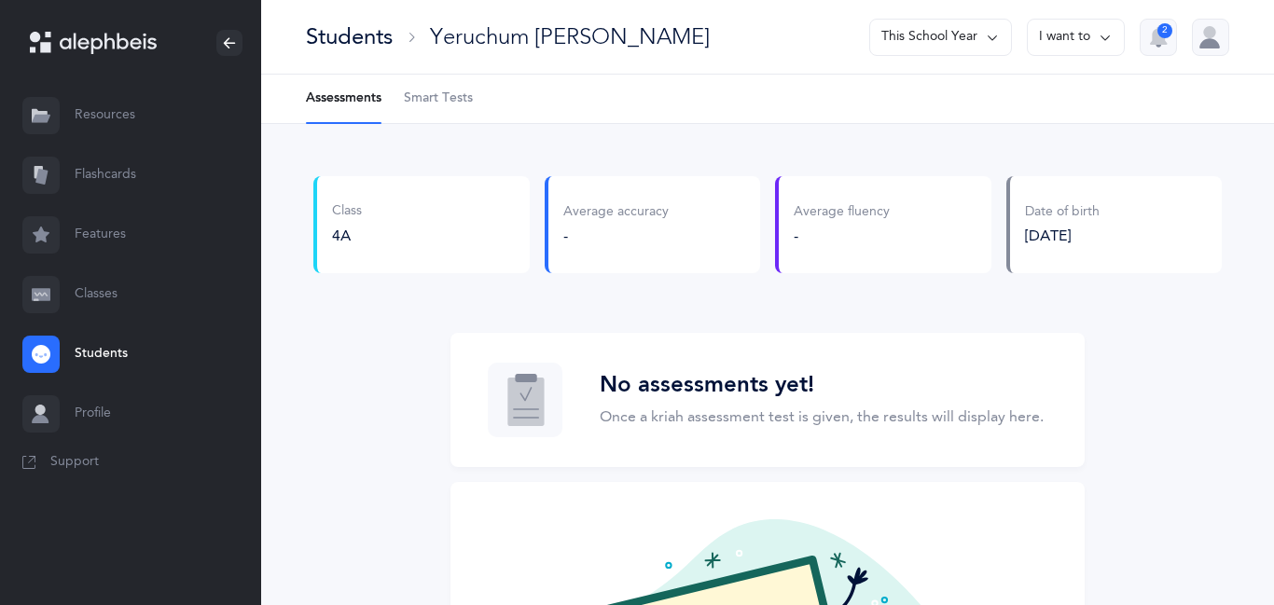
click at [433, 97] on span "Smart Tests" at bounding box center [438, 99] width 69 height 19
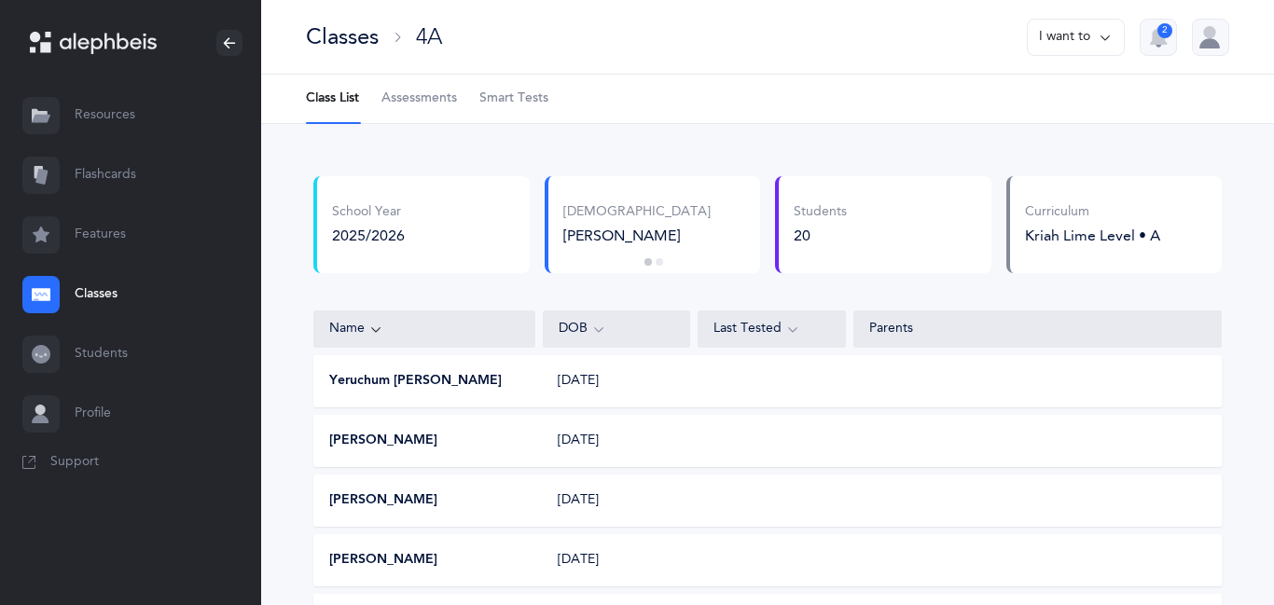
click at [390, 444] on button "[PERSON_NAME]" at bounding box center [383, 441] width 108 height 19
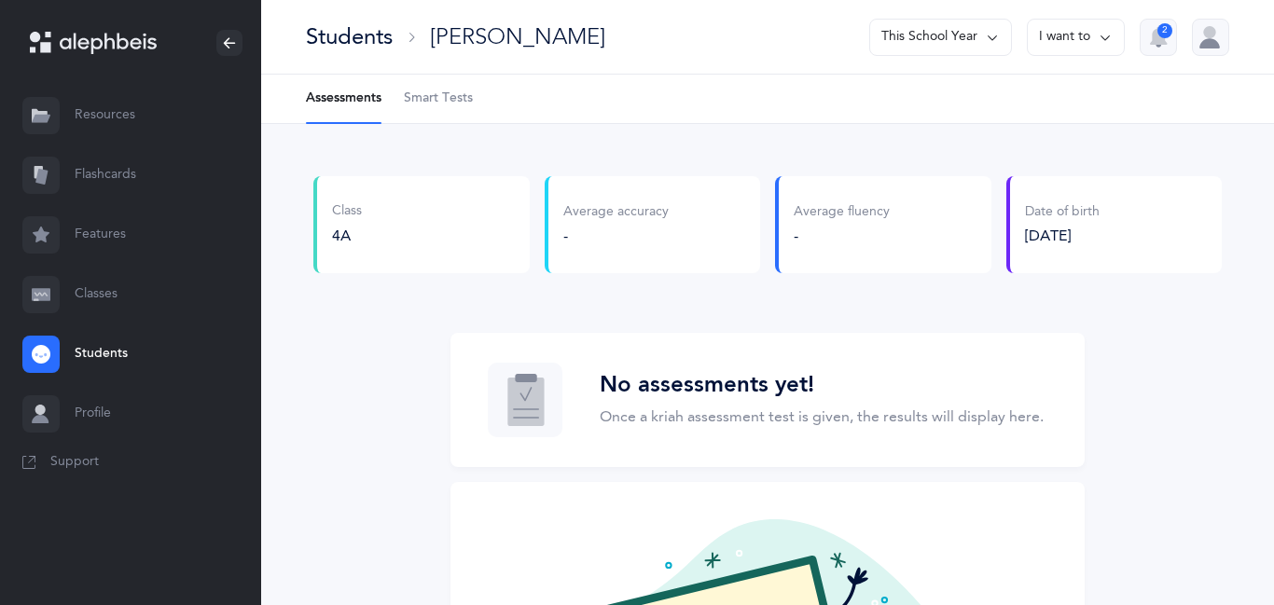
click at [444, 109] on Tests-tab "Smart Tests" at bounding box center [438, 99] width 69 height 48
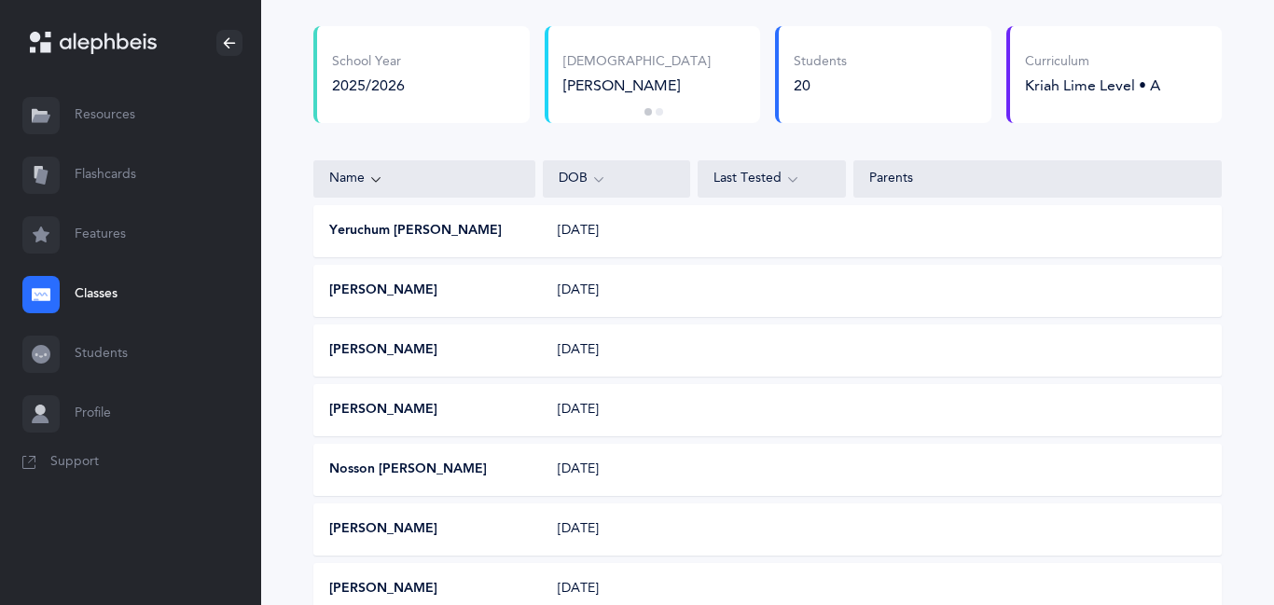
scroll to position [154, 0]
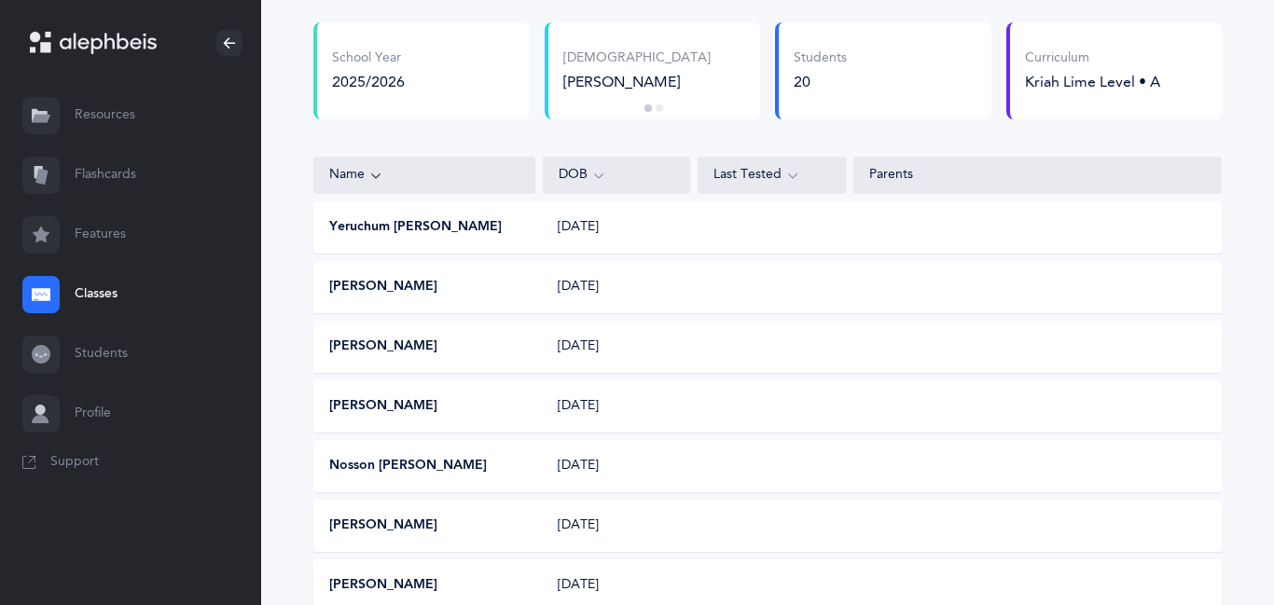
click at [421, 352] on button "[PERSON_NAME]" at bounding box center [383, 347] width 108 height 19
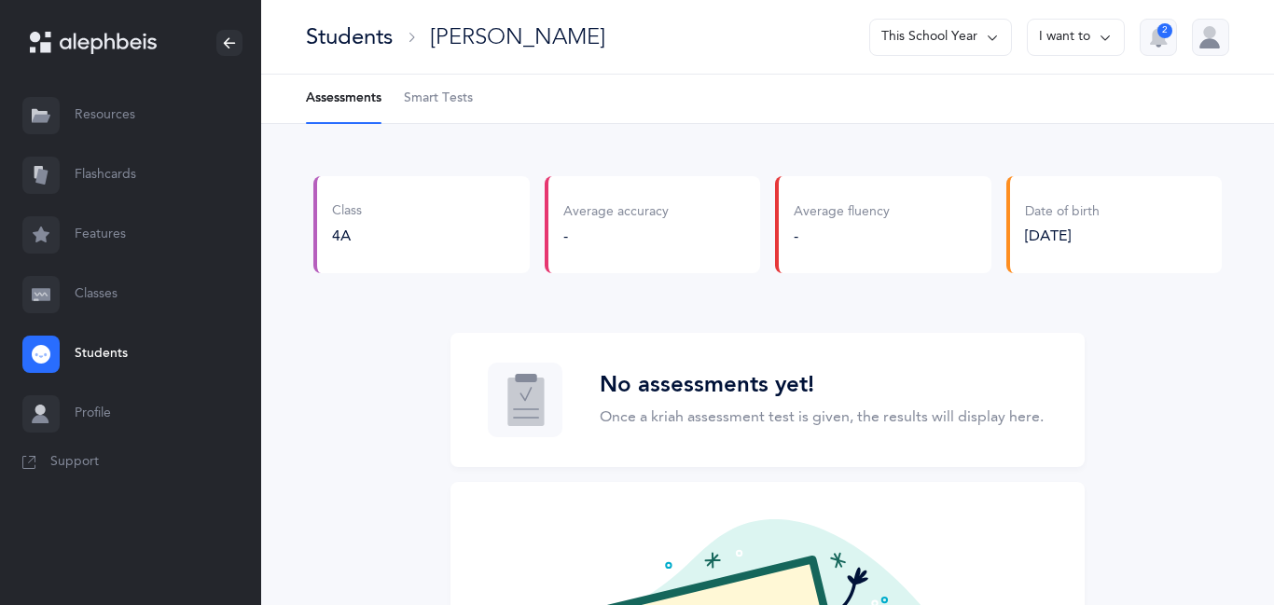
click at [435, 93] on span "Smart Tests" at bounding box center [438, 99] width 69 height 19
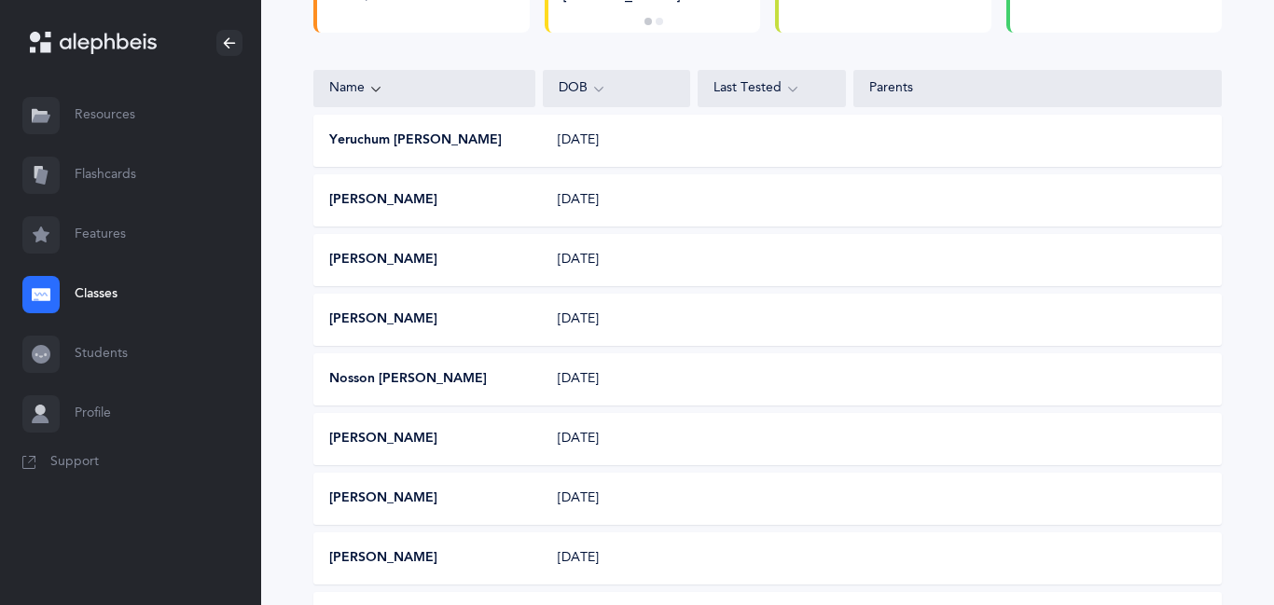
scroll to position [242, 0]
click at [405, 322] on button "[PERSON_NAME]" at bounding box center [383, 319] width 108 height 19
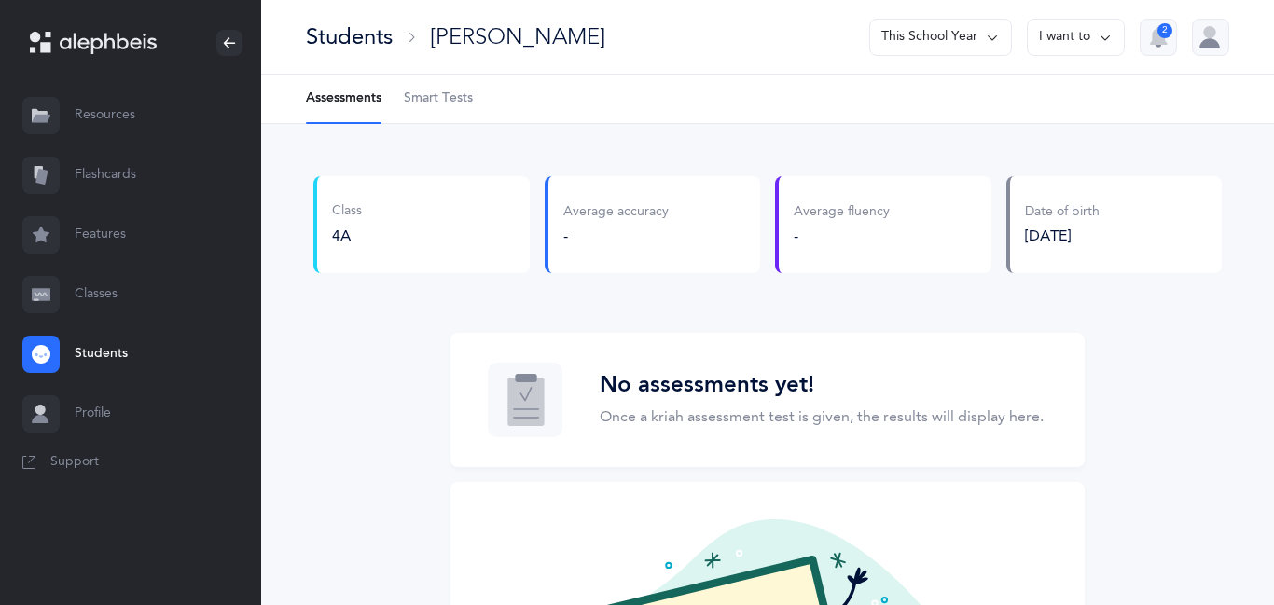
click at [449, 79] on Tests-tab "Smart Tests" at bounding box center [438, 99] width 69 height 48
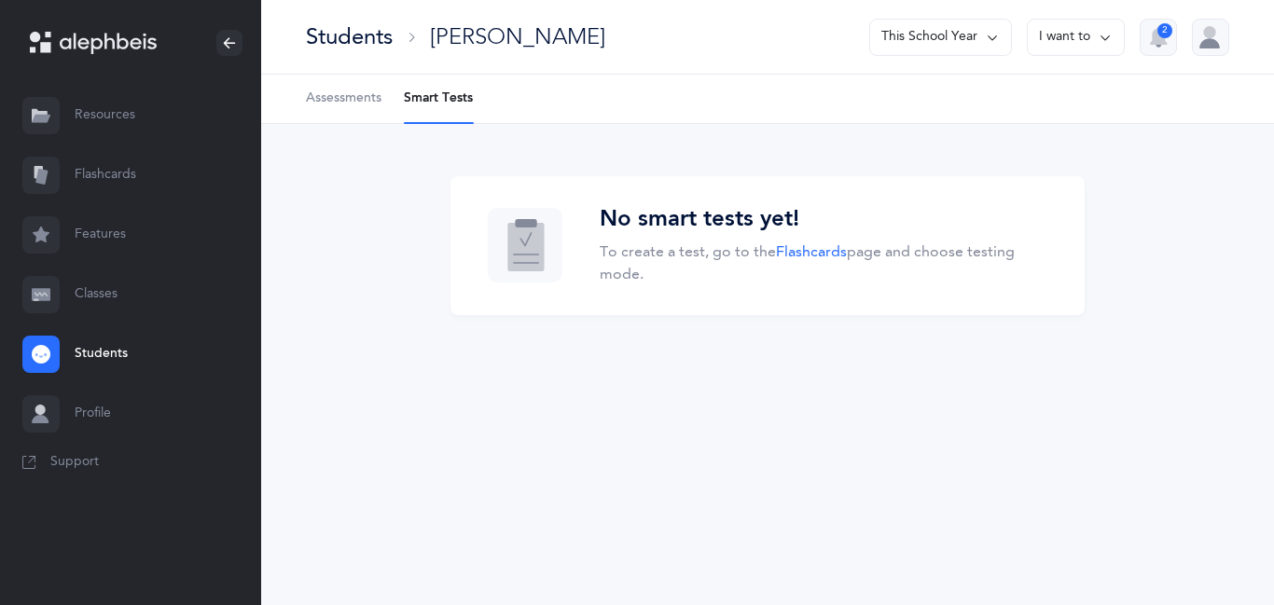
click at [443, 92] on li "Smart Tests" at bounding box center [438, 99] width 69 height 48
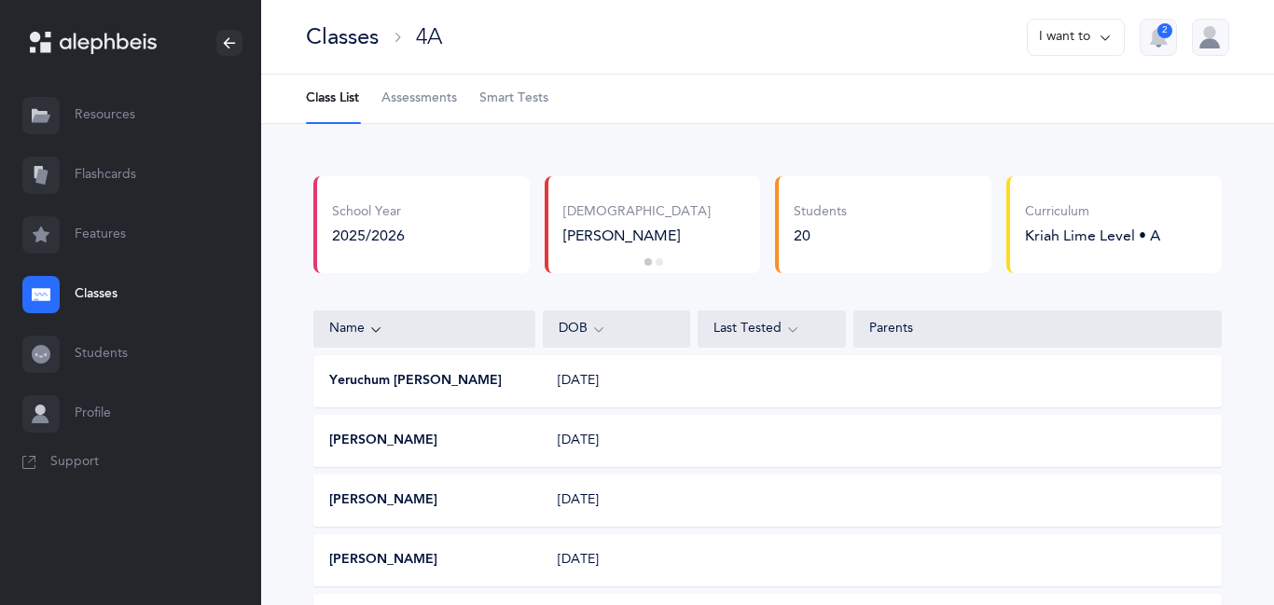
scroll to position [242, 0]
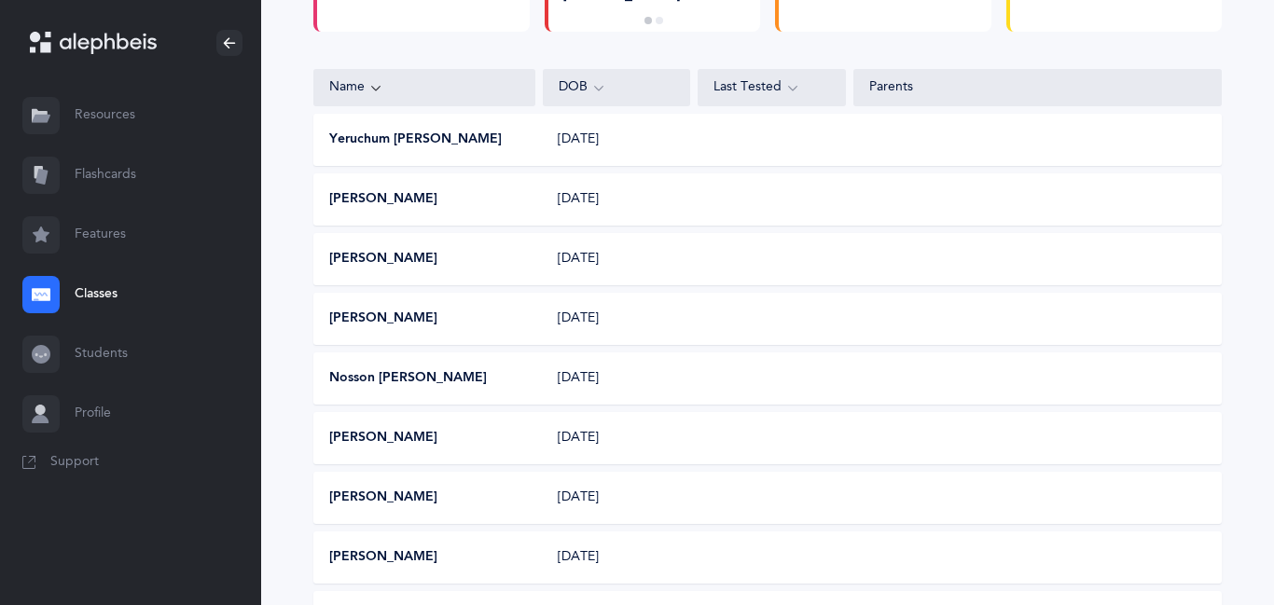
click at [420, 376] on button "Nosson [PERSON_NAME]" at bounding box center [408, 378] width 158 height 19
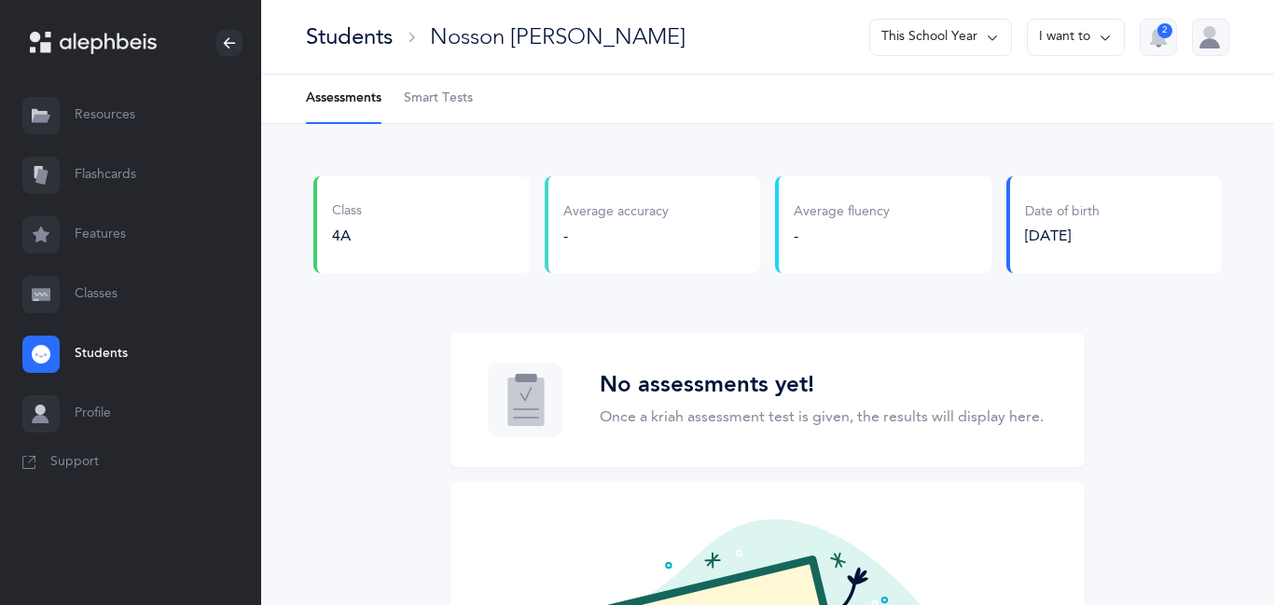
click at [443, 104] on span "Smart Tests" at bounding box center [438, 99] width 69 height 19
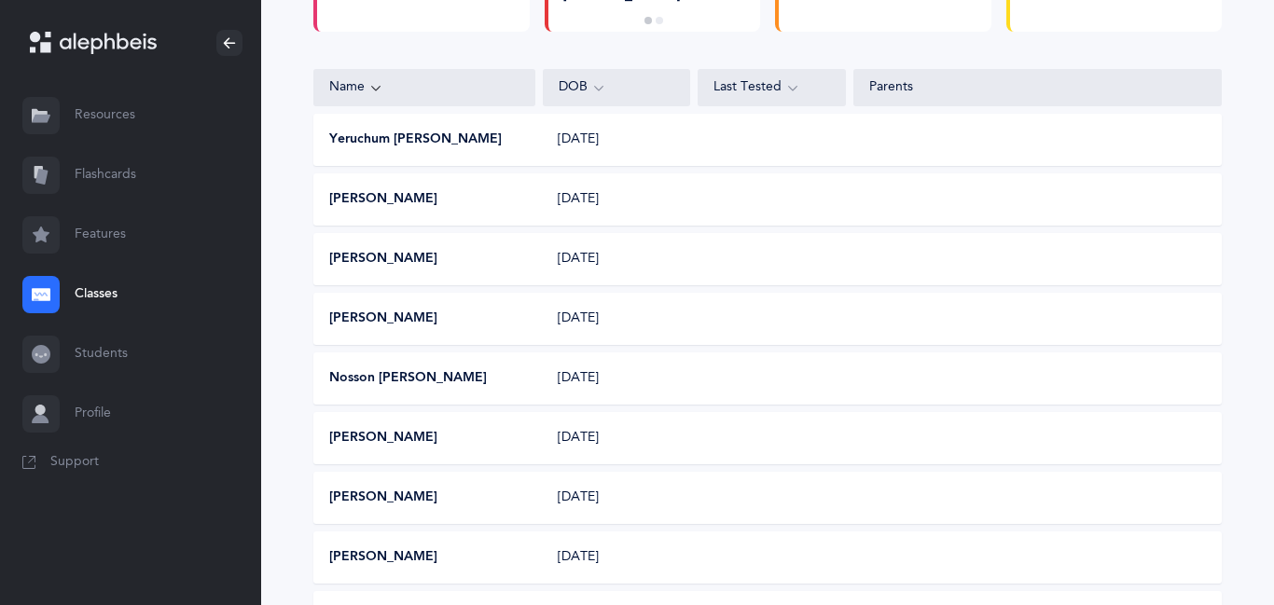
scroll to position [242, 0]
click at [400, 436] on button "[PERSON_NAME]" at bounding box center [383, 438] width 108 height 19
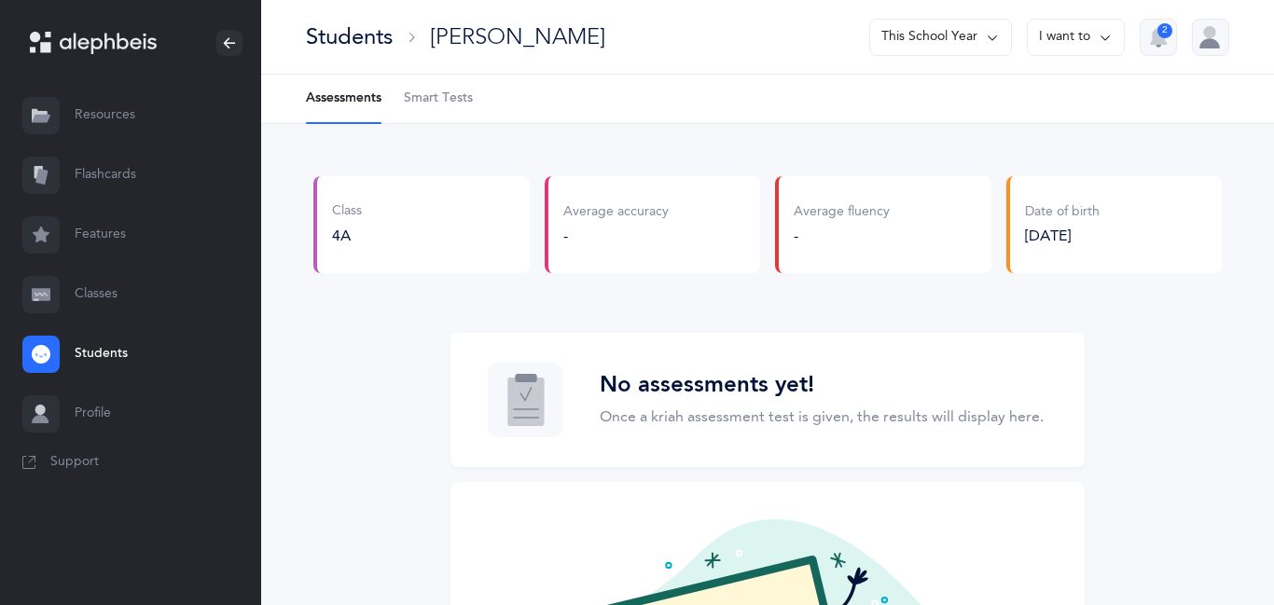
click at [455, 92] on span "Smart Tests" at bounding box center [438, 99] width 69 height 19
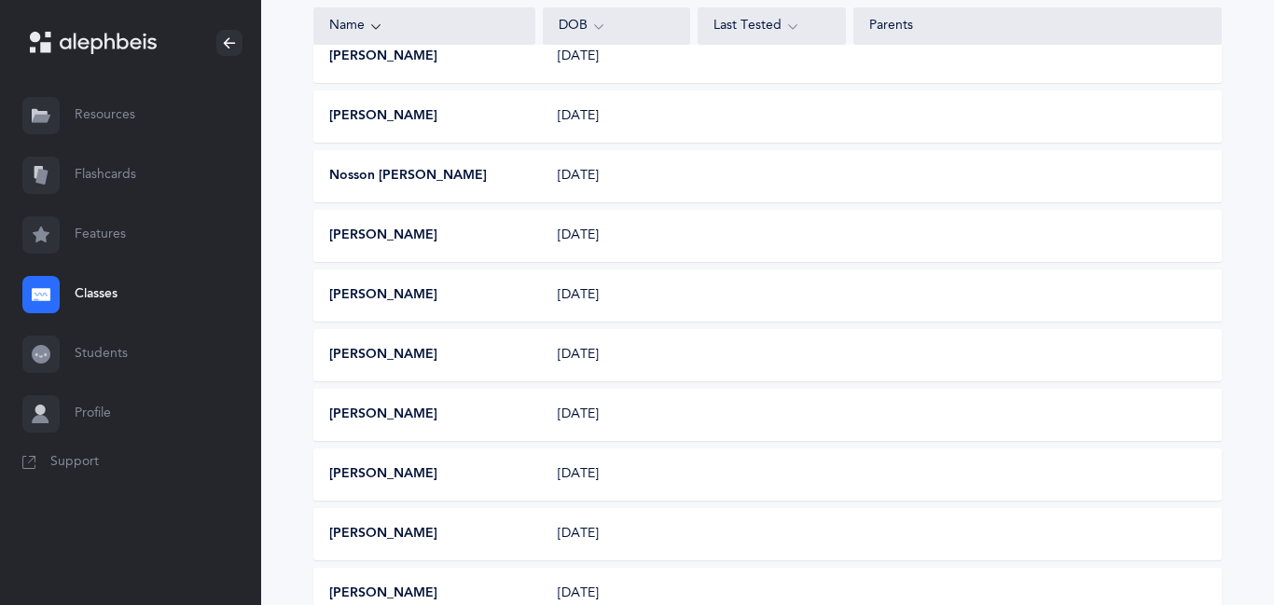
scroll to position [446, 0]
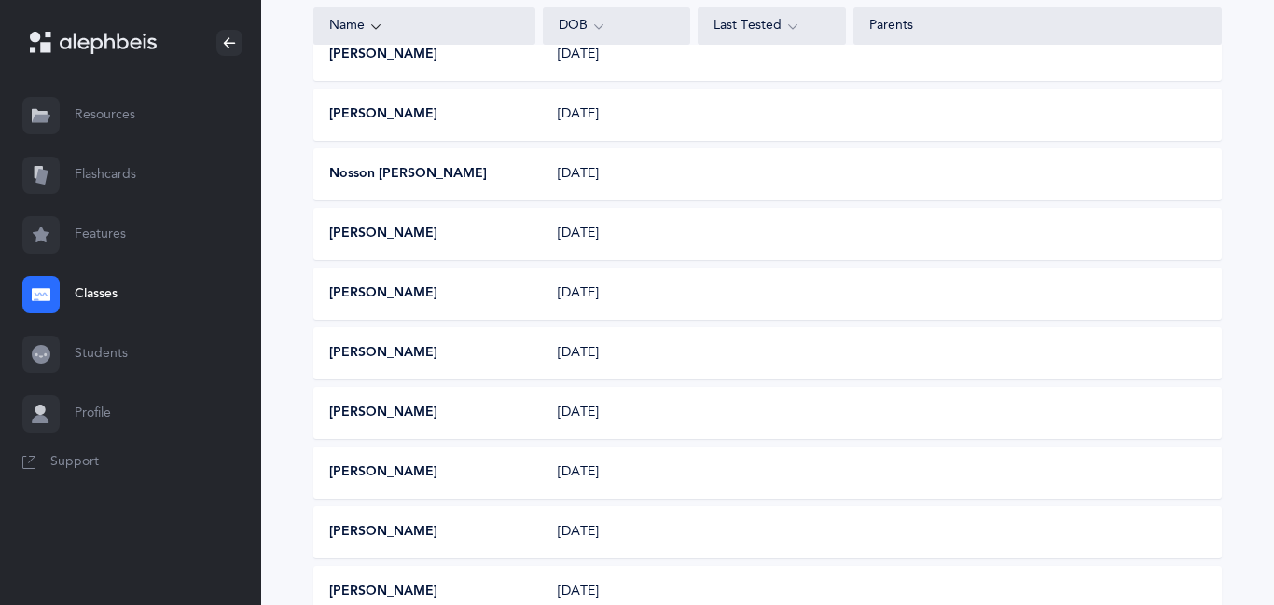
click at [394, 292] on button "Gavriel Englander" at bounding box center [383, 293] width 108 height 19
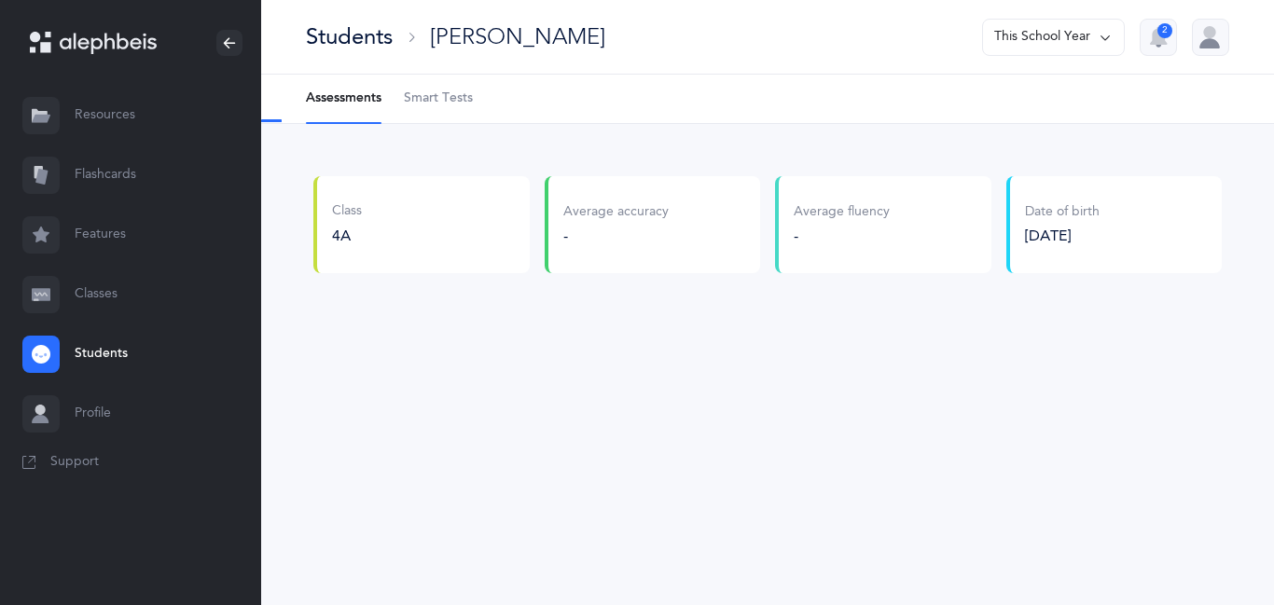
click at [465, 98] on span "Smart Tests" at bounding box center [438, 99] width 69 height 19
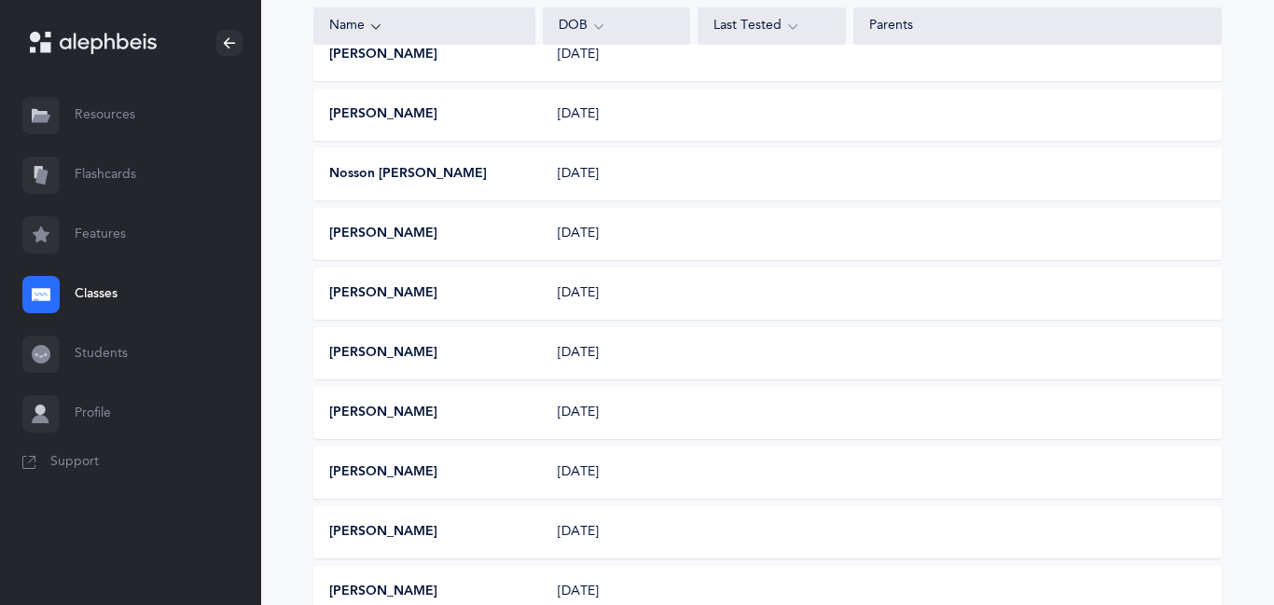
scroll to position [446, 0]
click at [372, 351] on button "[PERSON_NAME]" at bounding box center [383, 353] width 108 height 19
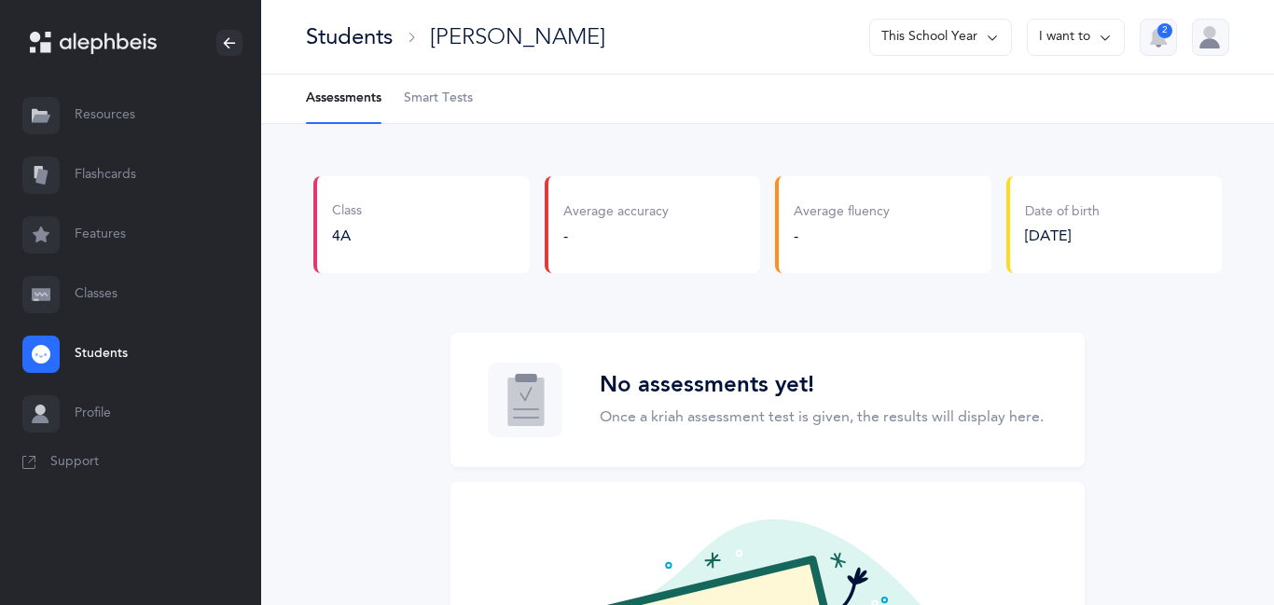
click at [431, 99] on span "Smart Tests" at bounding box center [438, 99] width 69 height 19
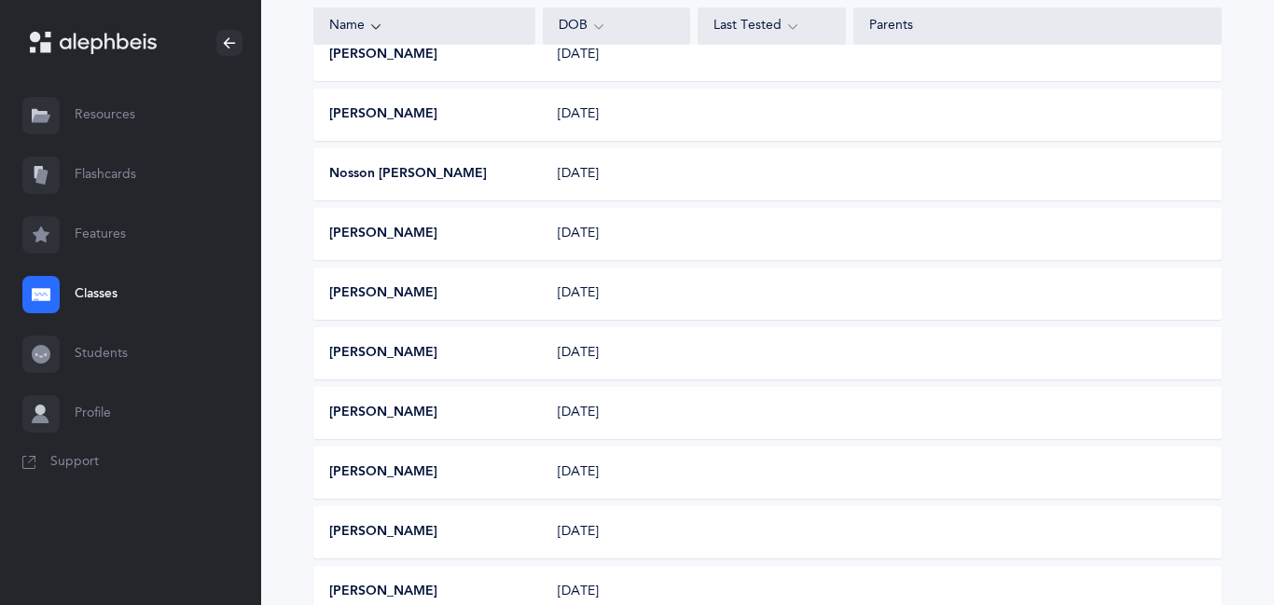
scroll to position [446, 0]
click at [381, 412] on button "[PERSON_NAME]" at bounding box center [383, 413] width 108 height 19
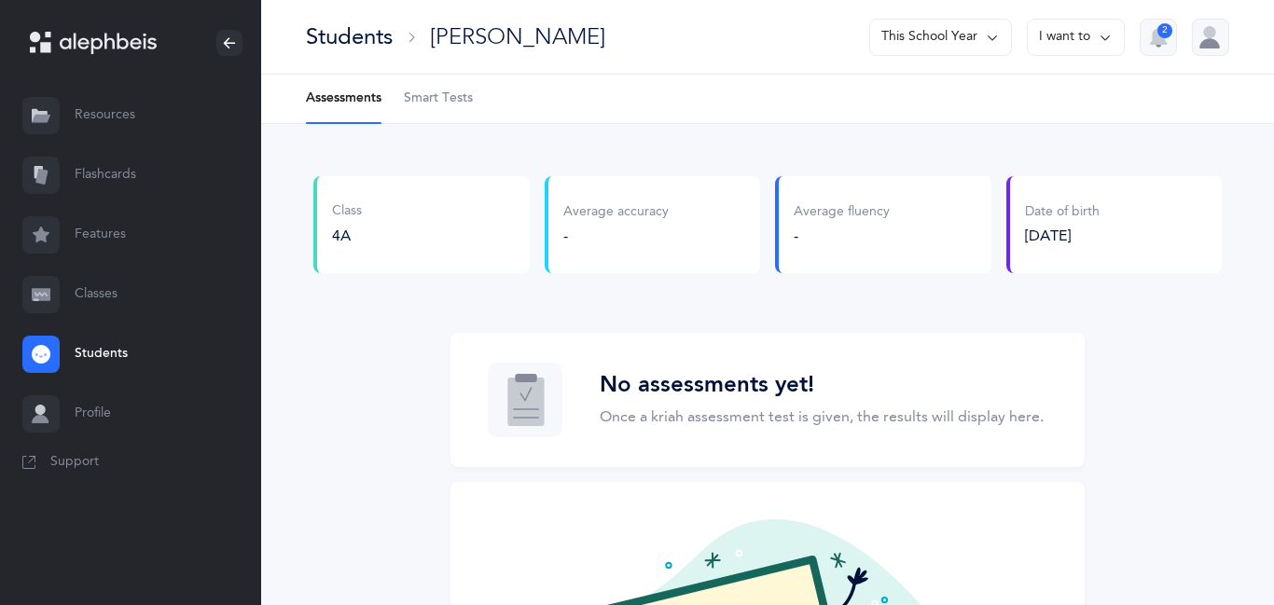
click at [447, 104] on span "Smart Tests" at bounding box center [438, 99] width 69 height 19
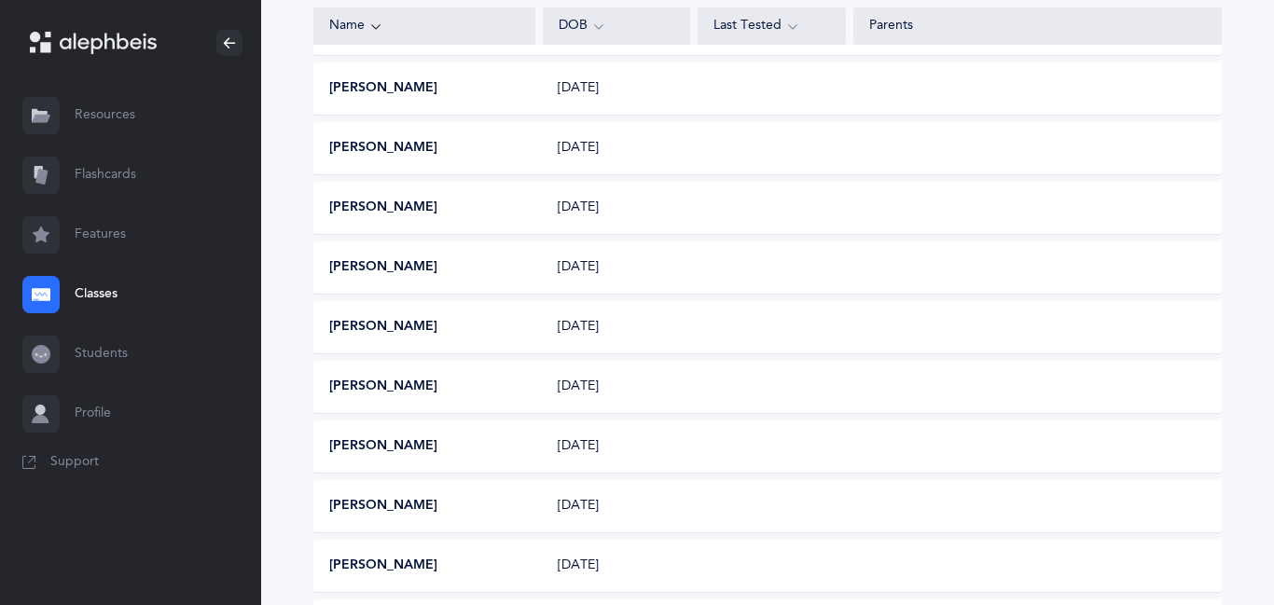
scroll to position [671, 0]
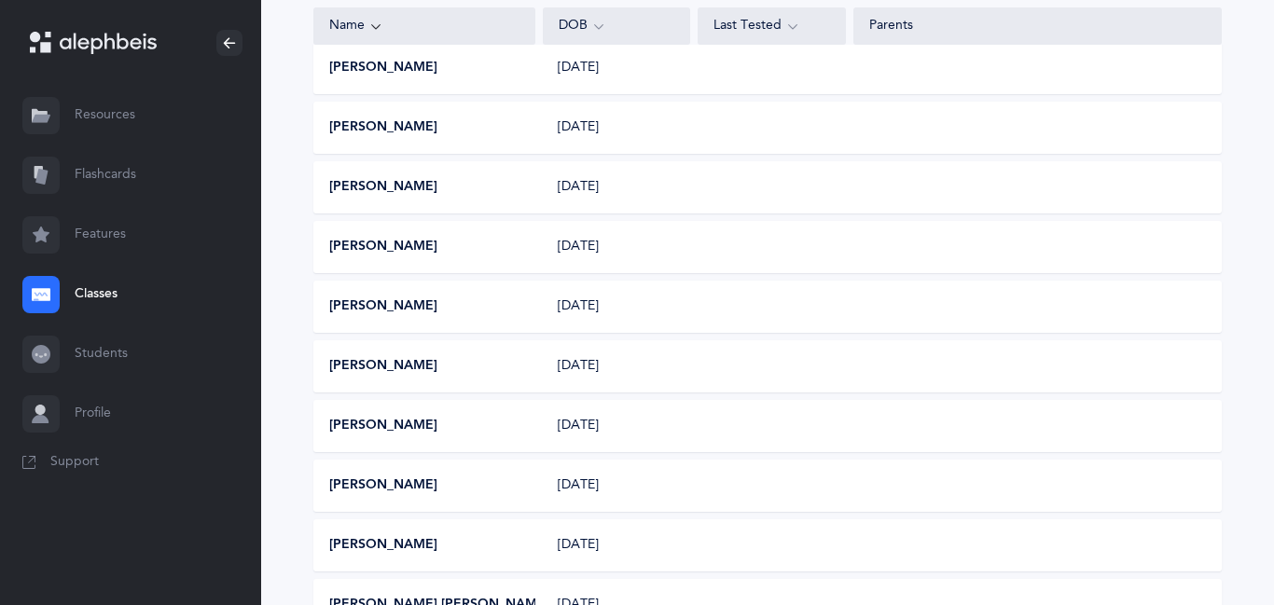
click at [383, 310] on button "[PERSON_NAME]" at bounding box center [383, 306] width 108 height 19
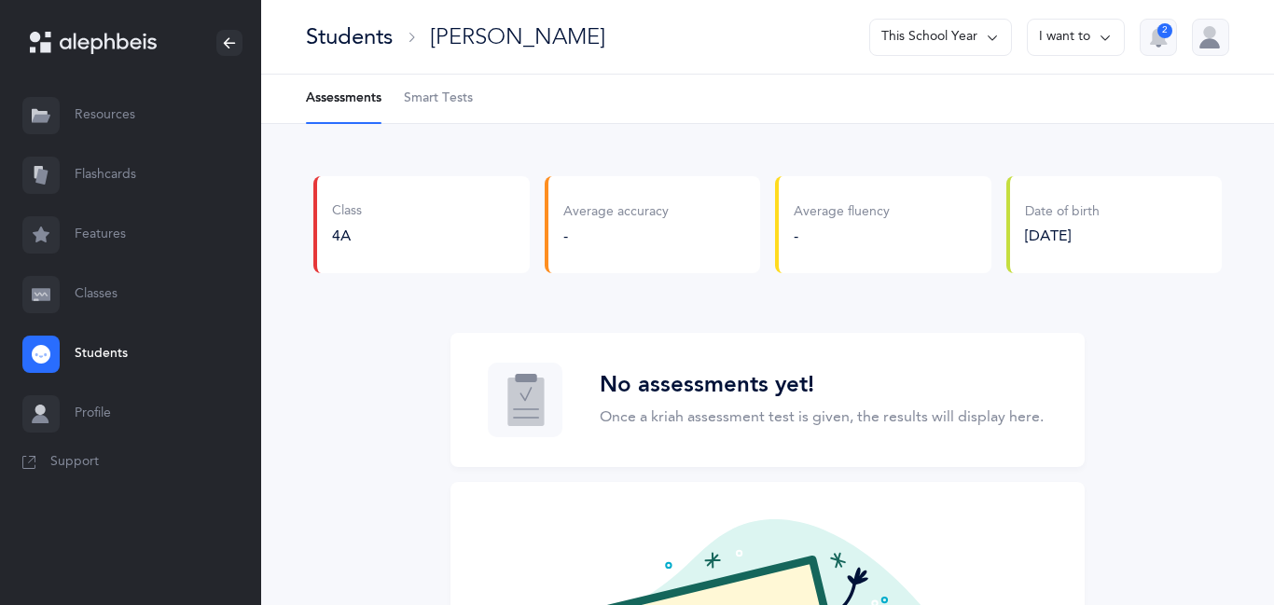
click at [441, 93] on span "Smart Tests" at bounding box center [438, 99] width 69 height 19
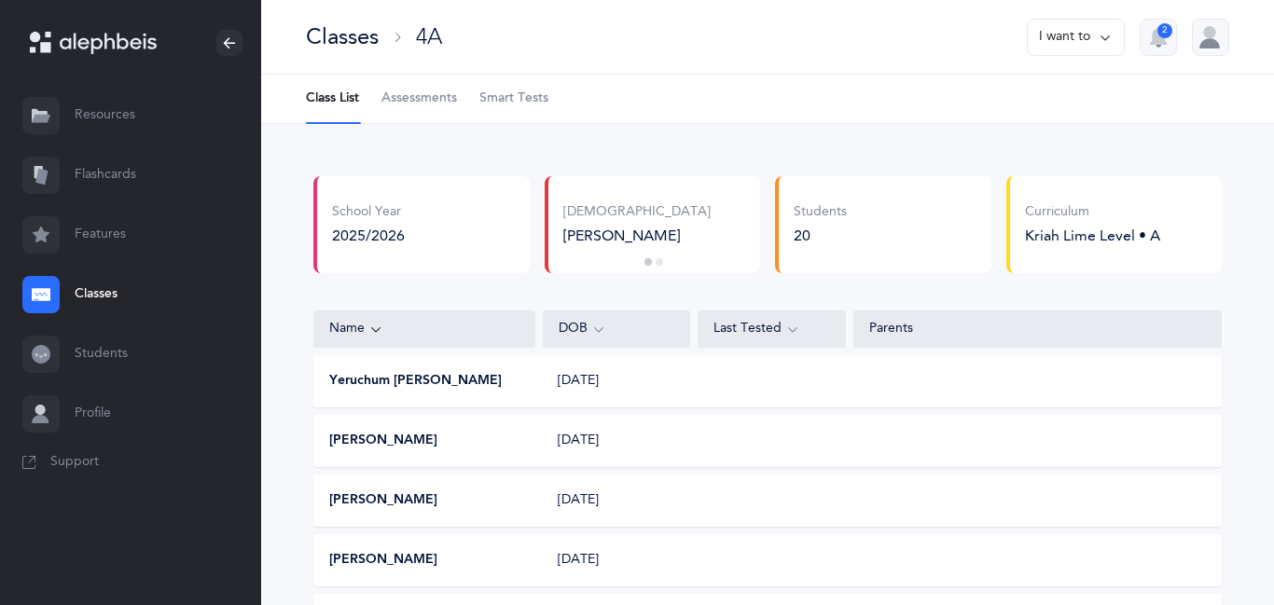
click at [1215, 35] on div at bounding box center [1210, 37] width 37 height 37
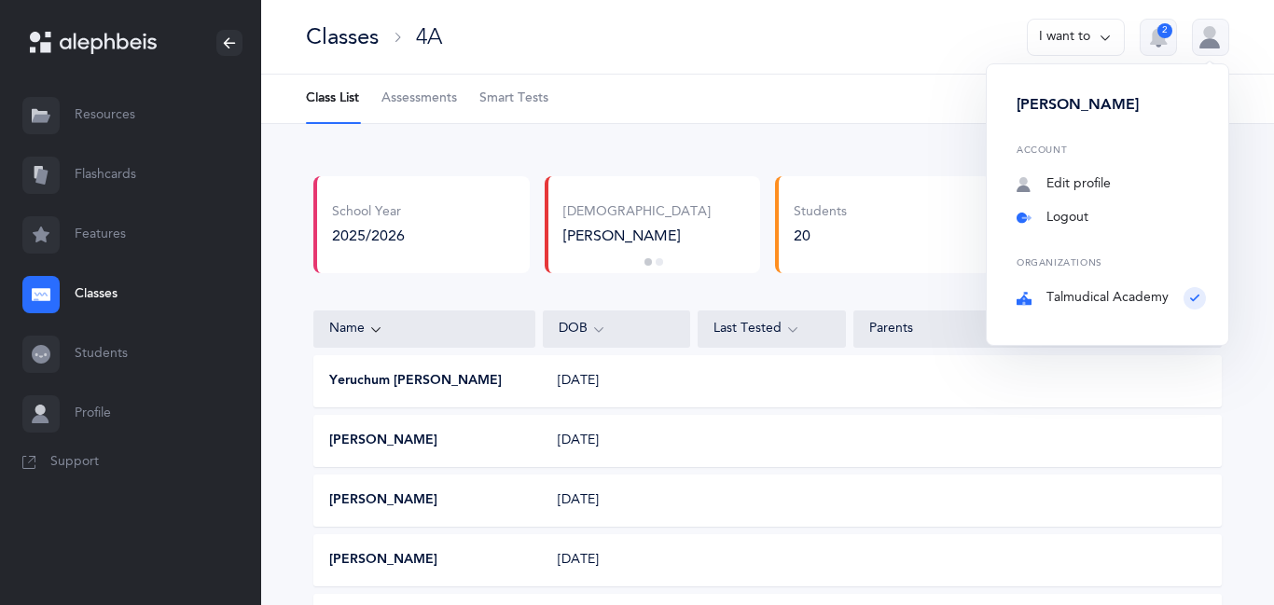
click at [1087, 214] on link "Logout" at bounding box center [1110, 218] width 189 height 19
